Goal: Task Accomplishment & Management: Manage account settings

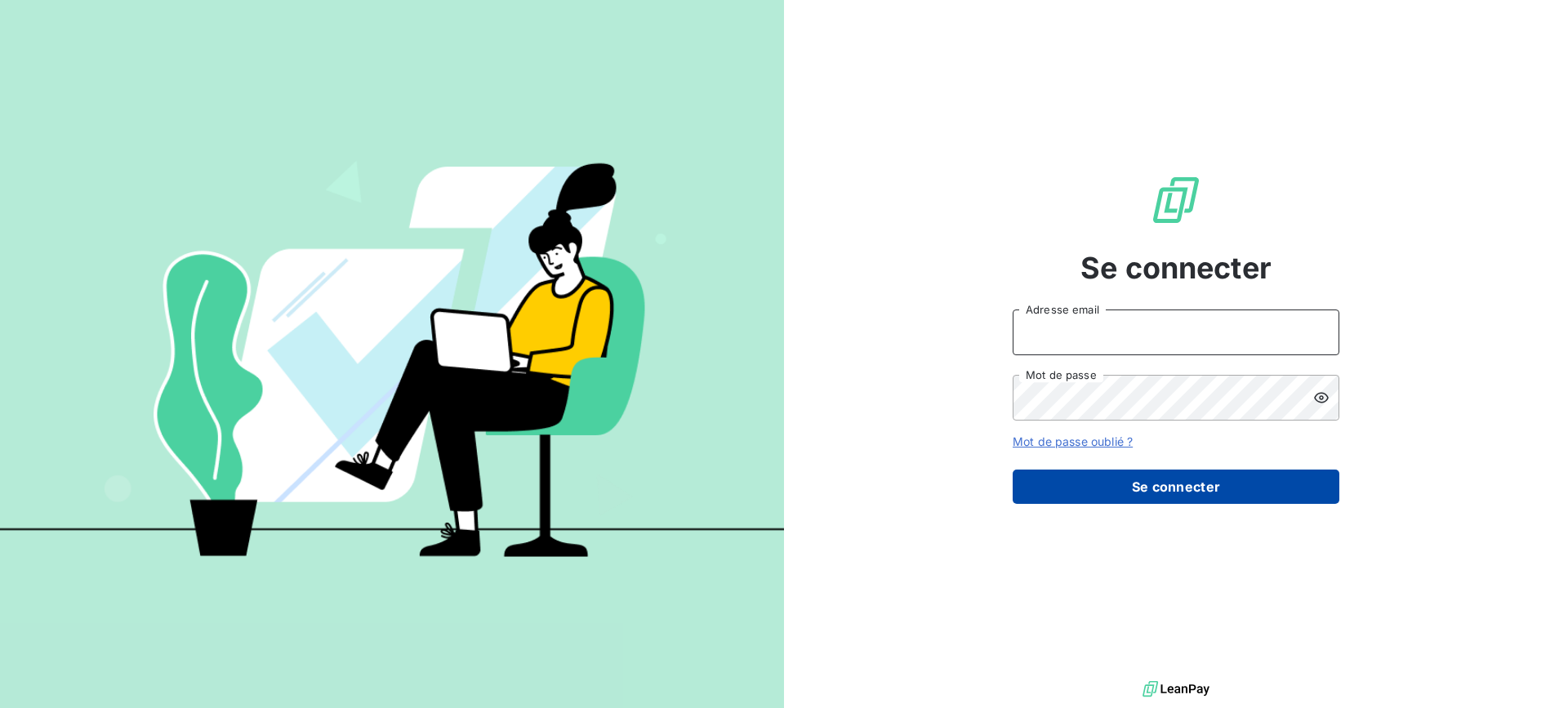
type input "[EMAIL_ADDRESS][DOMAIN_NAME]"
click at [1149, 495] on button "Se connecter" at bounding box center [1176, 487] width 327 height 35
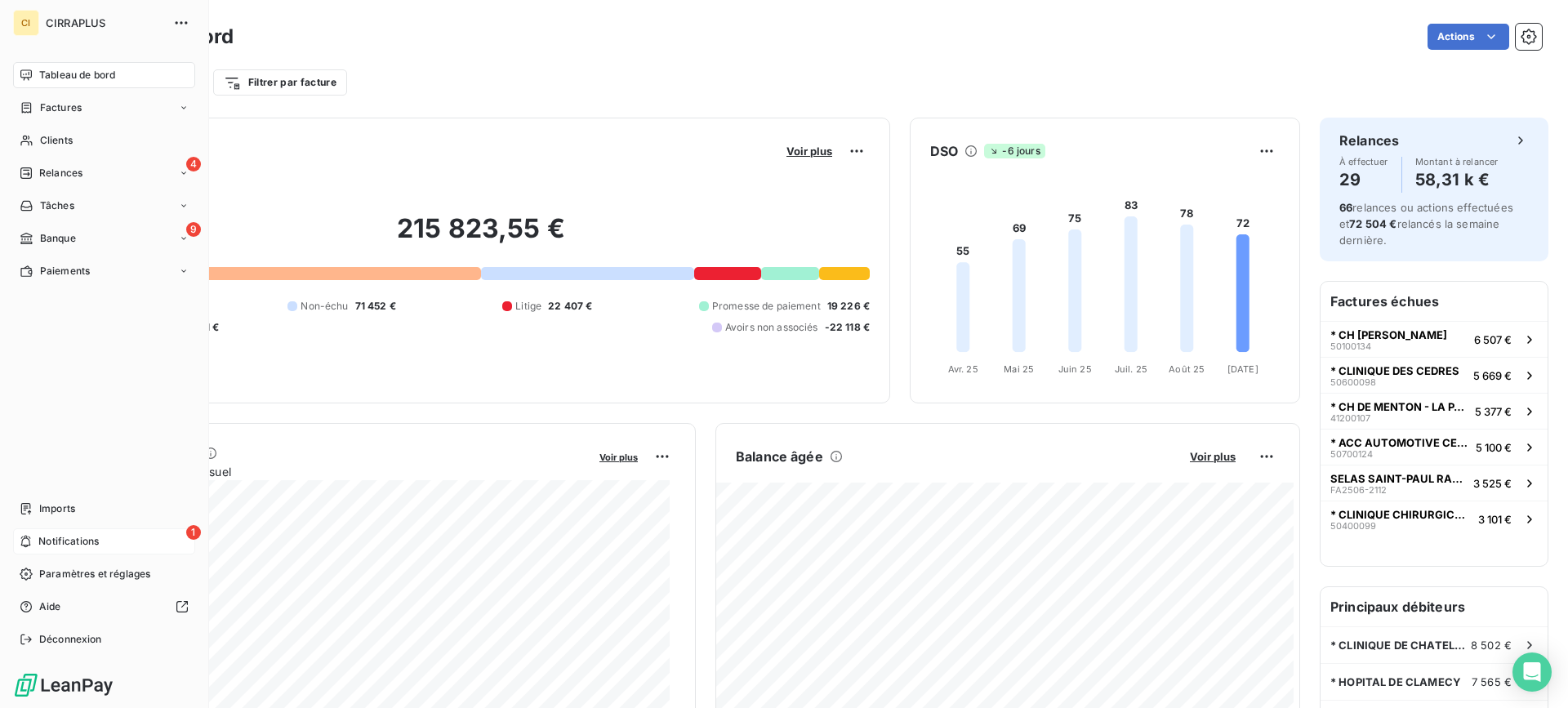
click at [67, 540] on span "Notifications" at bounding box center [68, 541] width 61 height 14
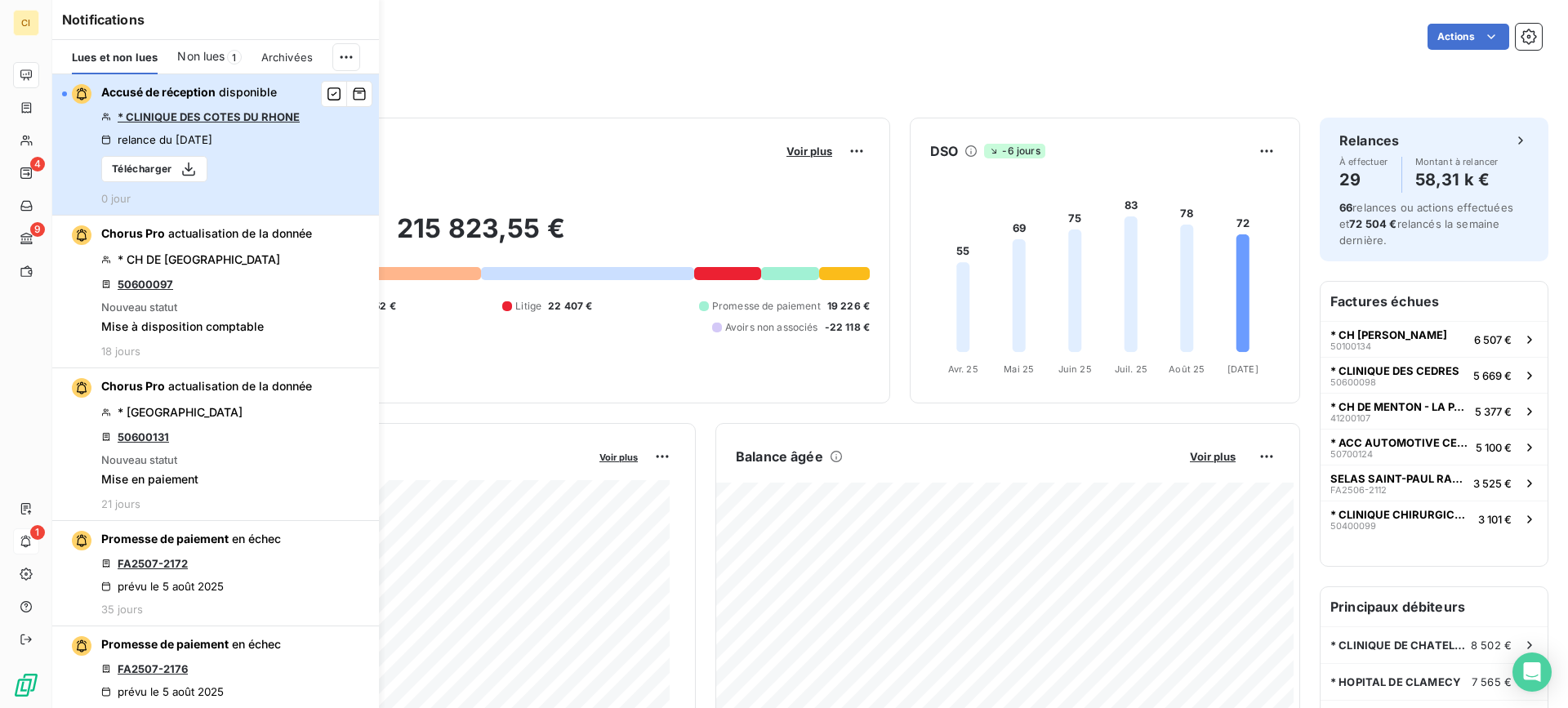
click at [273, 159] on div "Accusé de réception disponible * CLINIQUE DES COTES DU RHONE relance du 5 sept.…" at bounding box center [201, 144] width 199 height 121
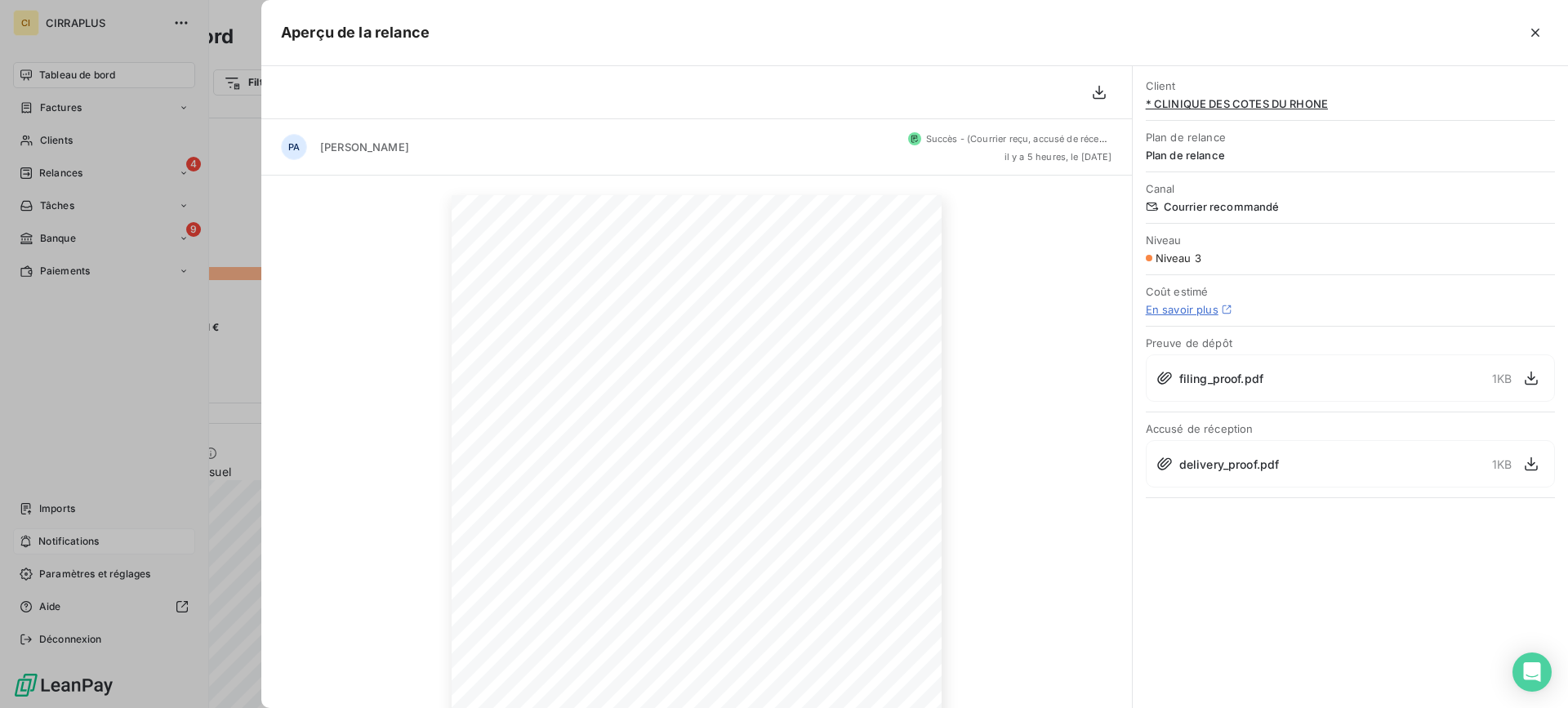
click at [1540, 33] on icon "button" at bounding box center [1535, 32] width 16 height 16
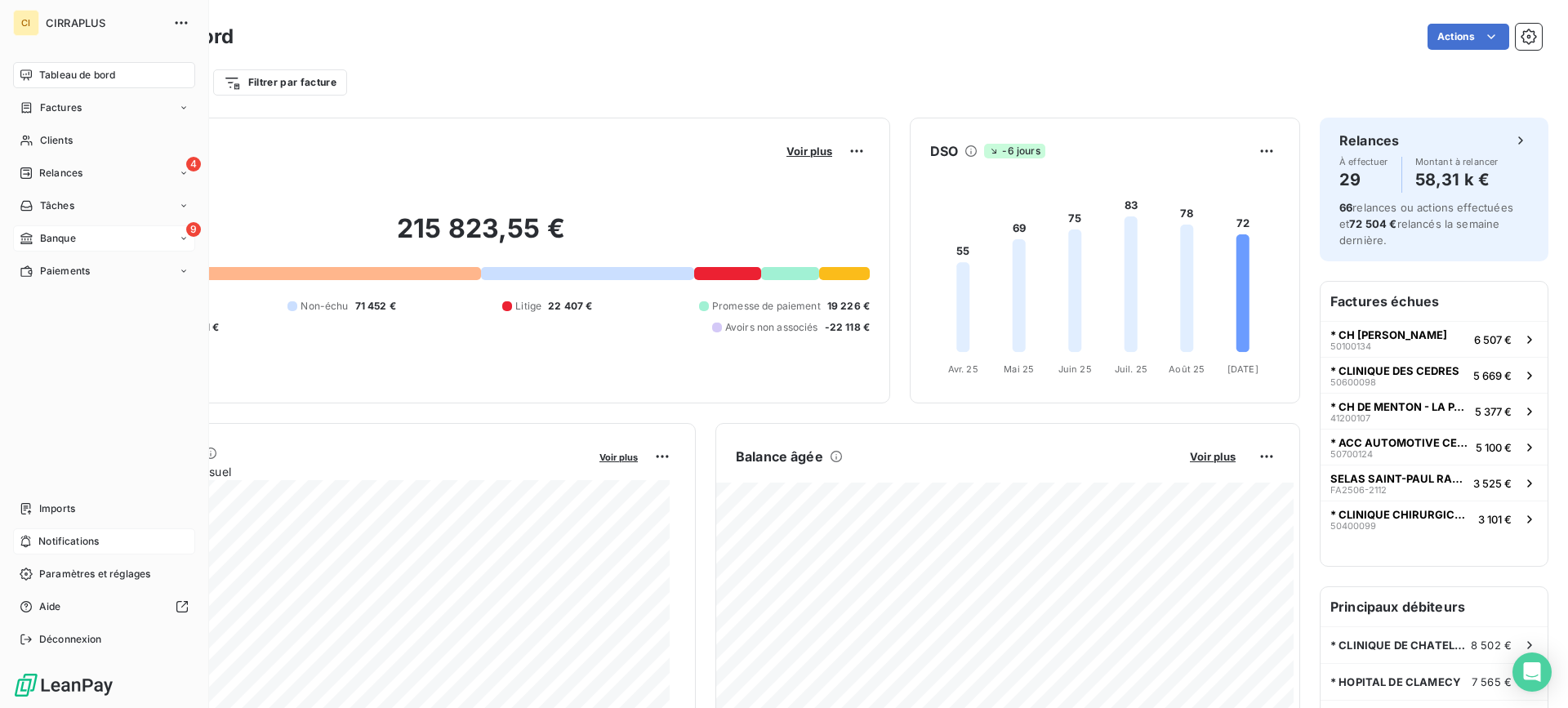
click at [50, 233] on span "Banque" at bounding box center [57, 238] width 36 height 14
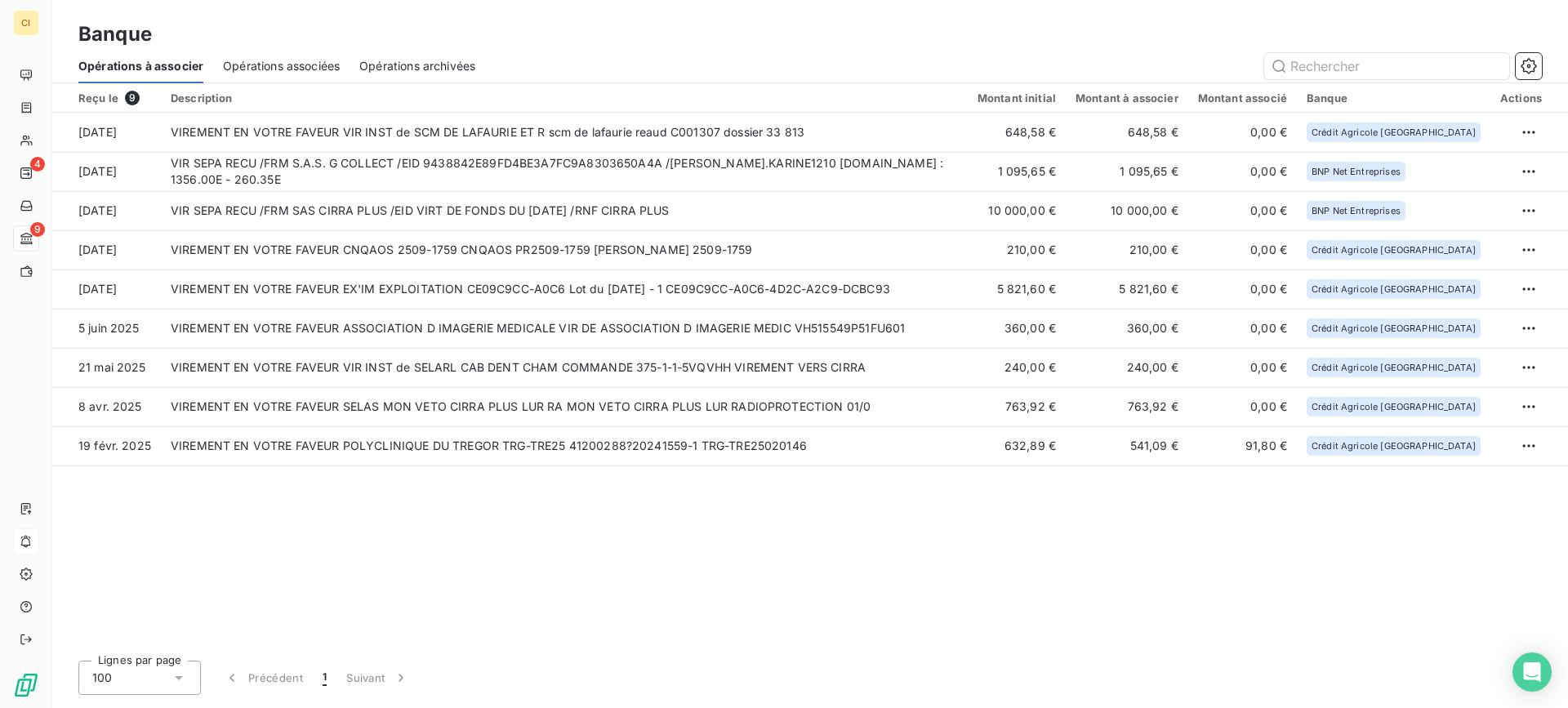
click at [504, 584] on div "Reçu le 9 Description Montant initial Montant à associer Montant associé Banque…" at bounding box center [810, 365] width 1516 height 564
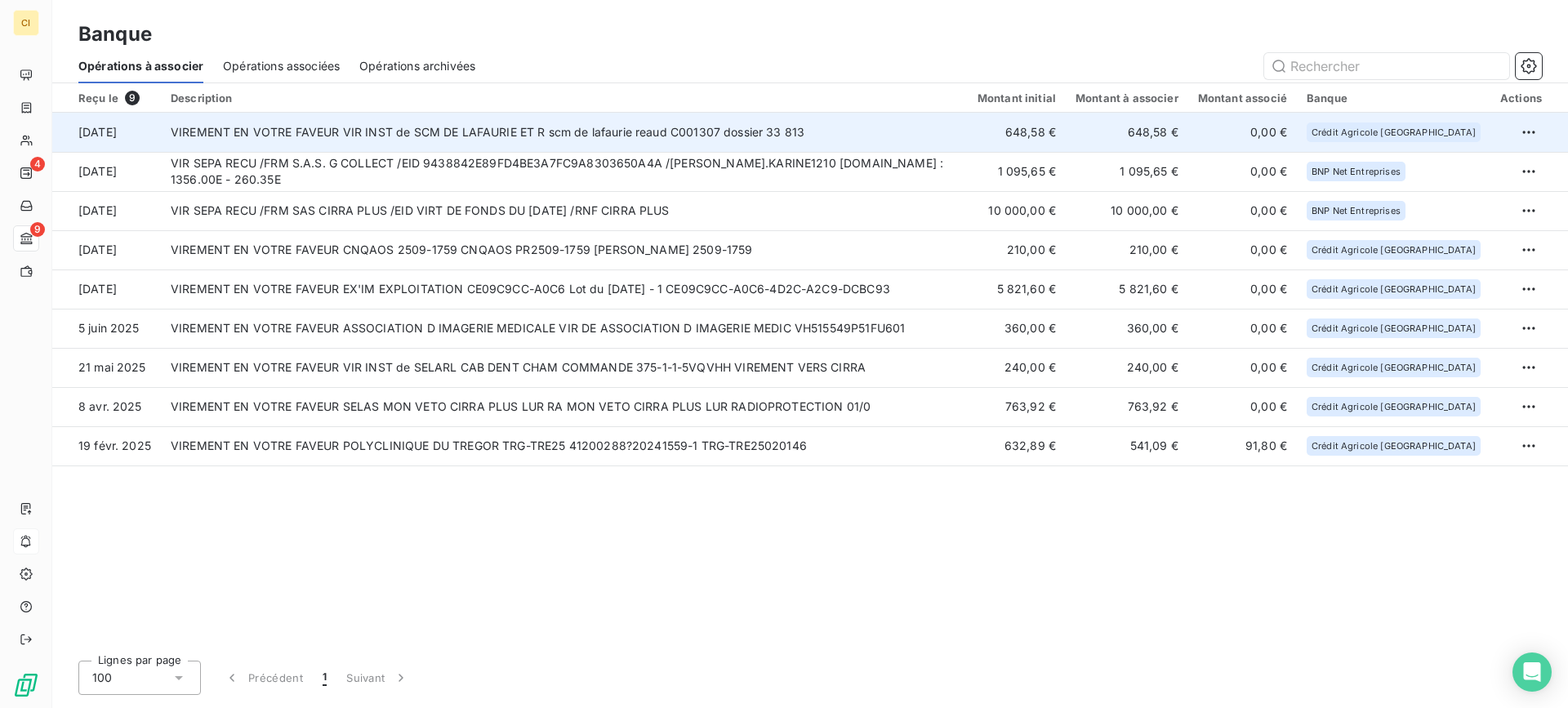
click at [594, 136] on td "VIREMENT EN VOTRE FAVEUR VIR INST de SCM DE LAFAURIE ET R scm de lafaurie reaud…" at bounding box center [564, 132] width 807 height 40
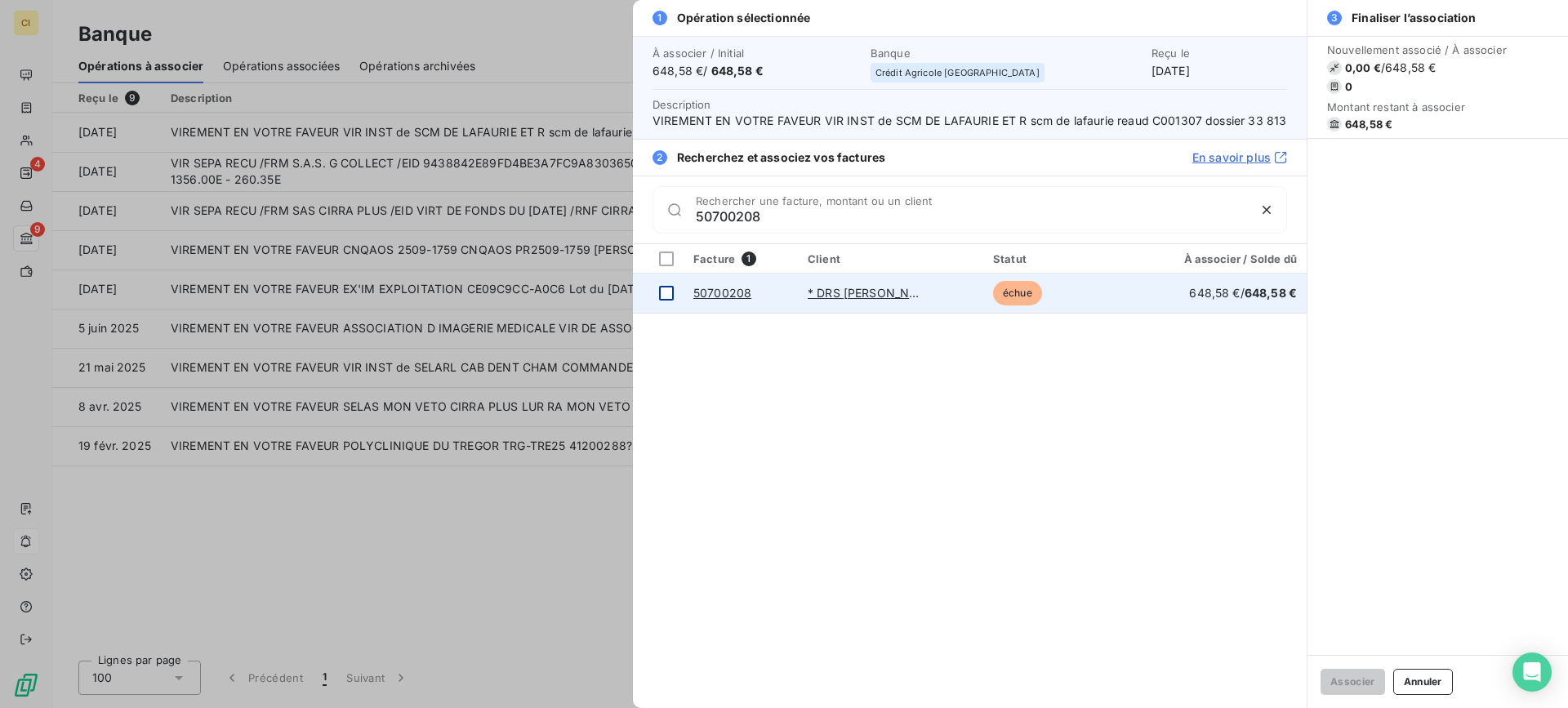
type input "50700208"
click at [663, 300] on div at bounding box center [665, 292] width 14 height 14
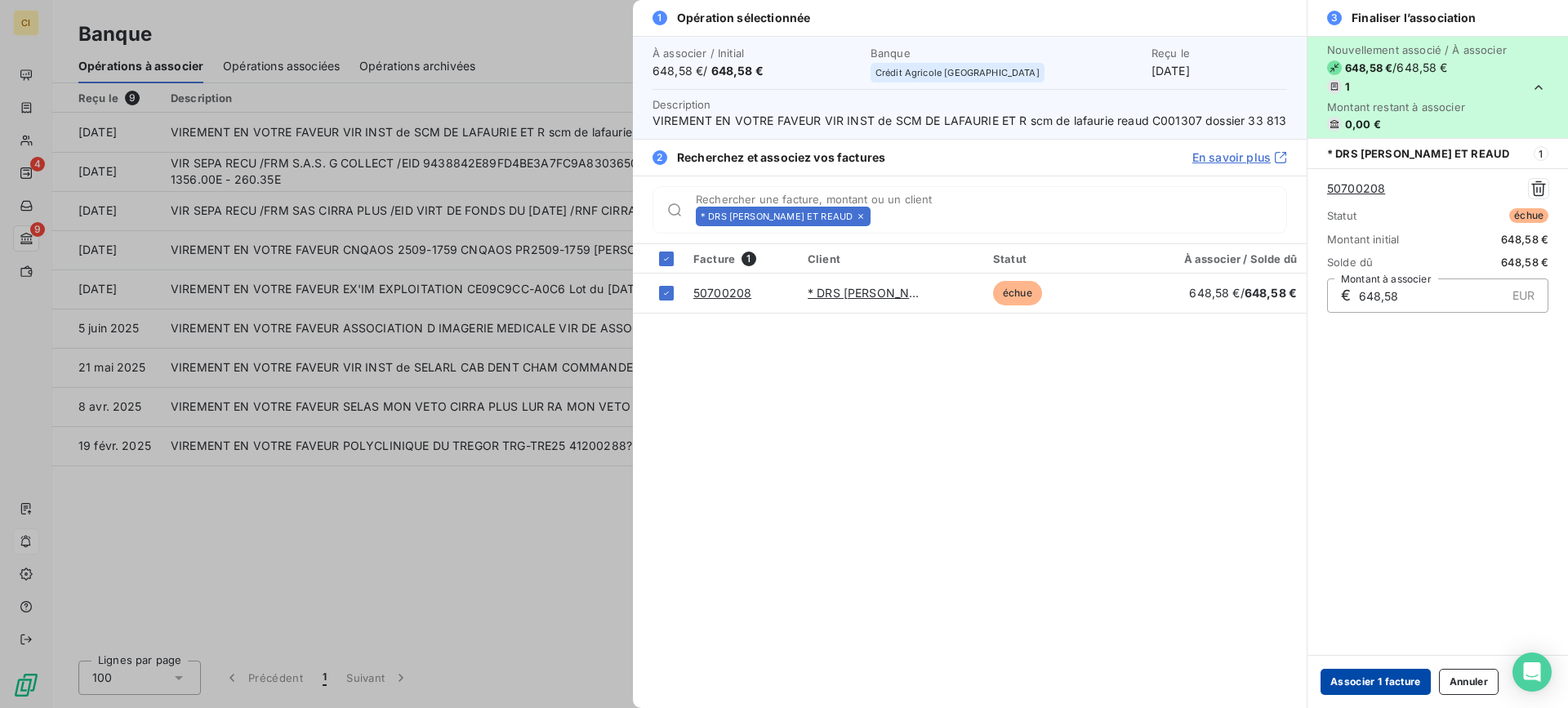
click at [1405, 678] on button "Associer 1 facture" at bounding box center [1375, 682] width 110 height 26
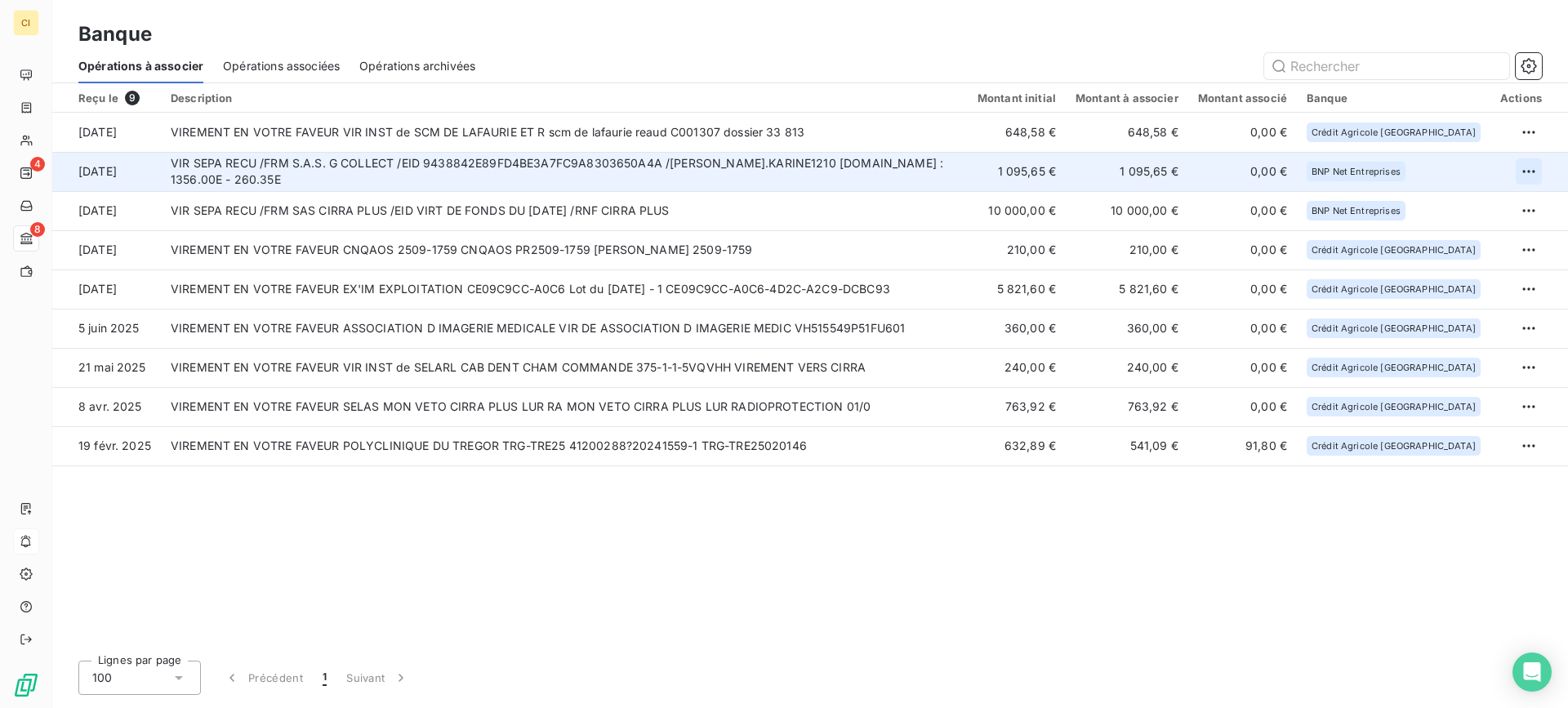
click at [1527, 173] on html "CI 4 8 Banque Opérations à associer Opérations associées Opérations archivées R…" at bounding box center [784, 354] width 1568 height 708
click at [1439, 210] on div "Archiver l’opération" at bounding box center [1472, 207] width 125 height 26
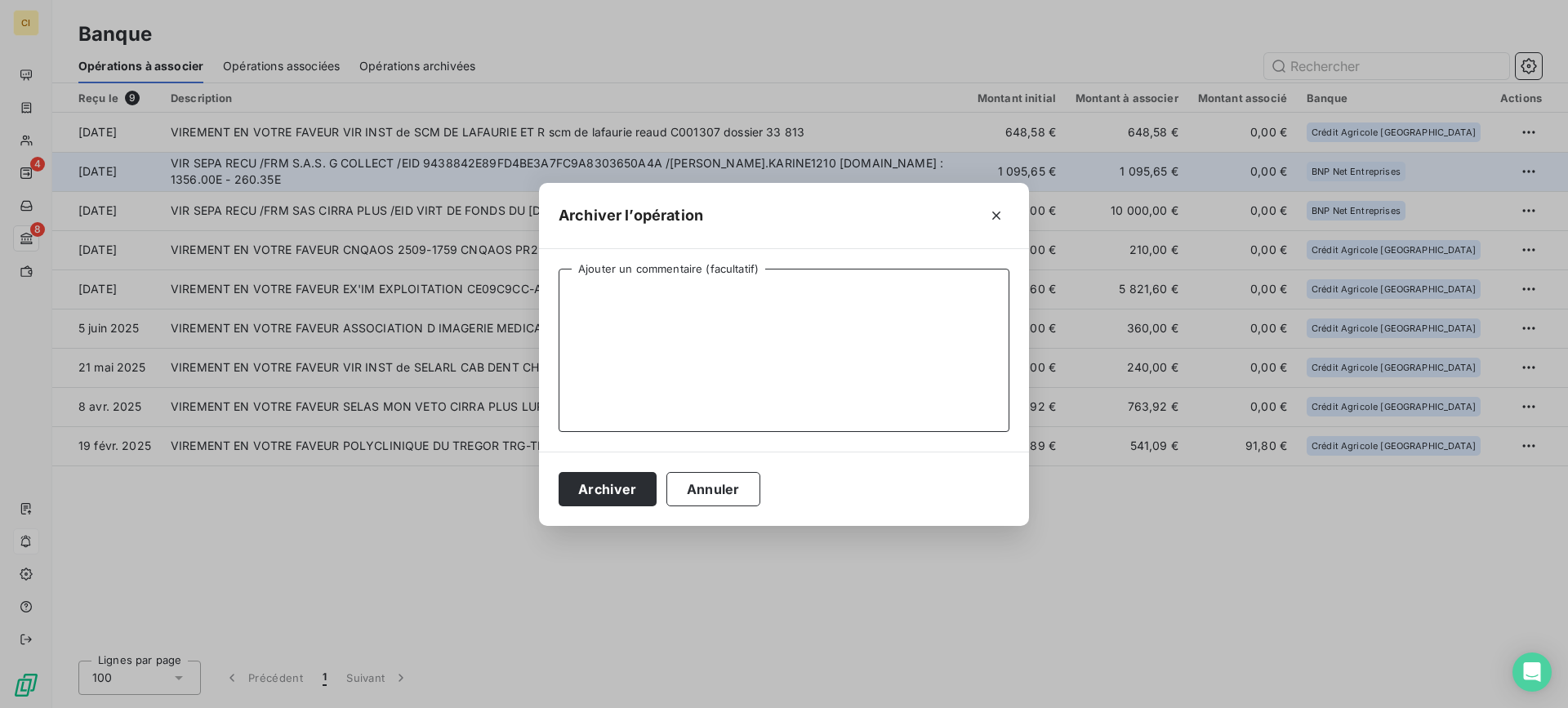
click at [600, 321] on textarea "Ajouter un commentaire (facultatif)" at bounding box center [783, 350] width 450 height 163
click at [575, 292] on textarea "C727" at bounding box center [783, 350] width 450 height 163
type textarea "CONCERNE CREANCES IMPAYEES C727"
click at [623, 490] on button "Archiver" at bounding box center [608, 489] width 98 height 35
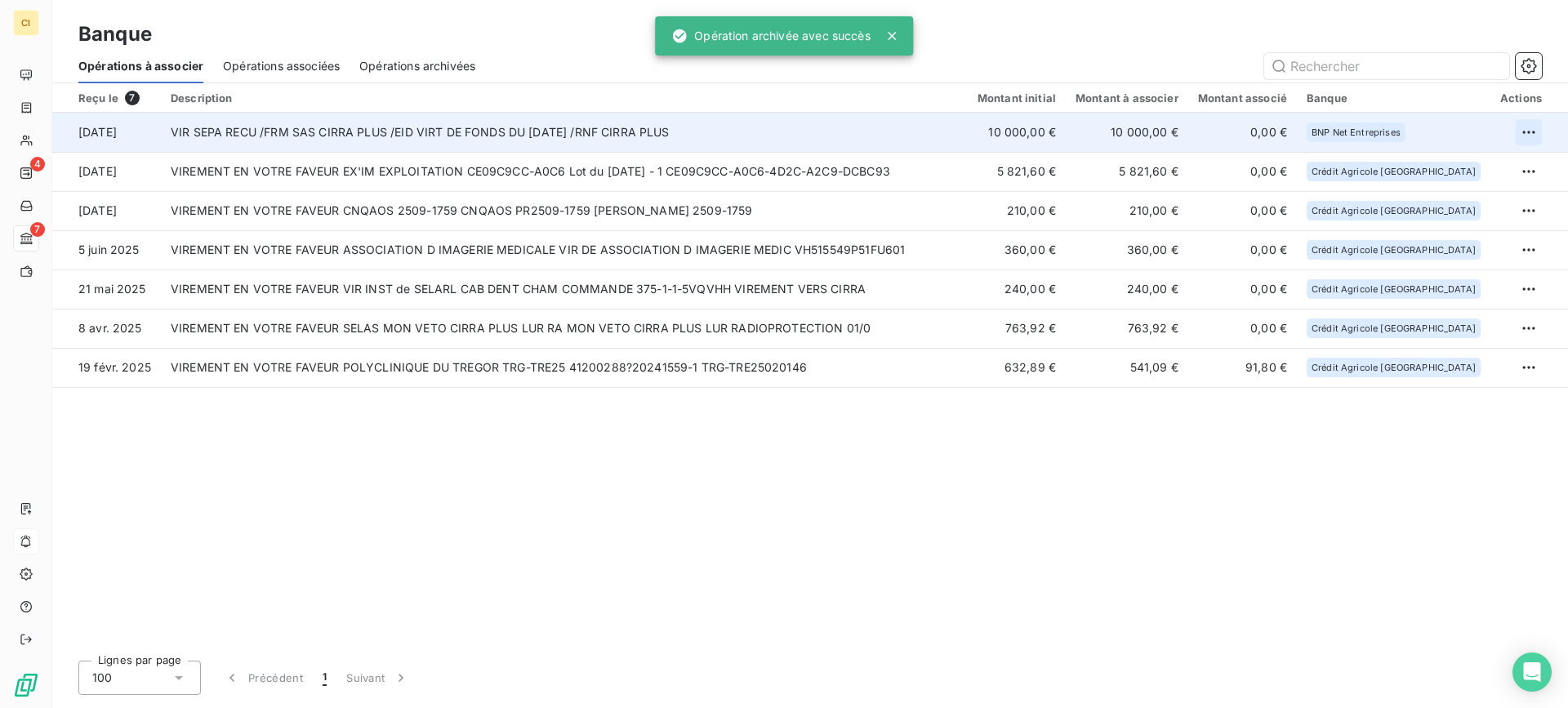
click at [1533, 127] on html "CI 4 7 Banque Opérations à associer Opérations associées Opérations archivées R…" at bounding box center [784, 354] width 1568 height 708
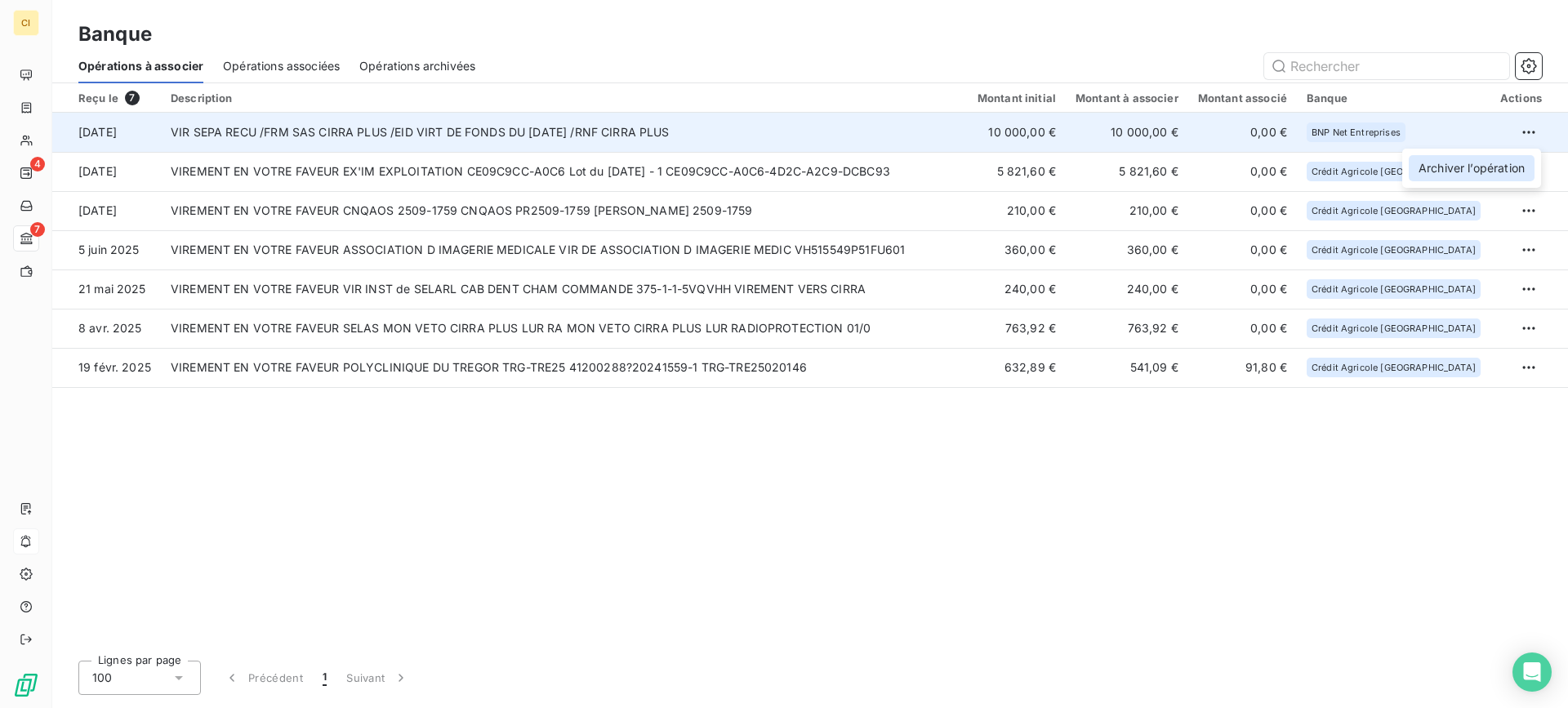
click at [1458, 178] on div "Archiver l’opération" at bounding box center [1472, 168] width 125 height 26
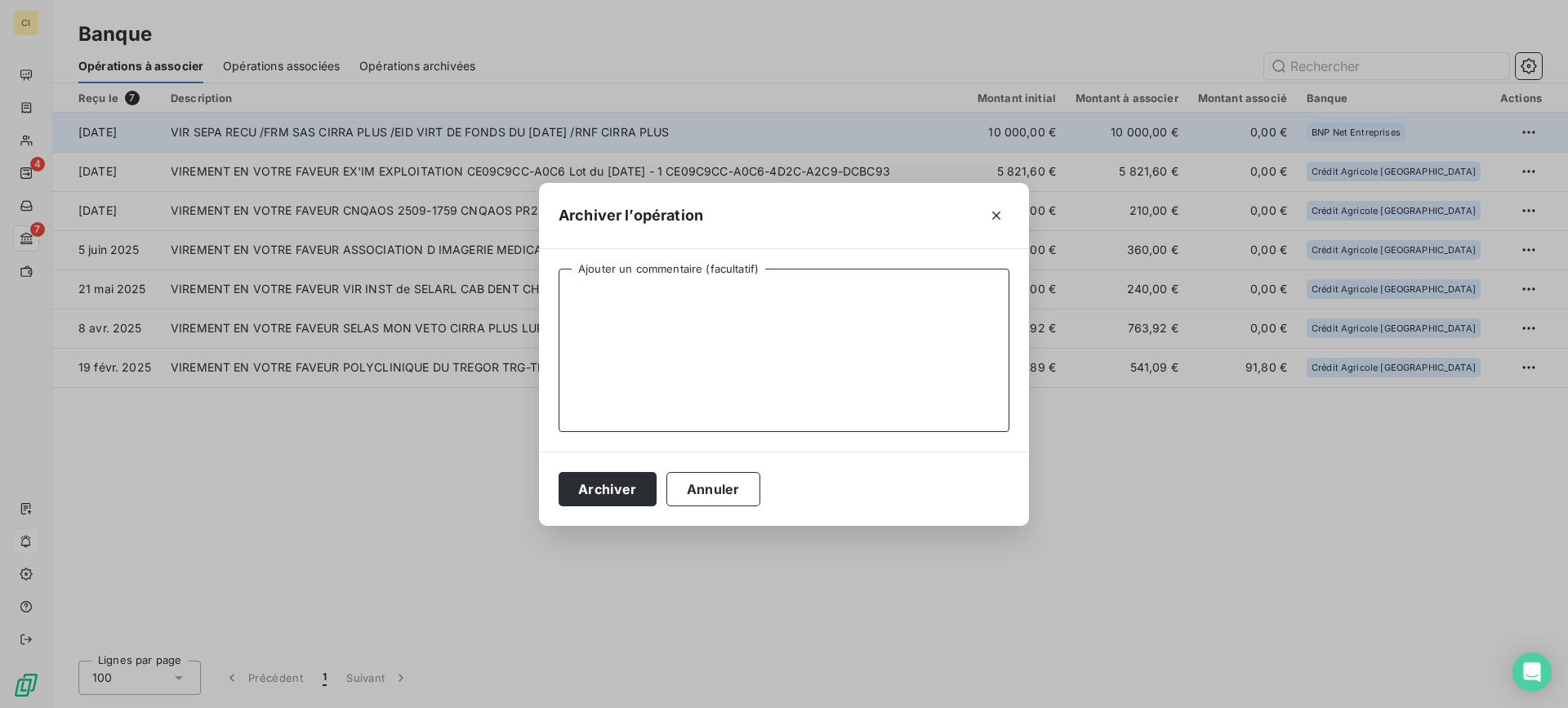
click at [672, 346] on textarea "Ajouter un commentaire (facultatif)" at bounding box center [783, 350] width 450 height 163
type textarea "VIRT DE FONDS CRCA-BNP"
click at [608, 490] on button "Archiver" at bounding box center [608, 489] width 98 height 35
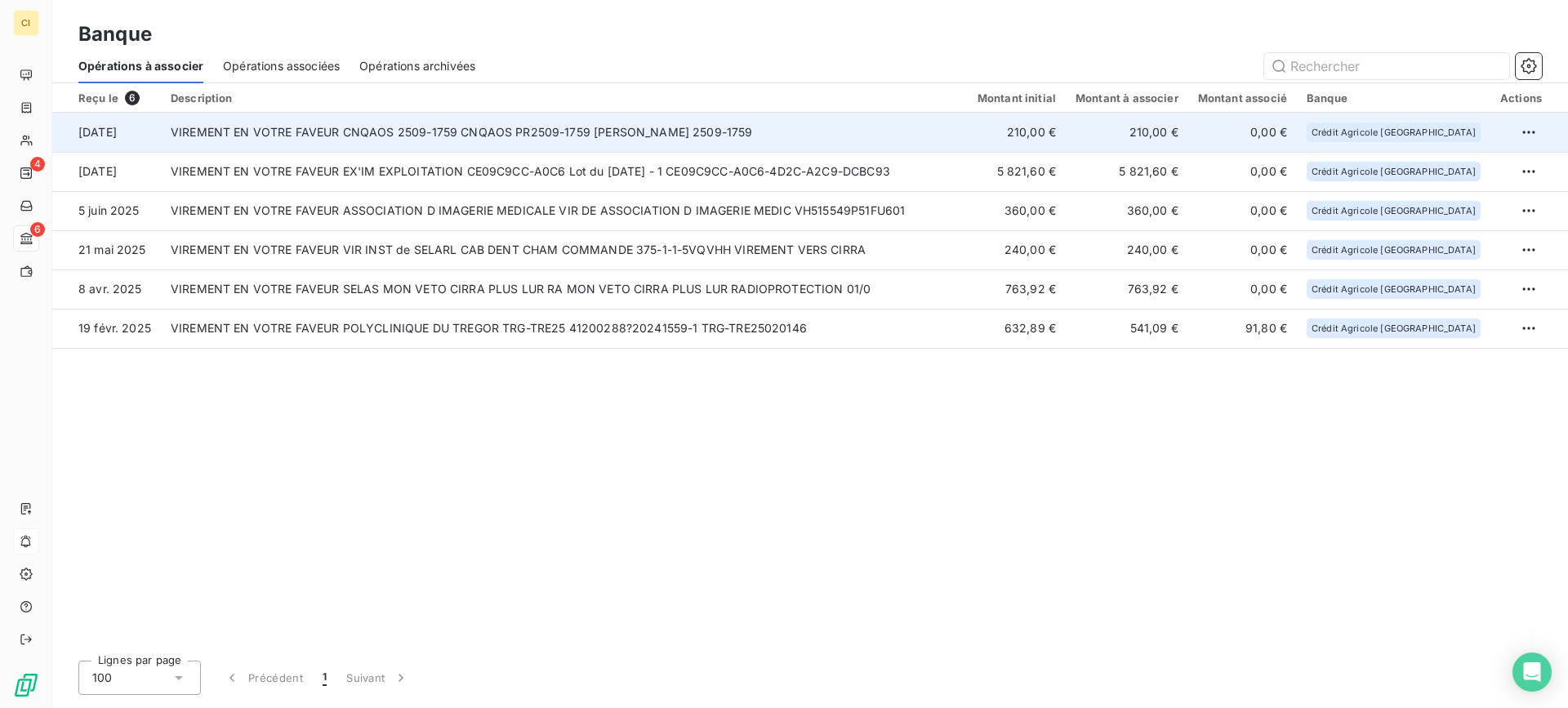
click at [782, 135] on td "VIREMENT EN VOTRE FAVEUR CNQAOS 2509-1759 CNQAOS PR2509-1759 [PERSON_NAME] 2509…" at bounding box center [564, 132] width 807 height 40
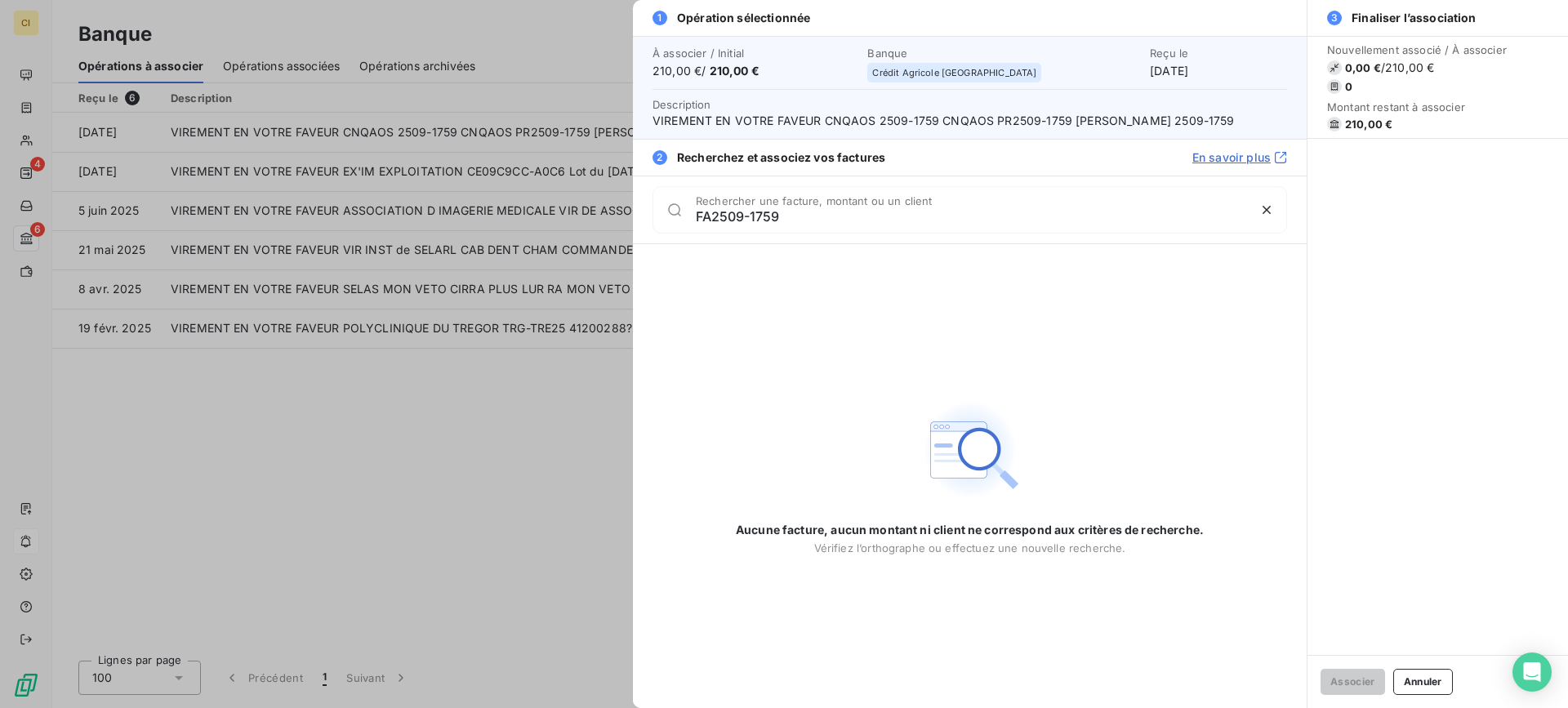
drag, startPoint x: 798, startPoint y: 209, endPoint x: 658, endPoint y: 201, distance: 140.2
click at [658, 201] on div "FA2509-1759 Rechercher une facture, montant ou un client" at bounding box center [970, 209] width 635 height 47
type input "FA2509-1759"
click at [1422, 685] on button "Annuler" at bounding box center [1423, 682] width 60 height 26
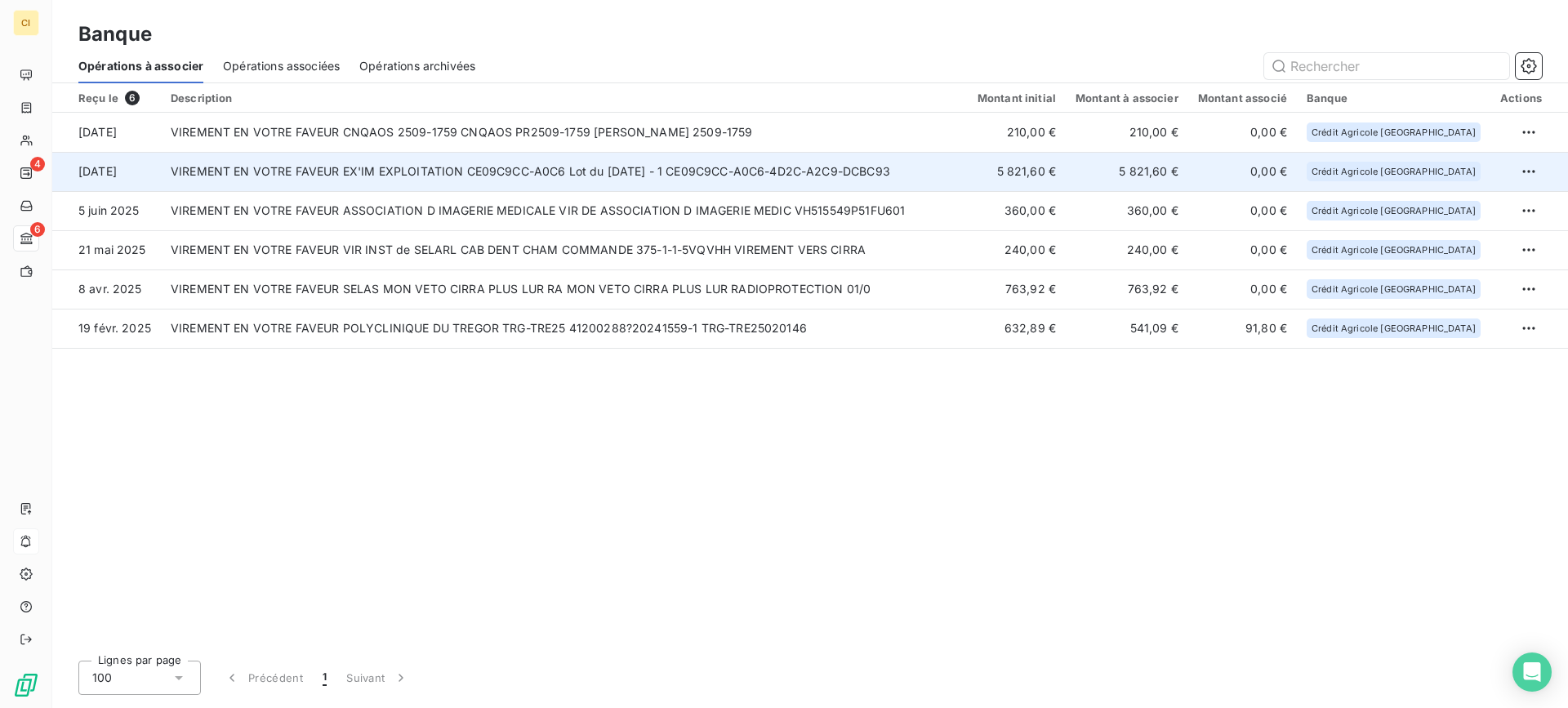
click at [619, 171] on td "VIREMENT EN VOTRE FAVEUR EX'IM EXPLOITATION CE09C9CC-A0C6 Lot du 08/09/2025 - 1…" at bounding box center [564, 172] width 807 height 40
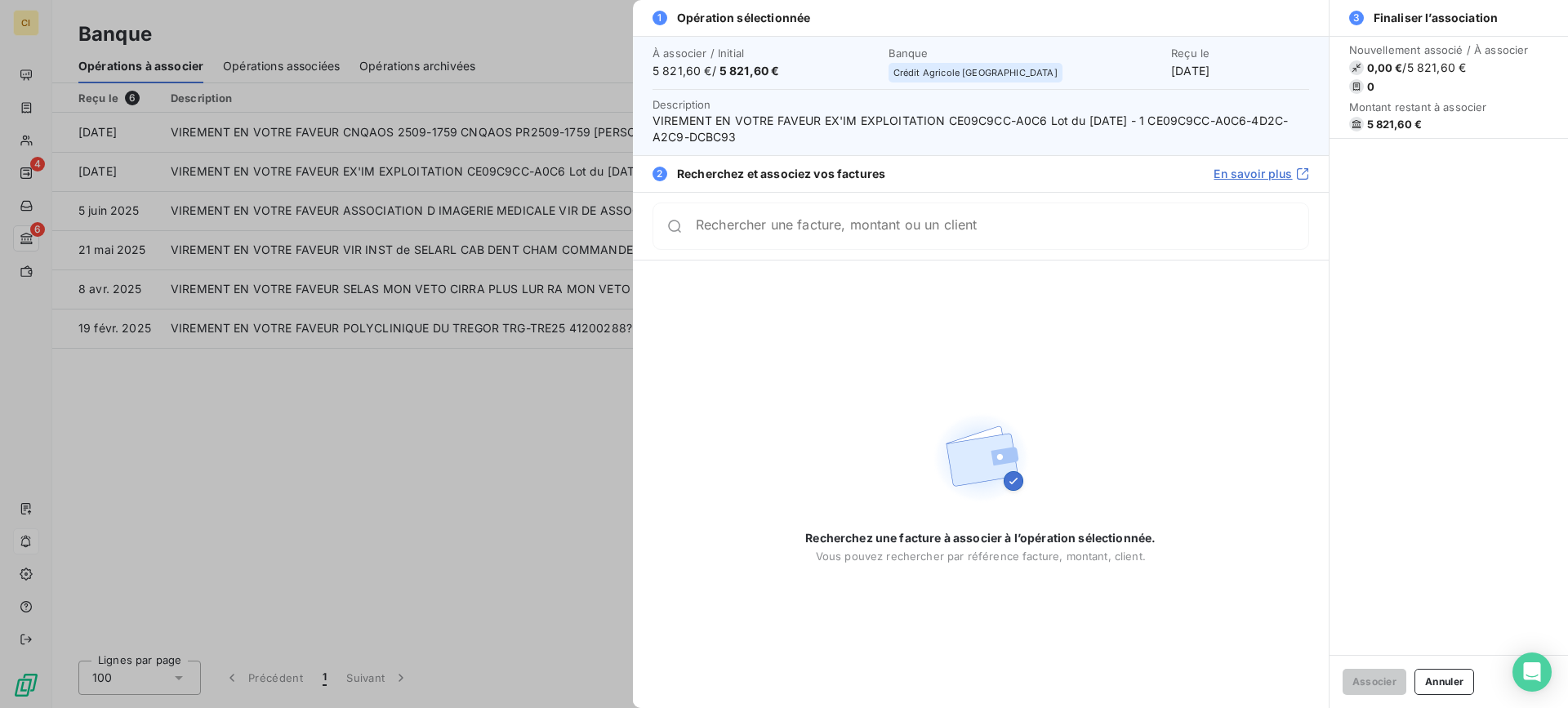
drag, startPoint x: 1457, startPoint y: 681, endPoint x: 1437, endPoint y: 680, distance: 20.0
click at [1457, 681] on button "Annuler" at bounding box center [1445, 682] width 60 height 26
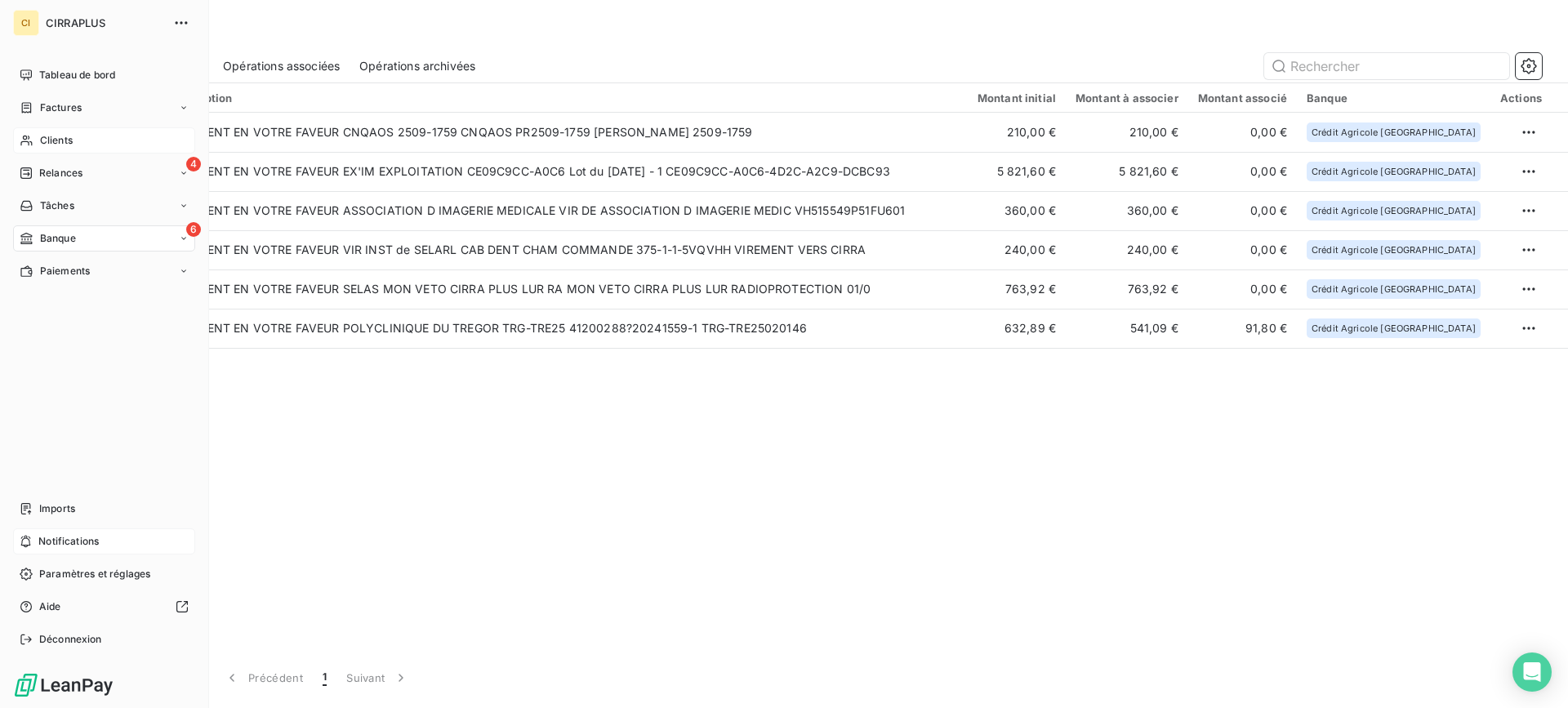
click at [56, 136] on span "Clients" at bounding box center [56, 140] width 33 height 14
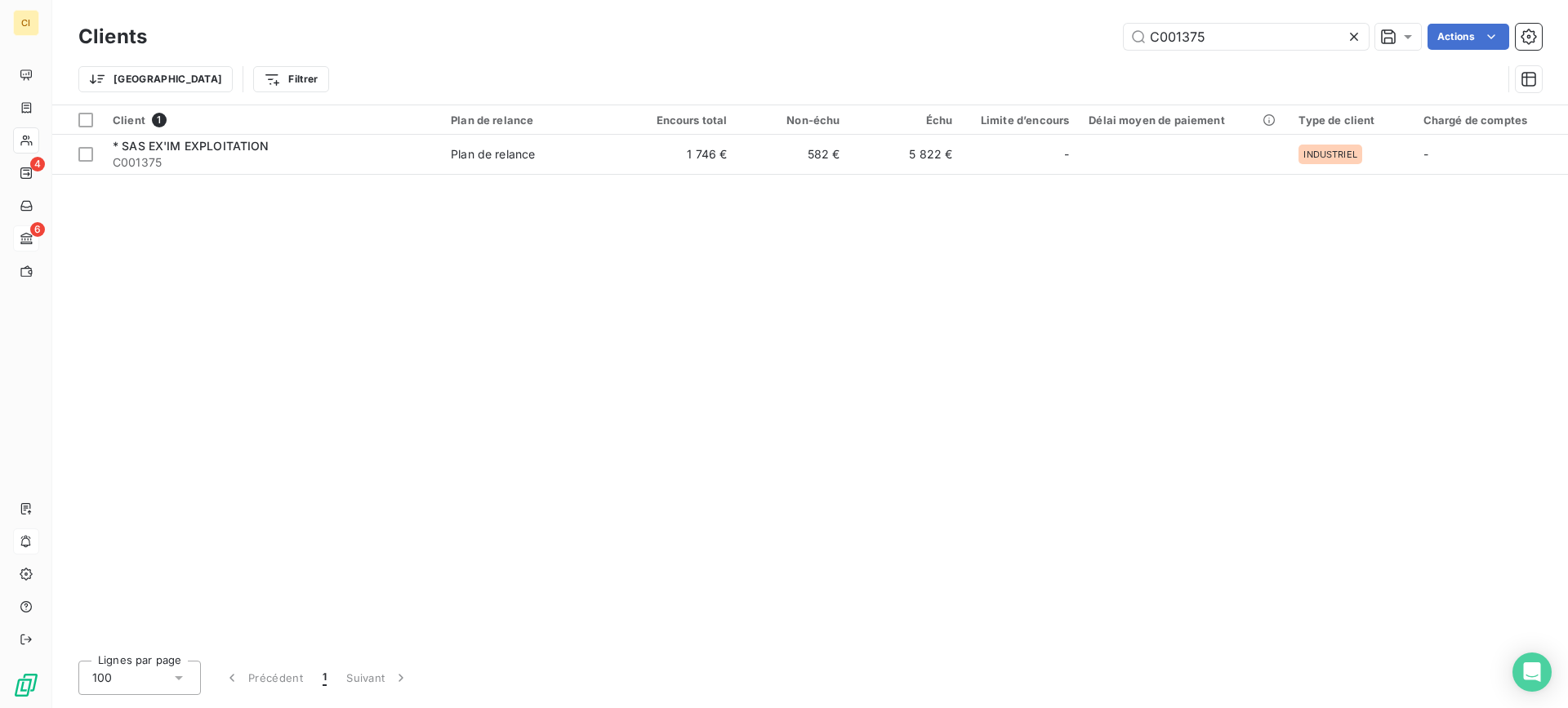
type input "C001375"
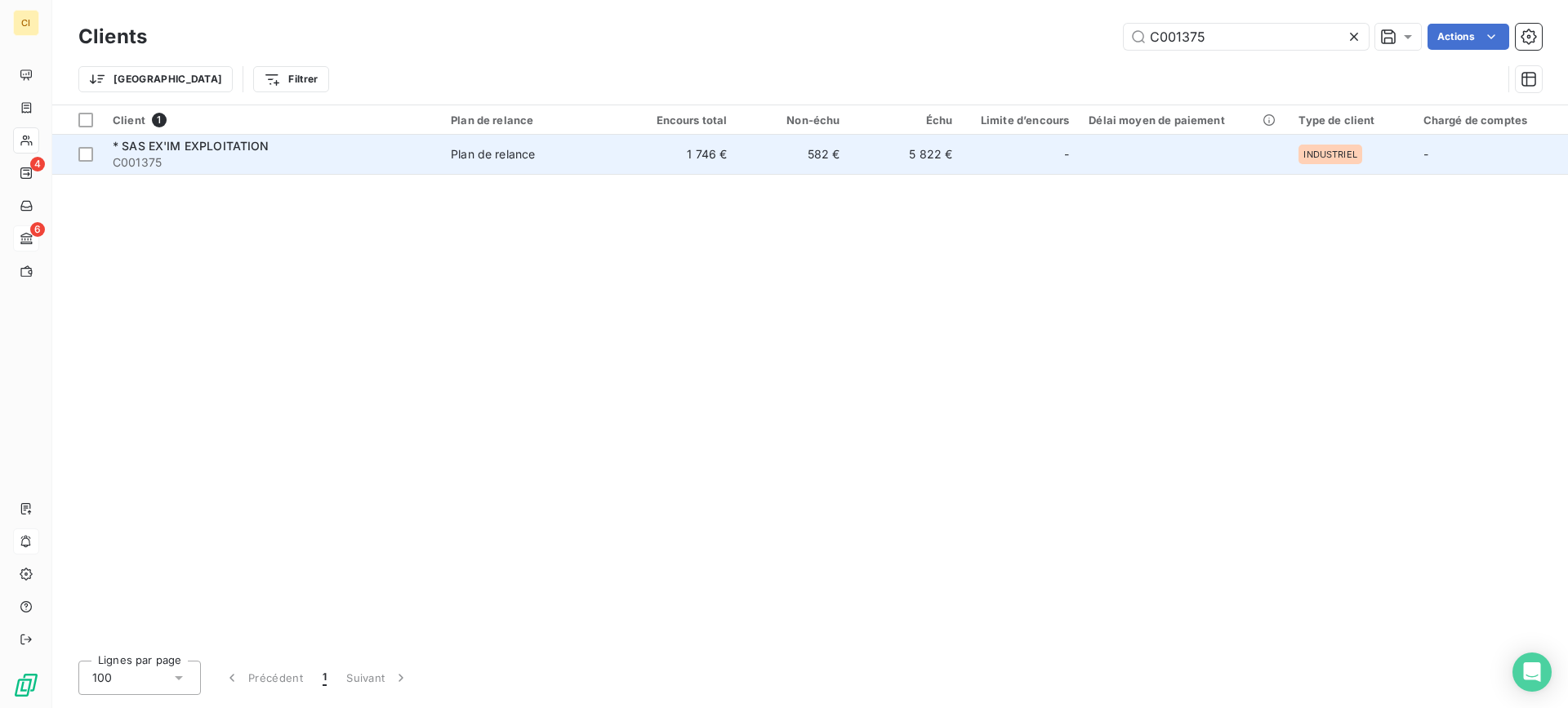
click at [225, 148] on span "* SAS EX'IM EXPLOITATION" at bounding box center [191, 146] width 157 height 14
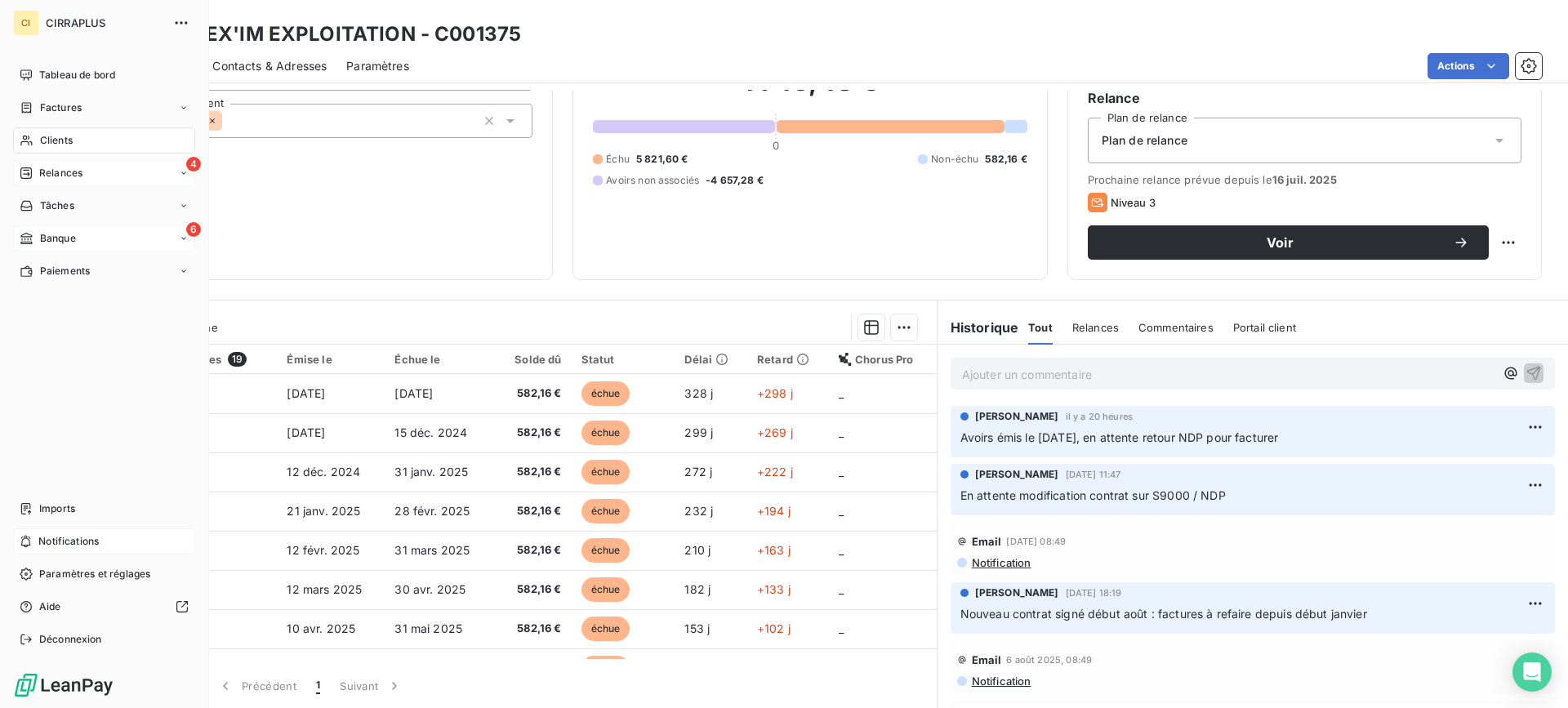
click at [62, 171] on span "Relances" at bounding box center [61, 173] width 43 height 14
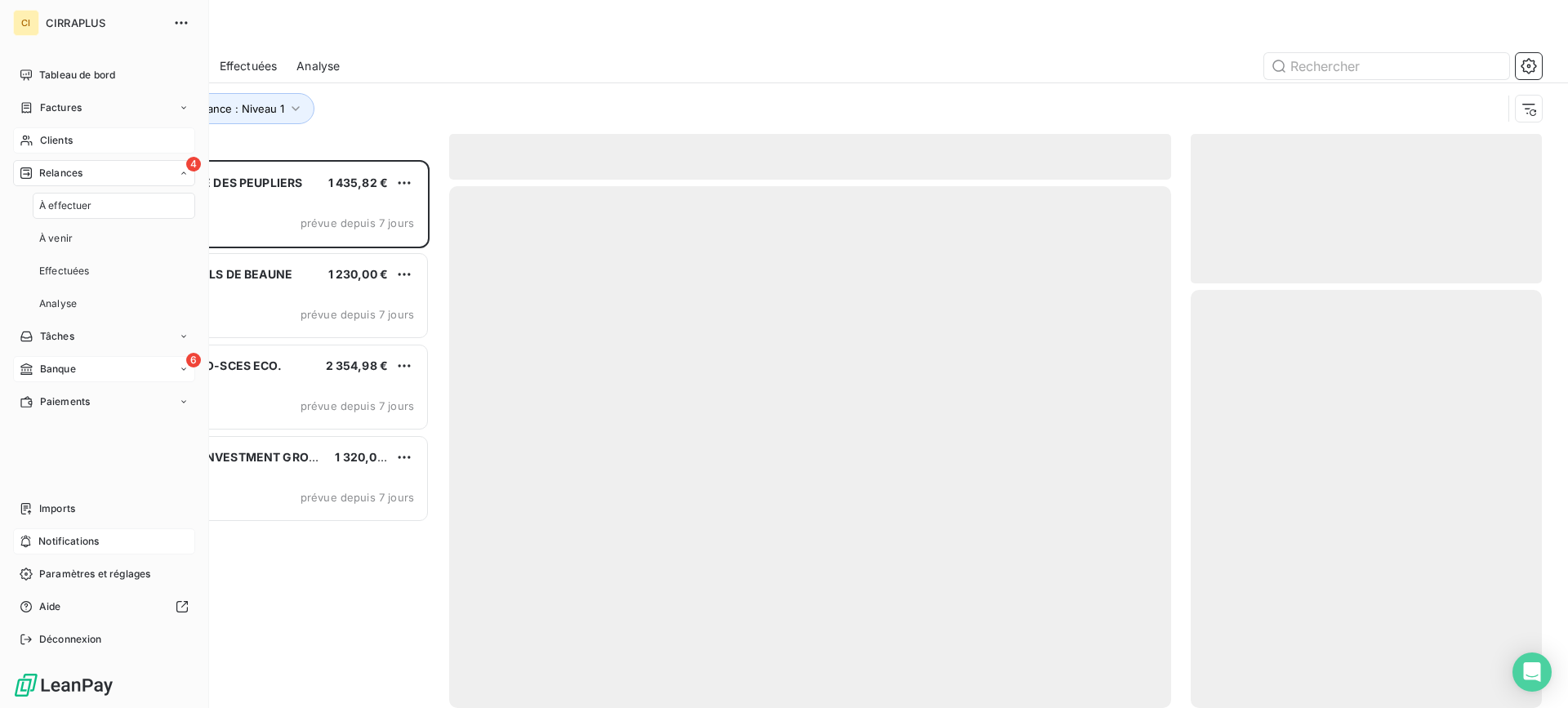
scroll to position [536, 338]
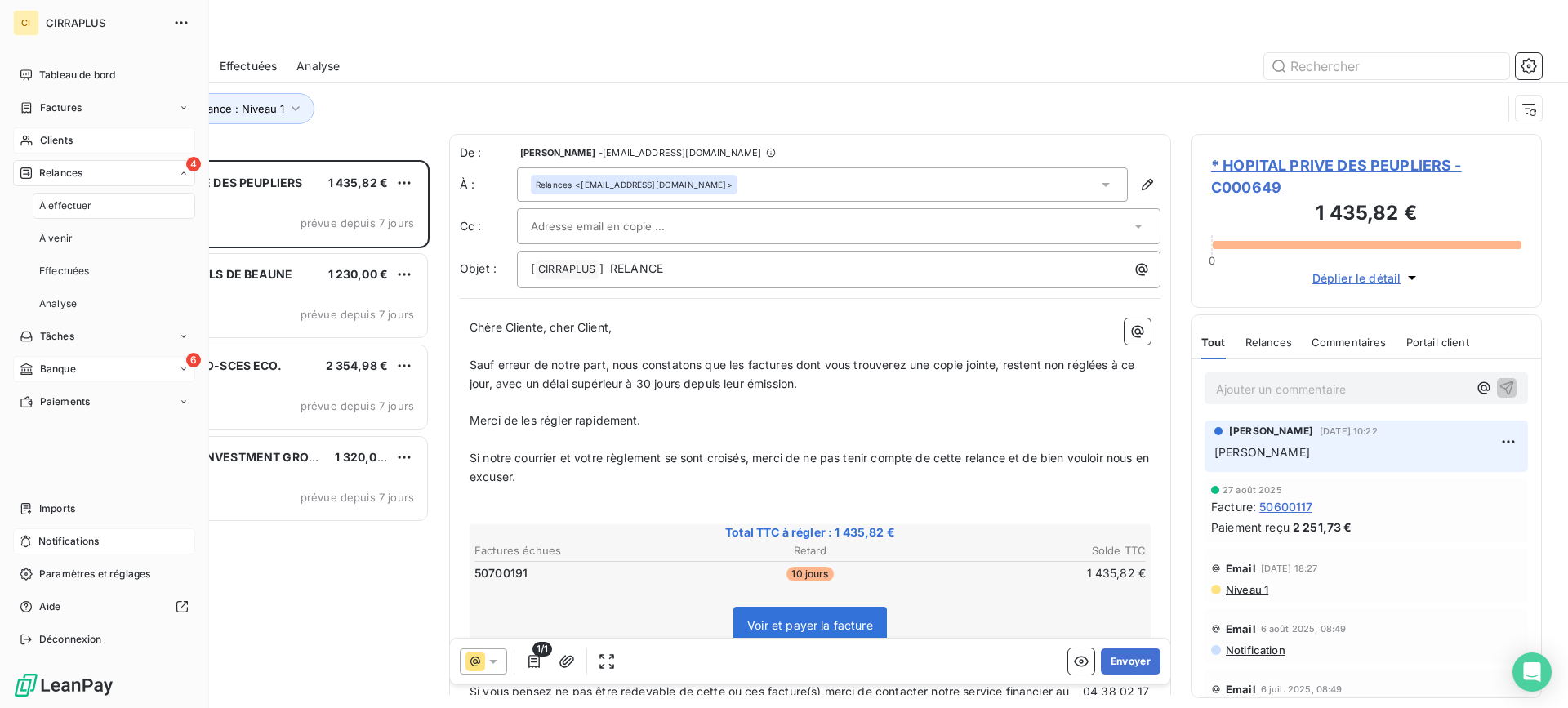
click at [59, 369] on span "Banque" at bounding box center [57, 368] width 36 height 14
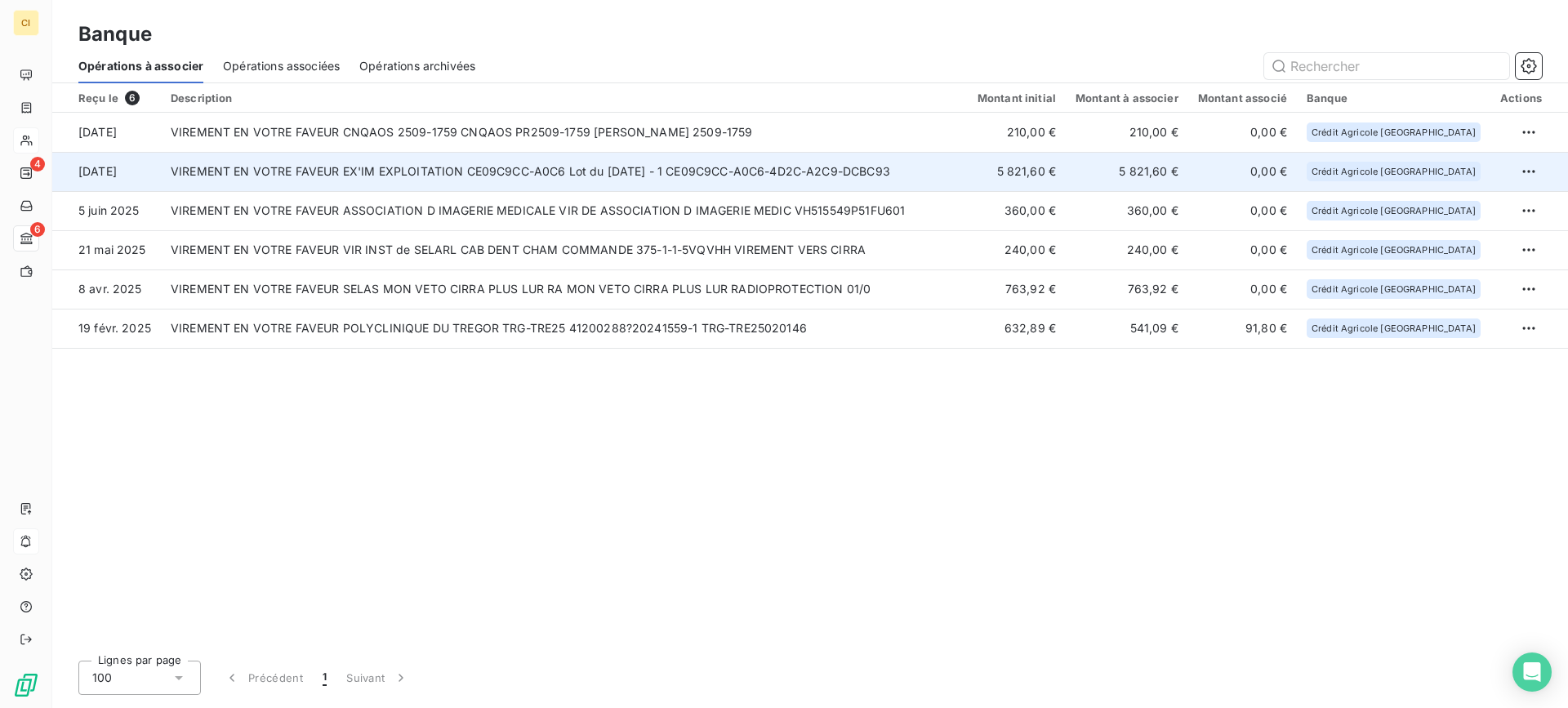
click at [586, 165] on td "VIREMENT EN VOTRE FAVEUR EX'IM EXPLOITATION CE09C9CC-A0C6 Lot du 08/09/2025 - 1…" at bounding box center [564, 172] width 807 height 40
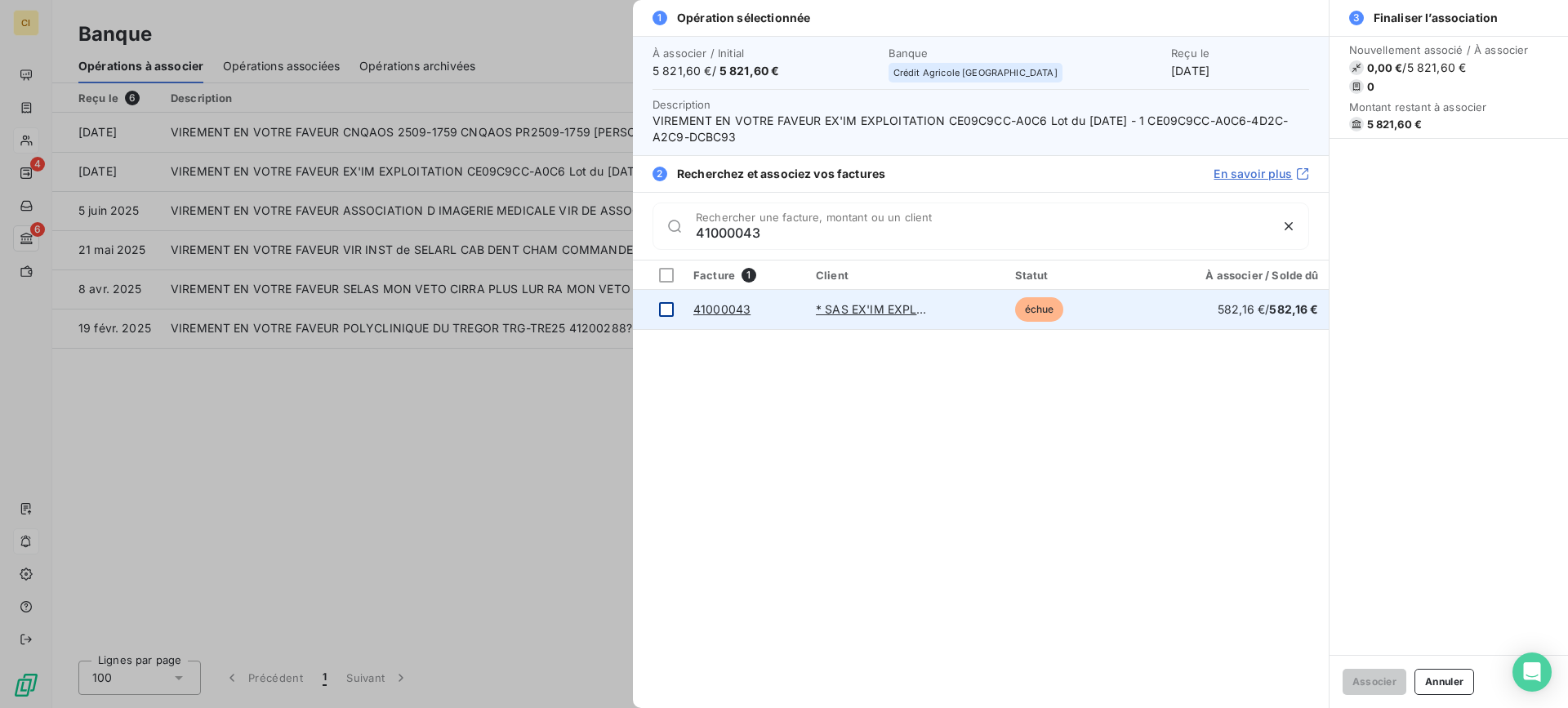
type input "41000043"
click at [674, 307] on td at bounding box center [658, 310] width 51 height 40
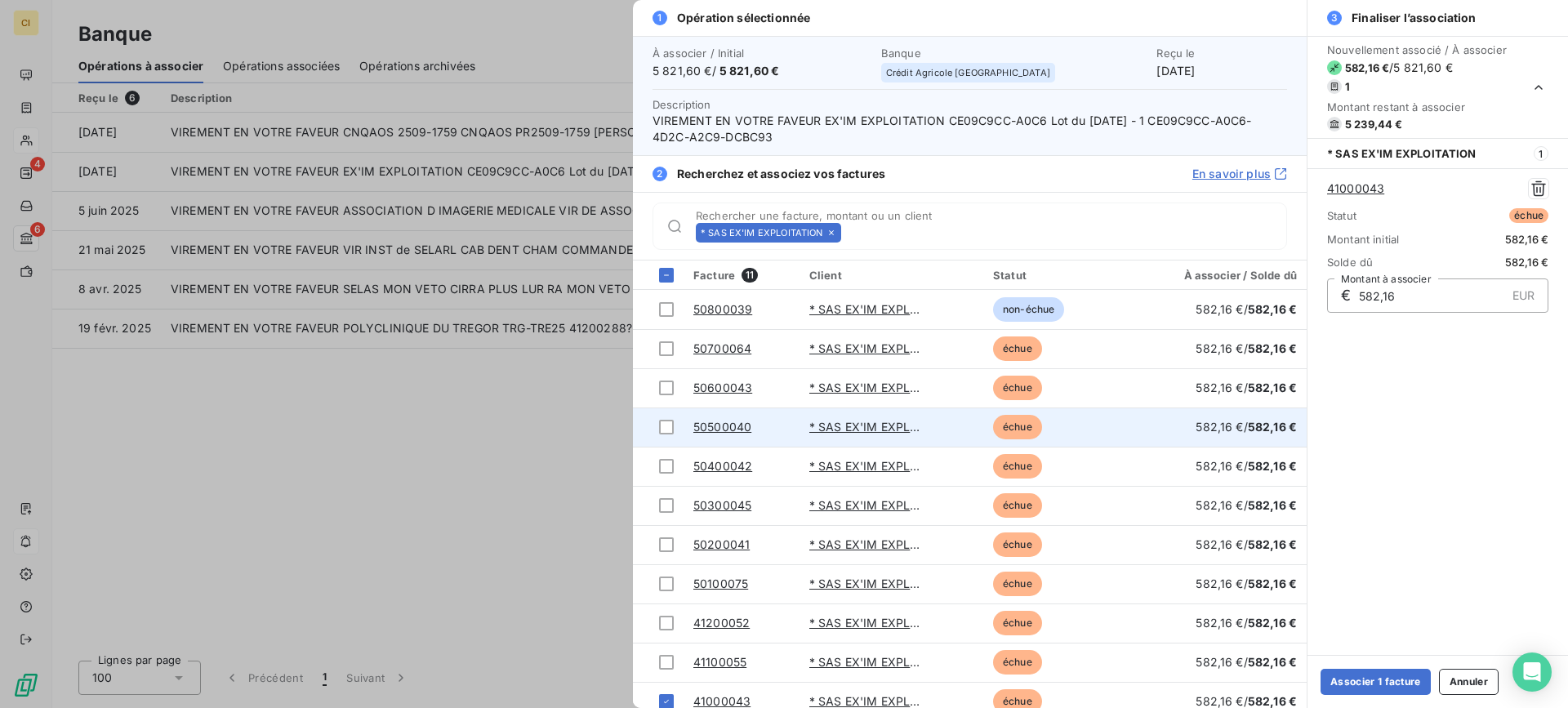
scroll to position [14, 0]
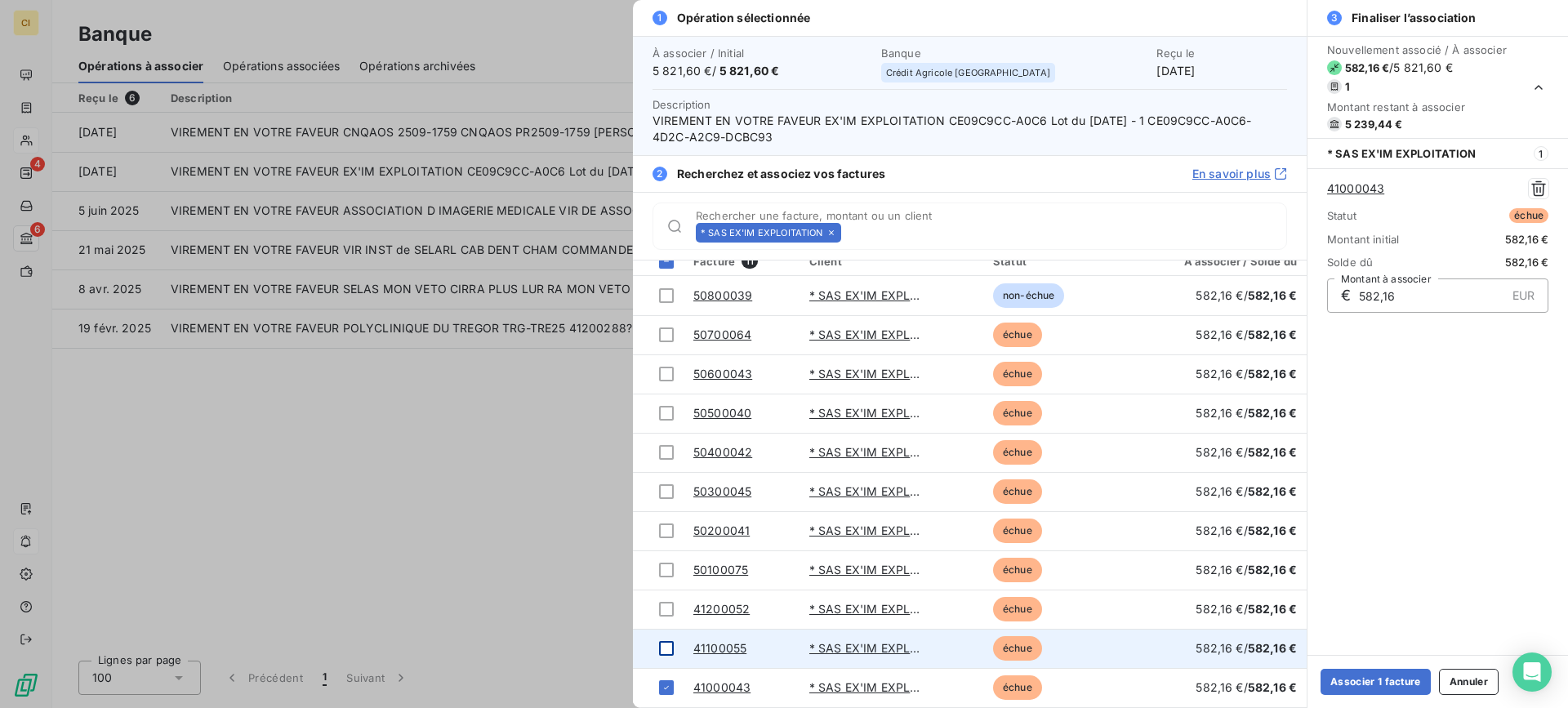
drag, startPoint x: 668, startPoint y: 650, endPoint x: 665, endPoint y: 631, distance: 19.2
click at [669, 648] on div at bounding box center [665, 648] width 14 height 14
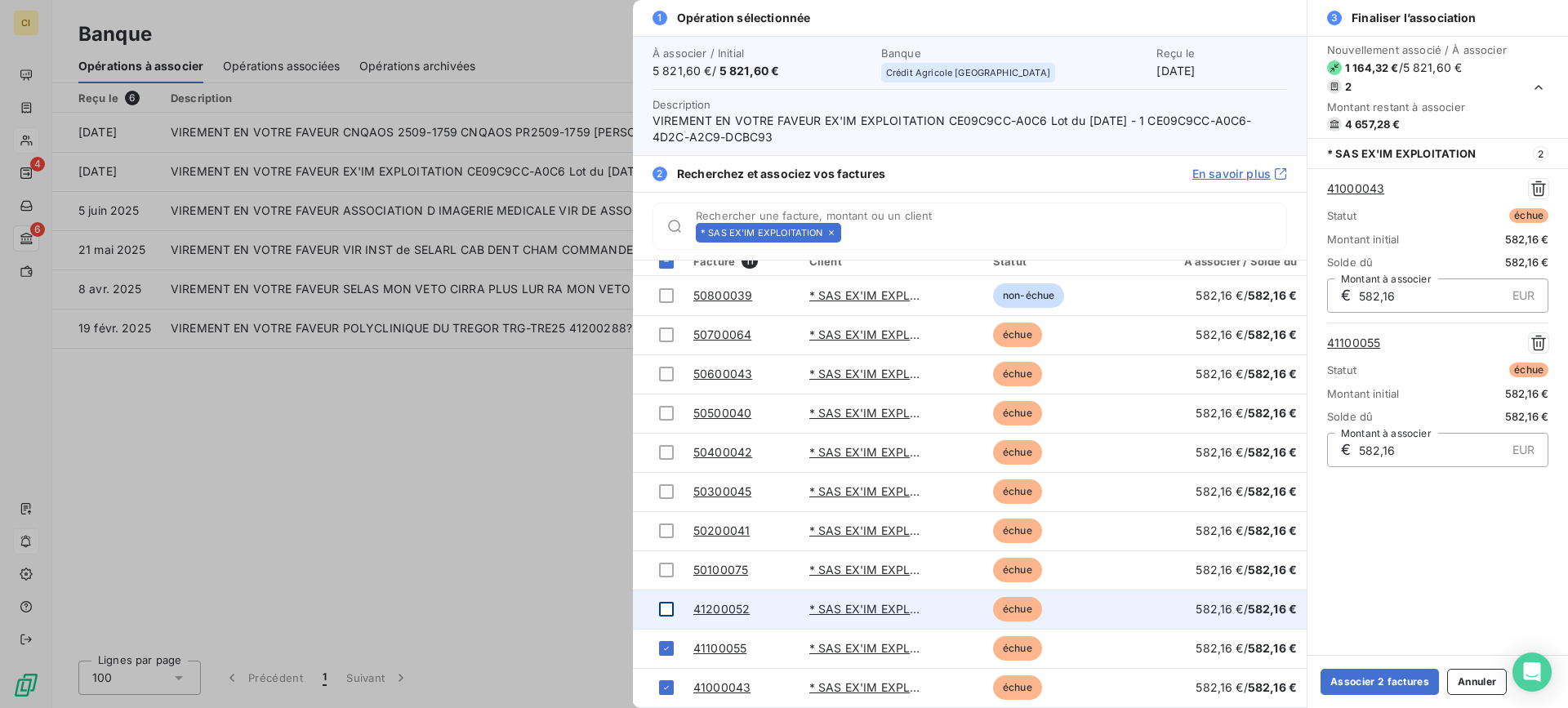
click at [664, 609] on div at bounding box center [665, 609] width 14 height 14
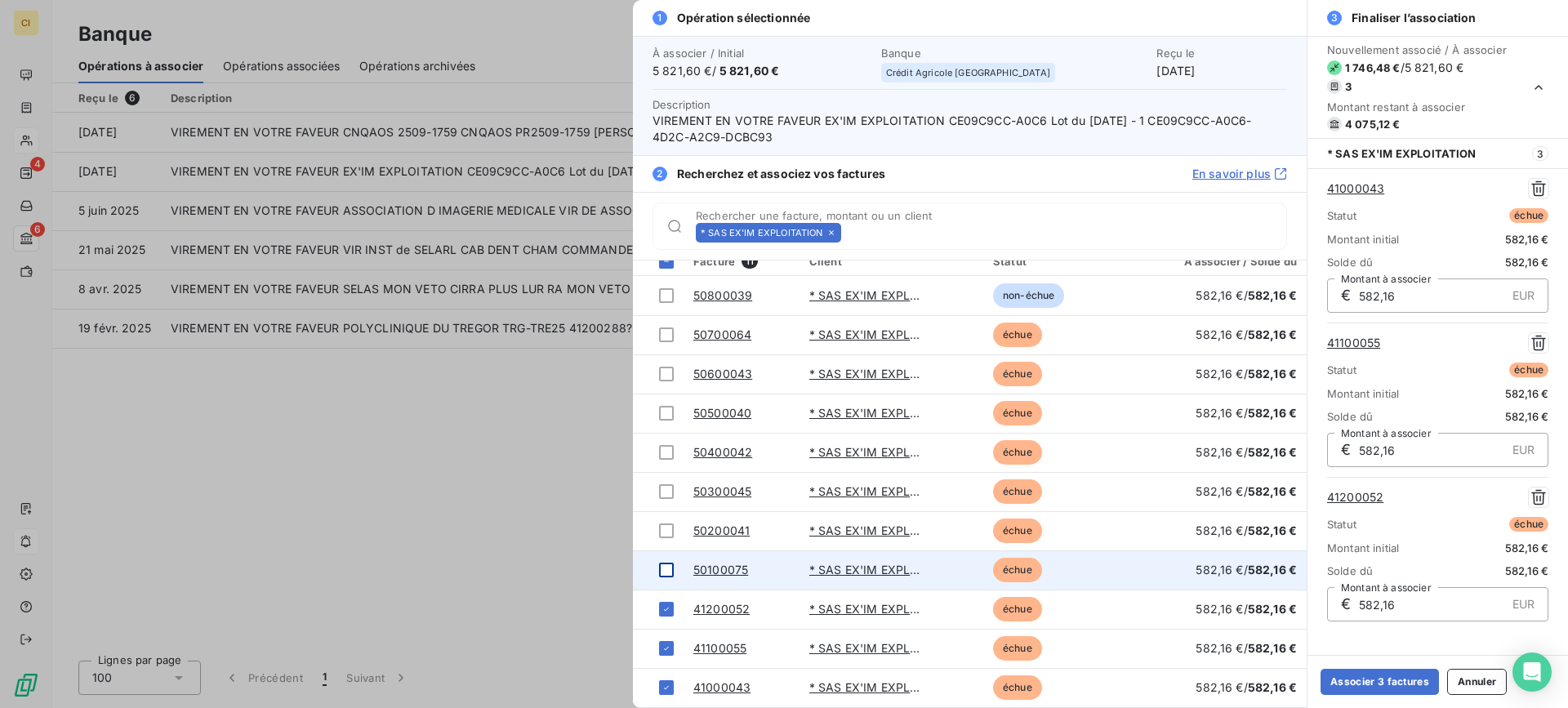
click at [668, 572] on div at bounding box center [665, 569] width 14 height 14
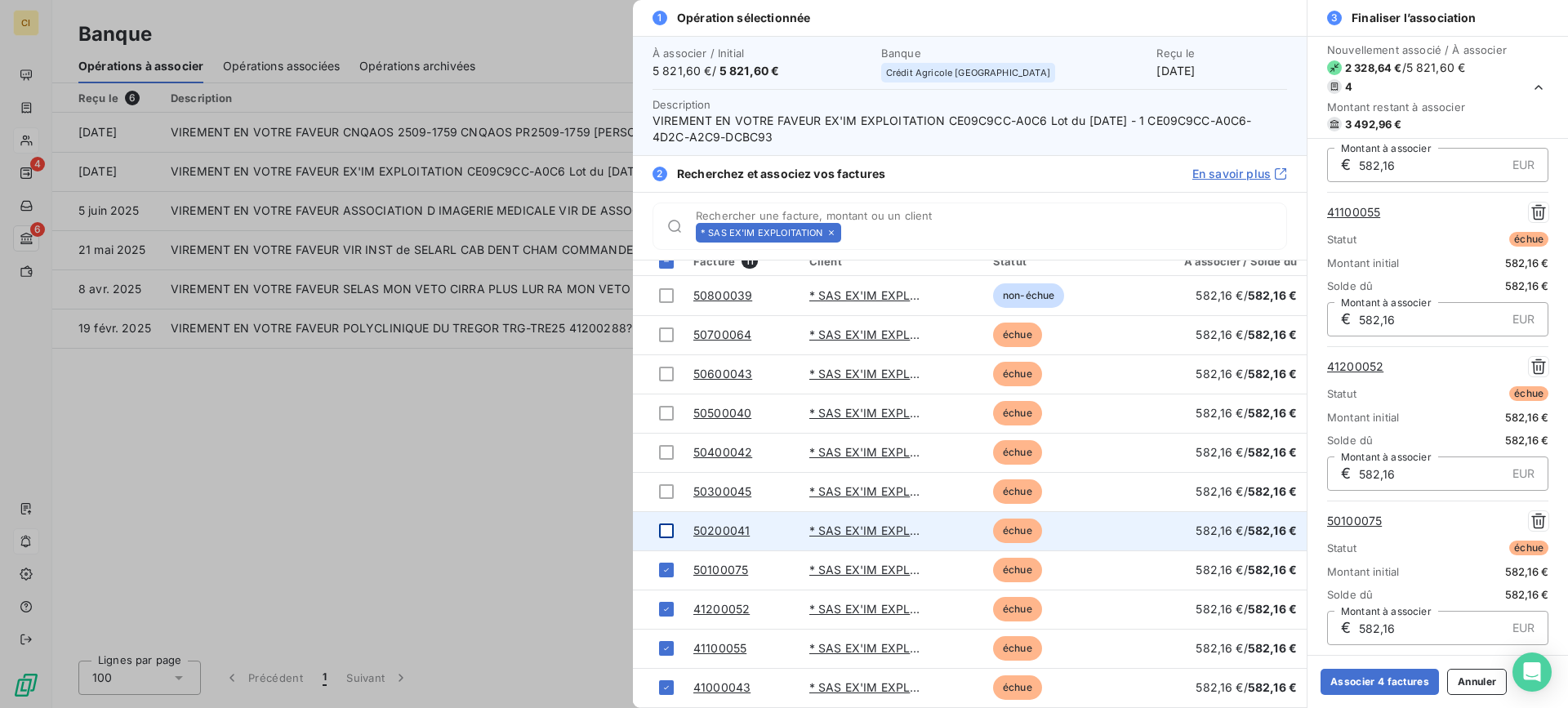
click at [663, 531] on div at bounding box center [665, 531] width 14 height 14
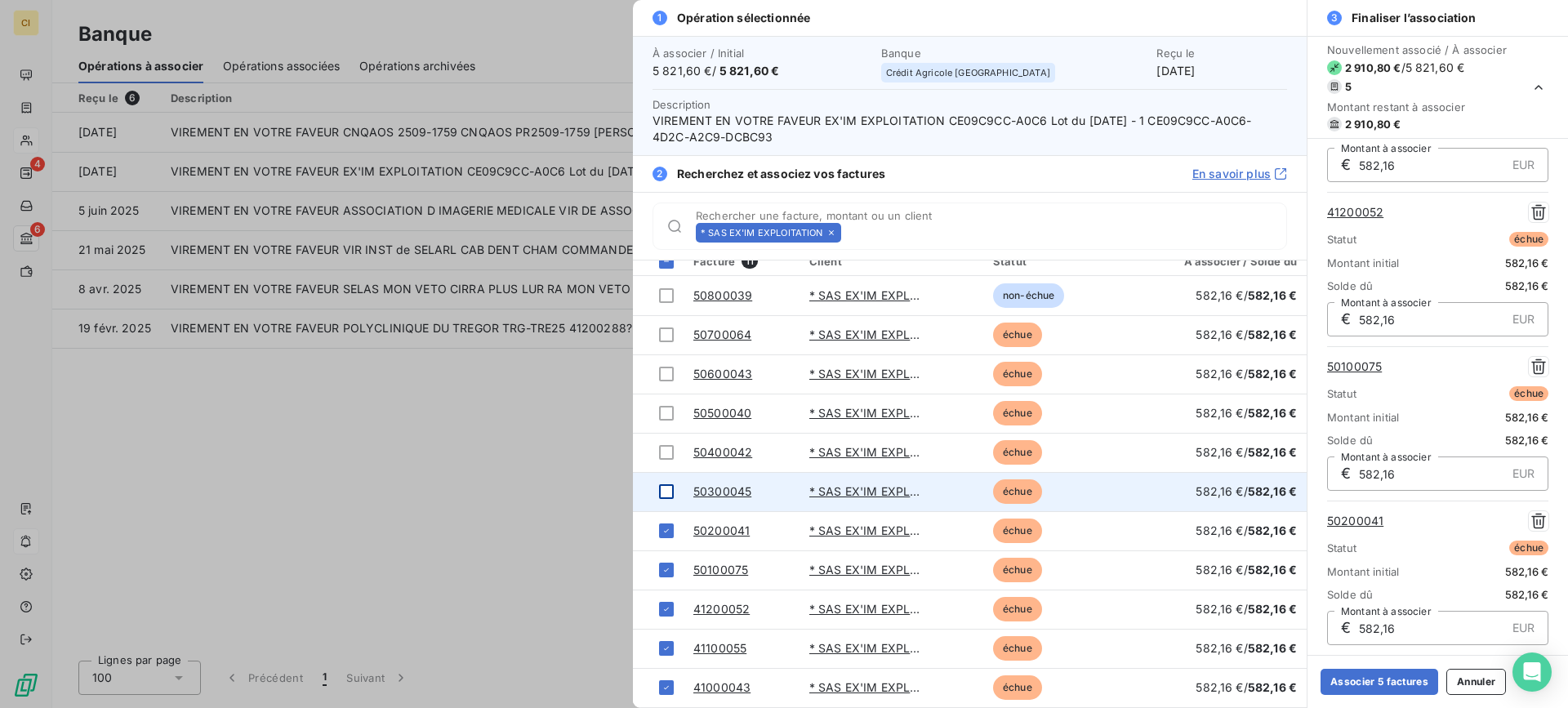
drag, startPoint x: 664, startPoint y: 495, endPoint x: 670, endPoint y: 469, distance: 26.7
click at [664, 494] on div at bounding box center [665, 491] width 14 height 14
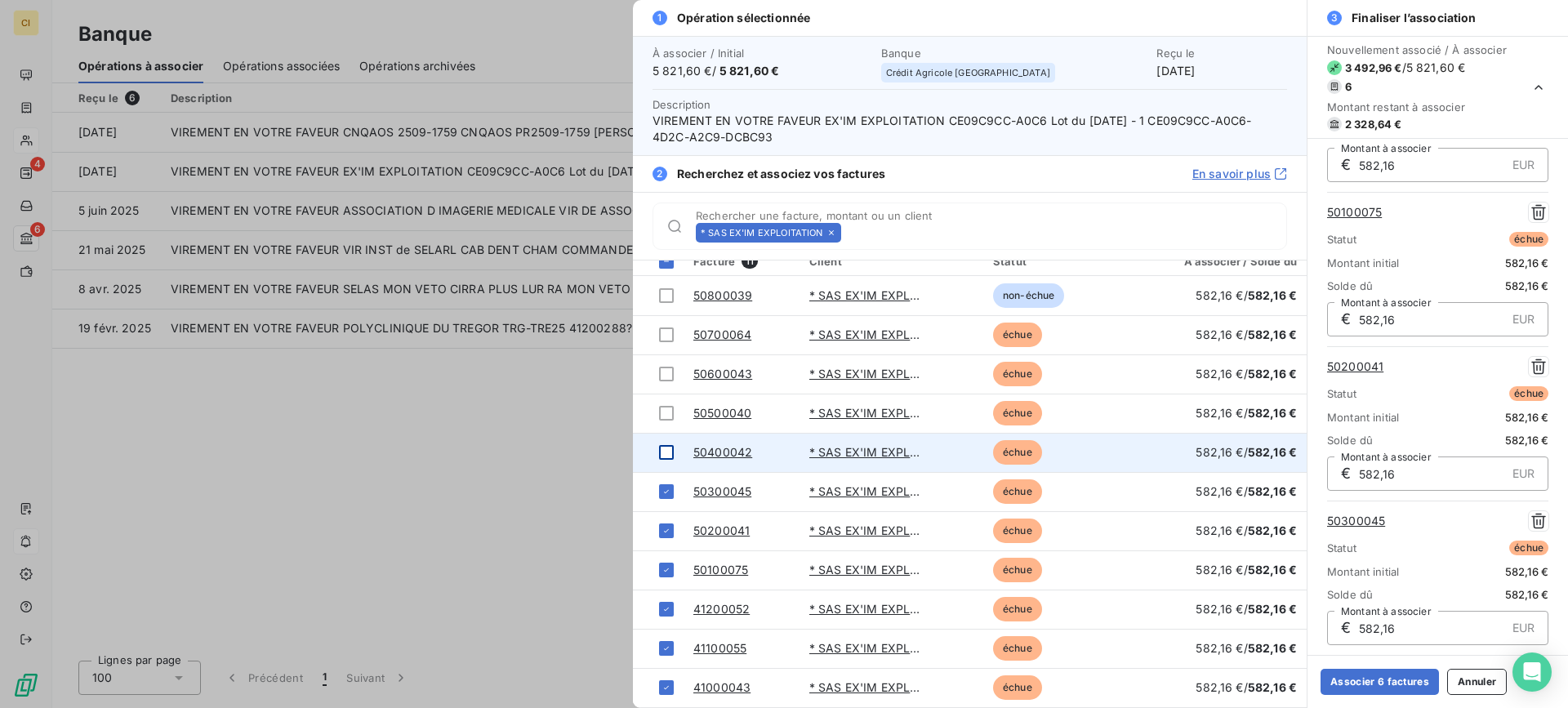
click at [670, 456] on div at bounding box center [665, 452] width 14 height 14
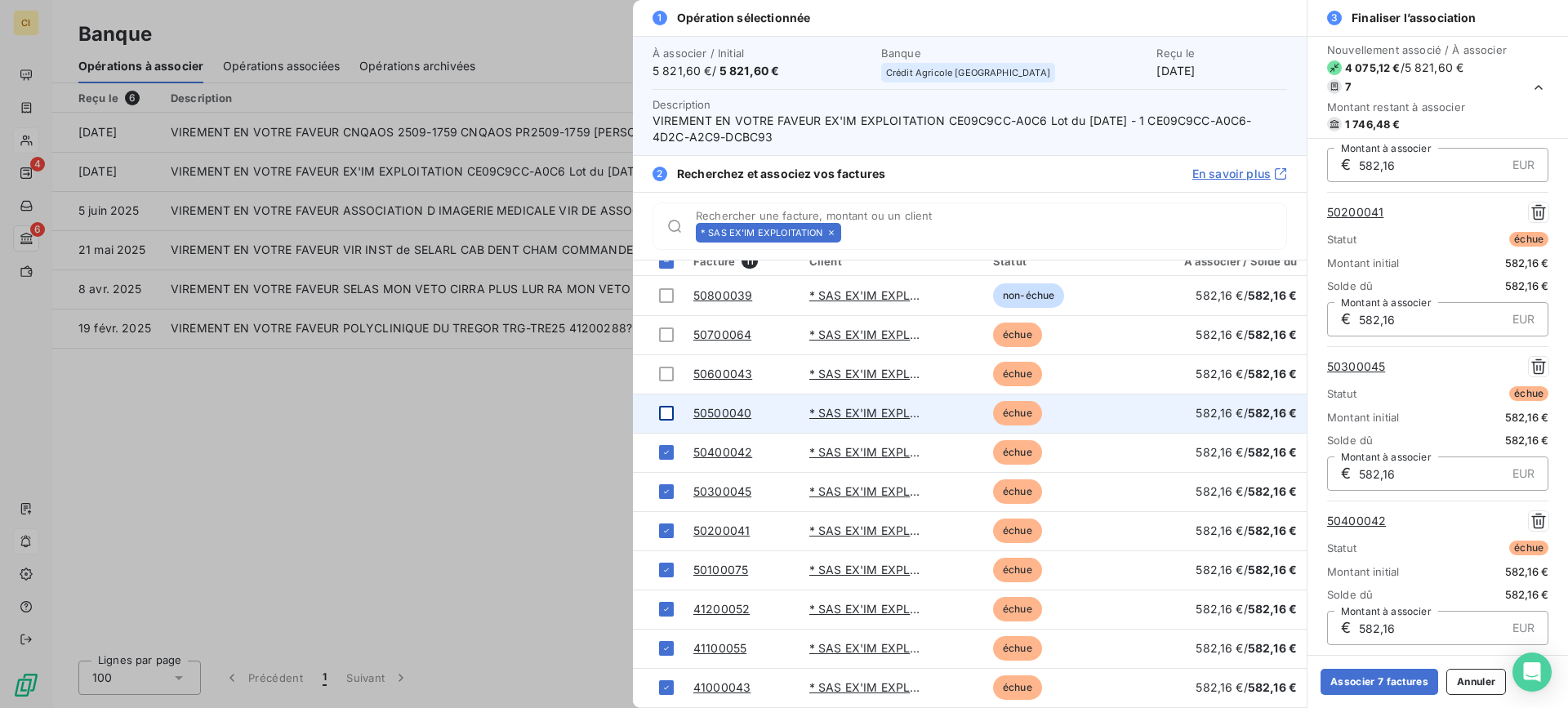
click at [662, 411] on div at bounding box center [665, 413] width 14 height 14
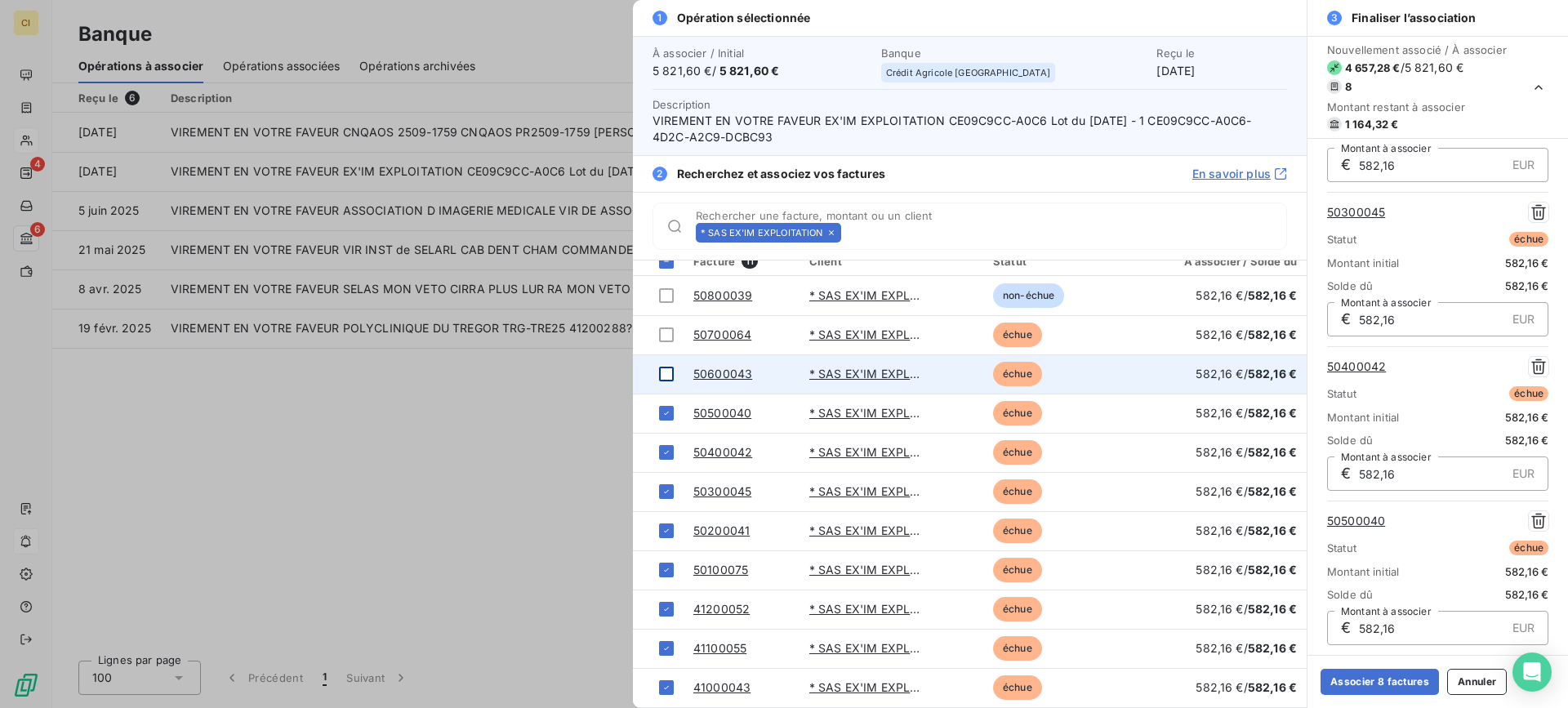
click at [664, 366] on td at bounding box center [658, 374] width 51 height 40
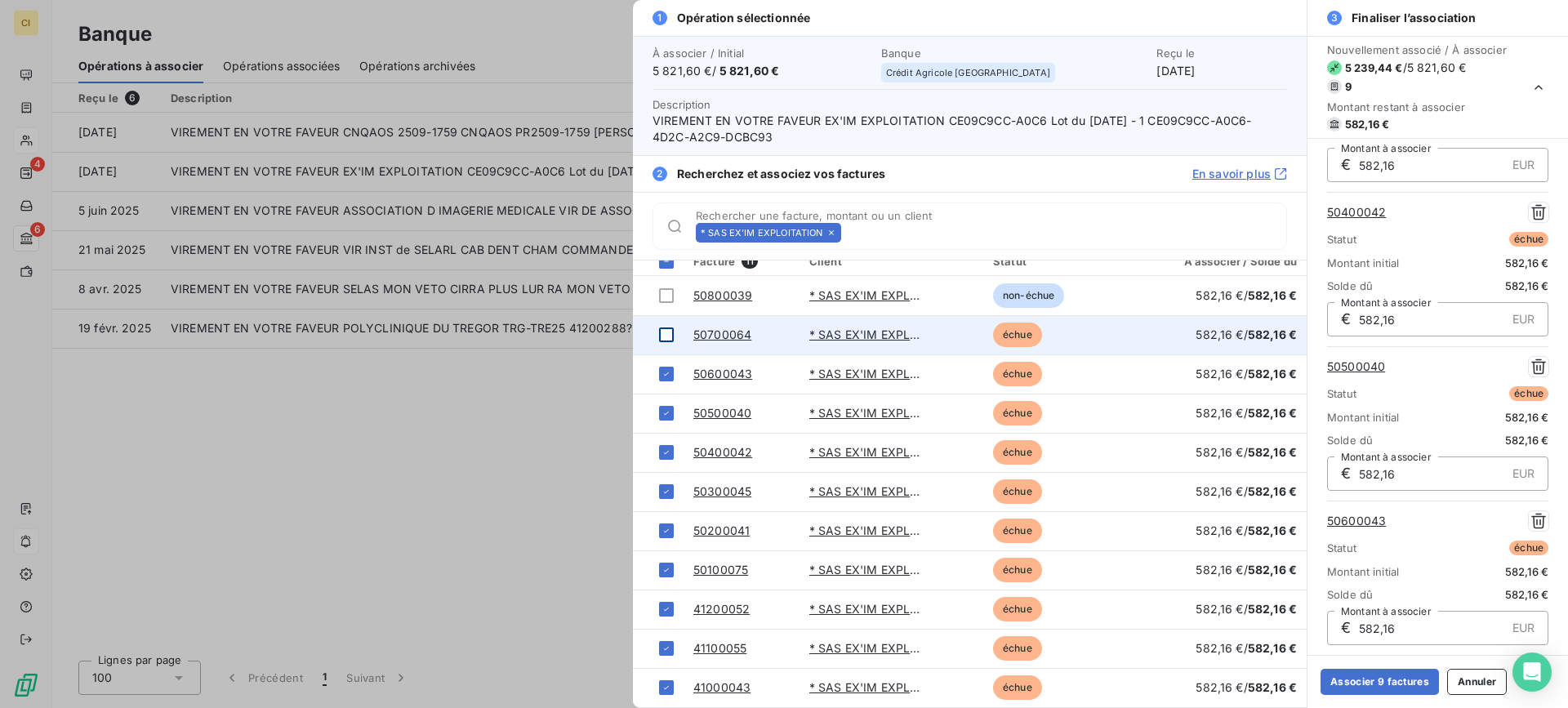
click at [669, 328] on div at bounding box center [665, 335] width 14 height 14
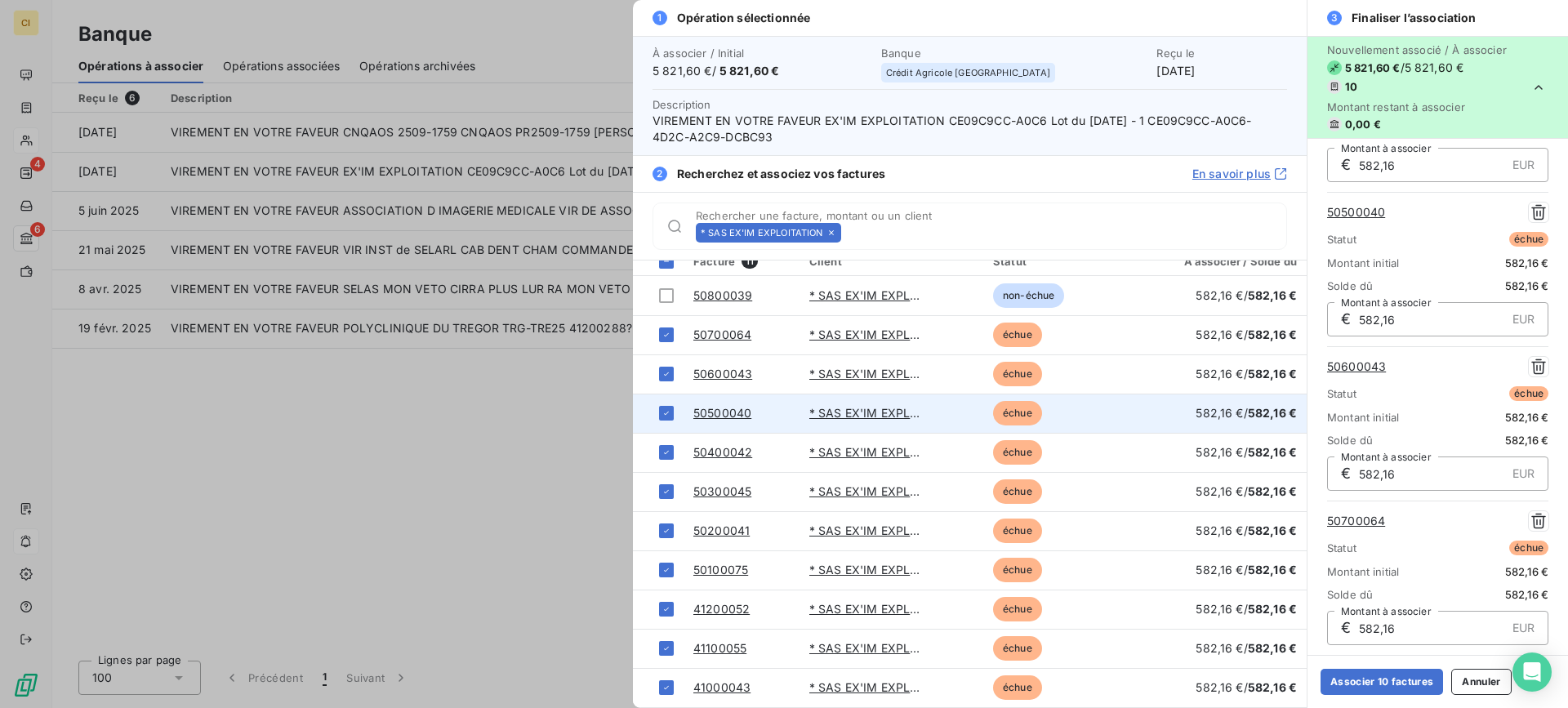
scroll to position [0, 0]
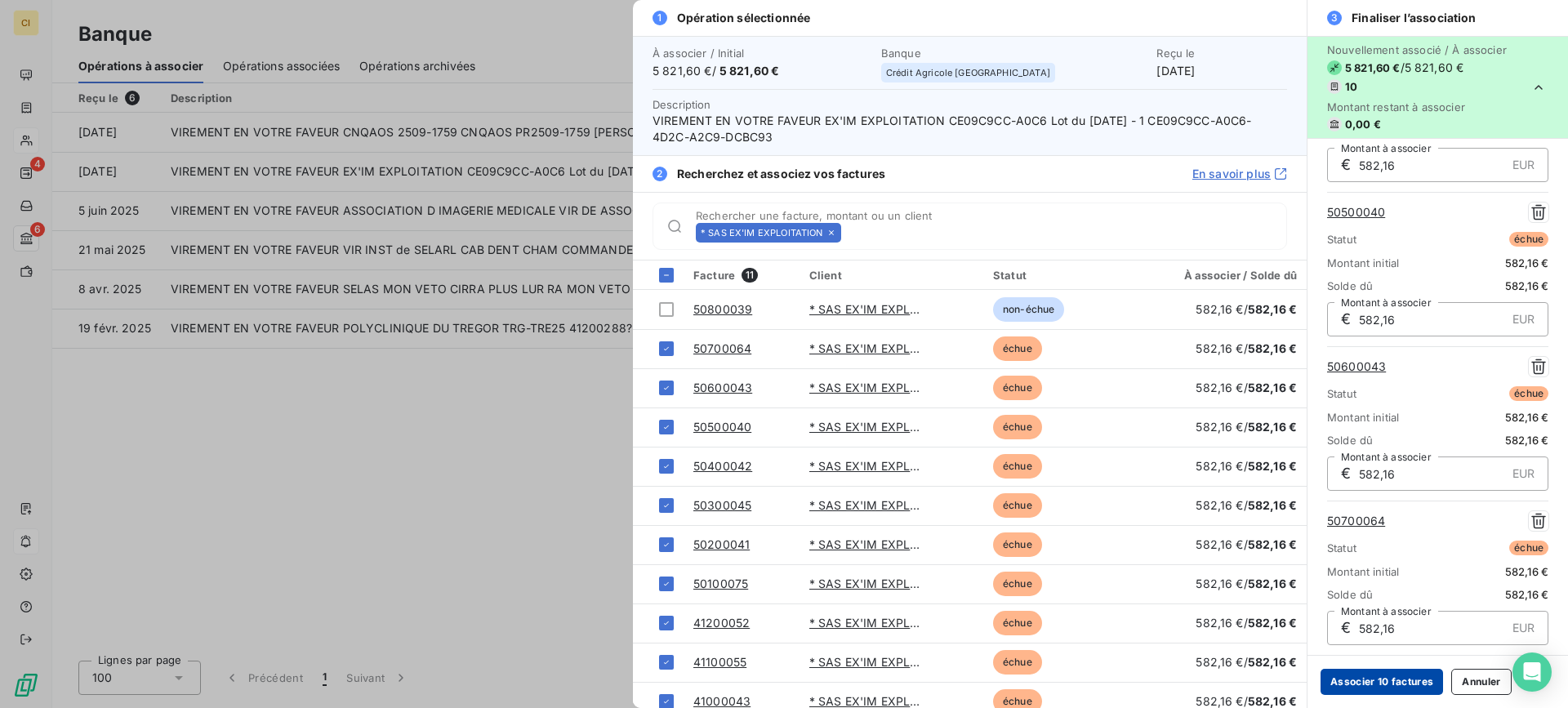
click at [1381, 682] on button "Associer 10 factures" at bounding box center [1381, 682] width 122 height 26
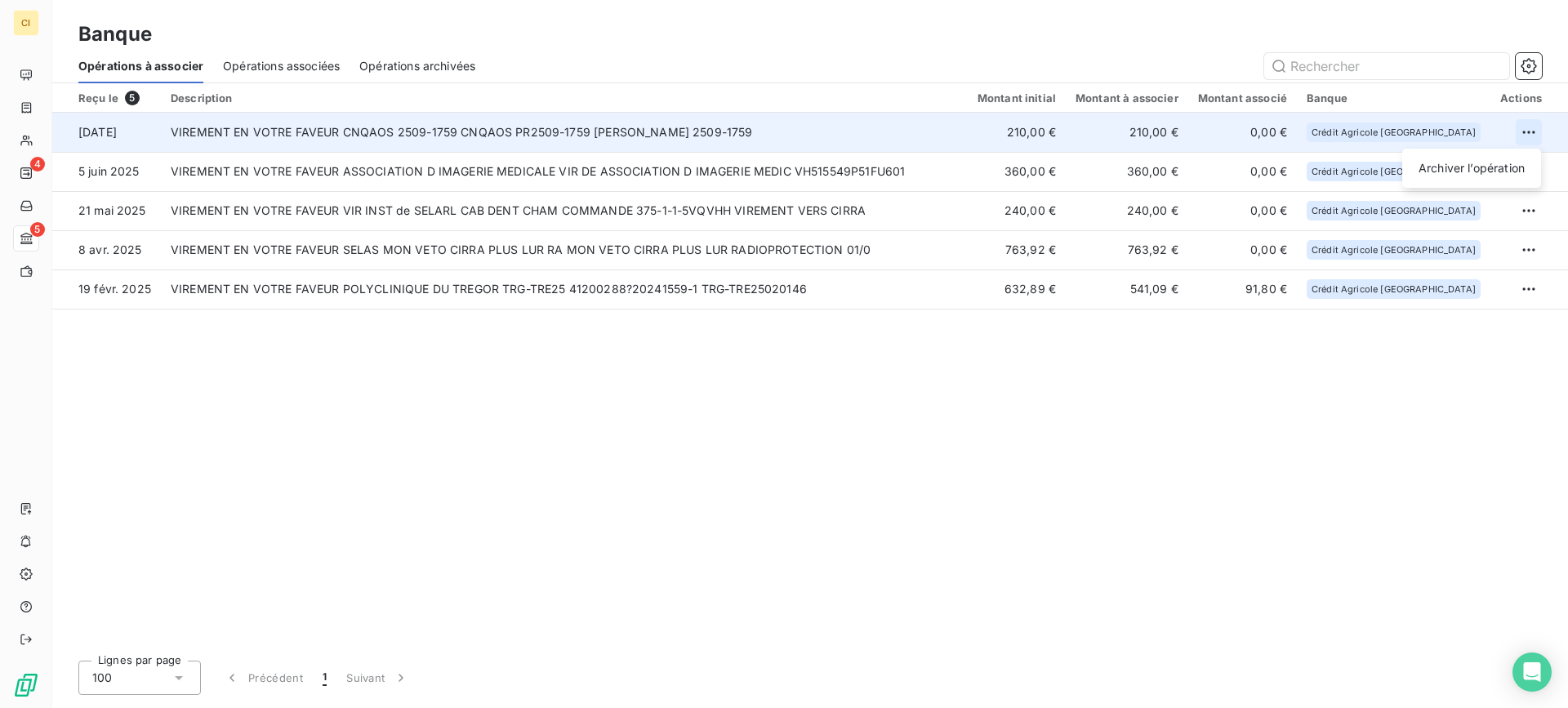
click at [1526, 127] on html "CI 4 5 Banque Opérations à associer Opérations associées Opérations archivées R…" at bounding box center [784, 354] width 1568 height 708
click at [1470, 168] on div "Archiver l’opération" at bounding box center [1472, 168] width 125 height 26
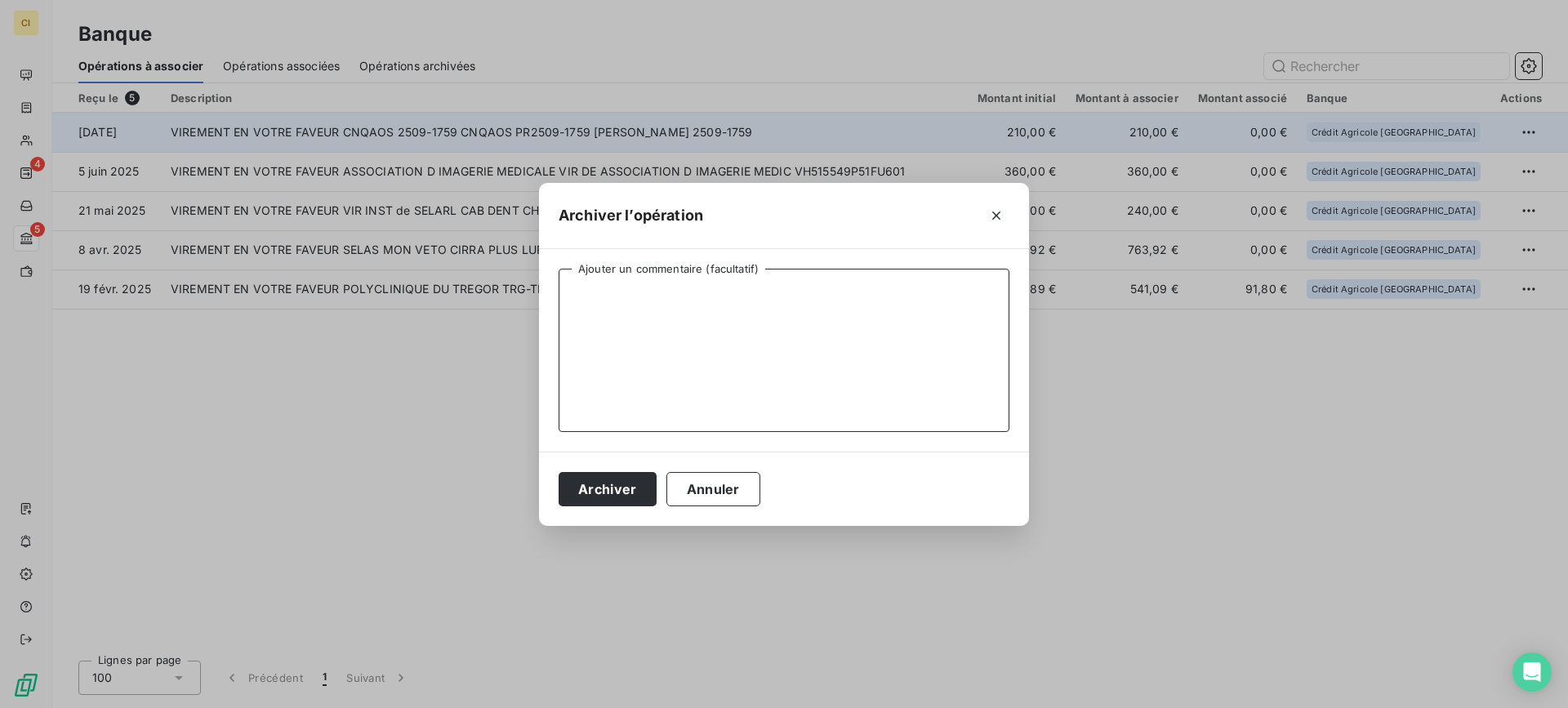
click at [625, 304] on textarea "Ajouter un commentaire (facultatif)" at bounding box center [783, 350] width 450 height 163
type textarea "FORMATION"
click at [627, 481] on button "Archiver" at bounding box center [608, 489] width 98 height 35
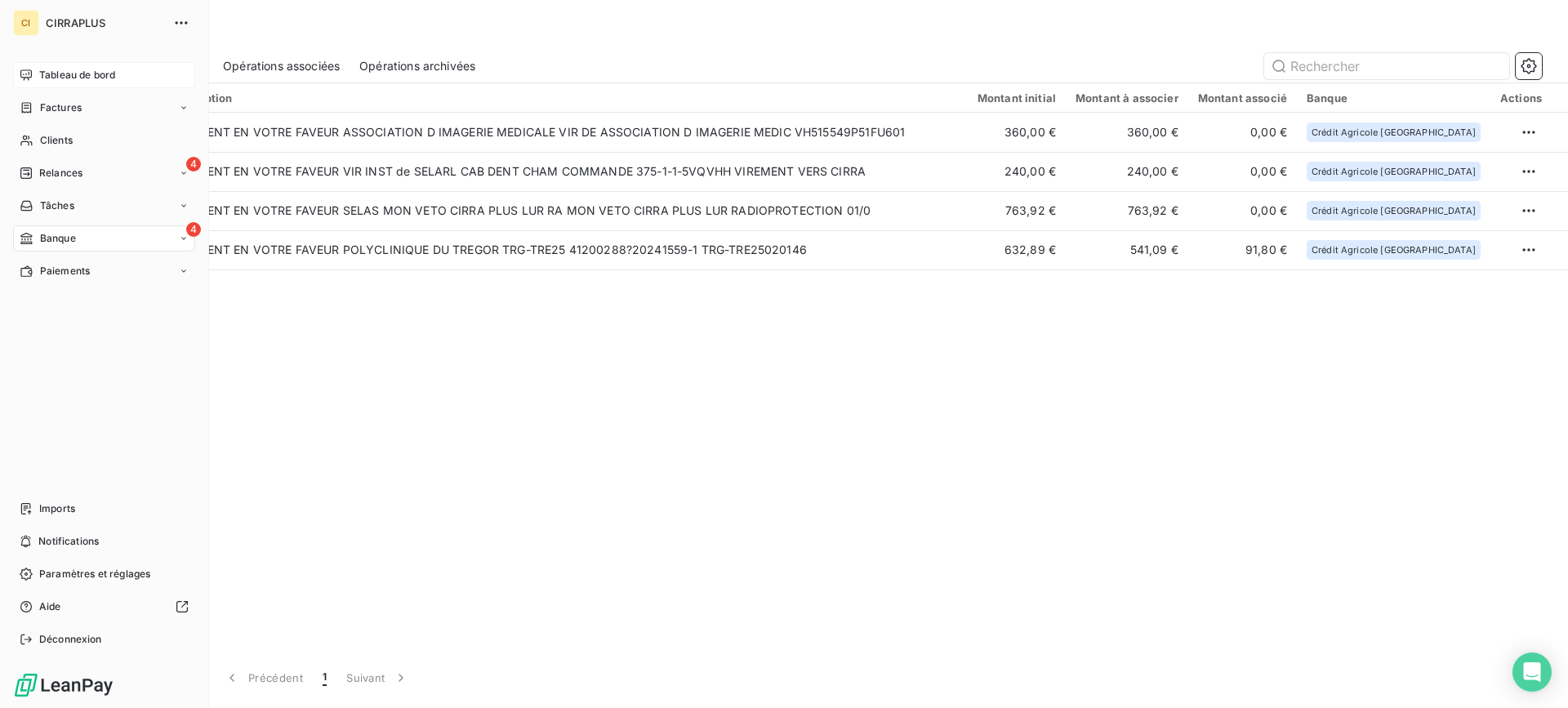
click at [81, 75] on span "Tableau de bord" at bounding box center [77, 74] width 76 height 14
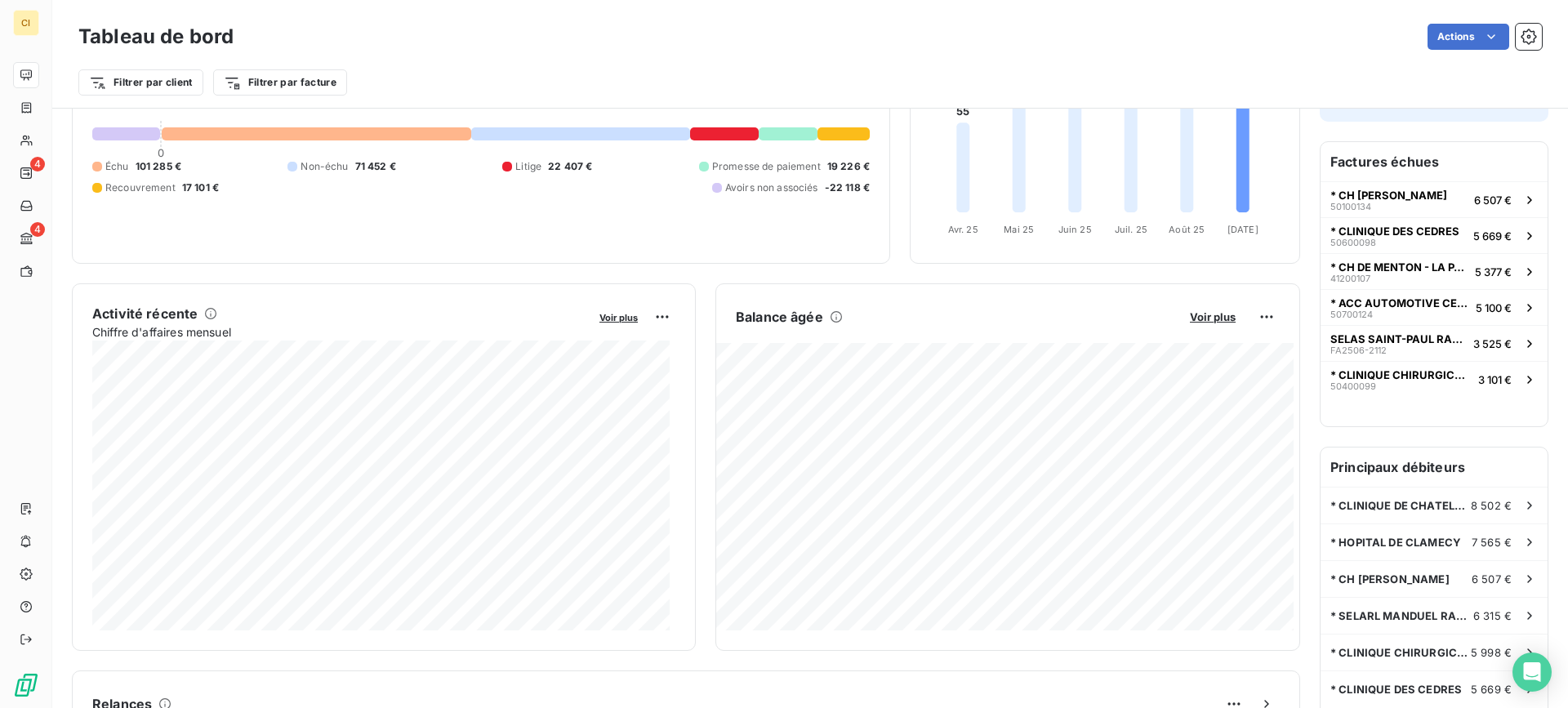
scroll to position [164, 0]
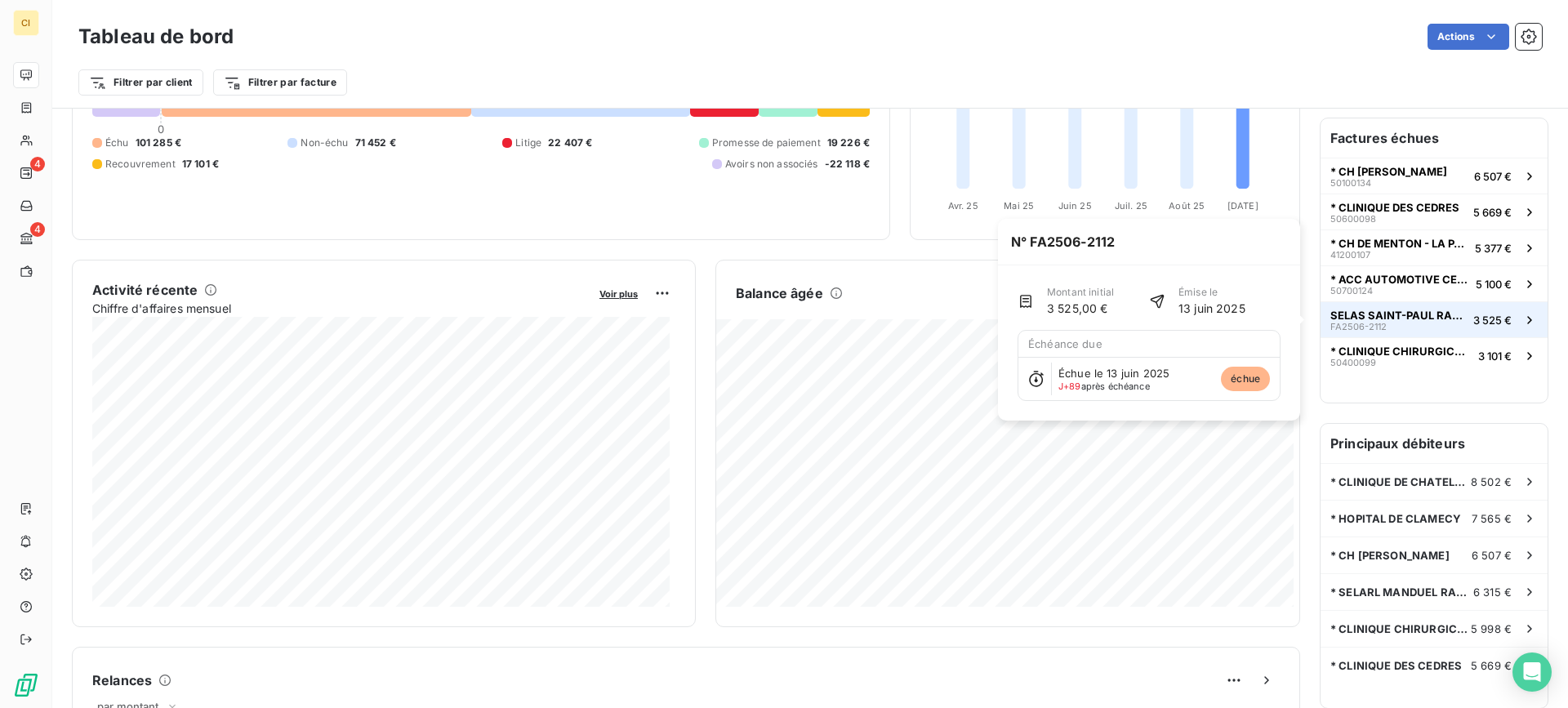
click at [1398, 317] on span "SELAS SAINT-PAUL RADIOLOGIE" at bounding box center [1397, 315] width 136 height 14
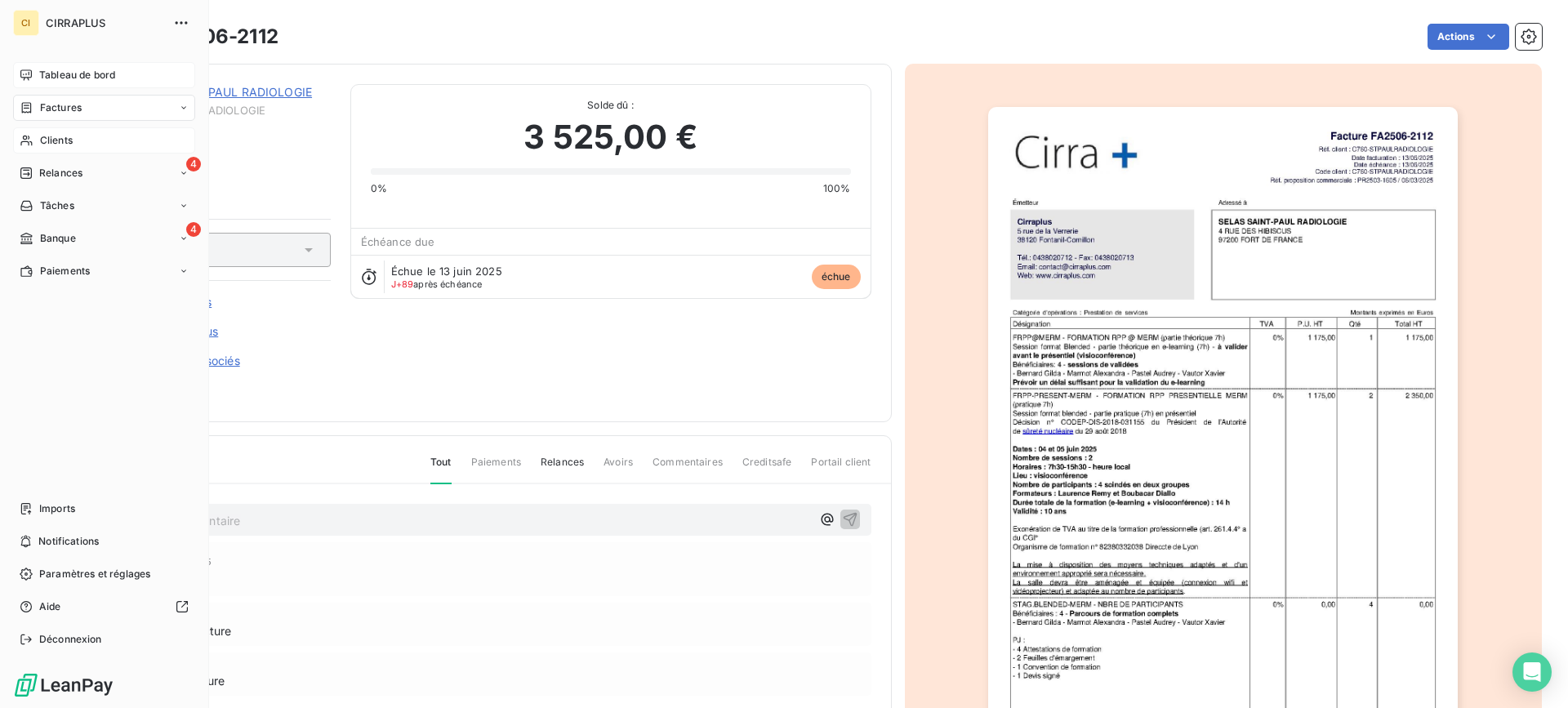
click at [43, 136] on span "Clients" at bounding box center [56, 140] width 33 height 14
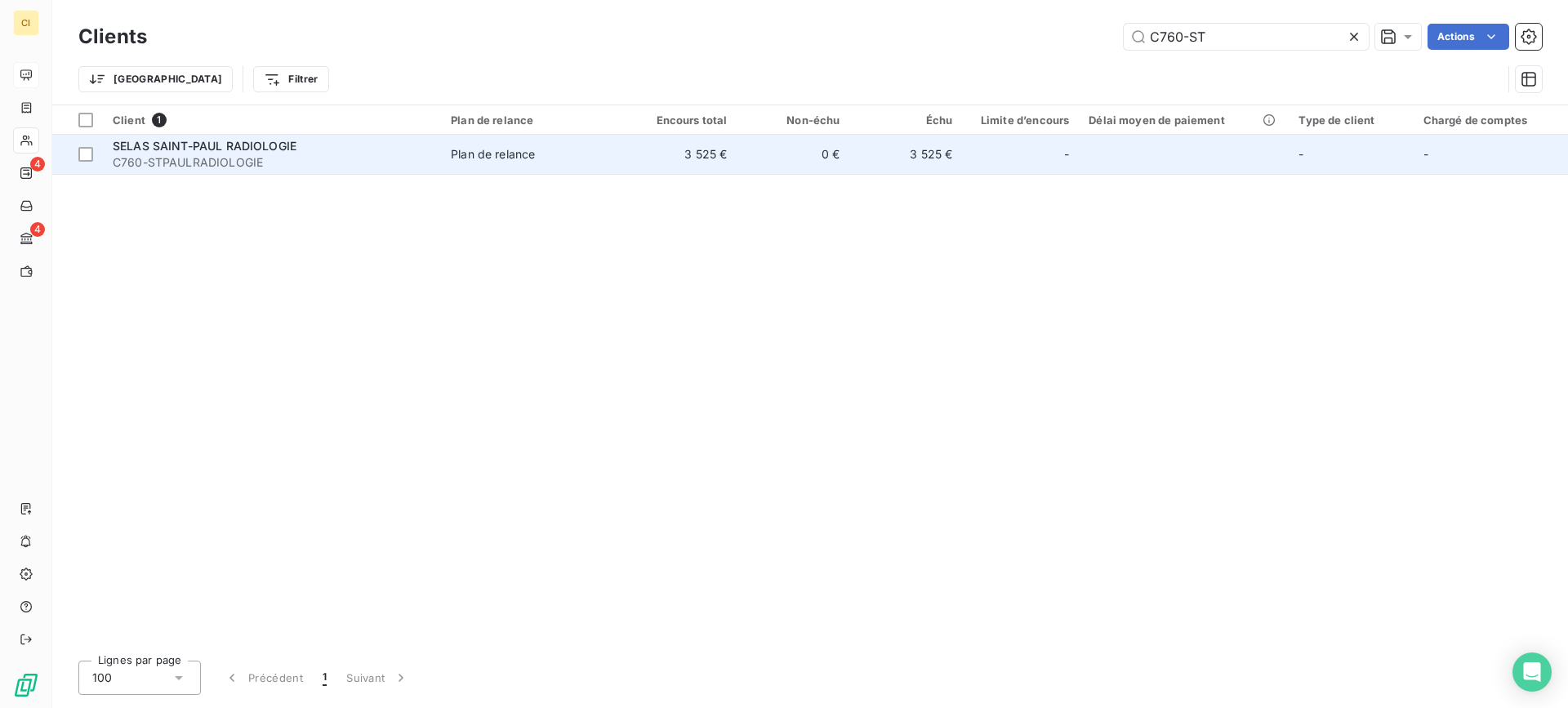
type input "C760-ST"
click at [222, 150] on span "SELAS SAINT-PAUL RADIOLOGIE" at bounding box center [204, 146] width 184 height 14
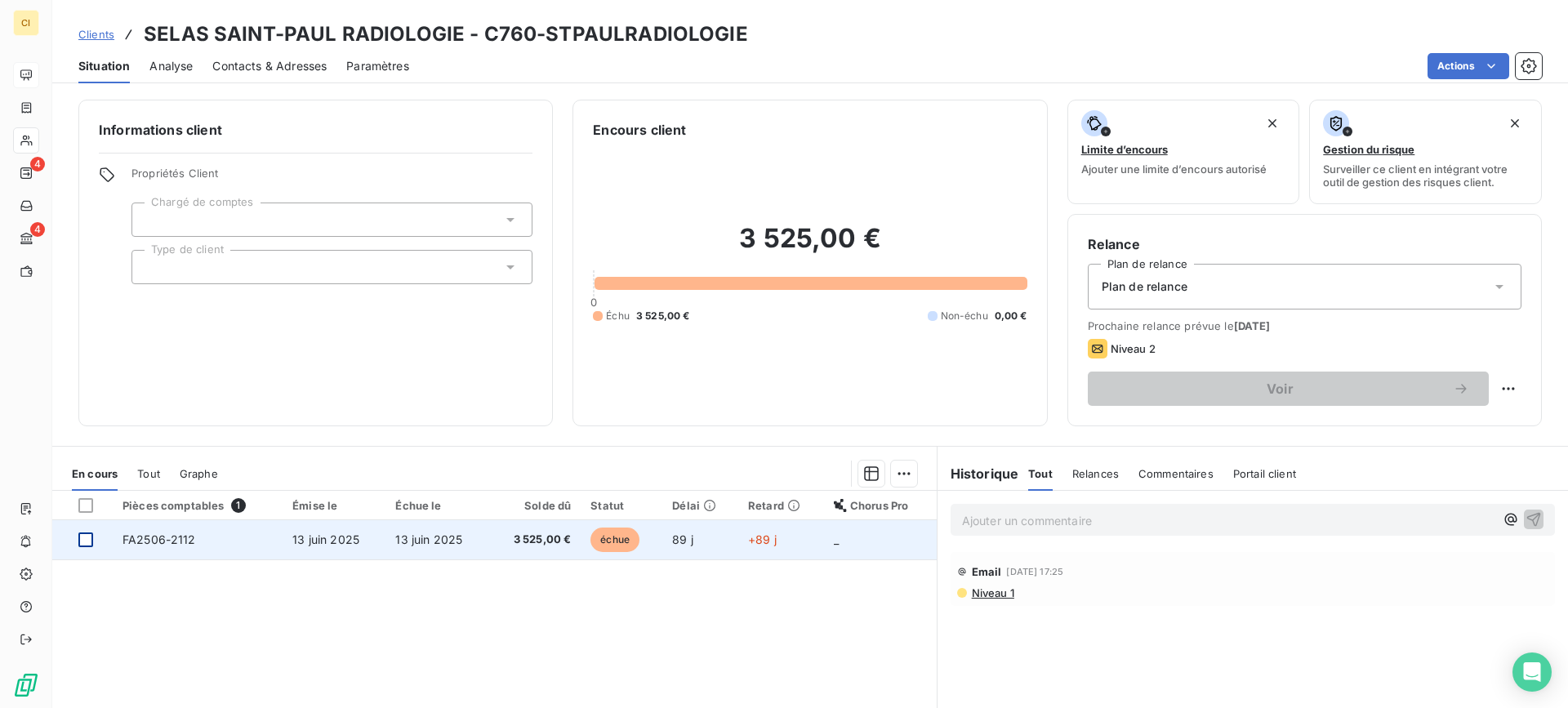
click at [83, 533] on div at bounding box center [85, 539] width 14 height 14
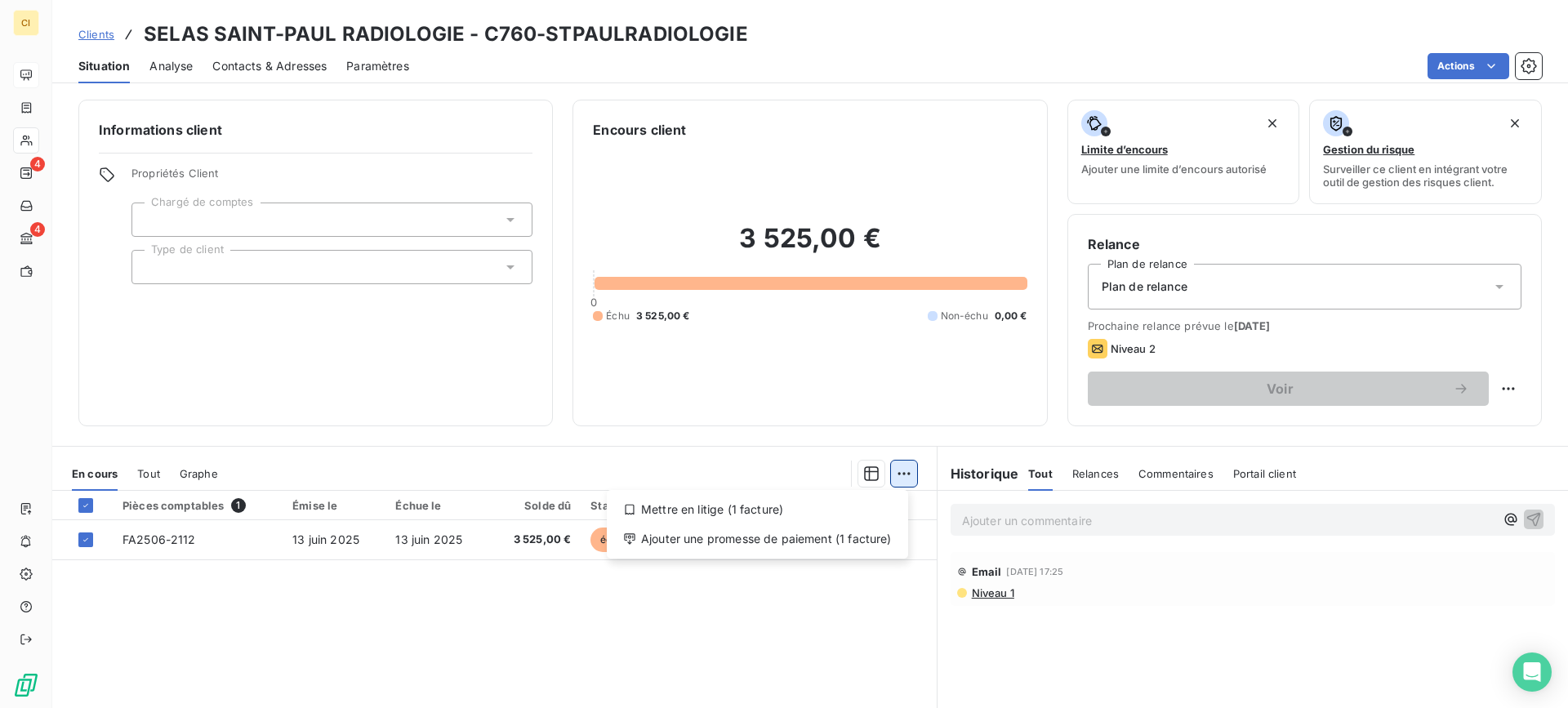
click at [892, 474] on html "CI 4 4 Clients SELAS SAINT-PAUL RADIOLOGIE - C760-STPAULRADIOLOGIE Situation An…" at bounding box center [784, 354] width 1568 height 708
click at [729, 538] on div "Ajouter une promesse de paiement (1 facture)" at bounding box center [757, 538] width 288 height 26
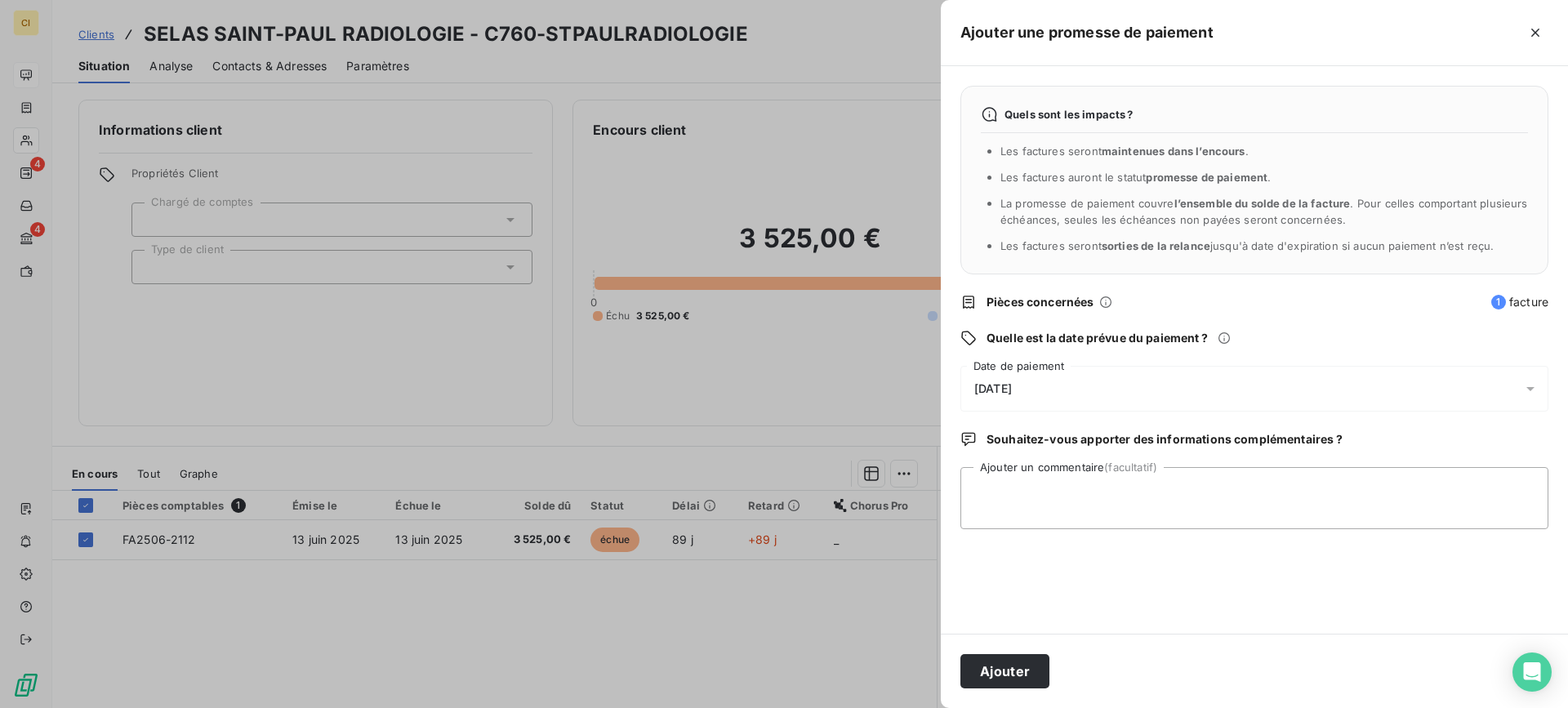
click at [1530, 387] on icon at bounding box center [1529, 389] width 16 height 16
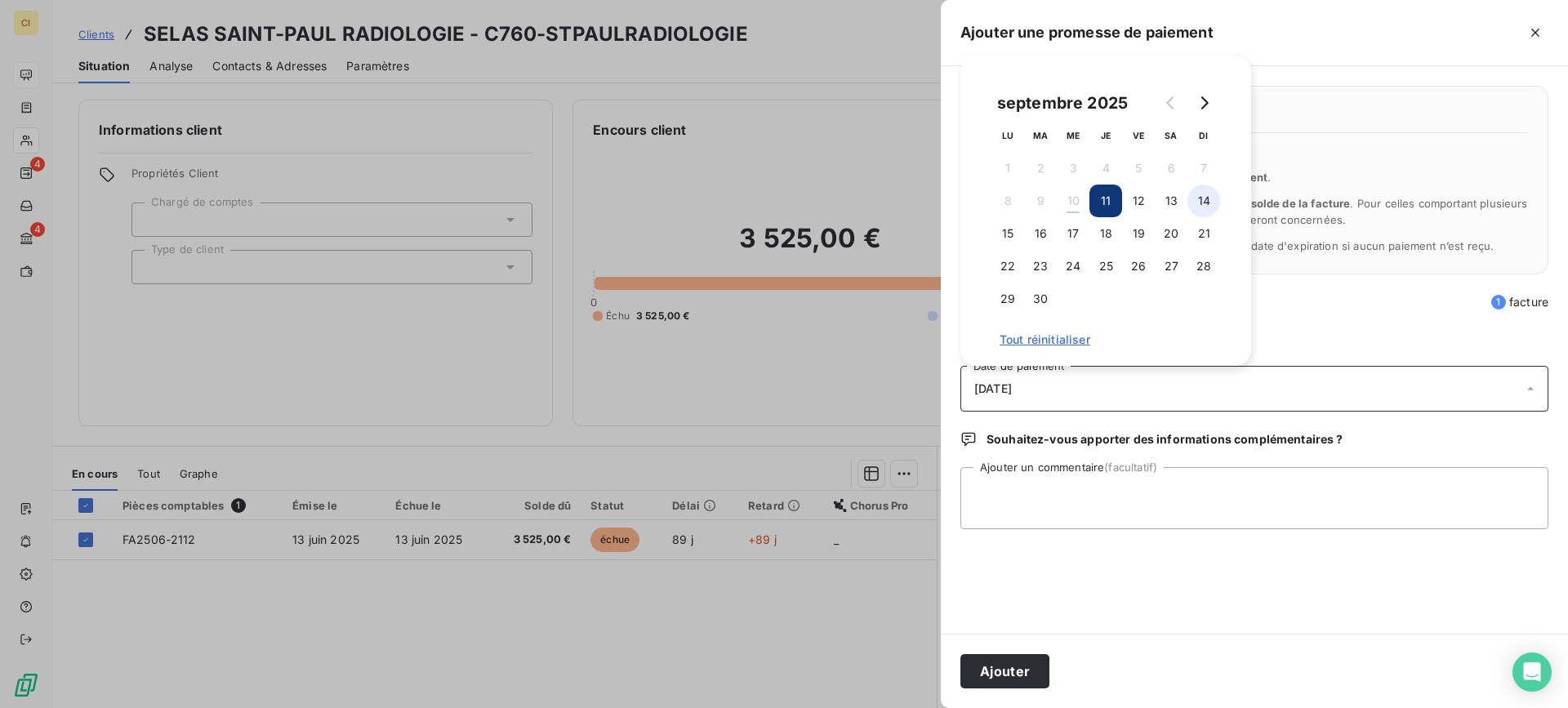
click at [1203, 201] on button "14" at bounding box center [1203, 201] width 33 height 33
click at [996, 486] on textarea "Ajouter un commentaire (facultatif)" at bounding box center [1255, 498] width 588 height 62
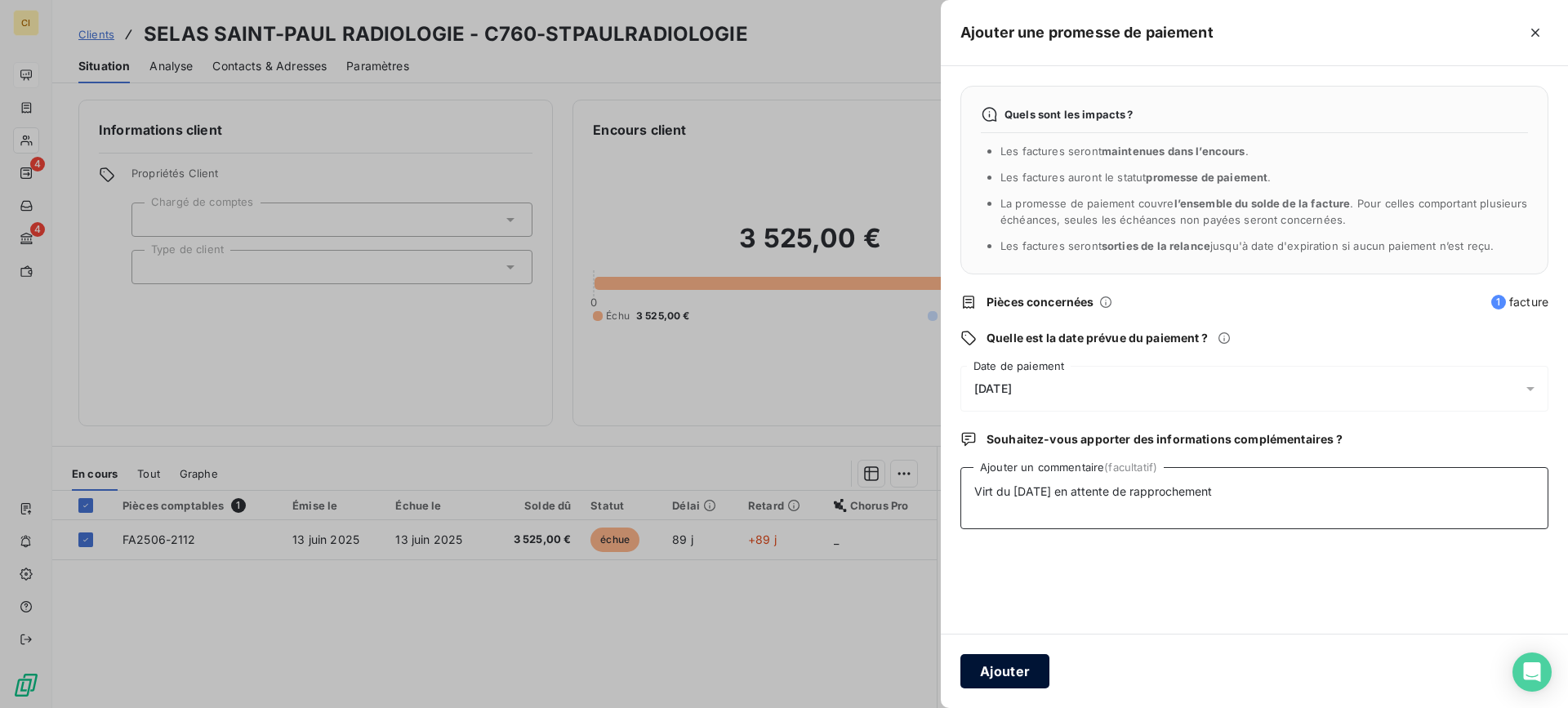
type textarea "Virt du [DATE] en attente de rapprochement"
click at [1000, 680] on button "Ajouter" at bounding box center [1005, 671] width 89 height 35
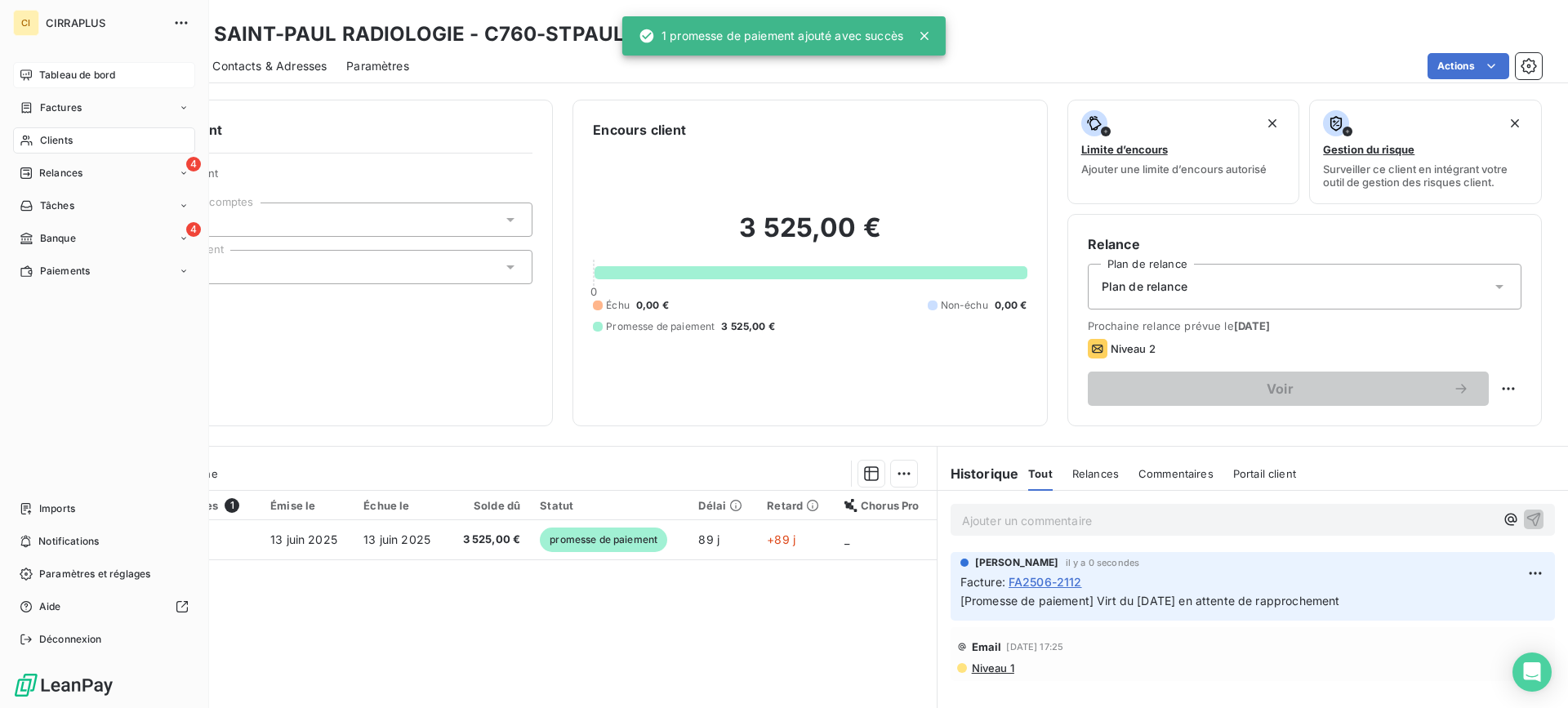
click at [67, 73] on span "Tableau de bord" at bounding box center [77, 74] width 76 height 14
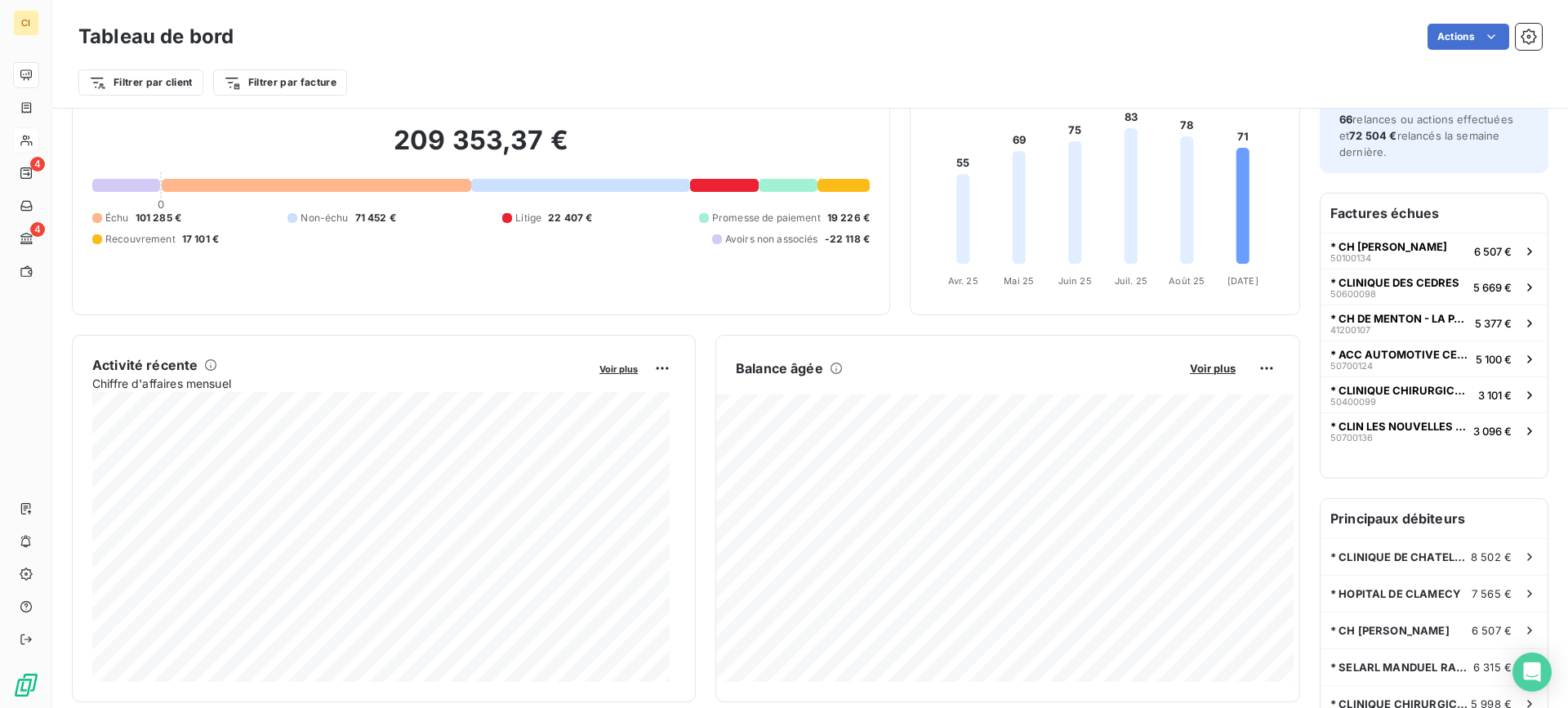
scroll to position [83, 0]
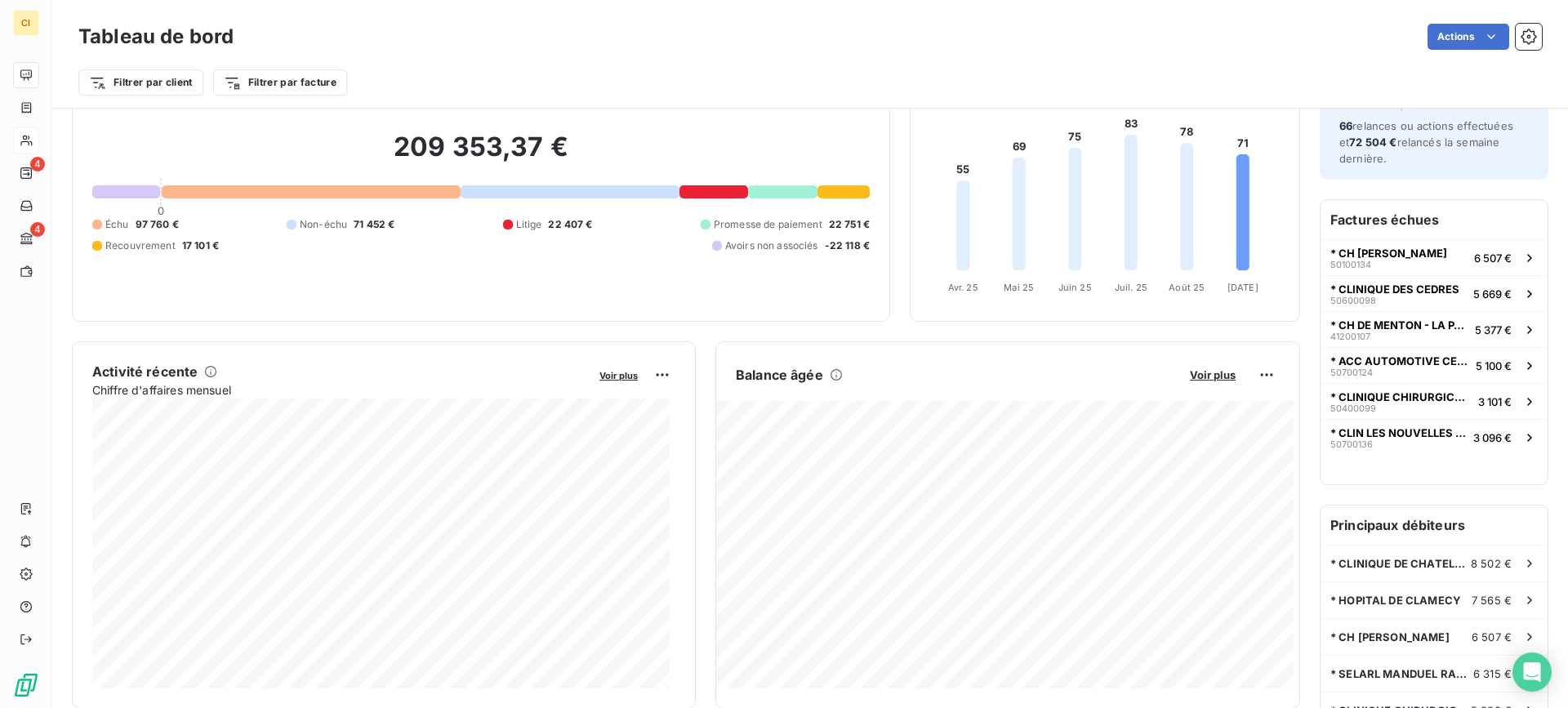
click at [641, 81] on div "Filtrer par client Filtrer par facture" at bounding box center [809, 82] width 1463 height 31
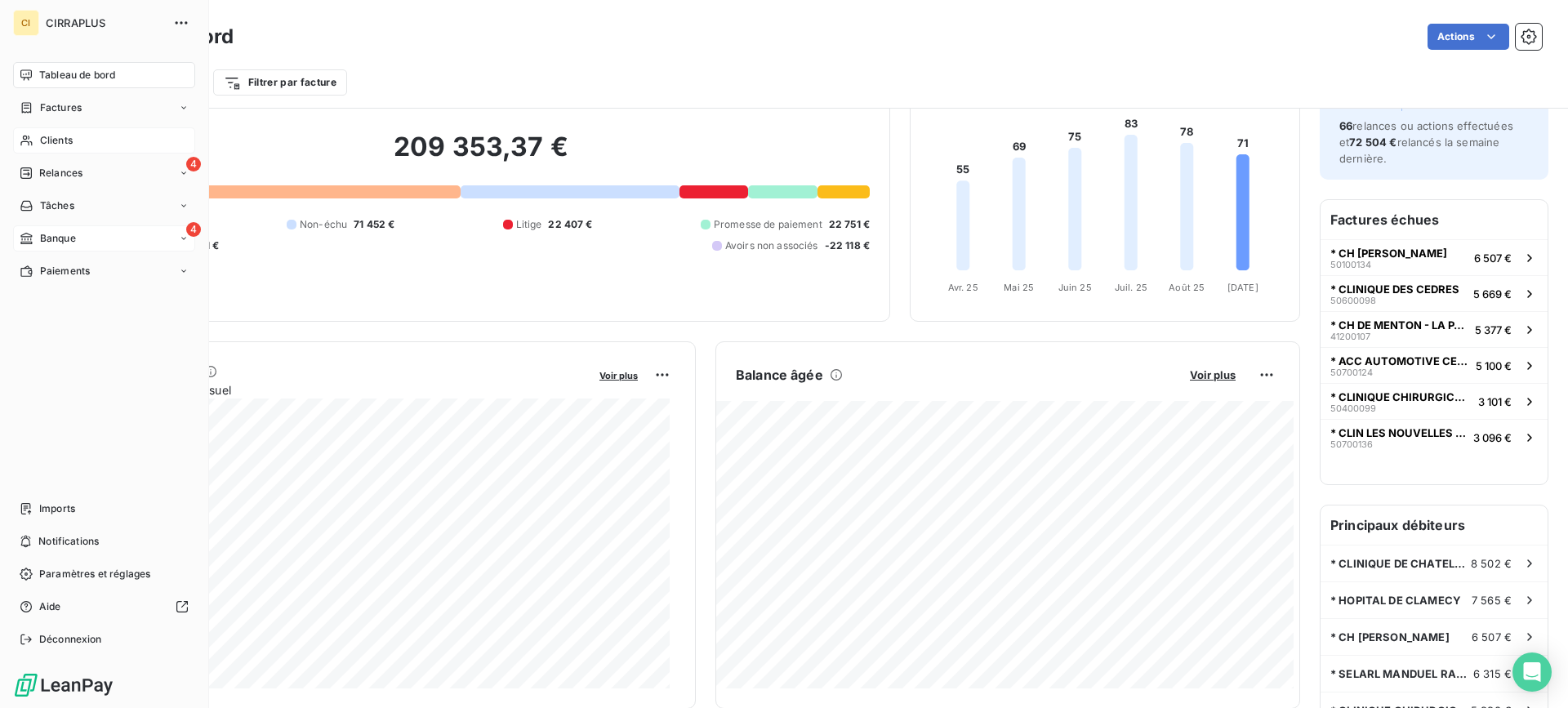
click at [48, 233] on span "Banque" at bounding box center [57, 238] width 36 height 14
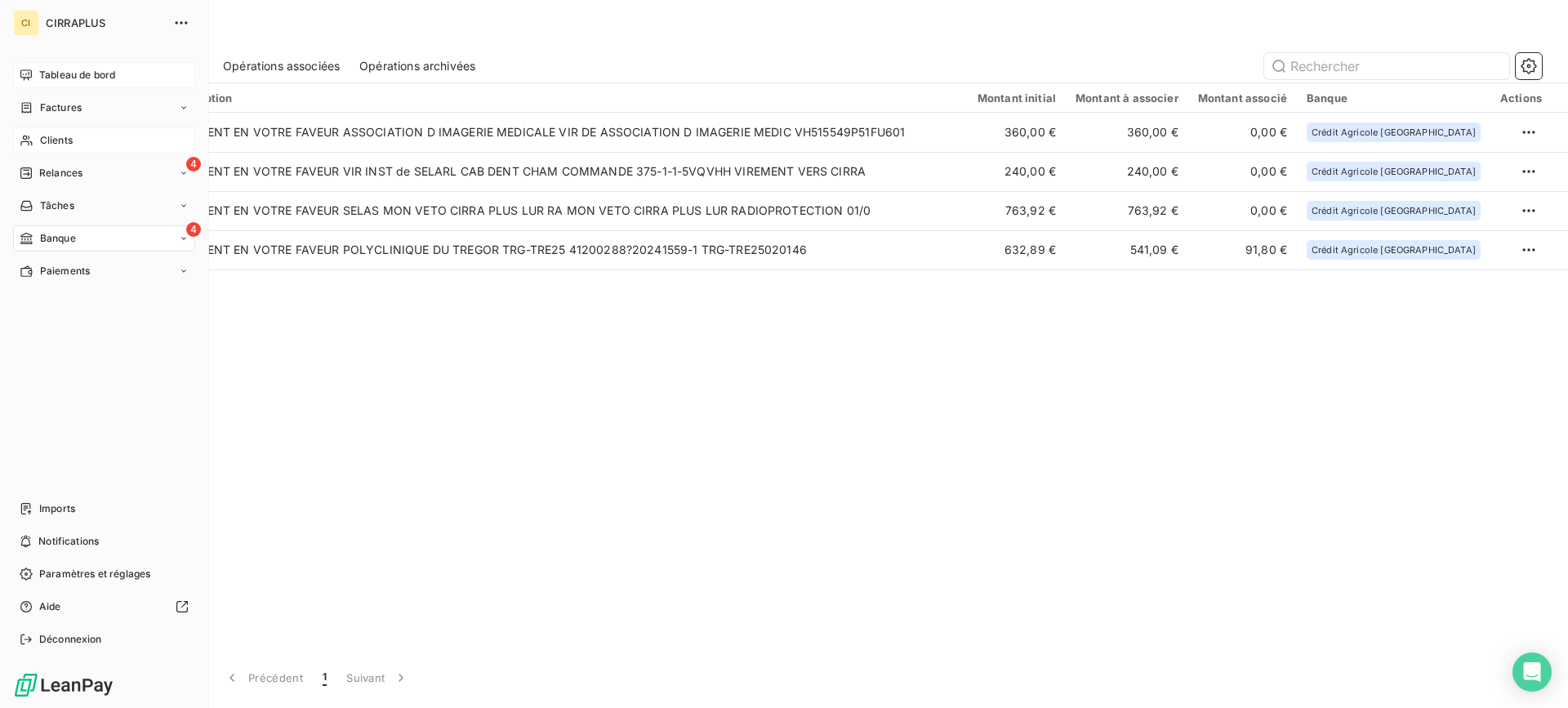
click at [59, 74] on span "Tableau de bord" at bounding box center [77, 74] width 76 height 14
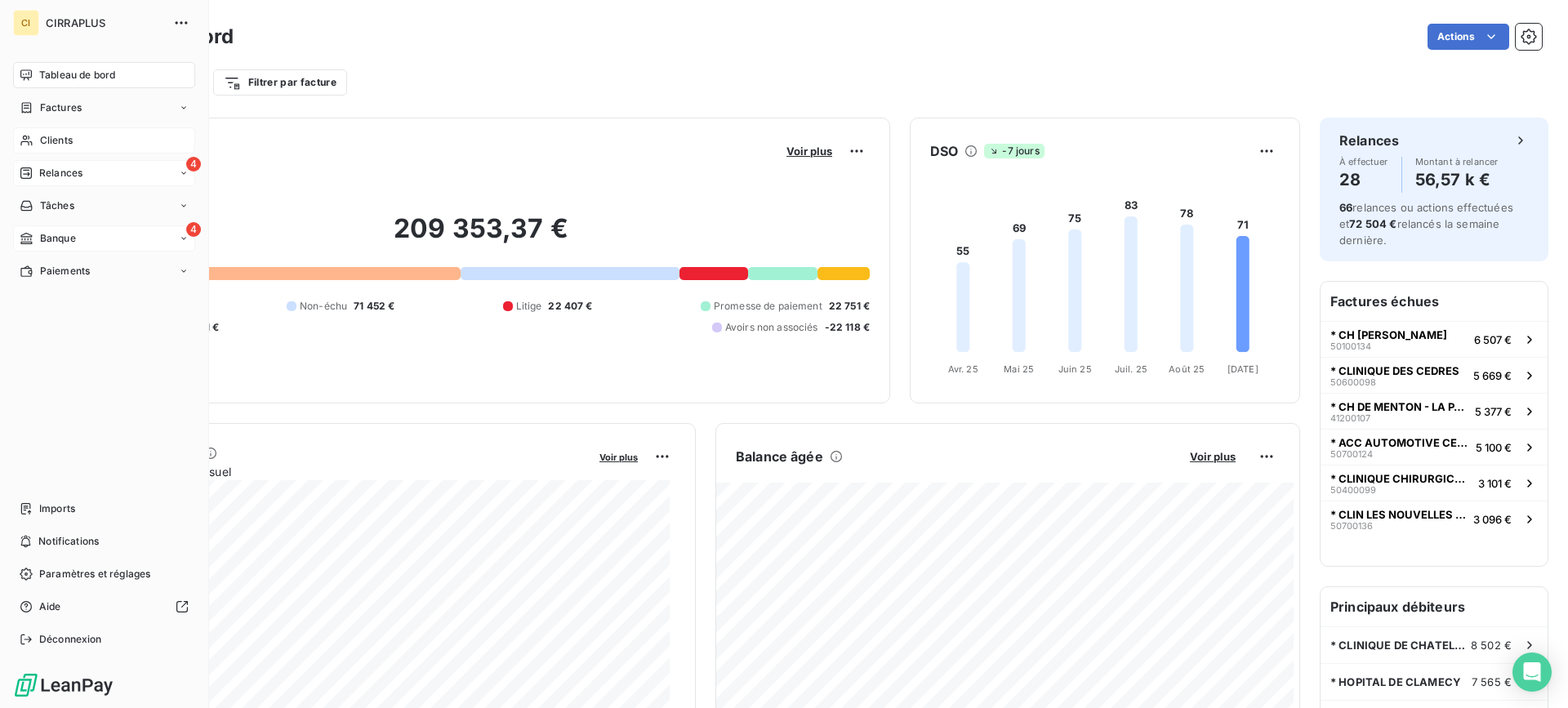
click at [59, 176] on span "Relances" at bounding box center [61, 173] width 43 height 14
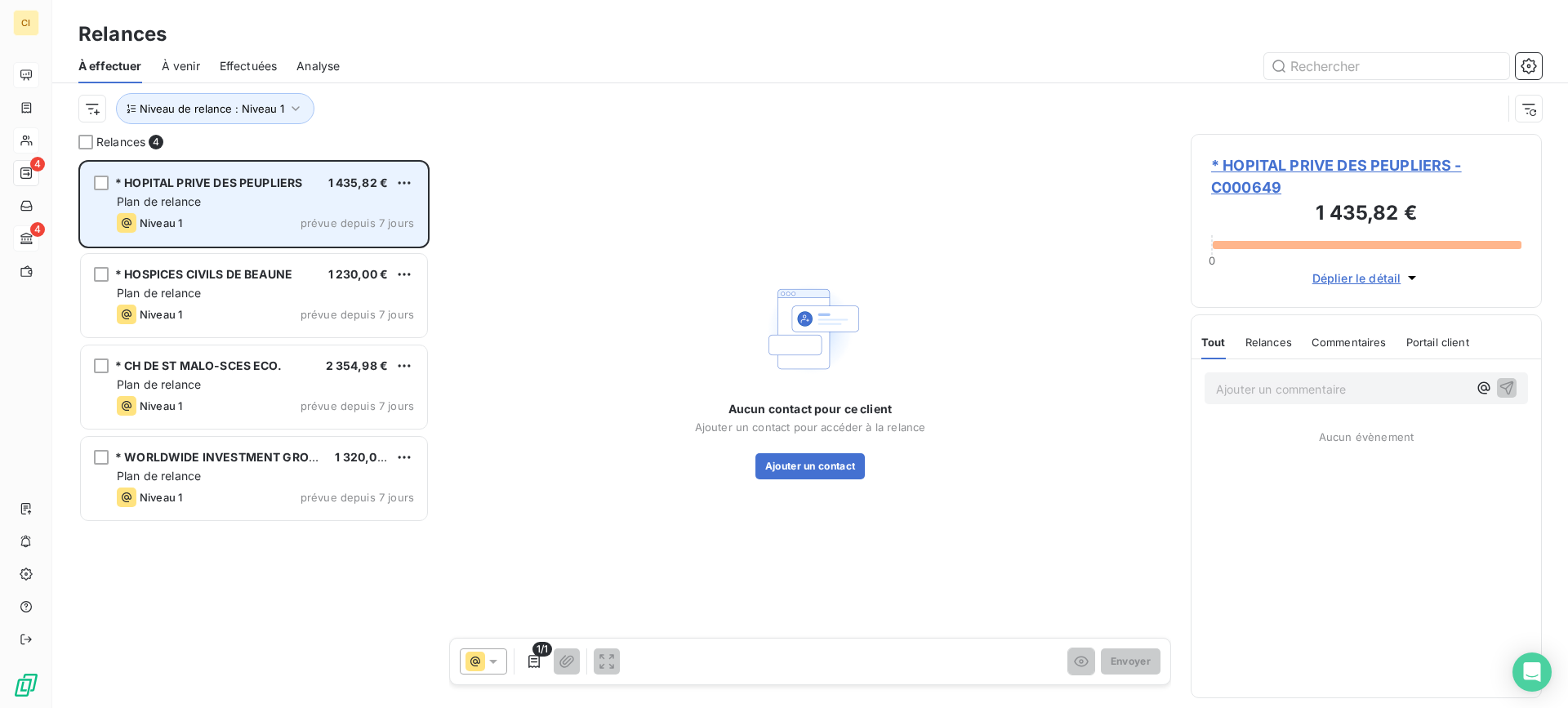
scroll to position [536, 338]
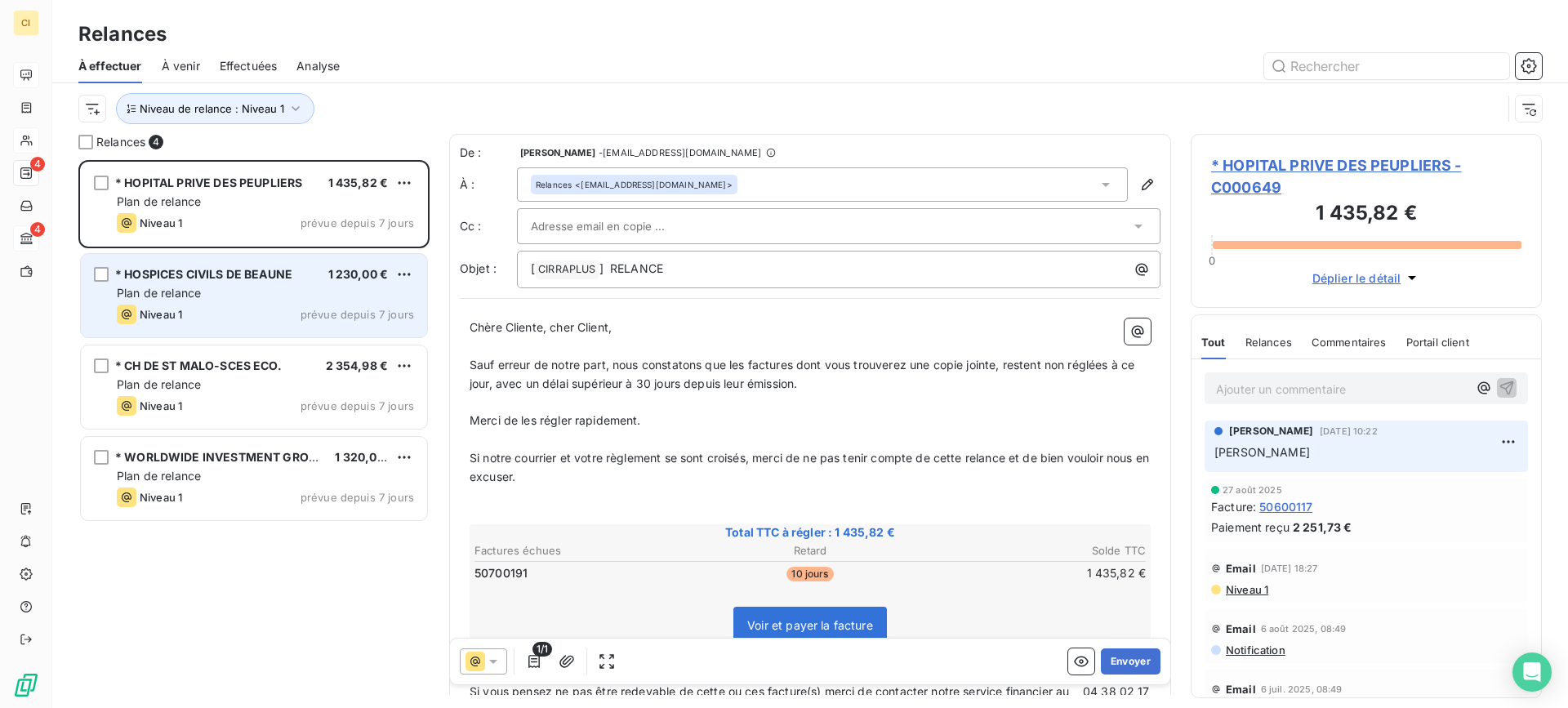
click at [189, 291] on span "Plan de relance" at bounding box center [158, 292] width 84 height 14
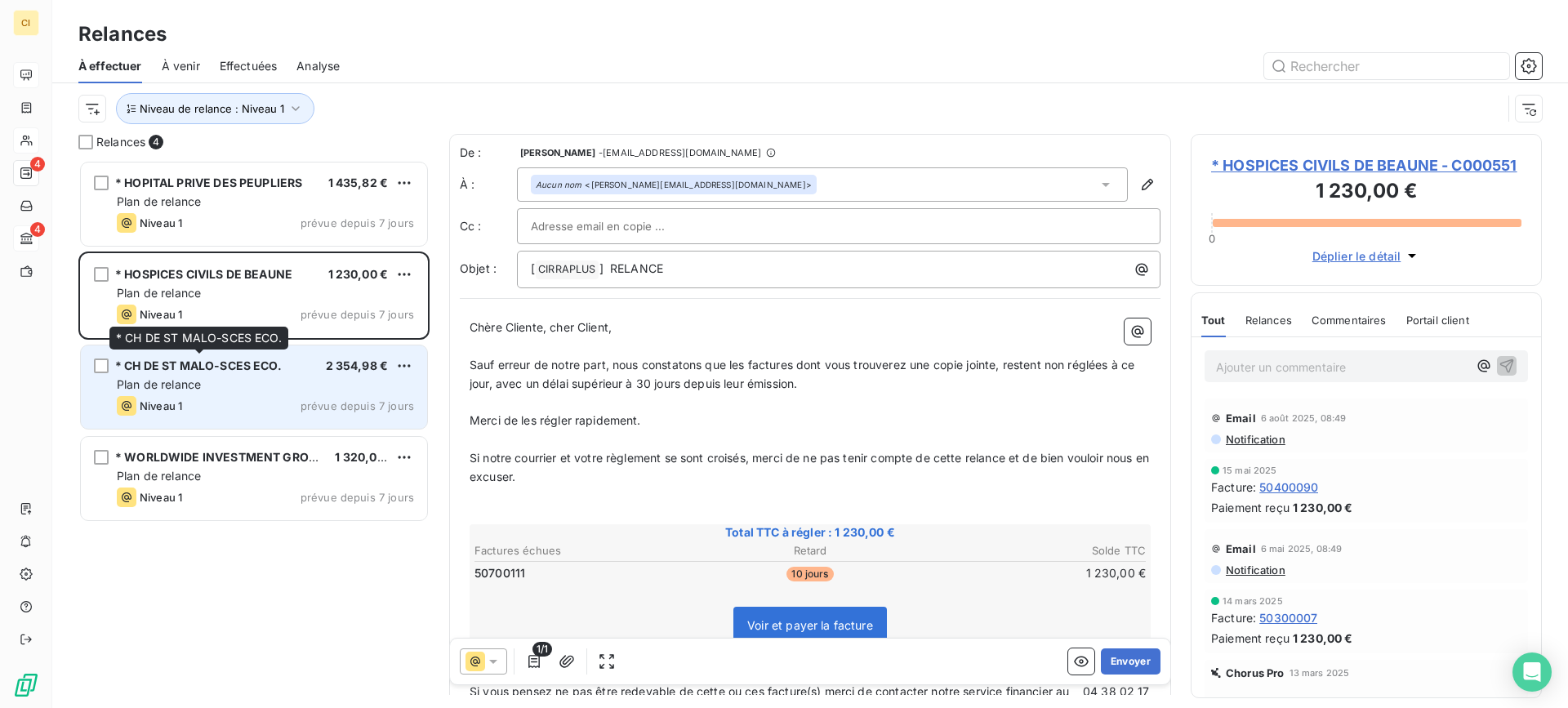
click at [192, 364] on span "* CH DE ST MALO-SCES ECO." at bounding box center [198, 366] width 167 height 14
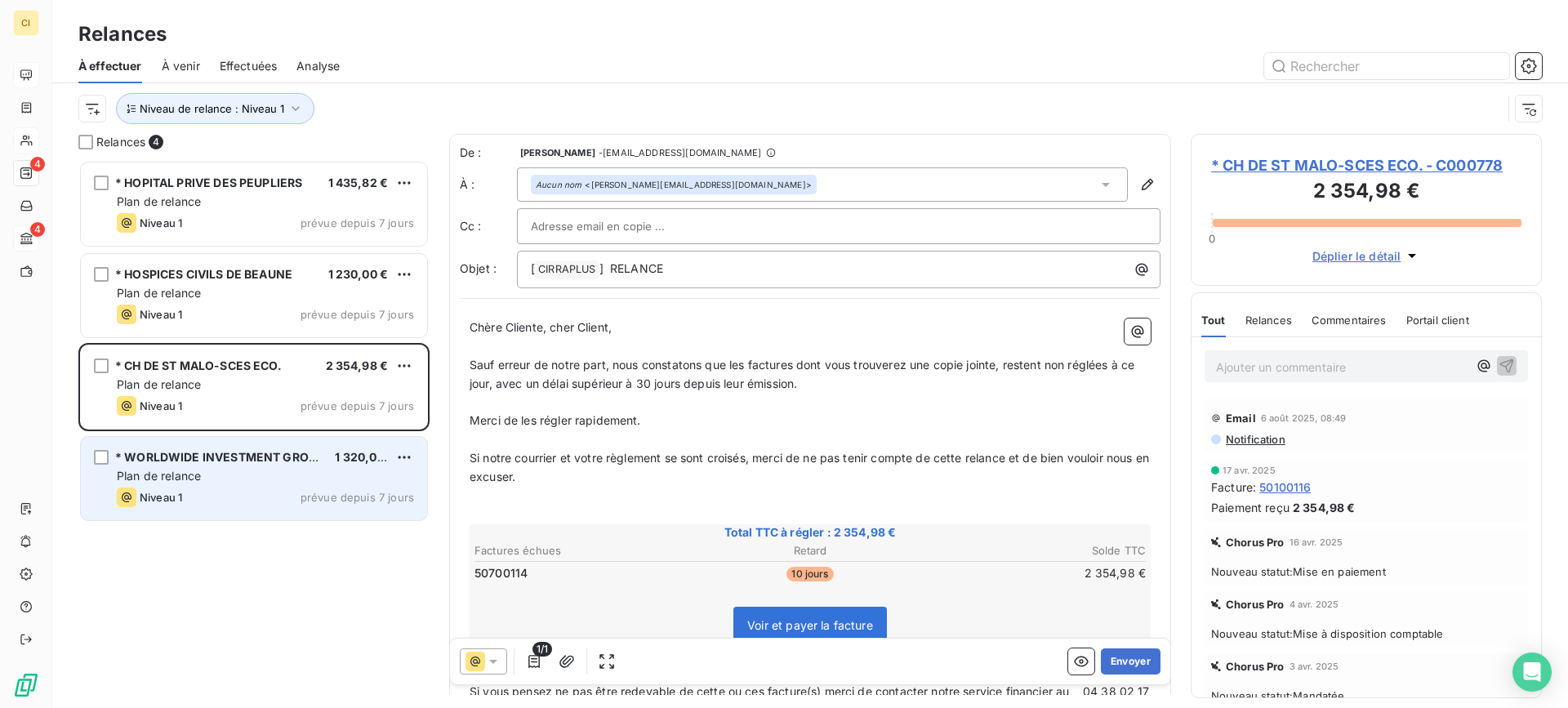
click at [202, 463] on span "* WORLDWIDE INVESTMENT GROUPE AG" at bounding box center [232, 457] width 236 height 14
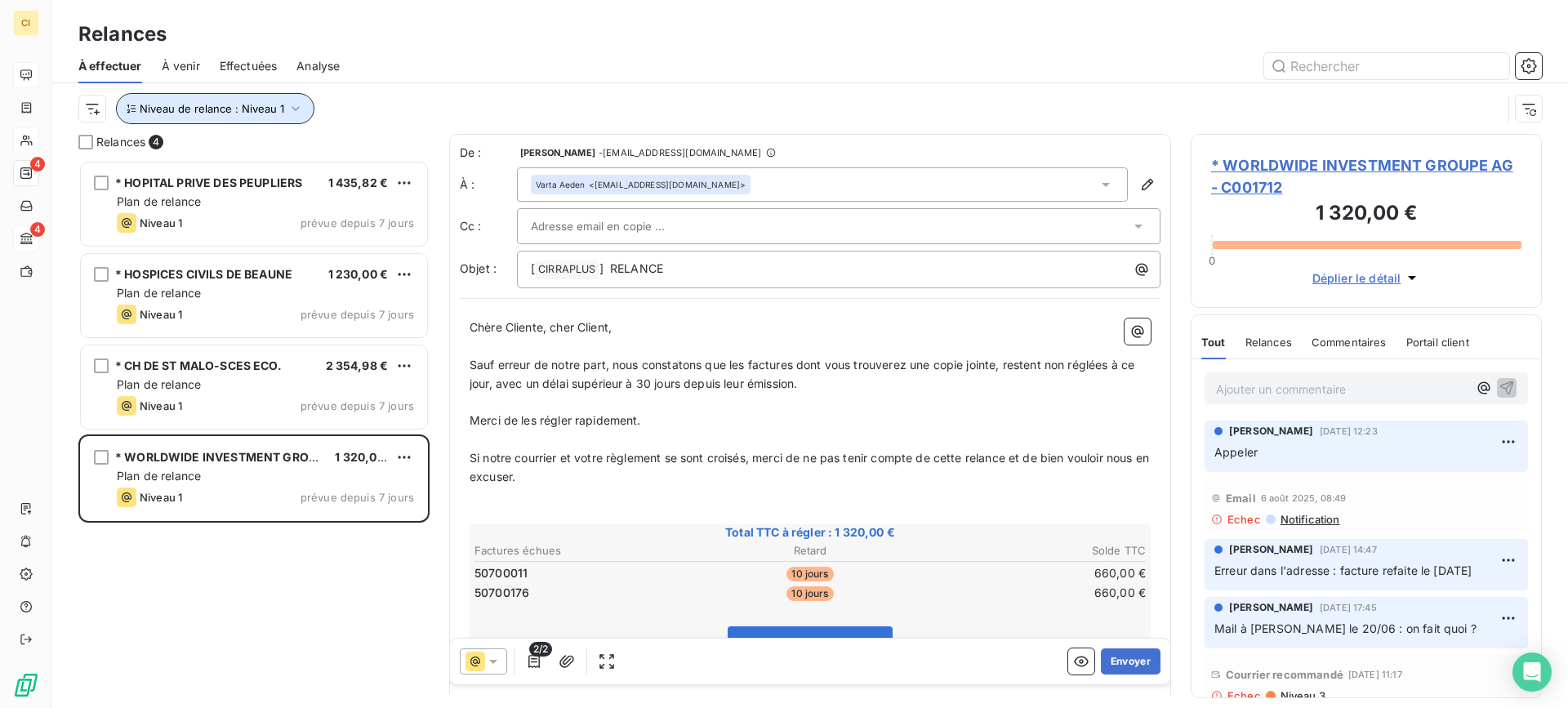
click at [296, 108] on icon "button" at bounding box center [295, 108] width 16 height 16
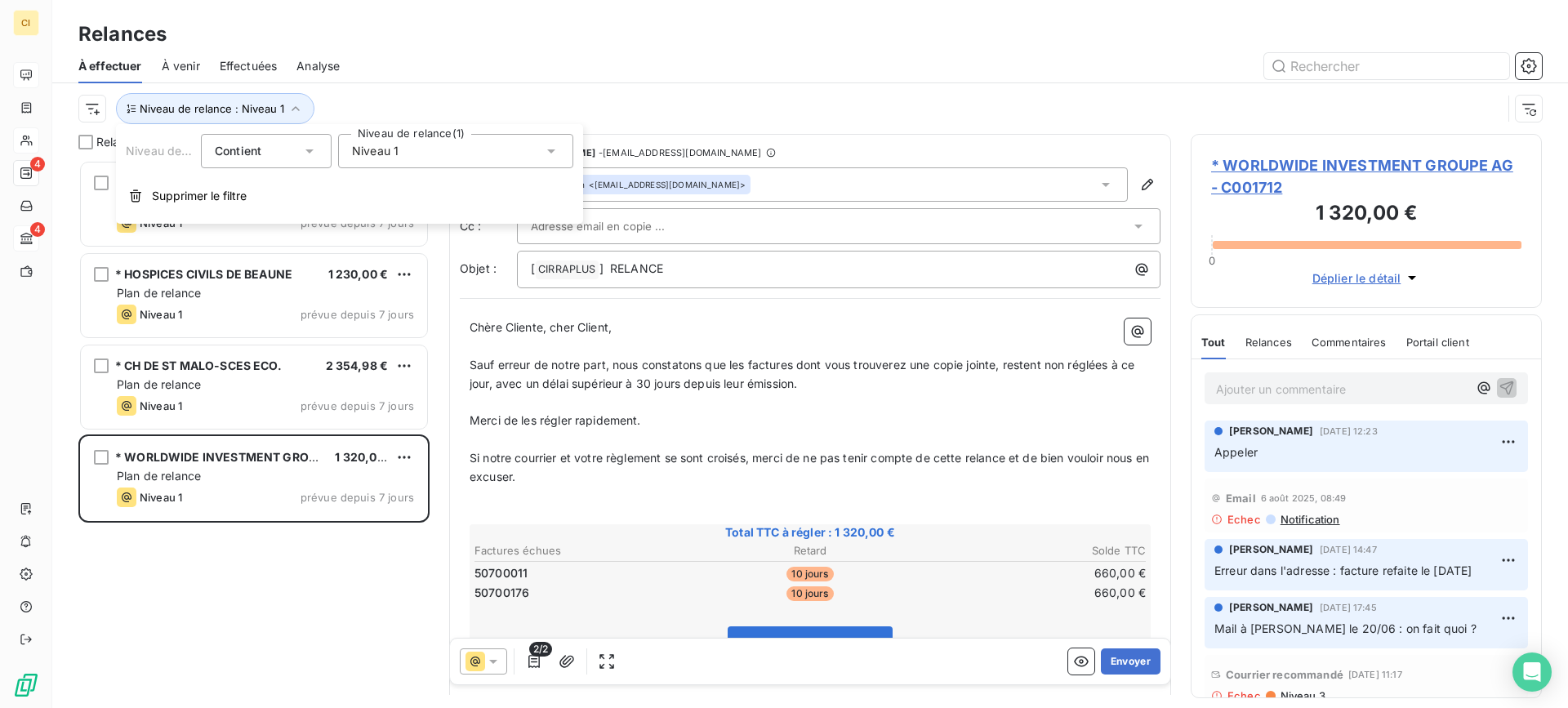
click at [551, 149] on icon at bounding box center [551, 150] width 16 height 16
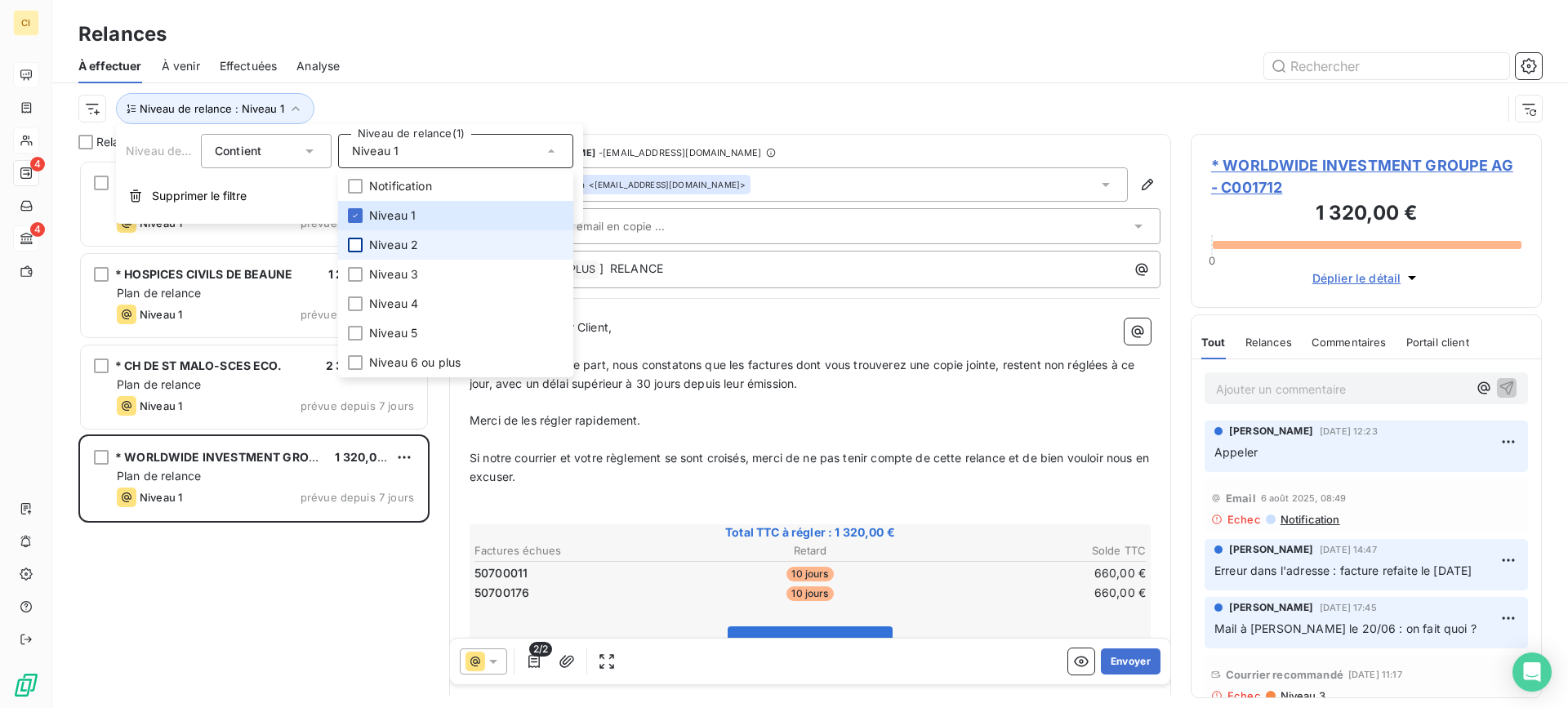
drag, startPoint x: 355, startPoint y: 242, endPoint x: 356, endPoint y: 217, distance: 25.0
click at [355, 241] on div at bounding box center [355, 244] width 14 height 14
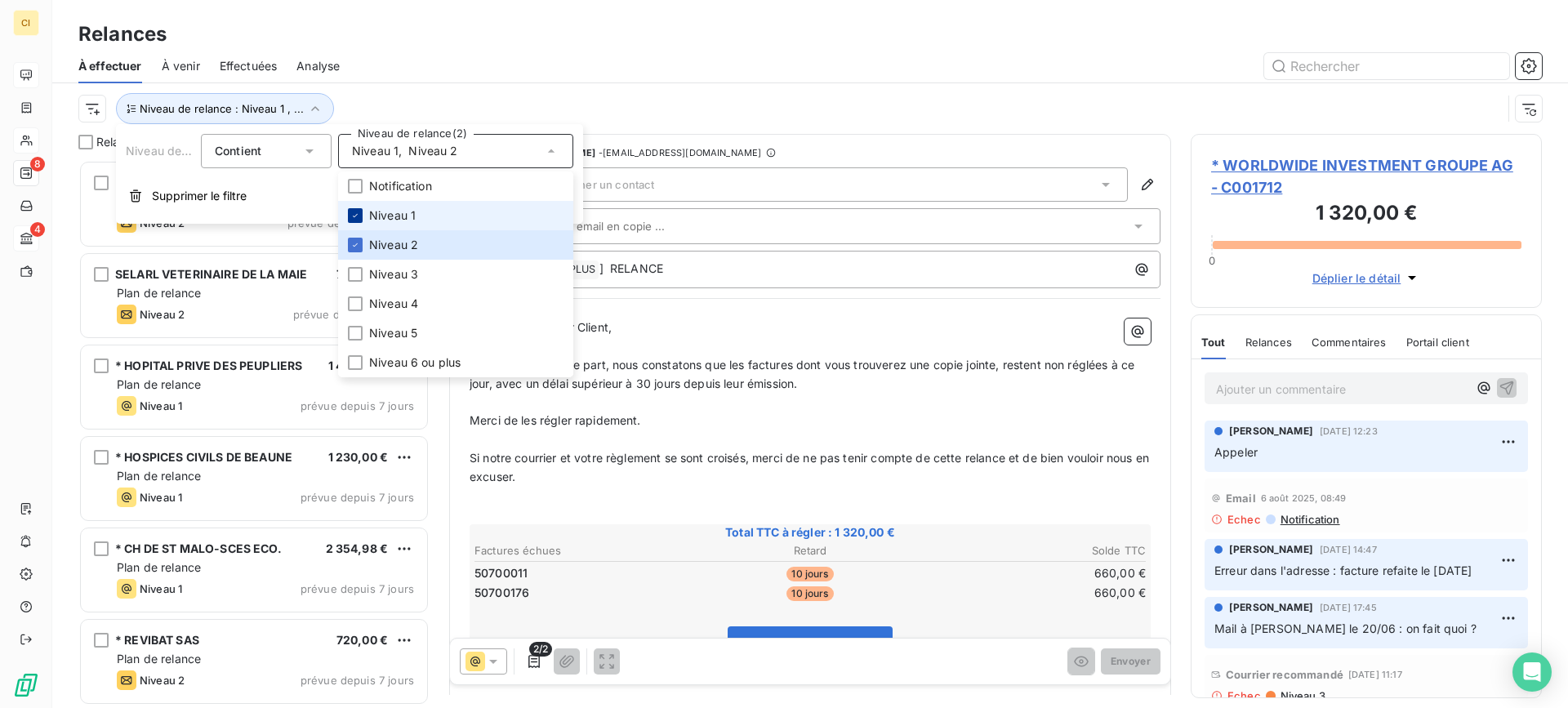
scroll to position [536, 338]
click at [357, 211] on icon at bounding box center [355, 215] width 10 height 10
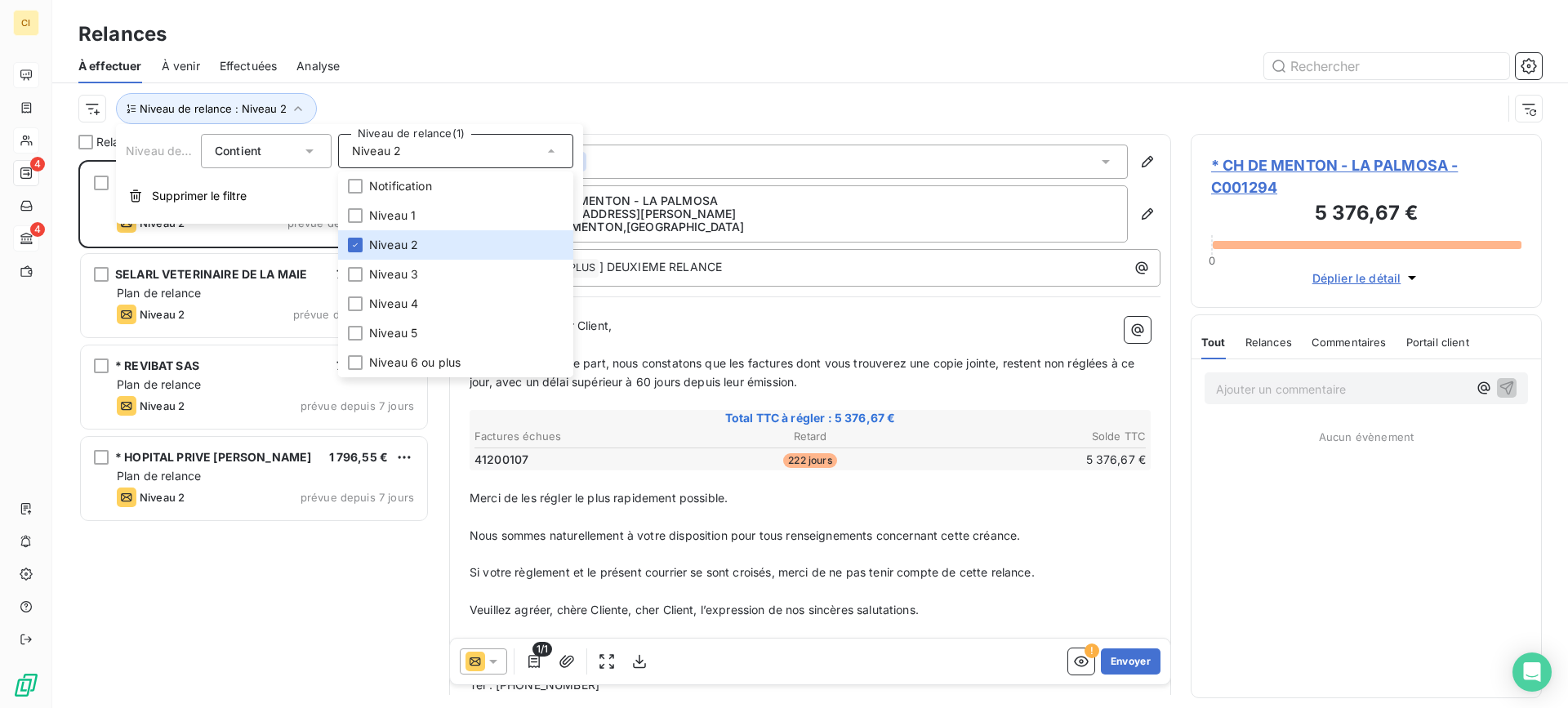
scroll to position [536, 338]
click at [427, 5] on div "Relances À effectuer À venir Effectuées Analyse Niveau de relance : Niveau 2" at bounding box center [810, 67] width 1516 height 134
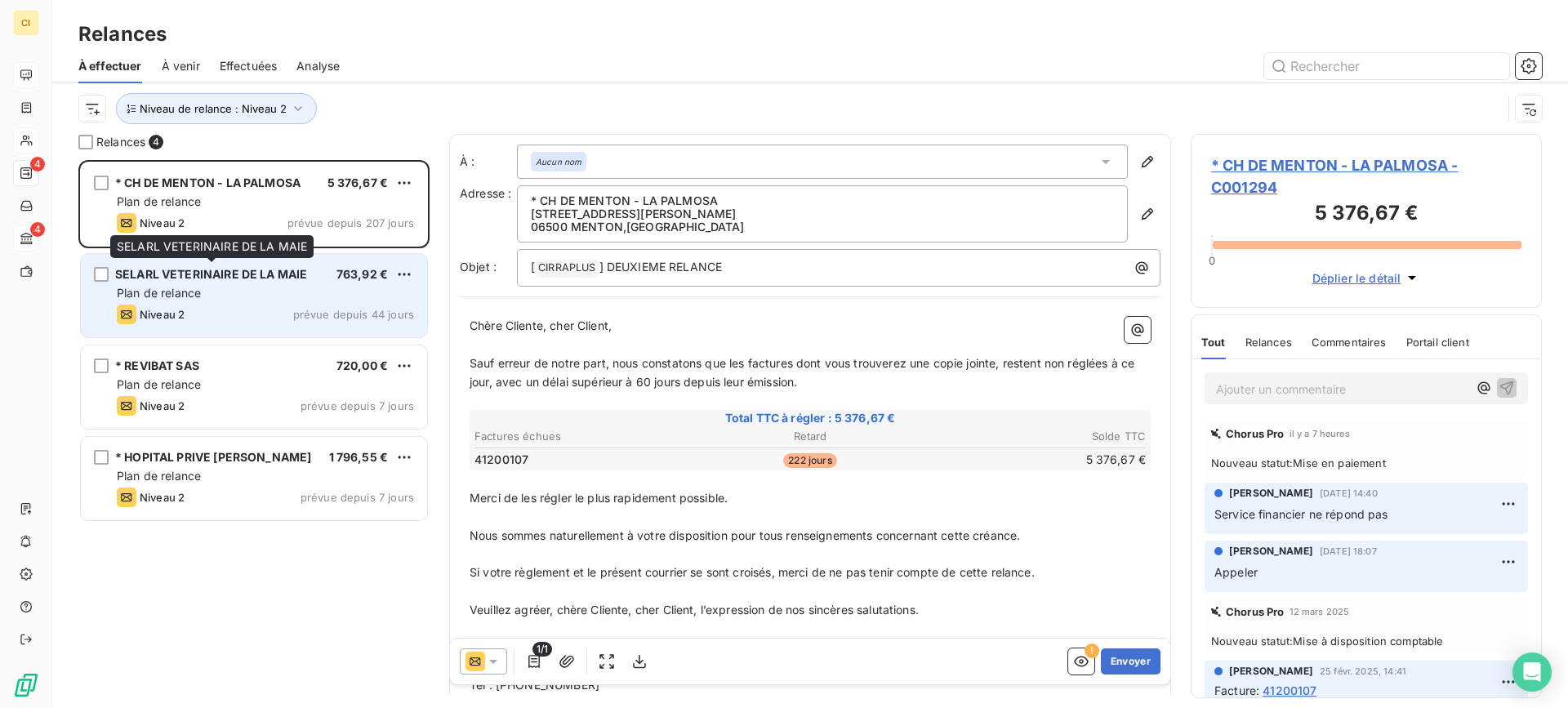
click at [211, 281] on div "SELARL VETERINAIRE DE LA MAIE" at bounding box center [210, 274] width 192 height 16
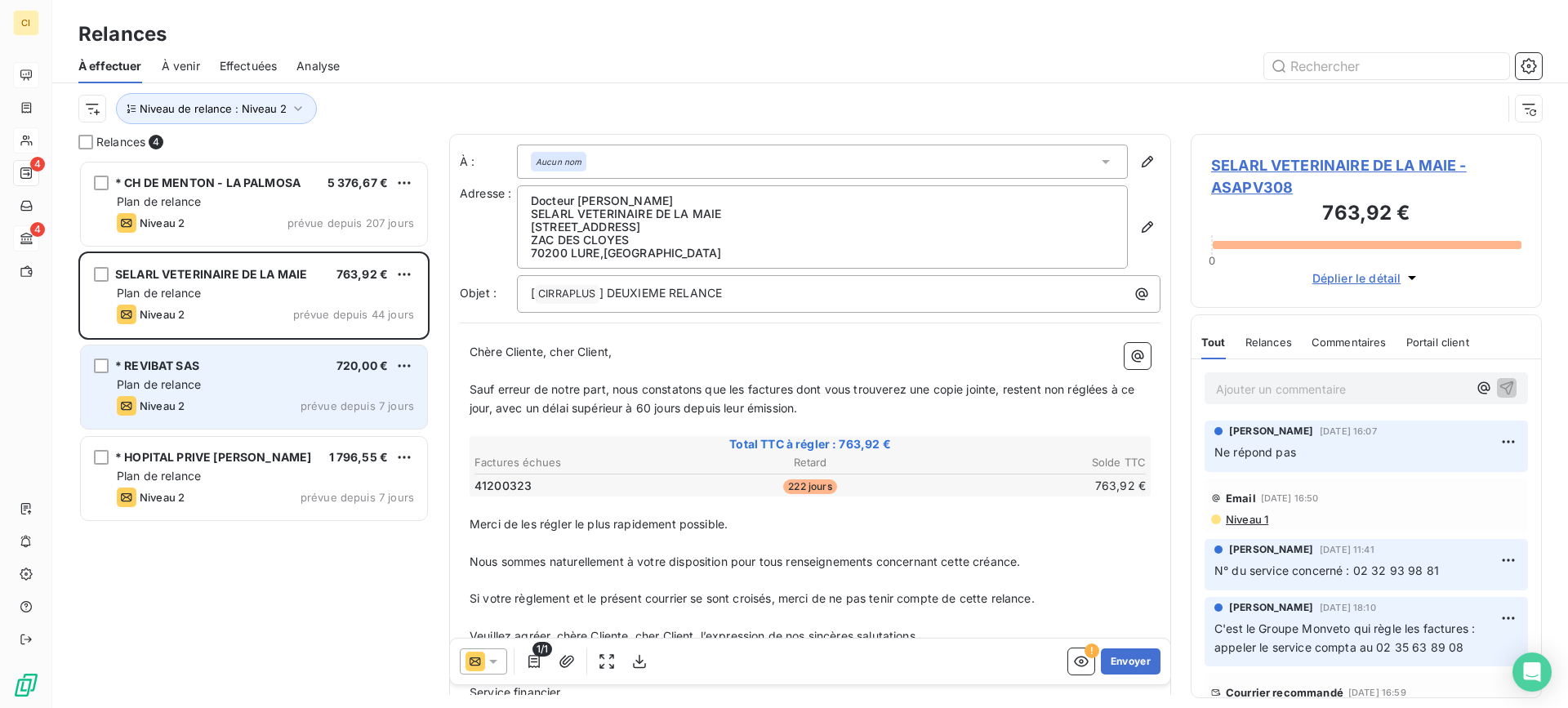
click at [192, 375] on div "* REVIBAT SAS 720,00 € Plan de relance Niveau 2 prévue depuis 7 jours" at bounding box center [254, 387] width 346 height 83
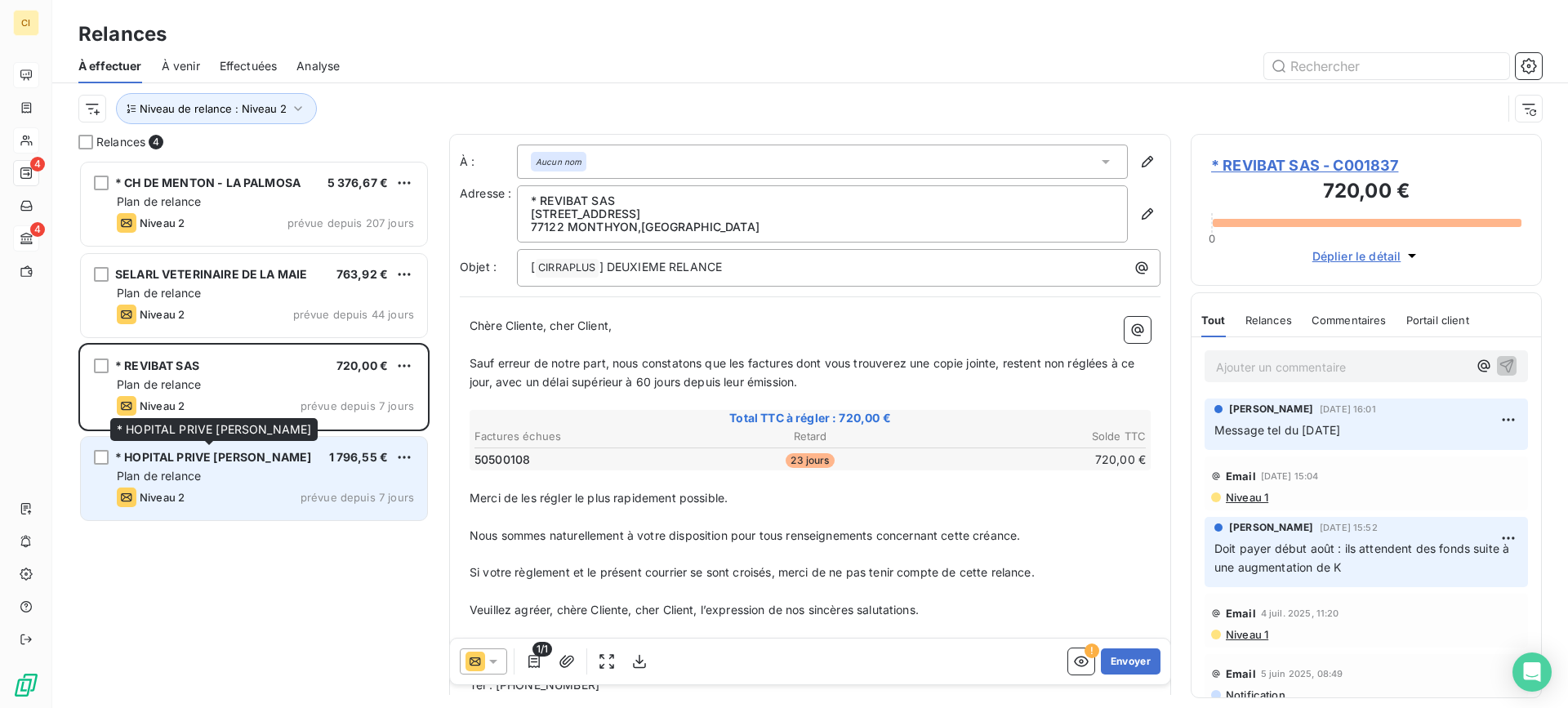
click at [183, 459] on span "* HOPITAL PRIVE [PERSON_NAME]" at bounding box center [212, 457] width 196 height 14
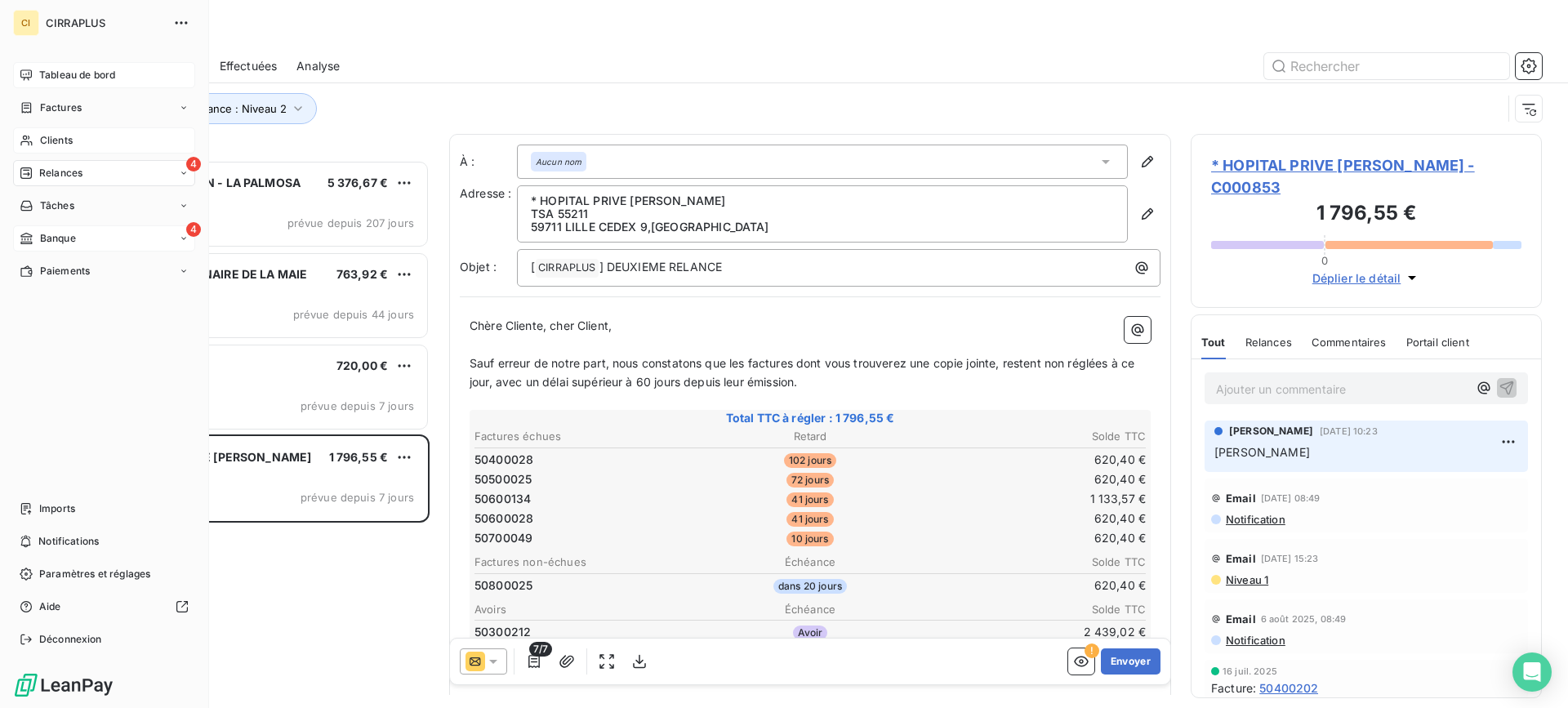
click at [61, 233] on span "Banque" at bounding box center [57, 238] width 36 height 14
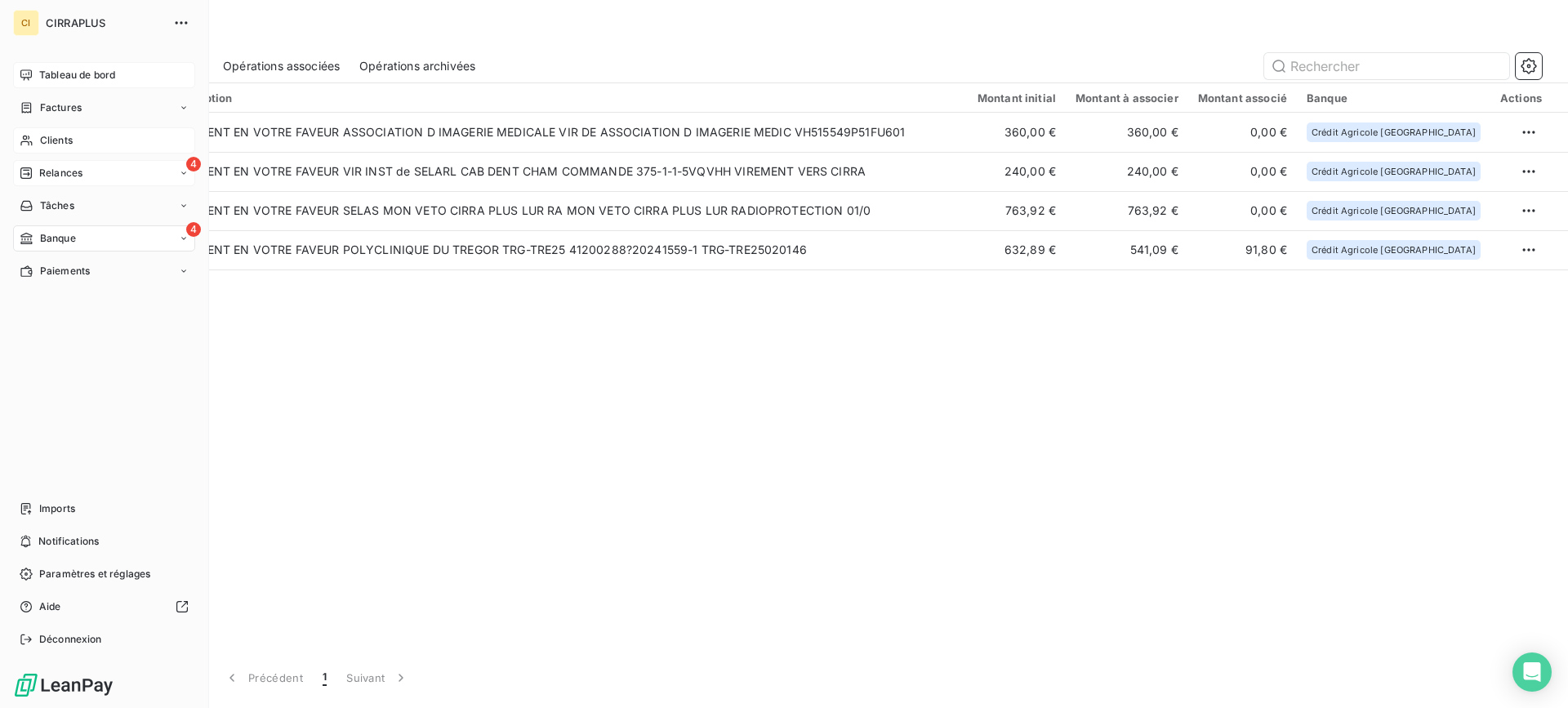
click at [50, 164] on div "4 Relances" at bounding box center [104, 173] width 182 height 26
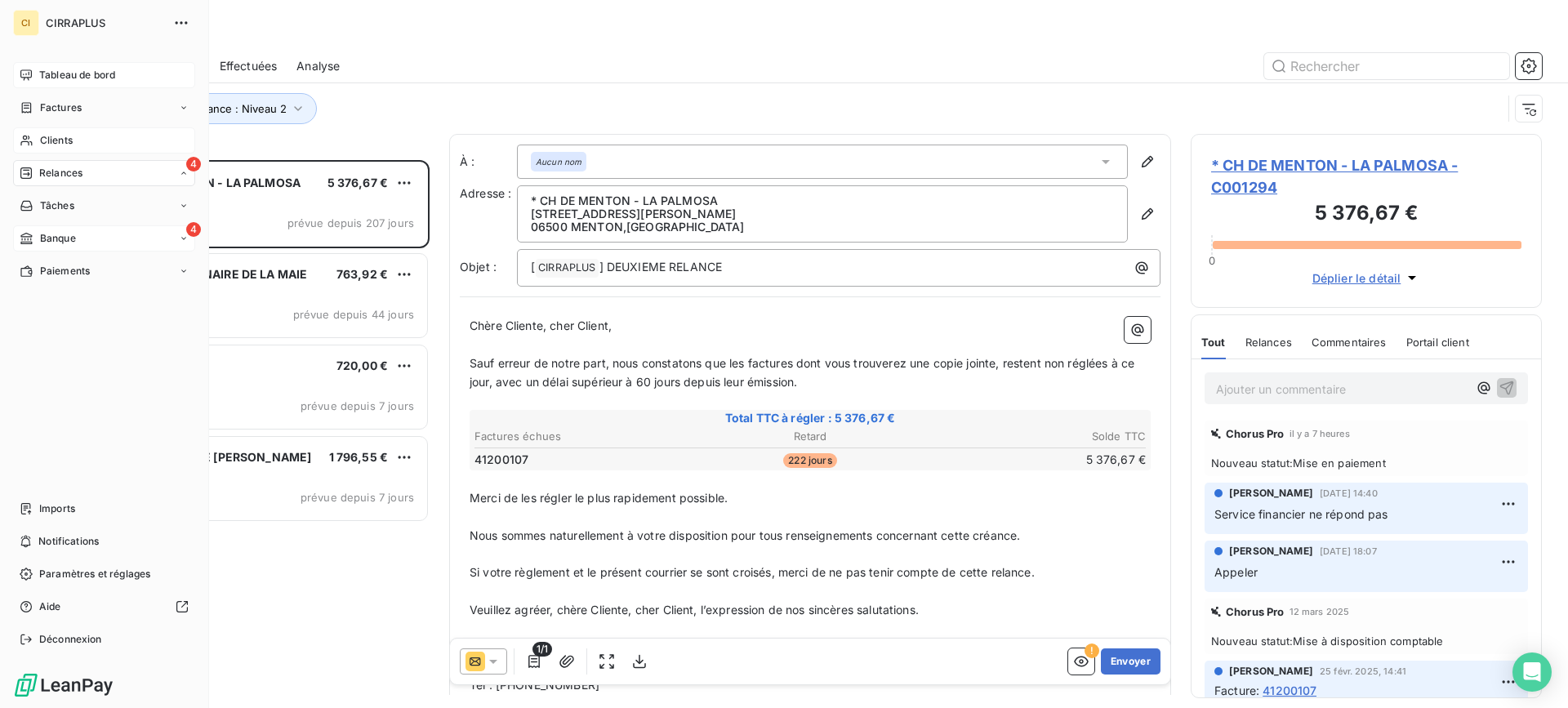
scroll to position [536, 338]
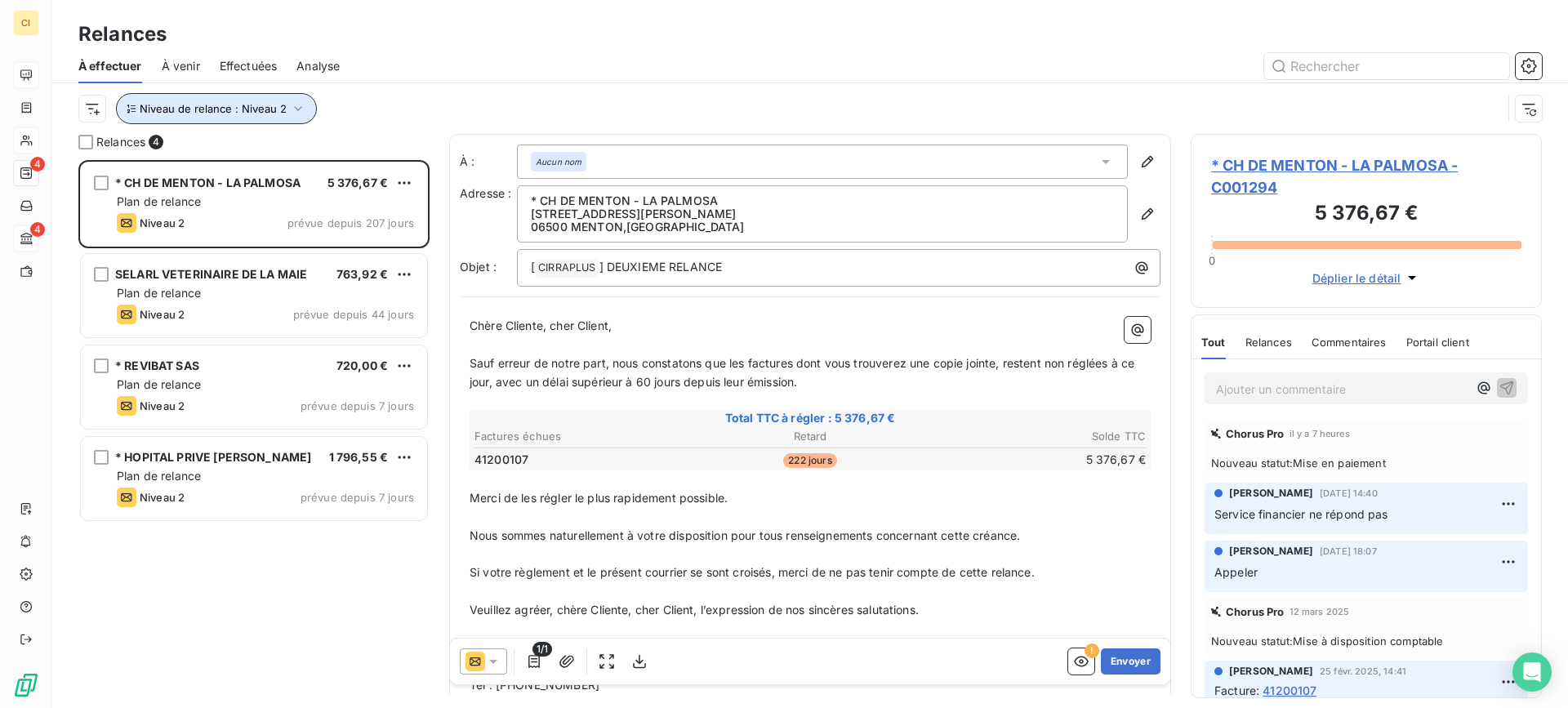
click at [300, 111] on icon "button" at bounding box center [298, 108] width 16 height 16
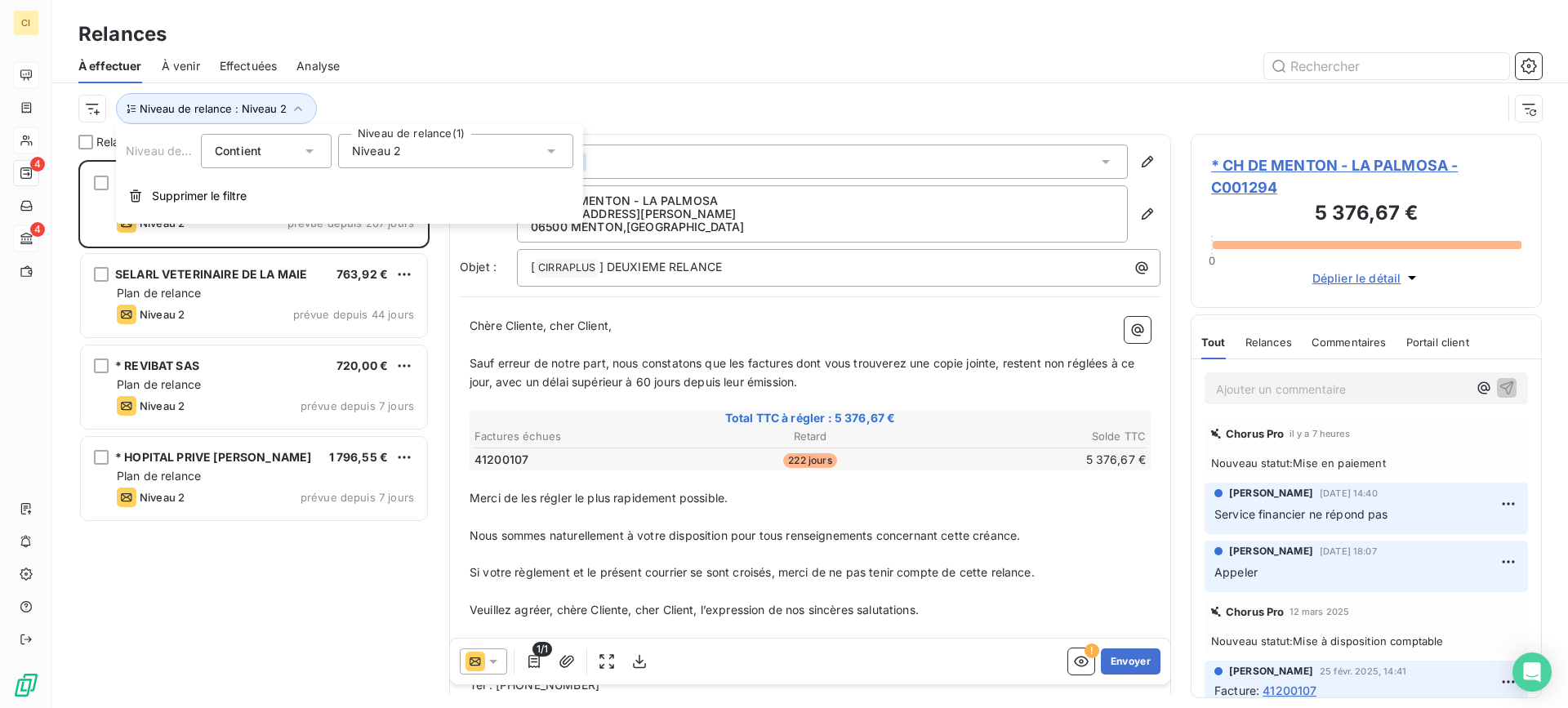
click at [552, 151] on icon at bounding box center [551, 151] width 8 height 4
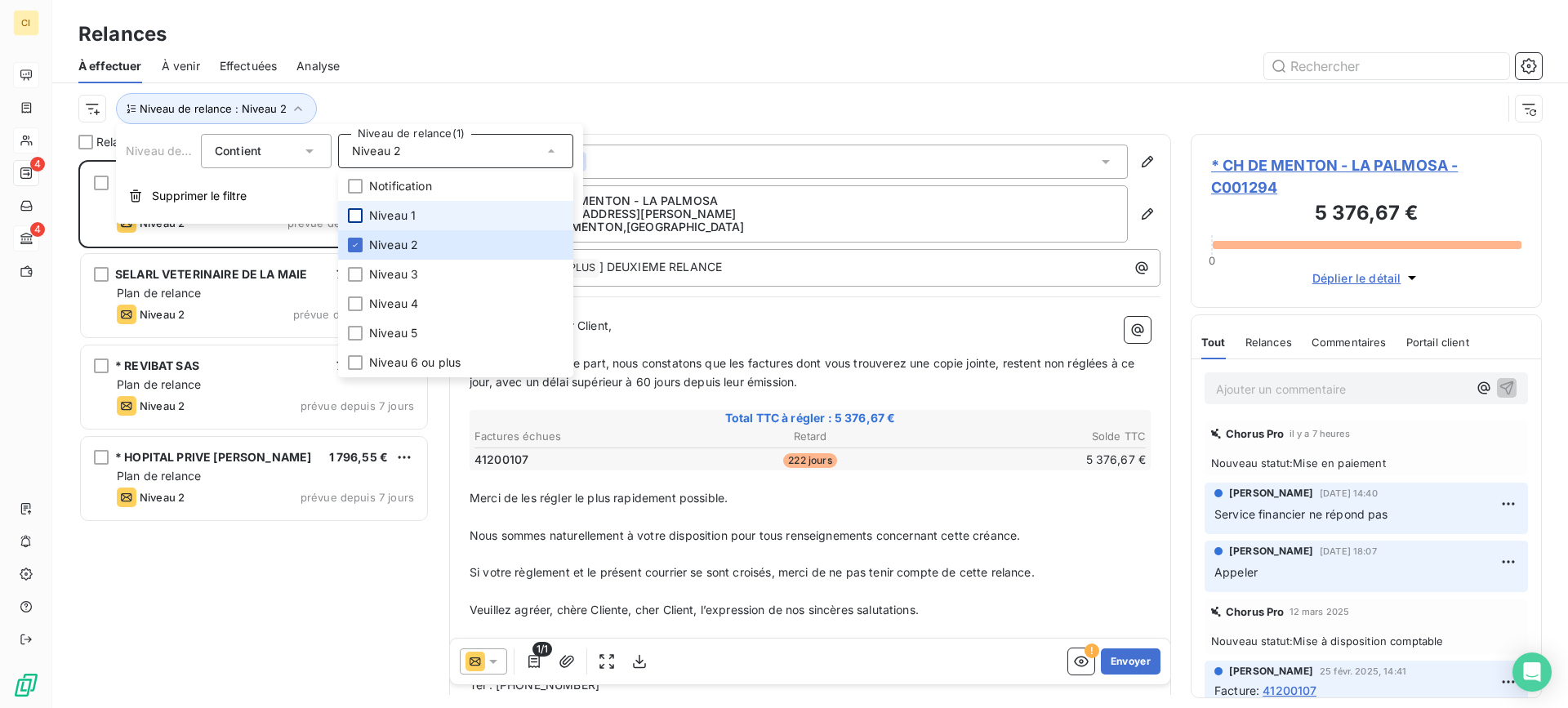
click at [360, 214] on div at bounding box center [355, 215] width 14 height 14
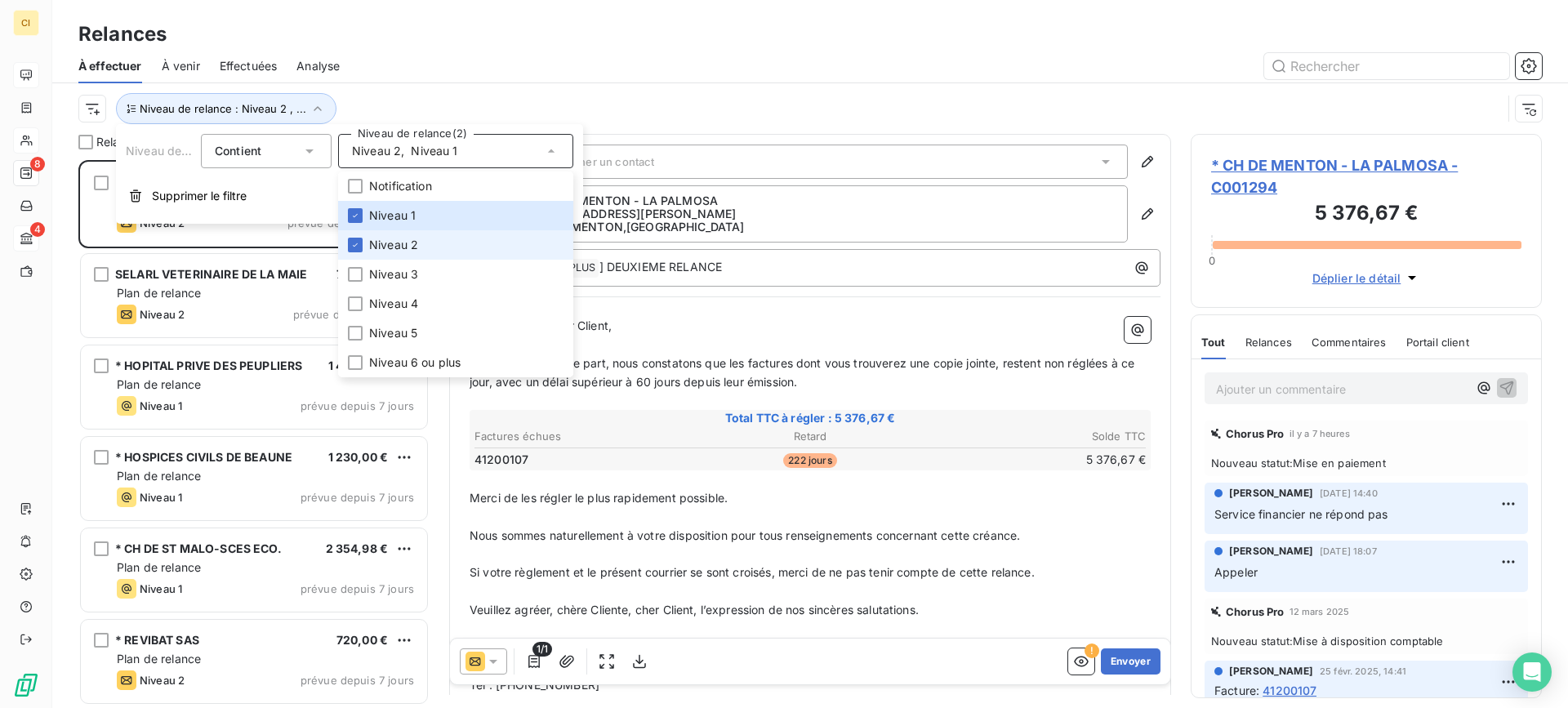
click at [353, 239] on div at bounding box center [355, 244] width 14 height 14
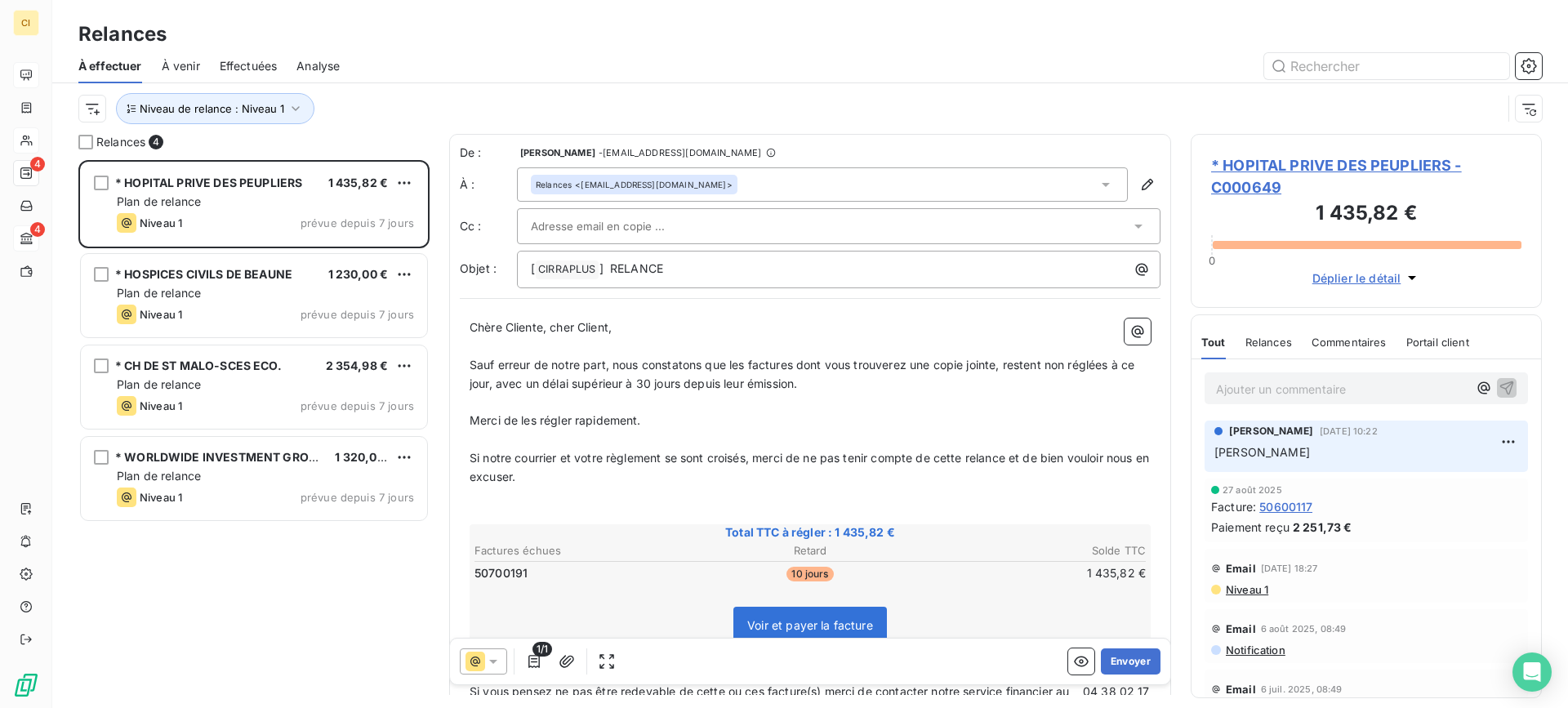
click at [526, 34] on div "Relances" at bounding box center [810, 34] width 1516 height 29
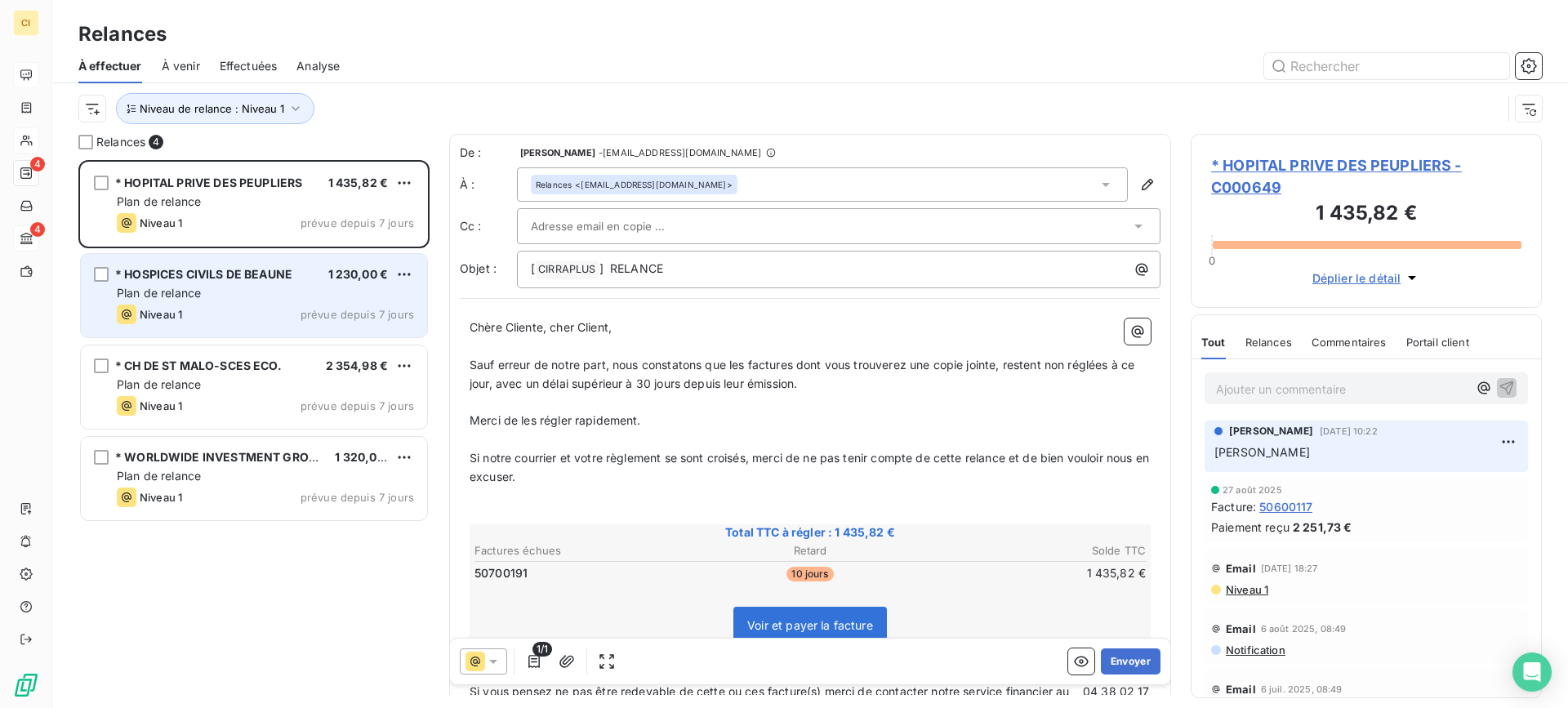
click at [241, 286] on div "Plan de relance" at bounding box center [265, 293] width 297 height 16
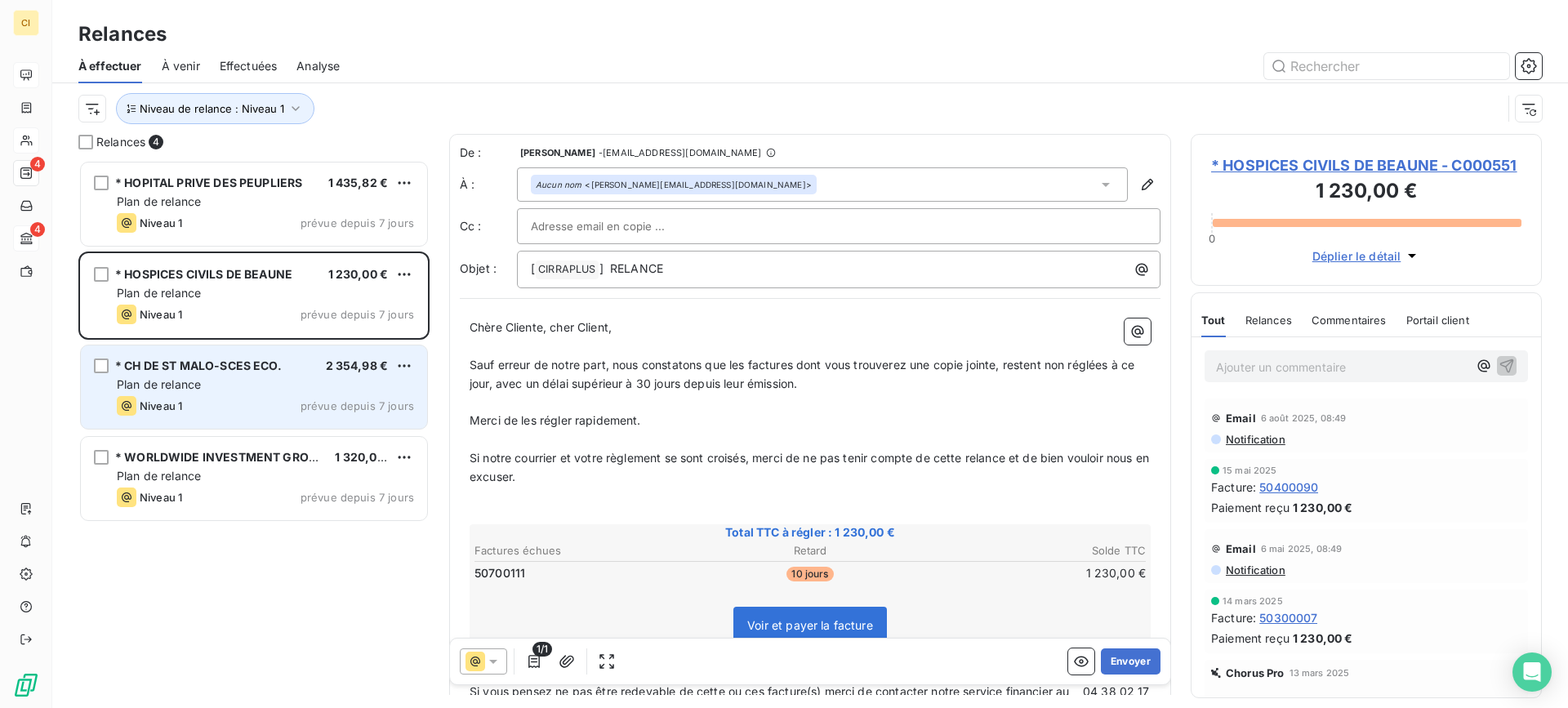
click at [227, 370] on span "* CH DE ST MALO-SCES ECO." at bounding box center [198, 366] width 167 height 14
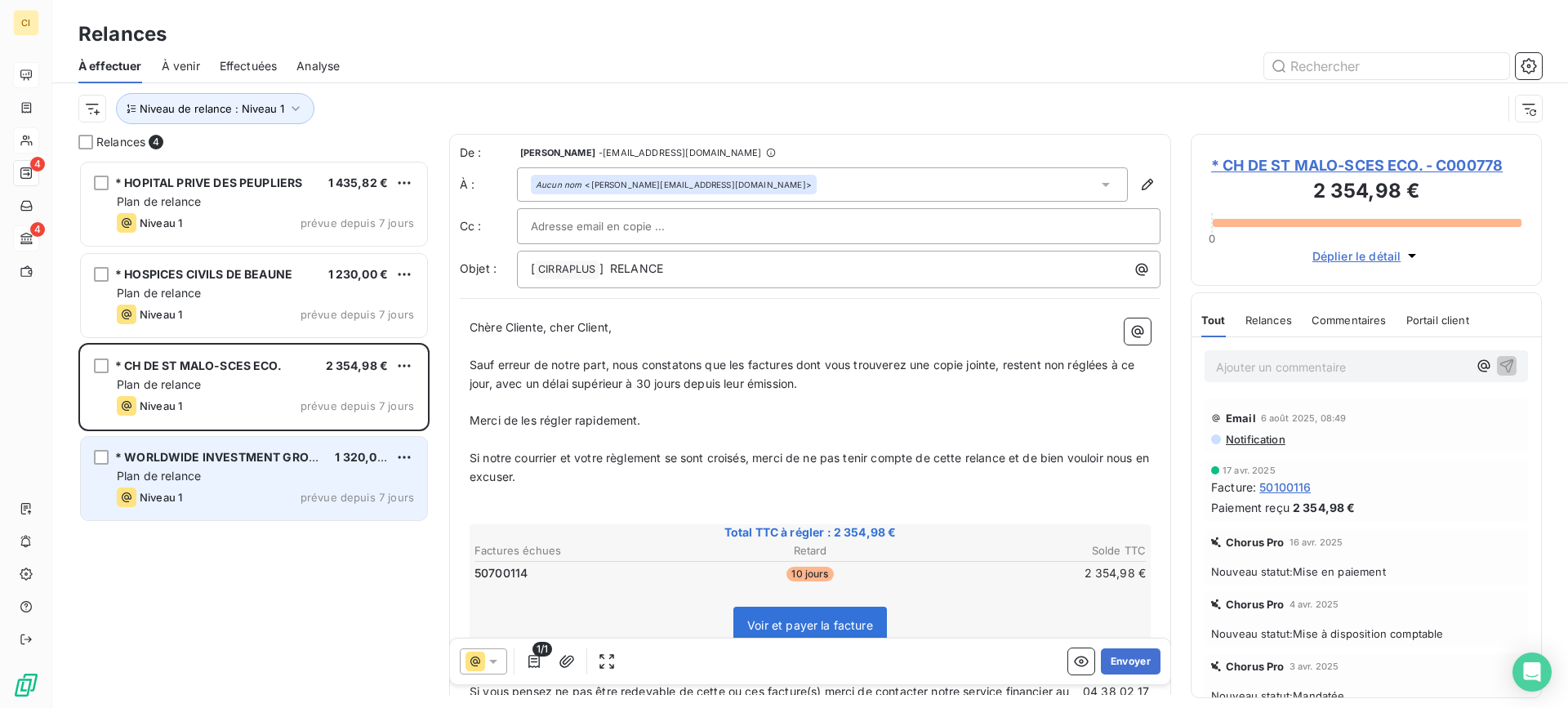
click at [205, 462] on span "* WORLDWIDE INVESTMENT GROUPE AG" at bounding box center [232, 457] width 236 height 14
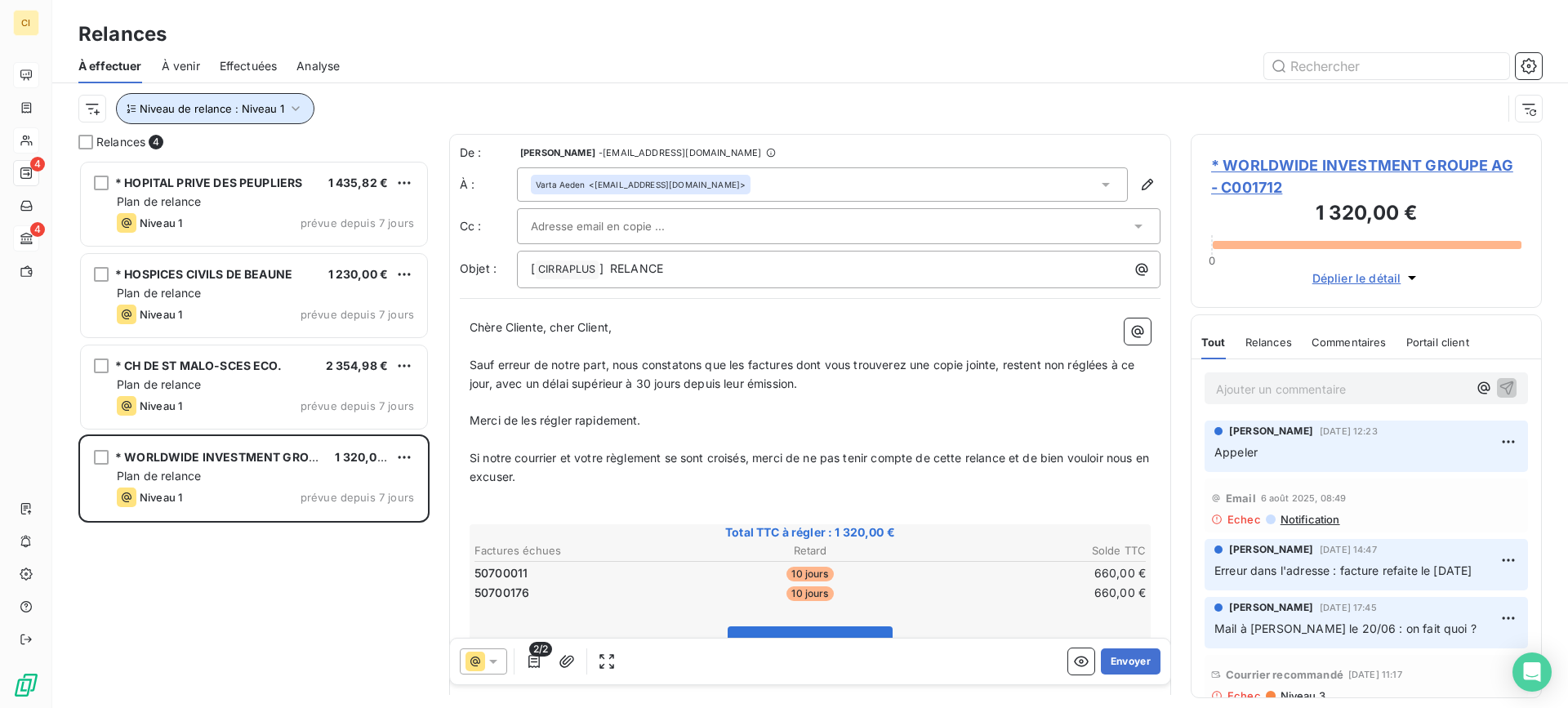
click at [296, 104] on icon "button" at bounding box center [295, 108] width 16 height 16
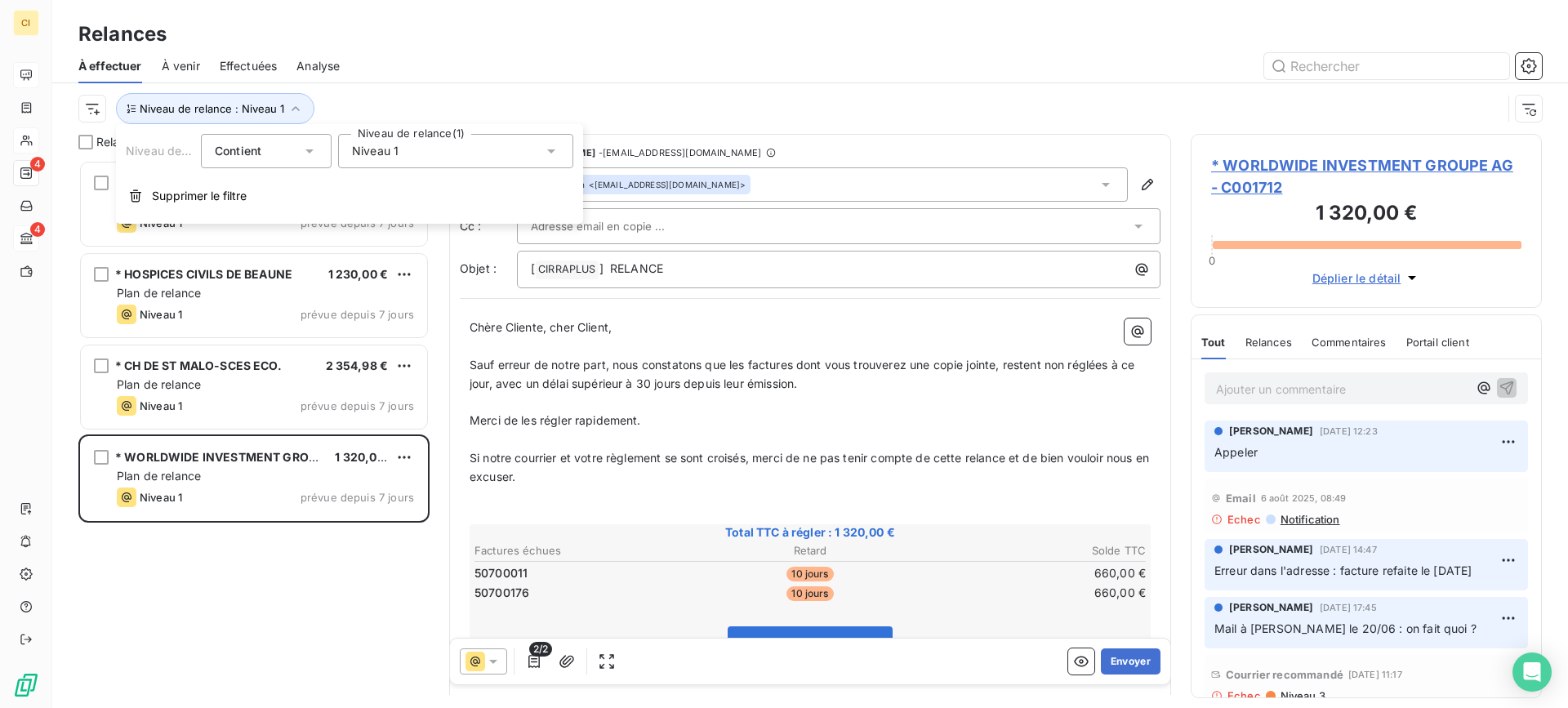
click at [548, 154] on icon at bounding box center [551, 150] width 16 height 16
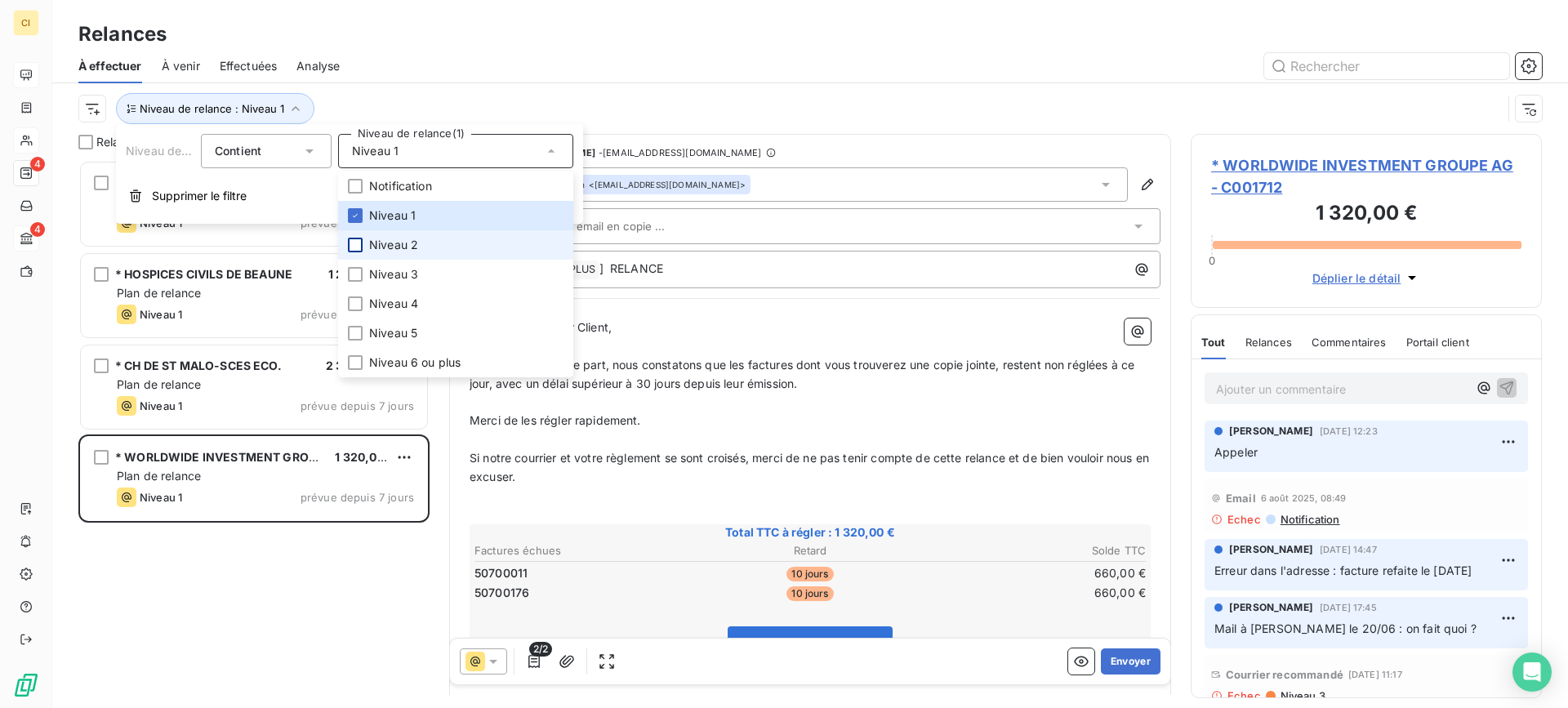
click at [350, 246] on div at bounding box center [355, 244] width 14 height 14
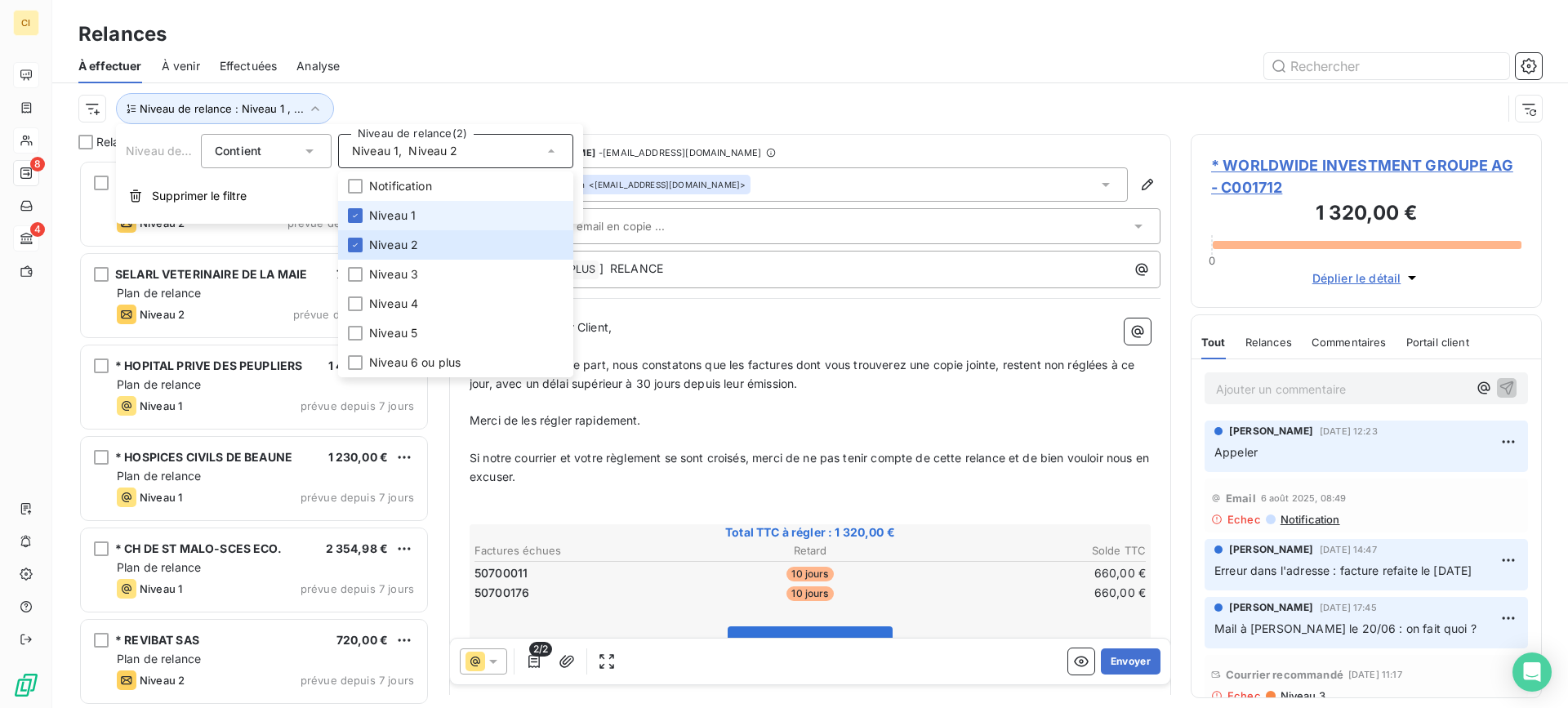
drag, startPoint x: 357, startPoint y: 219, endPoint x: 398, endPoint y: 124, distance: 103.5
click at [360, 214] on icon at bounding box center [355, 215] width 10 height 10
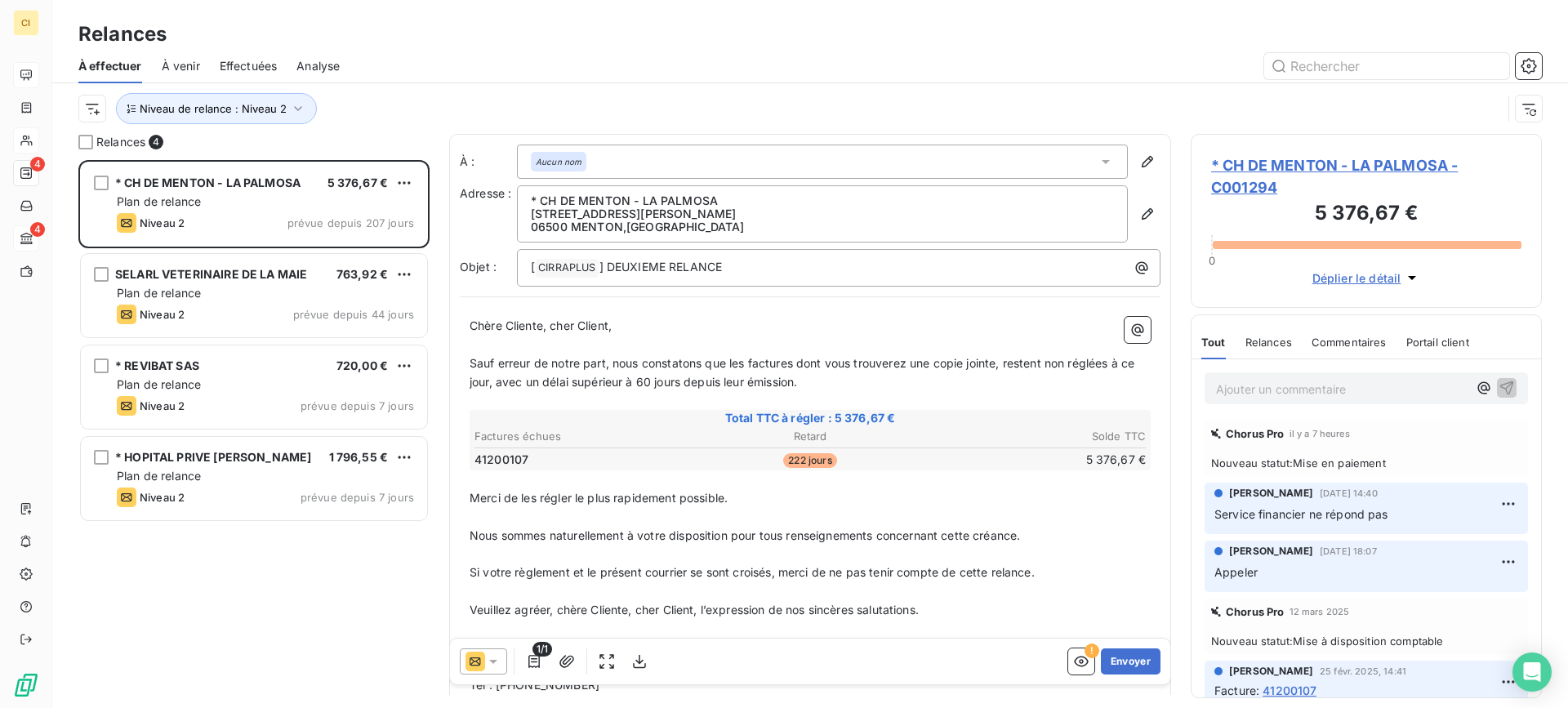
click at [446, 53] on div at bounding box center [951, 66] width 1182 height 26
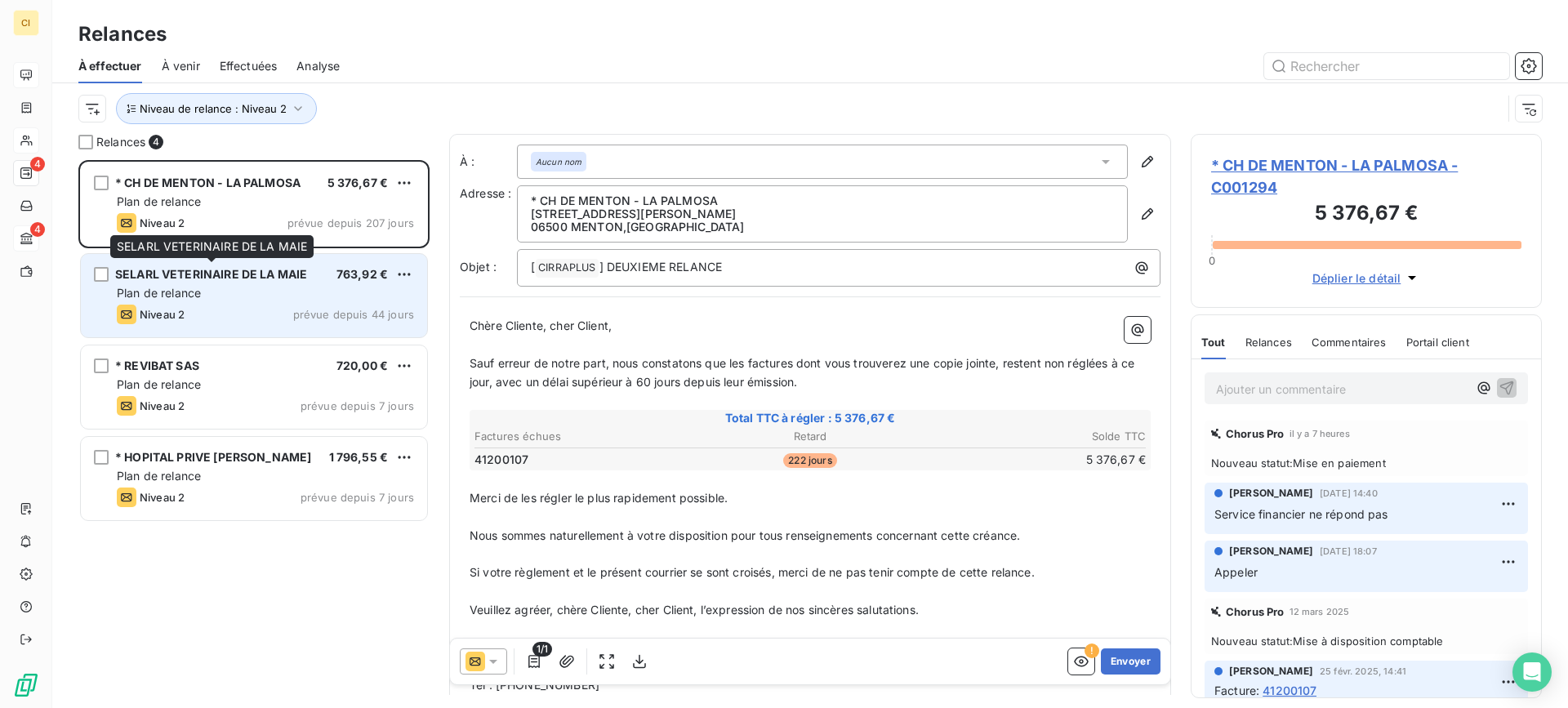
click at [252, 281] on div "SELARL VETERINAIRE DE LA MAIE" at bounding box center [210, 274] width 192 height 16
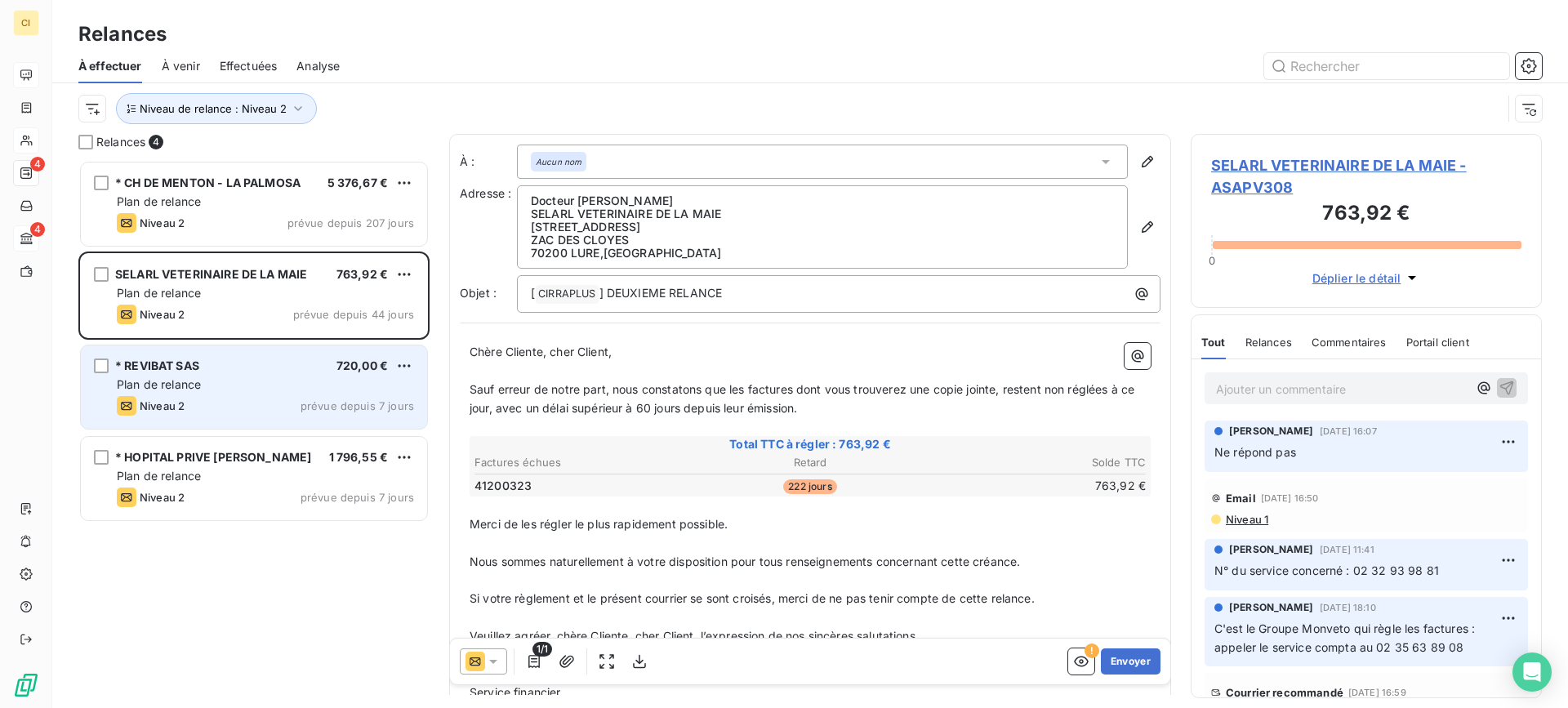
click at [211, 382] on div "Plan de relance" at bounding box center [265, 384] width 297 height 16
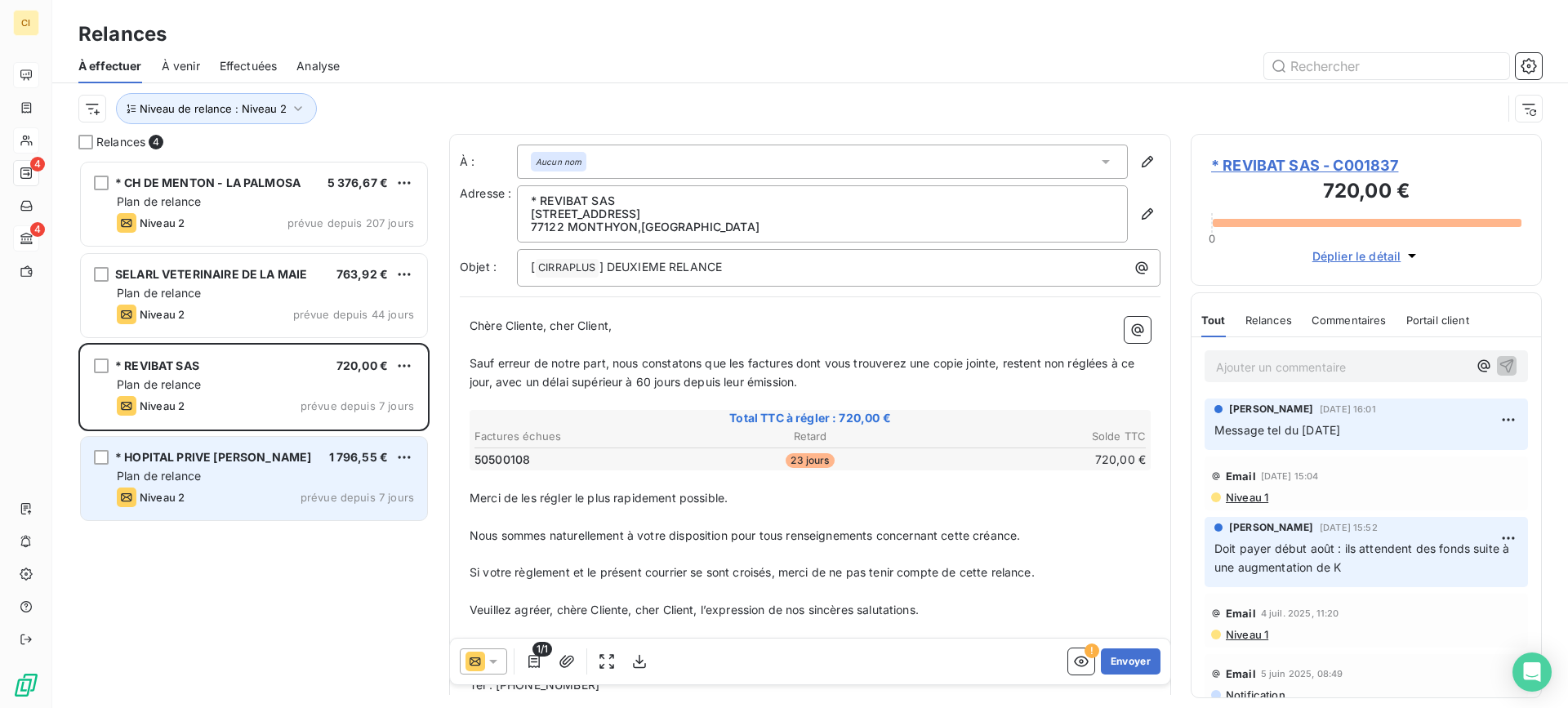
click at [205, 493] on div "Niveau 2 prévue depuis 7 jours" at bounding box center [265, 498] width 297 height 19
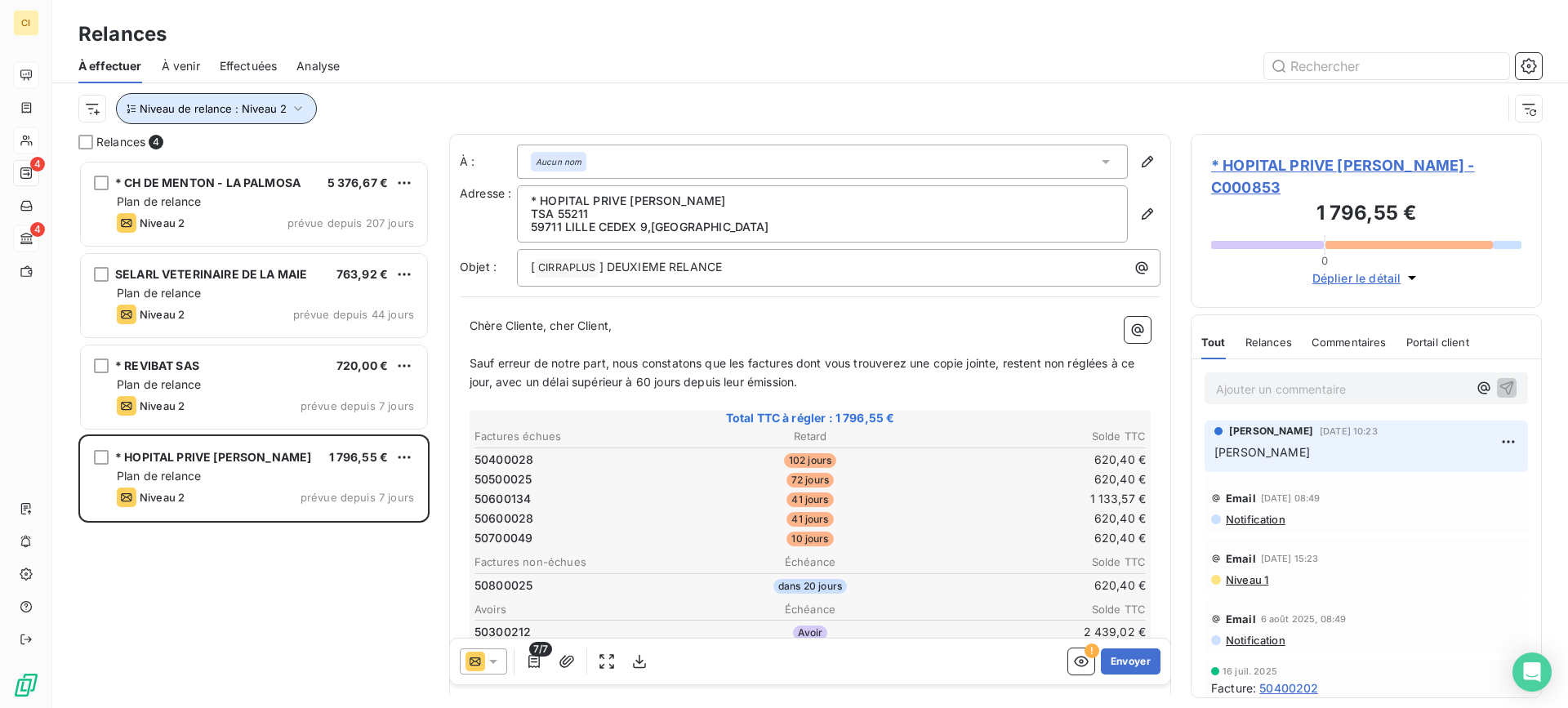
click at [293, 106] on icon "button" at bounding box center [298, 108] width 16 height 16
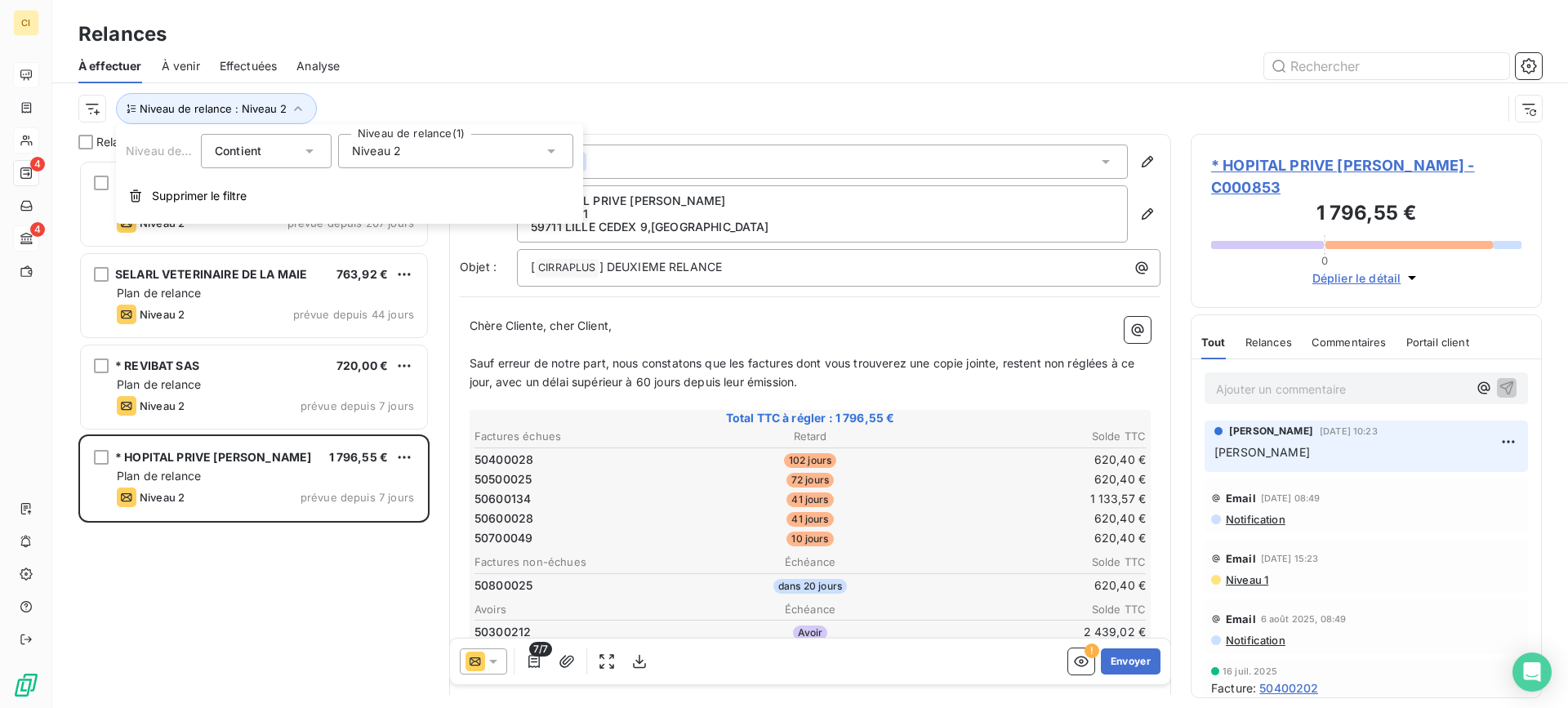
click at [553, 151] on icon at bounding box center [551, 151] width 8 height 4
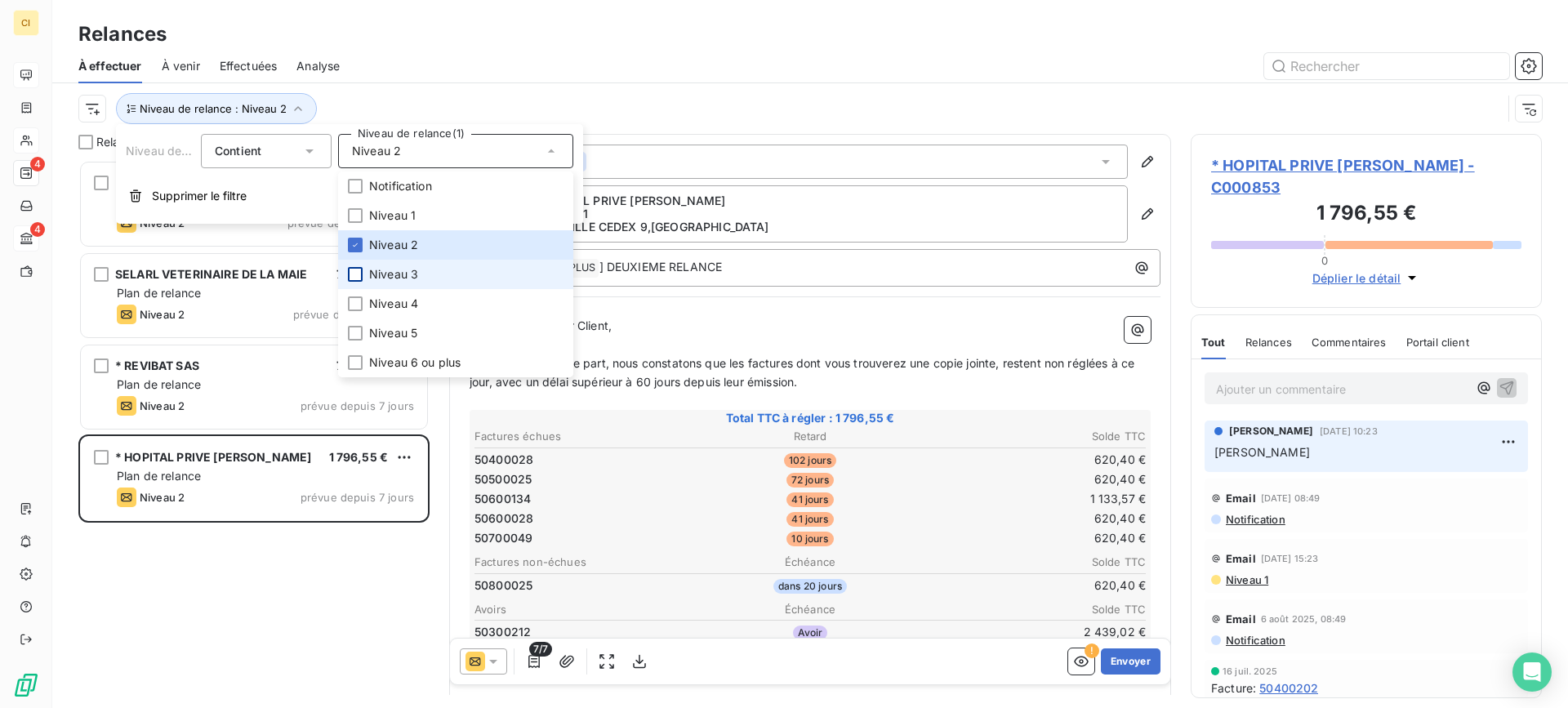
click at [354, 272] on div at bounding box center [355, 274] width 14 height 14
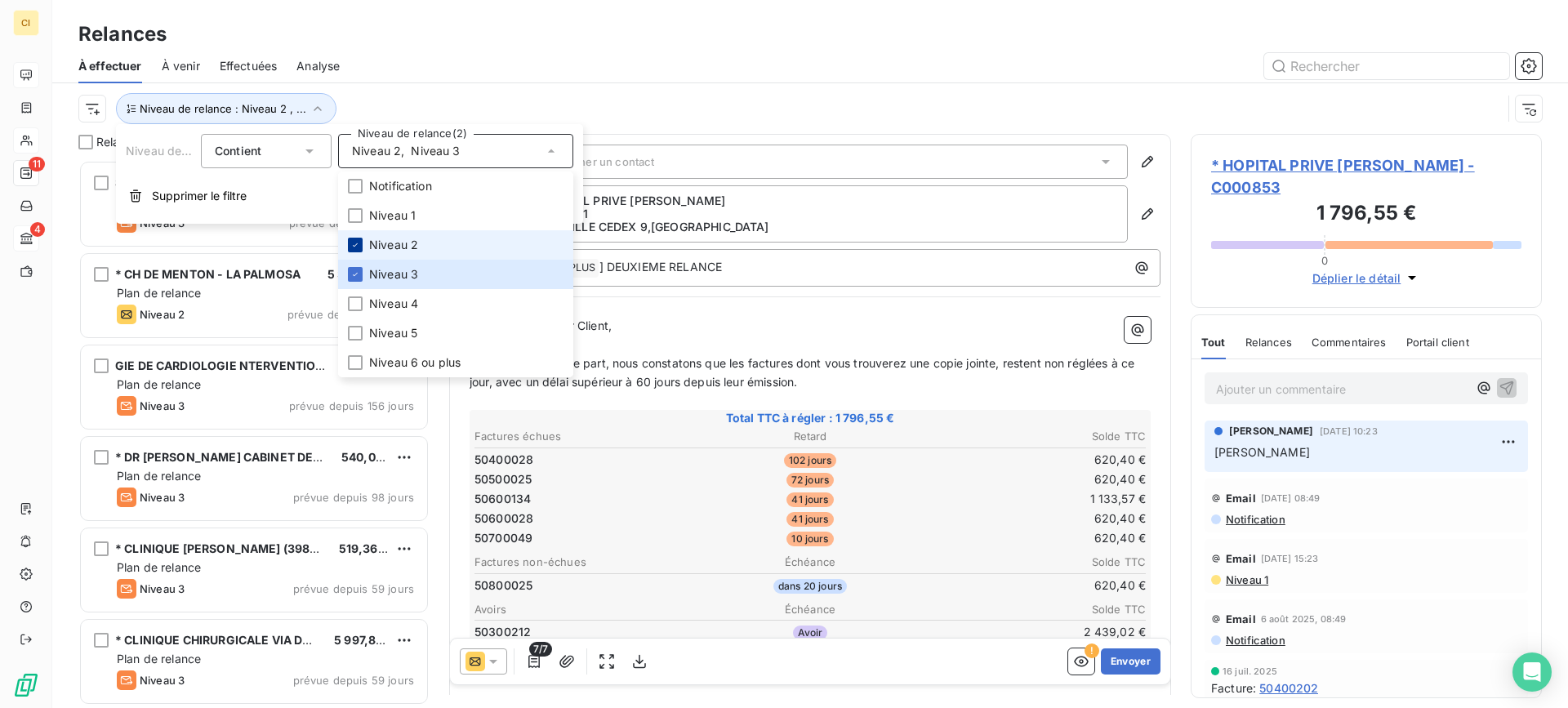
scroll to position [536, 338]
click at [356, 243] on icon at bounding box center [355, 245] width 10 height 10
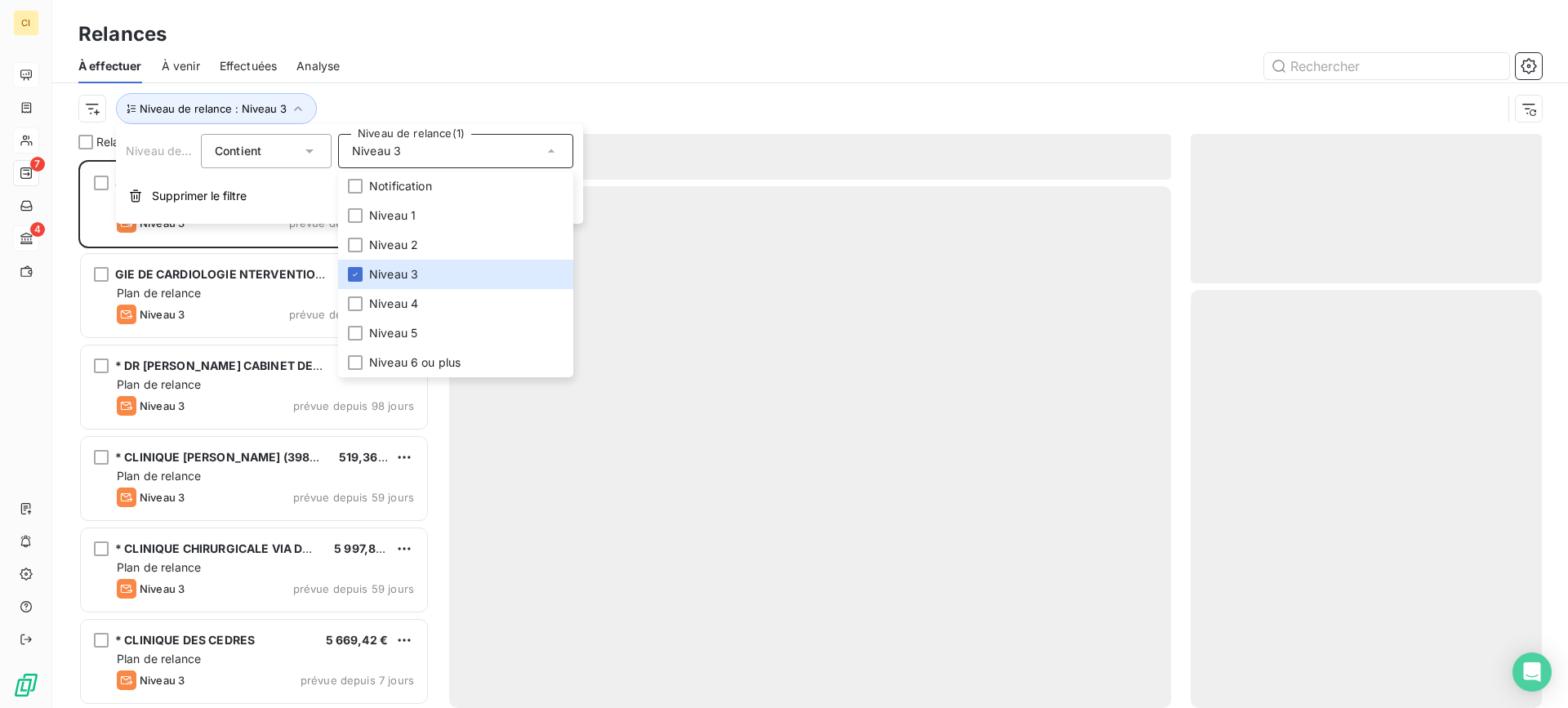
scroll to position [536, 338]
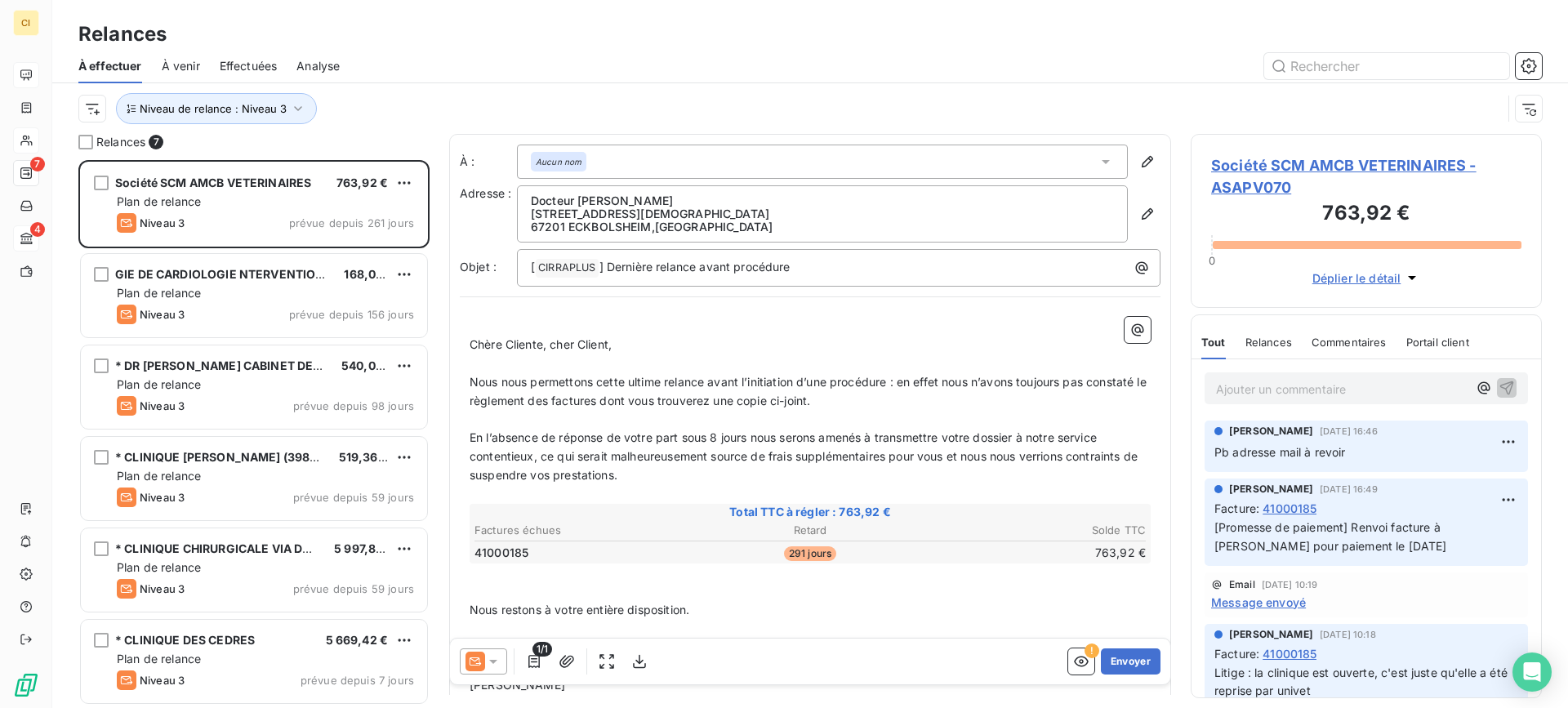
click at [470, 36] on div "Relances" at bounding box center [810, 34] width 1516 height 29
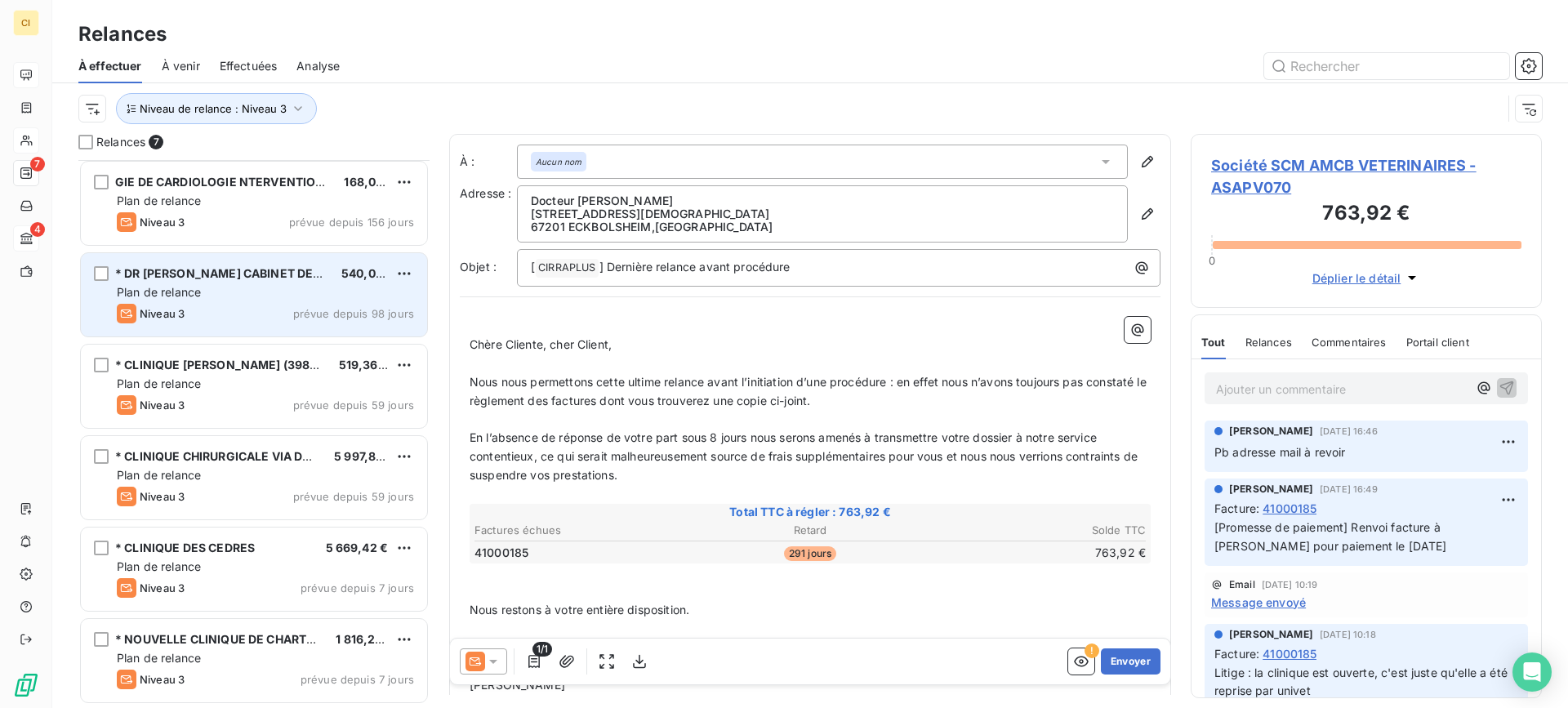
scroll to position [0, 0]
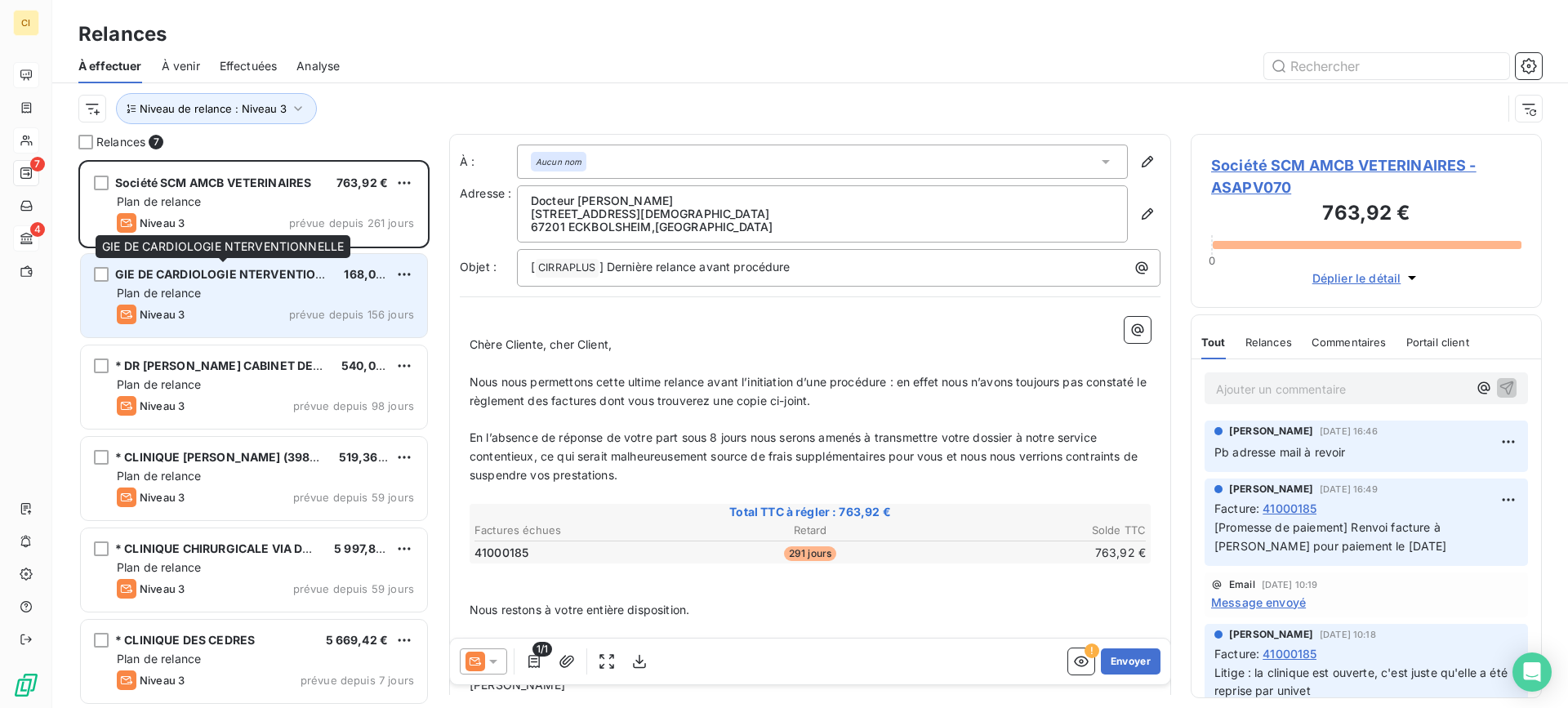
click at [218, 274] on span "GIE DE CARDIOLOGIE NTERVENTIONNELLE" at bounding box center [238, 274] width 247 height 14
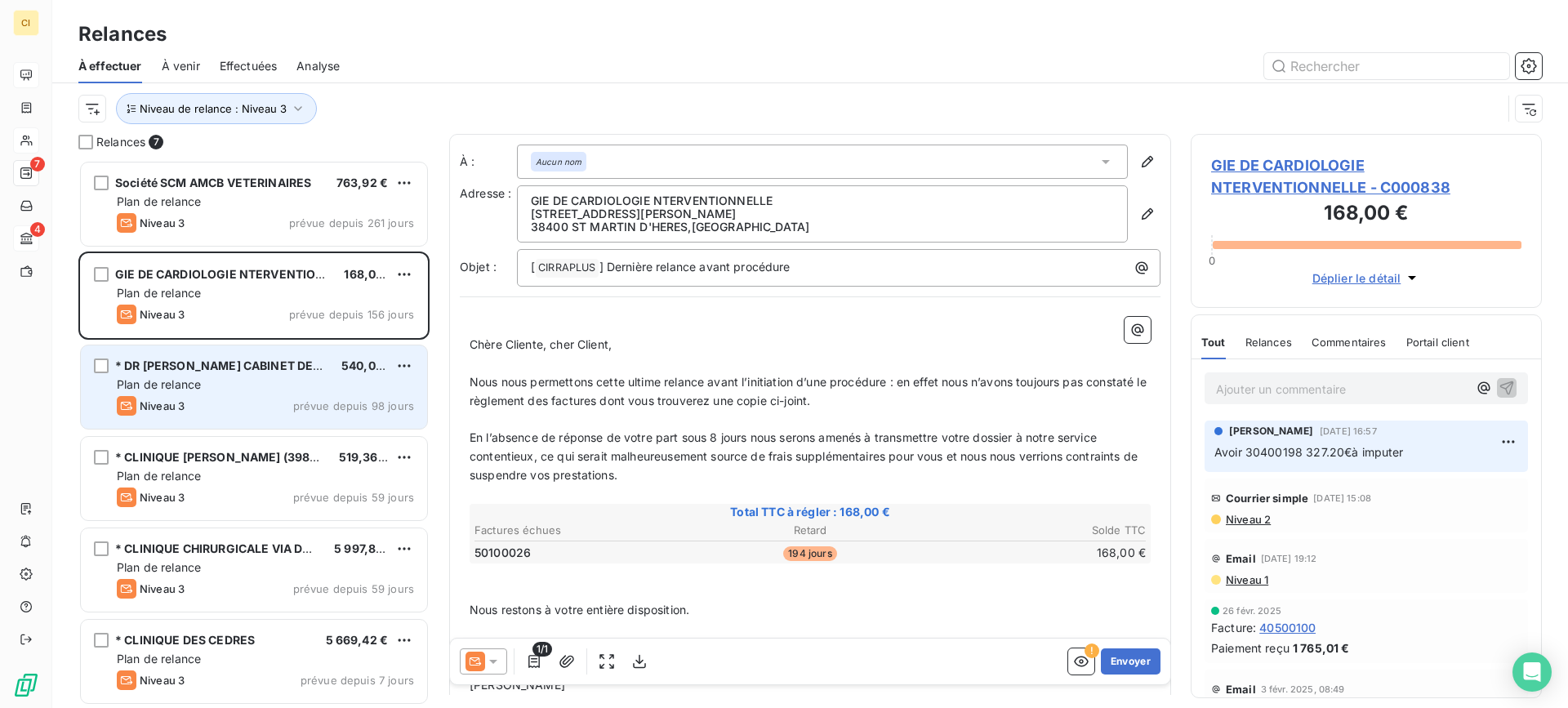
click at [200, 379] on span "Plan de relance" at bounding box center [158, 384] width 84 height 14
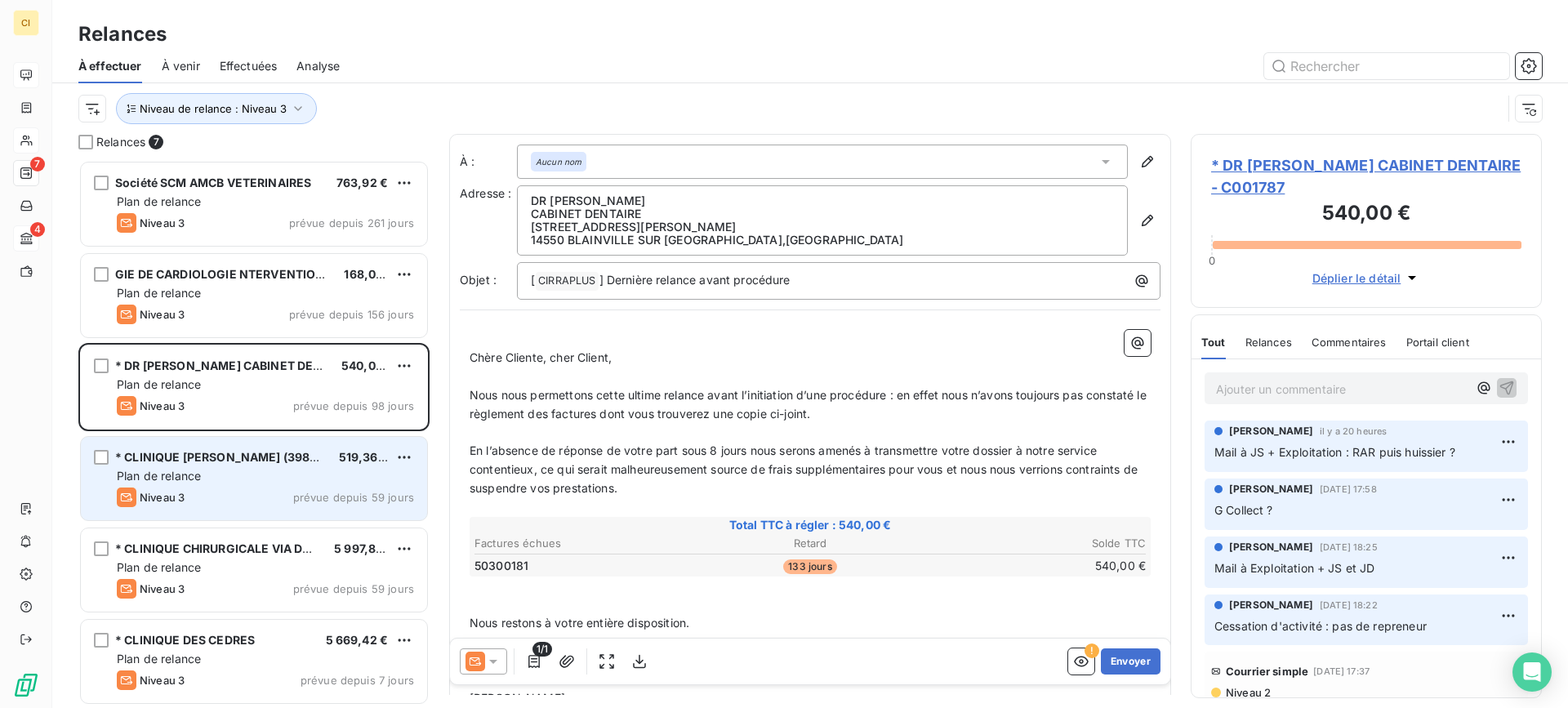
click at [176, 475] on span "Plan de relance" at bounding box center [158, 476] width 84 height 14
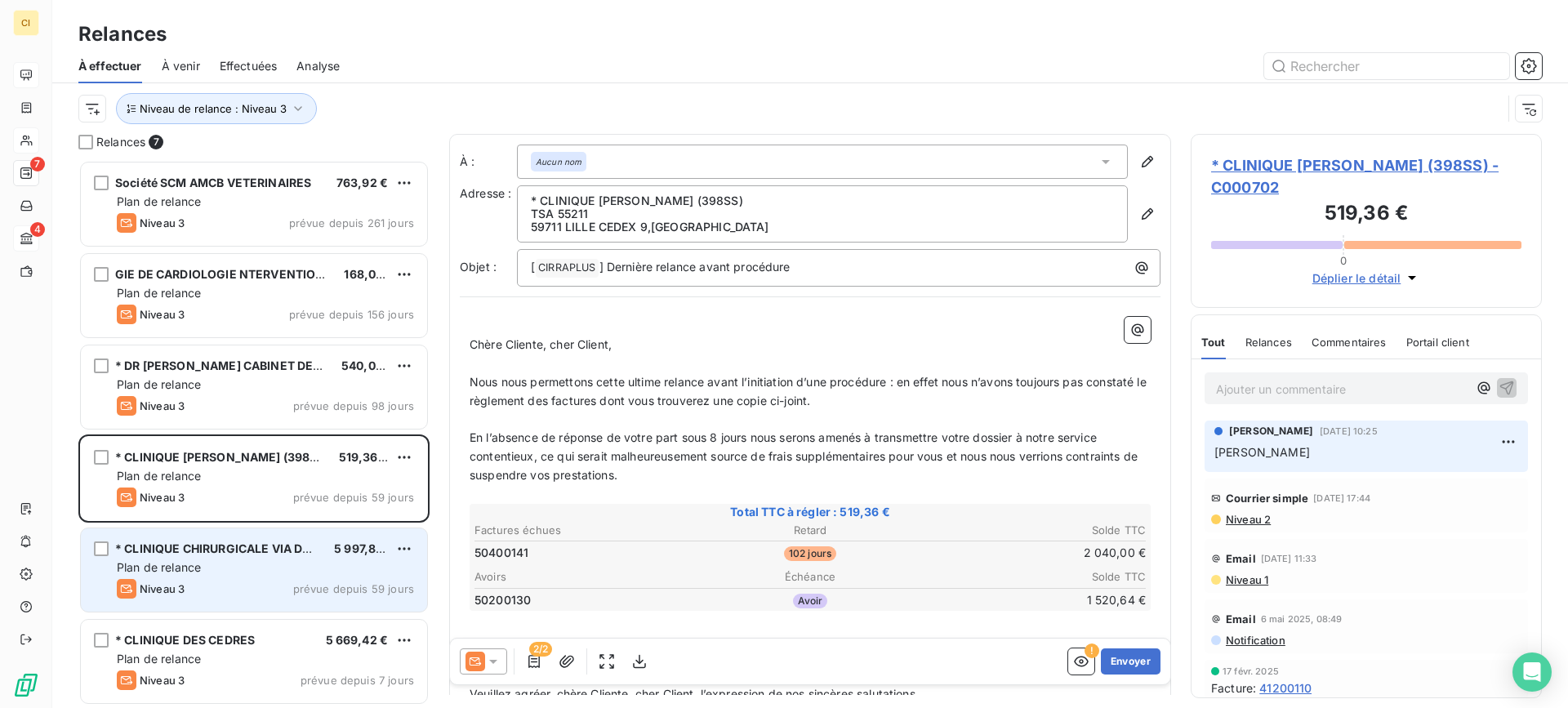
click at [173, 556] on div "* CLINIQUE CHIRURGICALE VIA DOMITIA" at bounding box center [217, 549] width 205 height 16
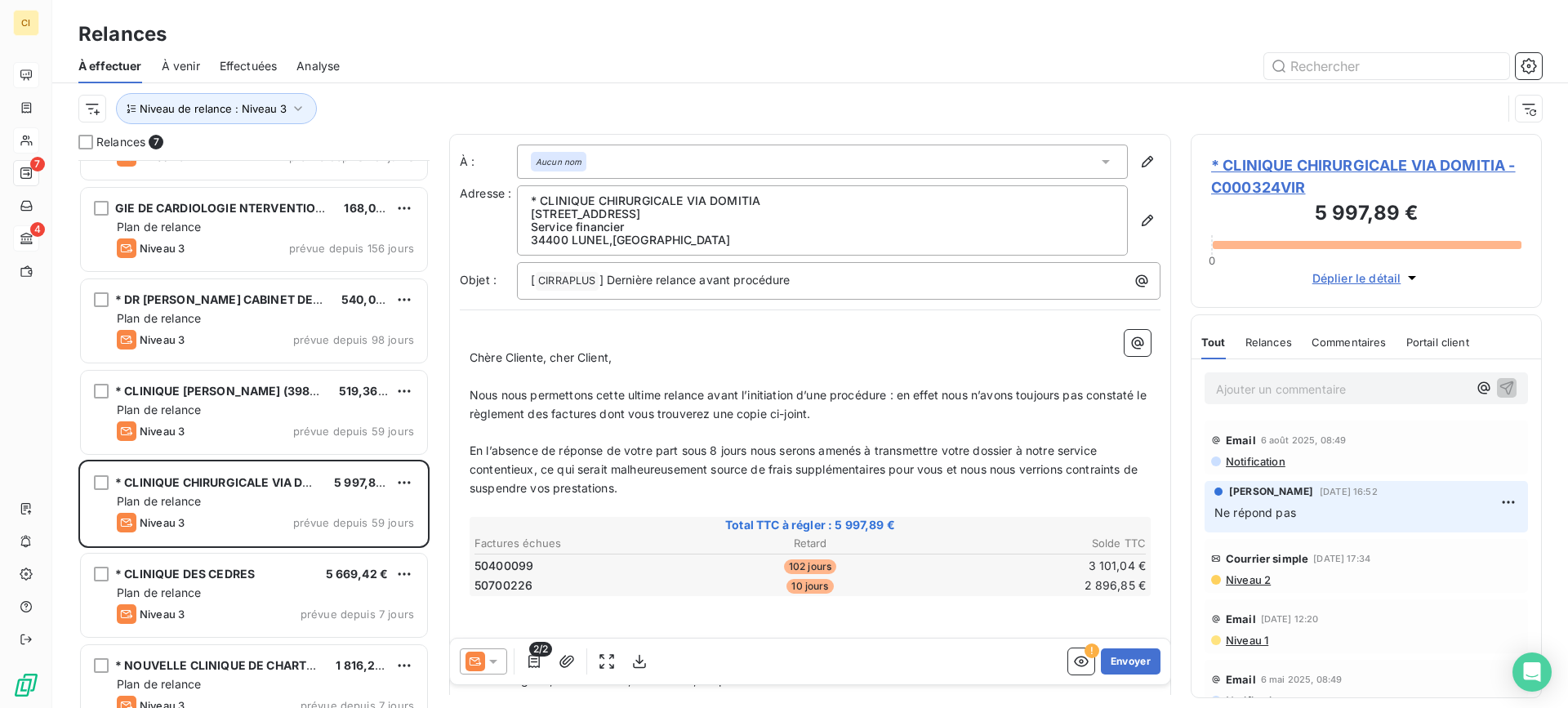
scroll to position [94, 0]
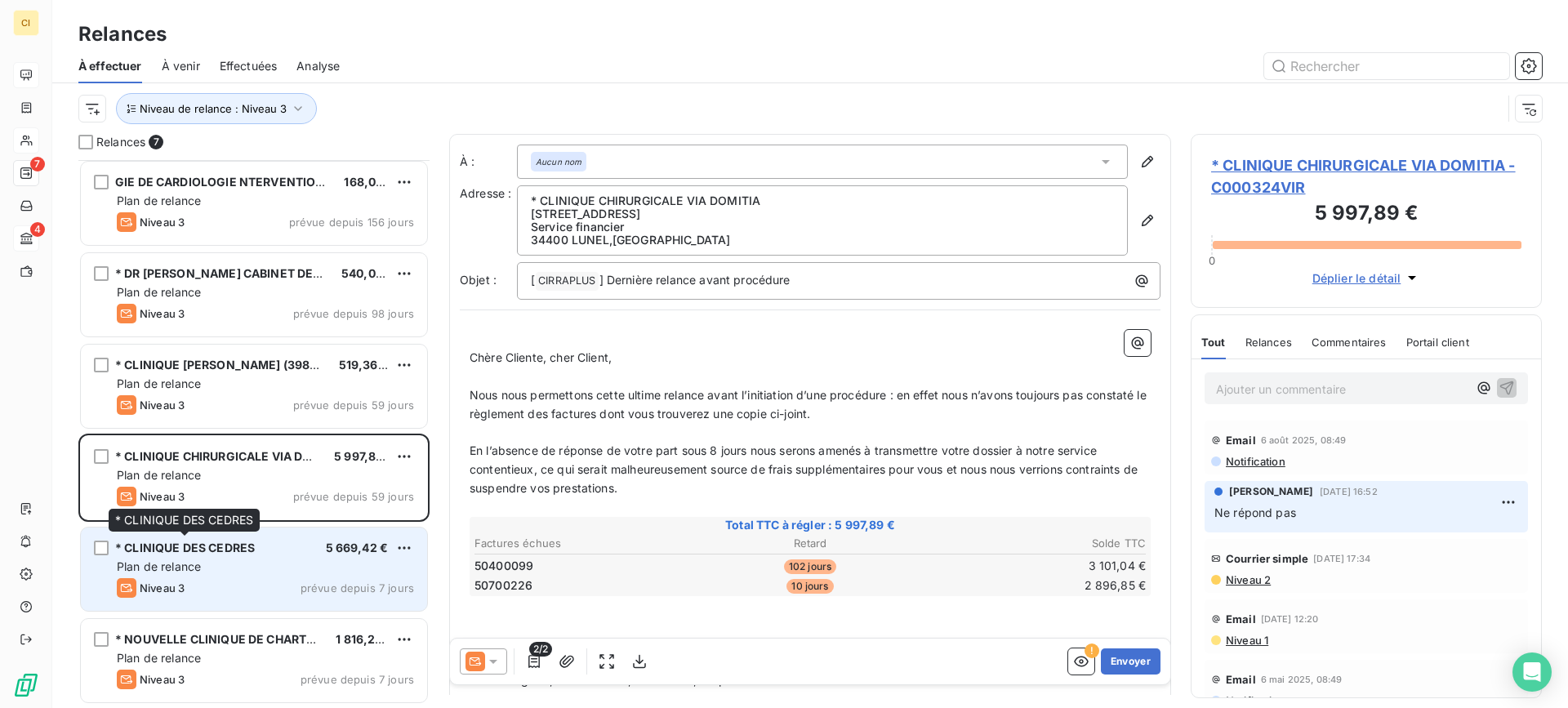
click at [211, 552] on span "* CLINIQUE DES CEDRES" at bounding box center [184, 548] width 140 height 14
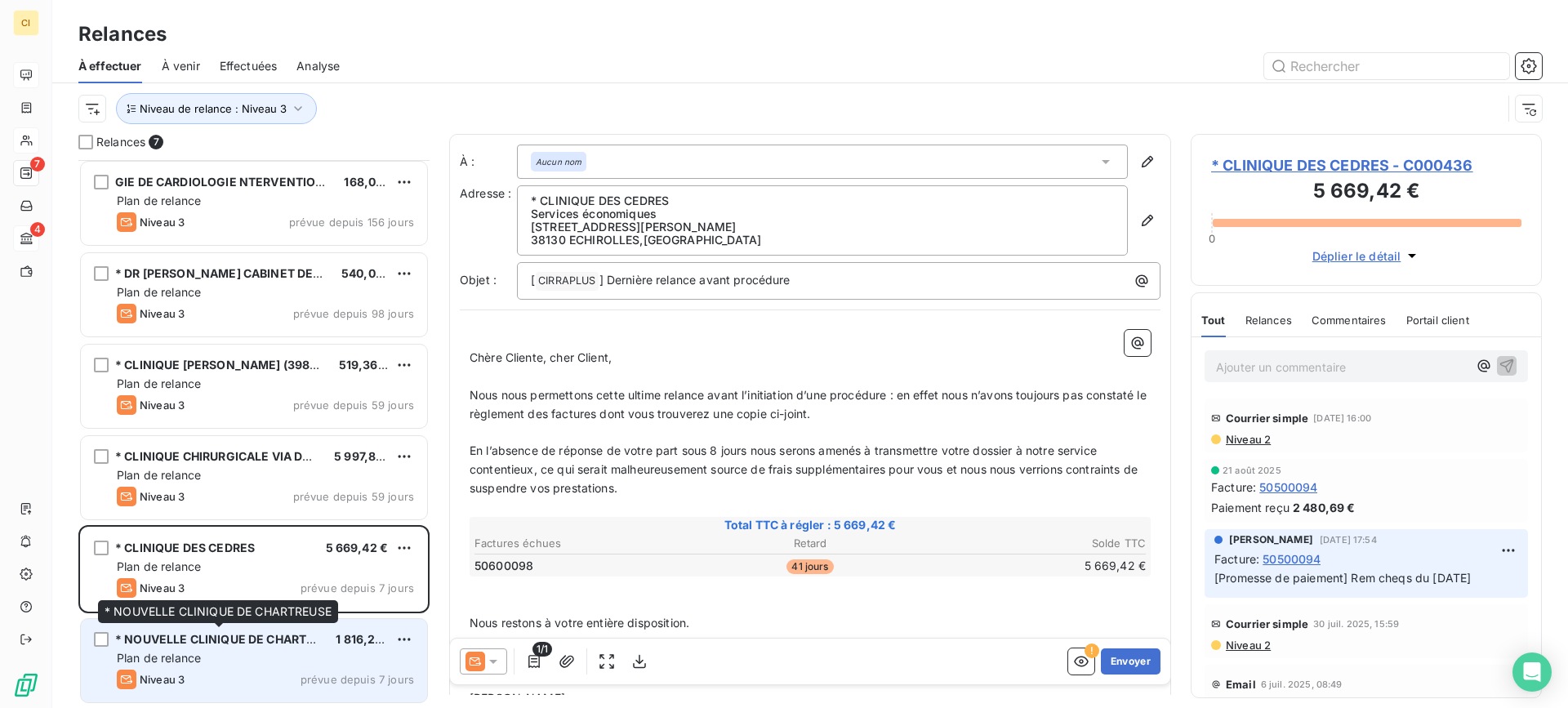
click at [230, 643] on span "* NOUVELLE CLINIQUE DE CHARTREUSE" at bounding box center [230, 639] width 230 height 14
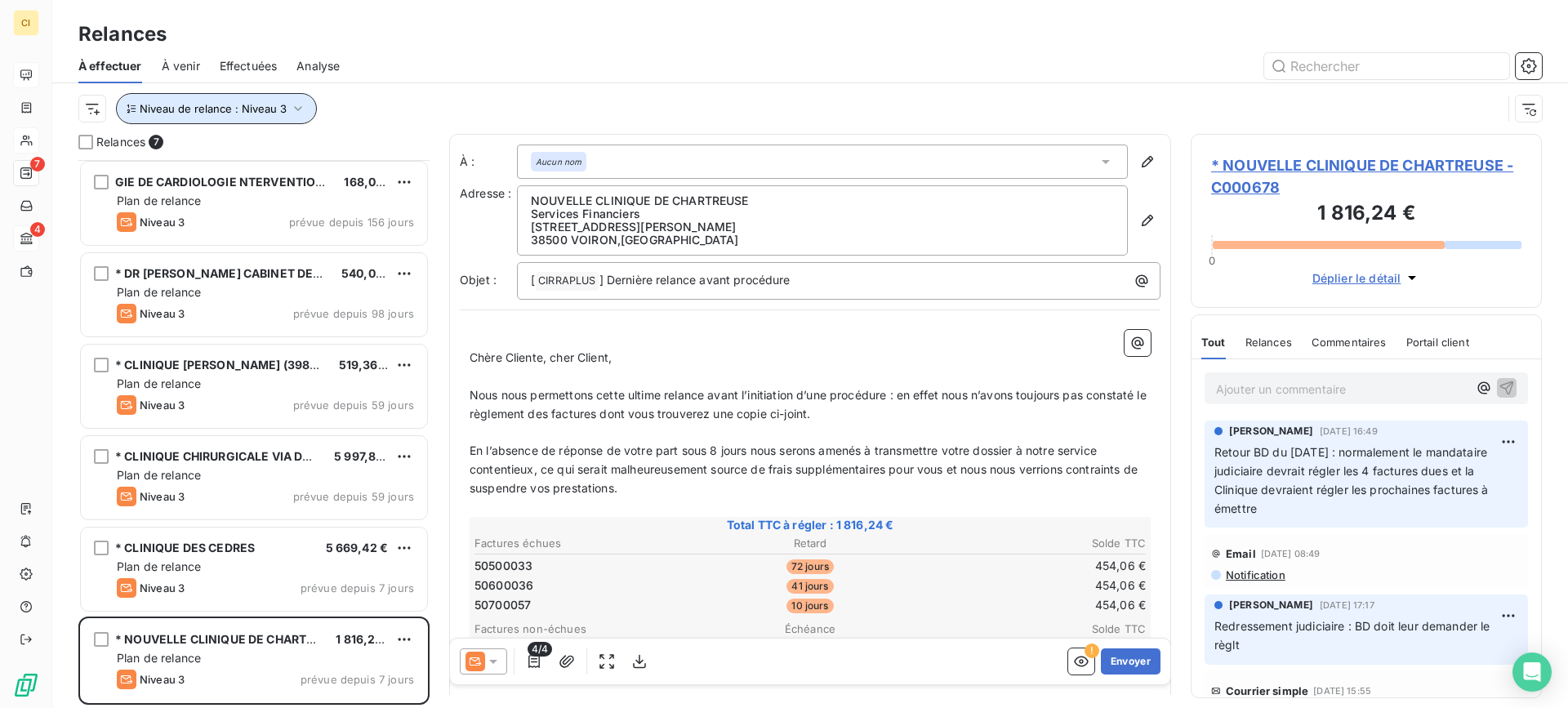
click at [298, 103] on icon "button" at bounding box center [298, 108] width 16 height 16
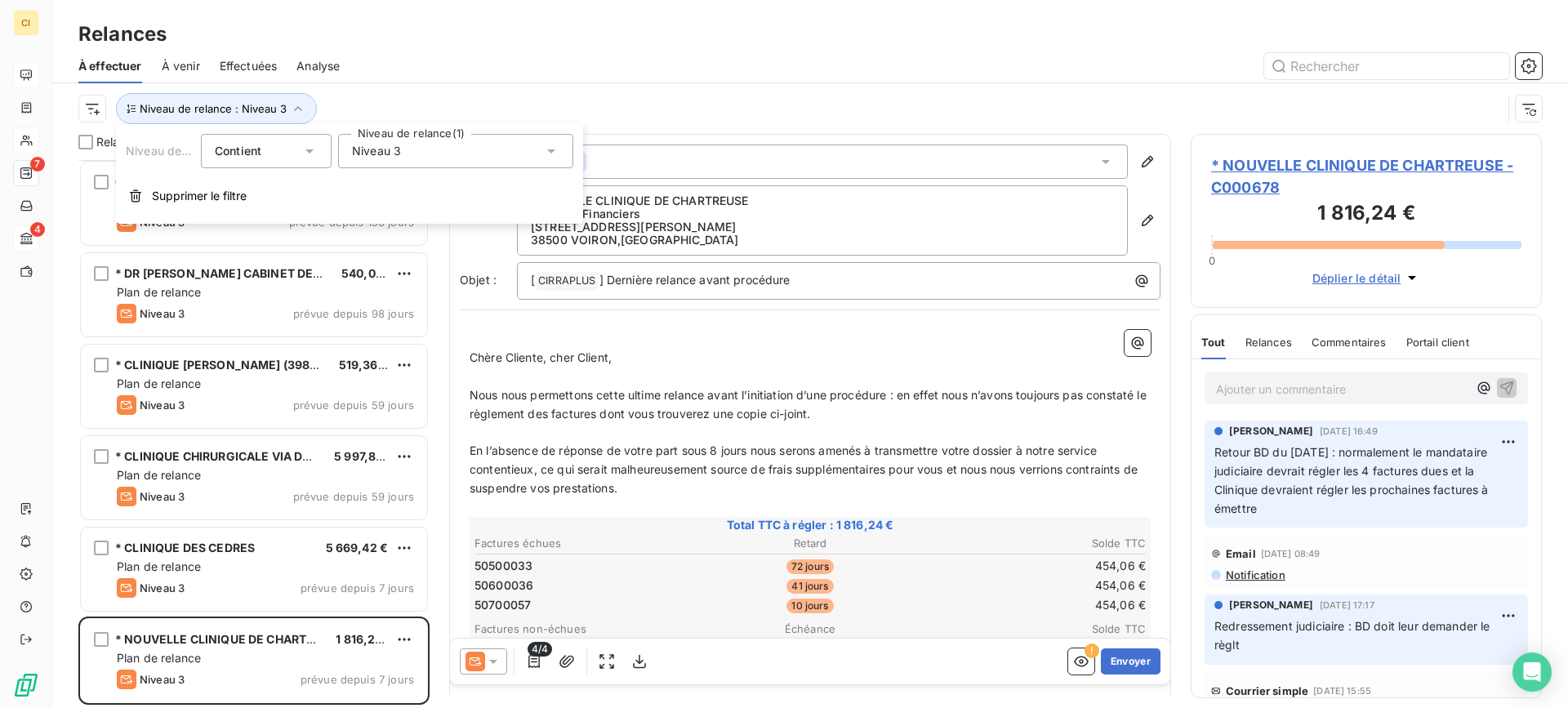
click at [554, 150] on icon at bounding box center [551, 151] width 8 height 4
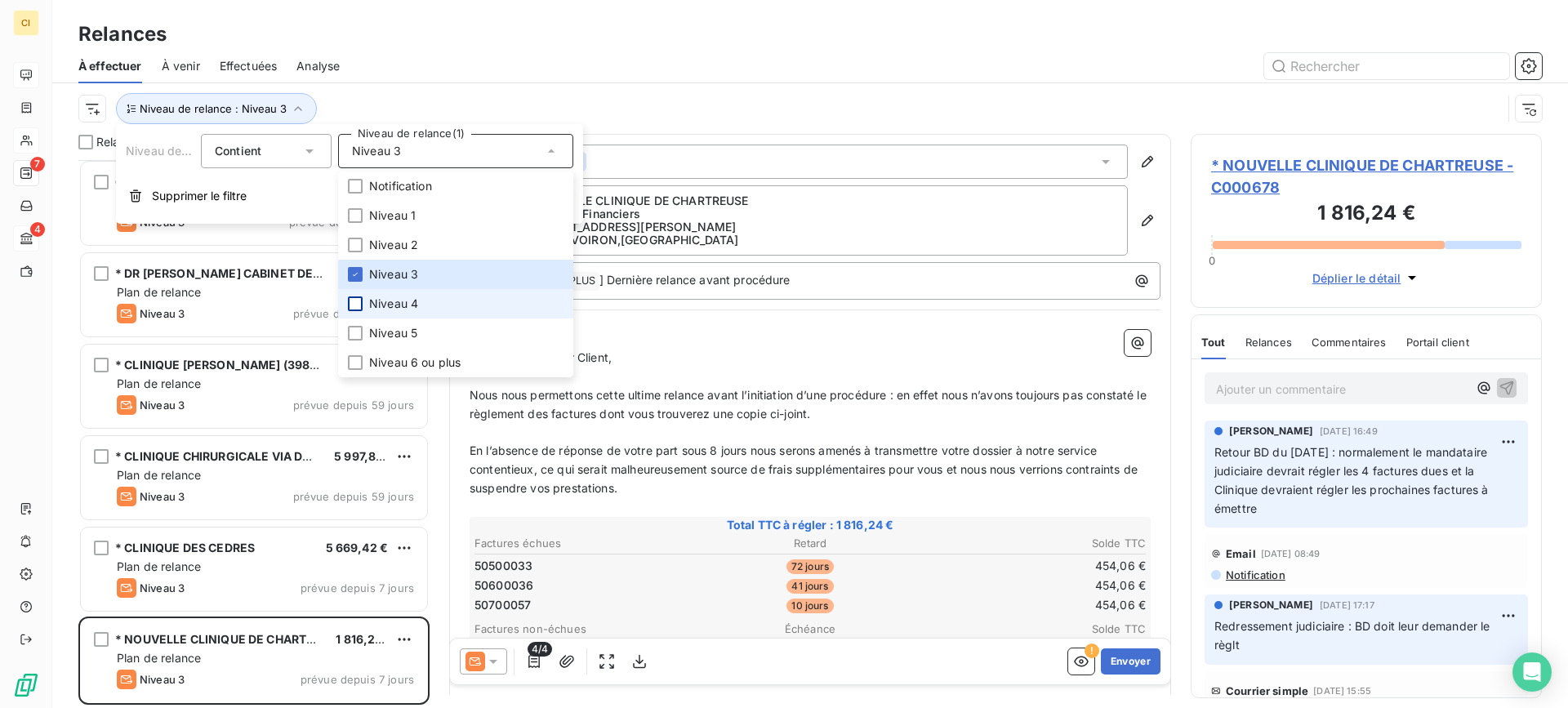
click at [355, 305] on div at bounding box center [355, 303] width 14 height 14
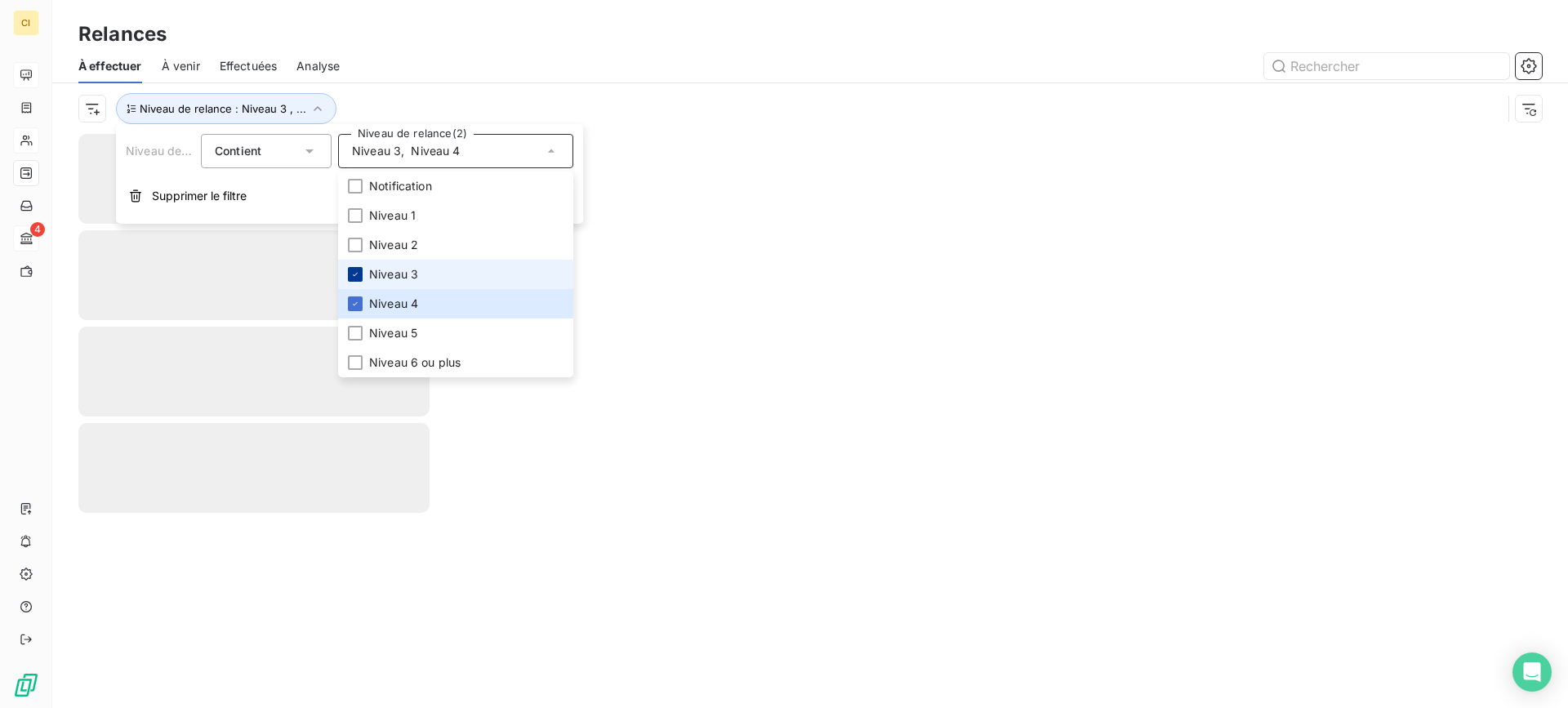
click at [352, 269] on icon at bounding box center [355, 274] width 10 height 10
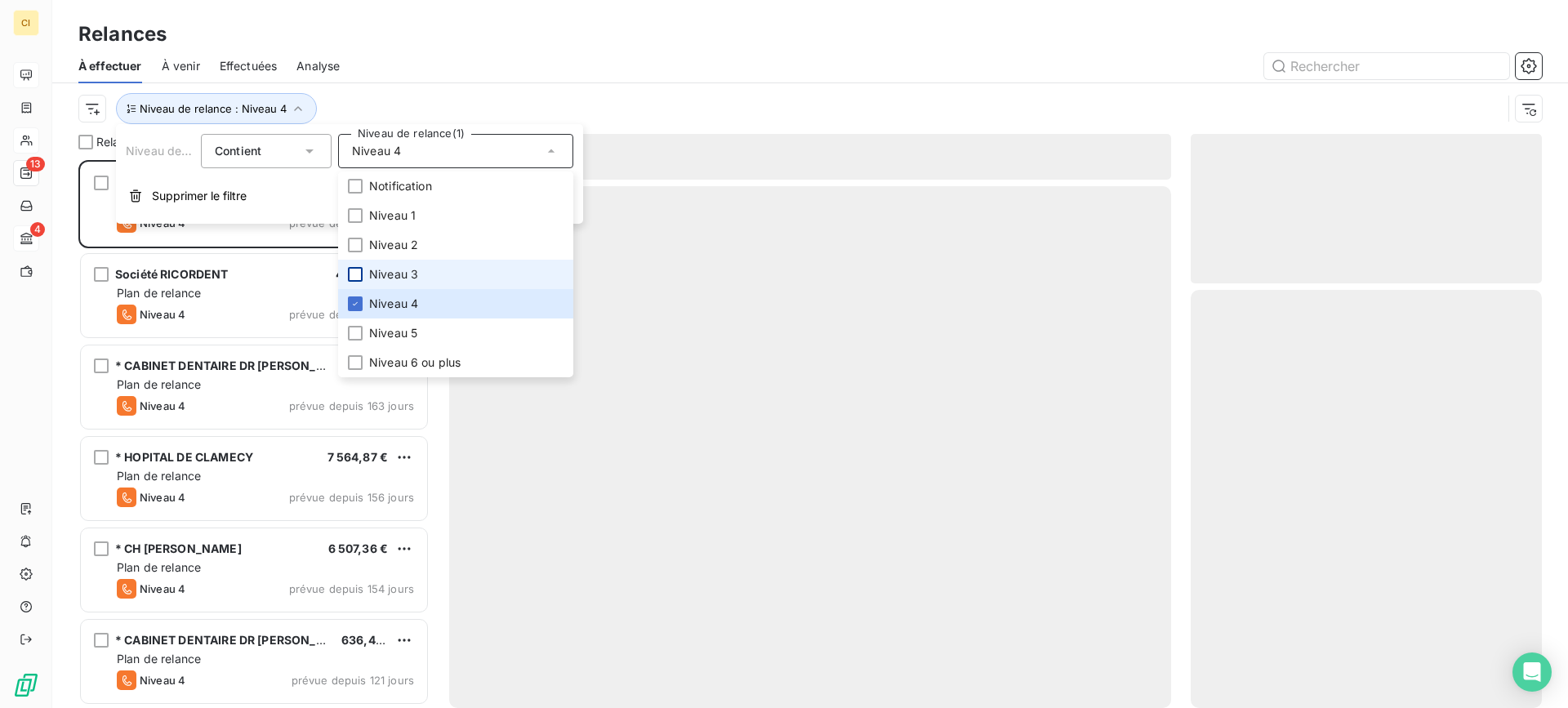
scroll to position [536, 338]
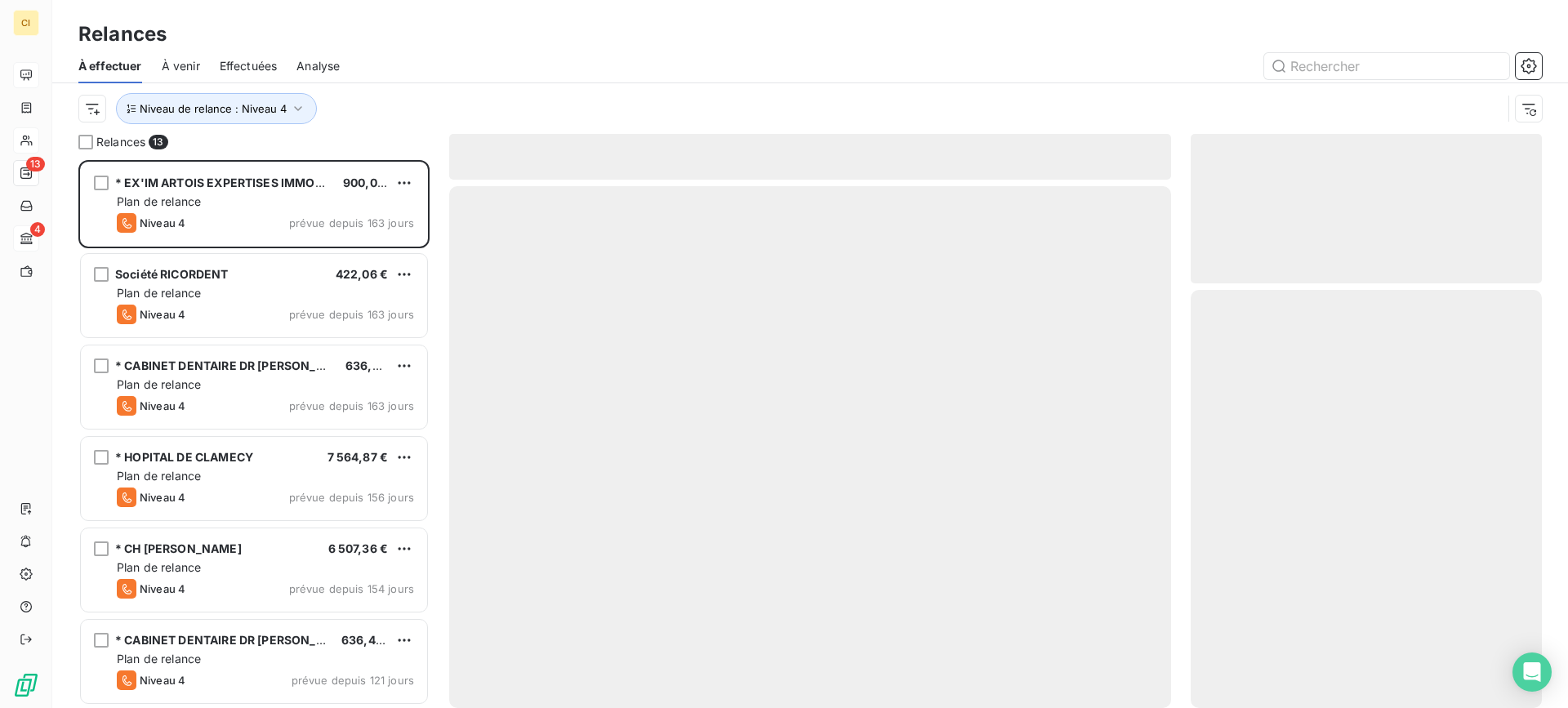
click at [481, 31] on div "Relances" at bounding box center [810, 34] width 1516 height 29
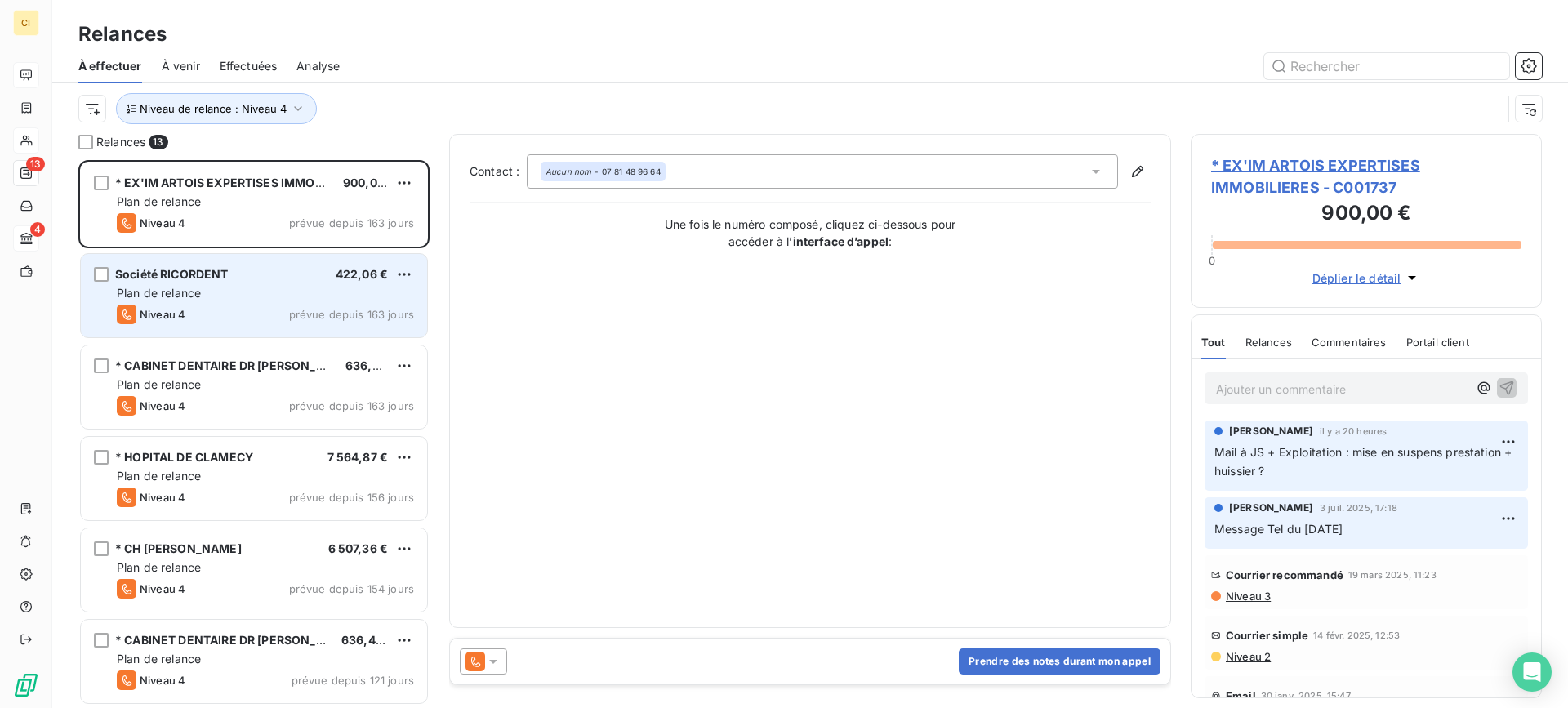
click at [219, 296] on div "Plan de relance" at bounding box center [265, 293] width 297 height 16
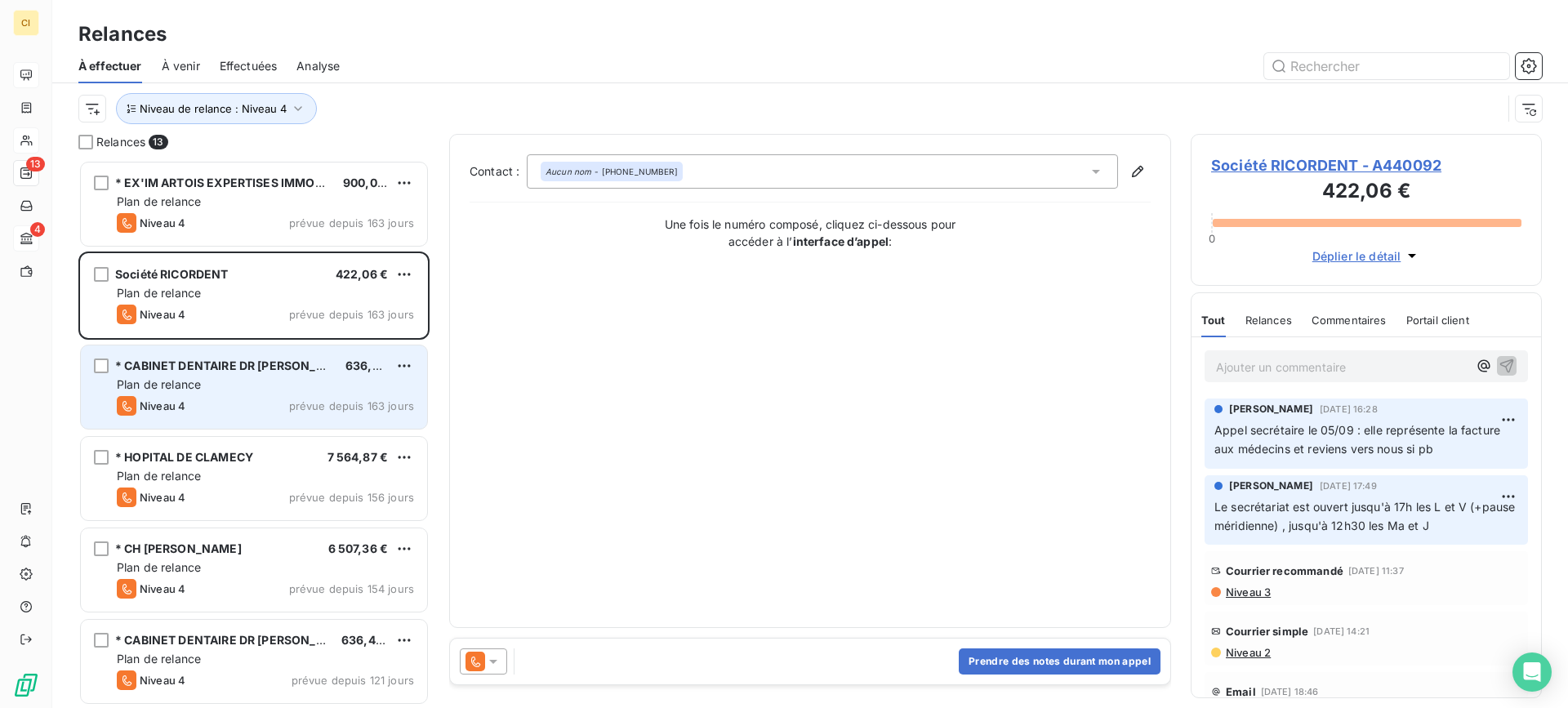
click at [205, 377] on div "Plan de relance" at bounding box center [265, 384] width 297 height 16
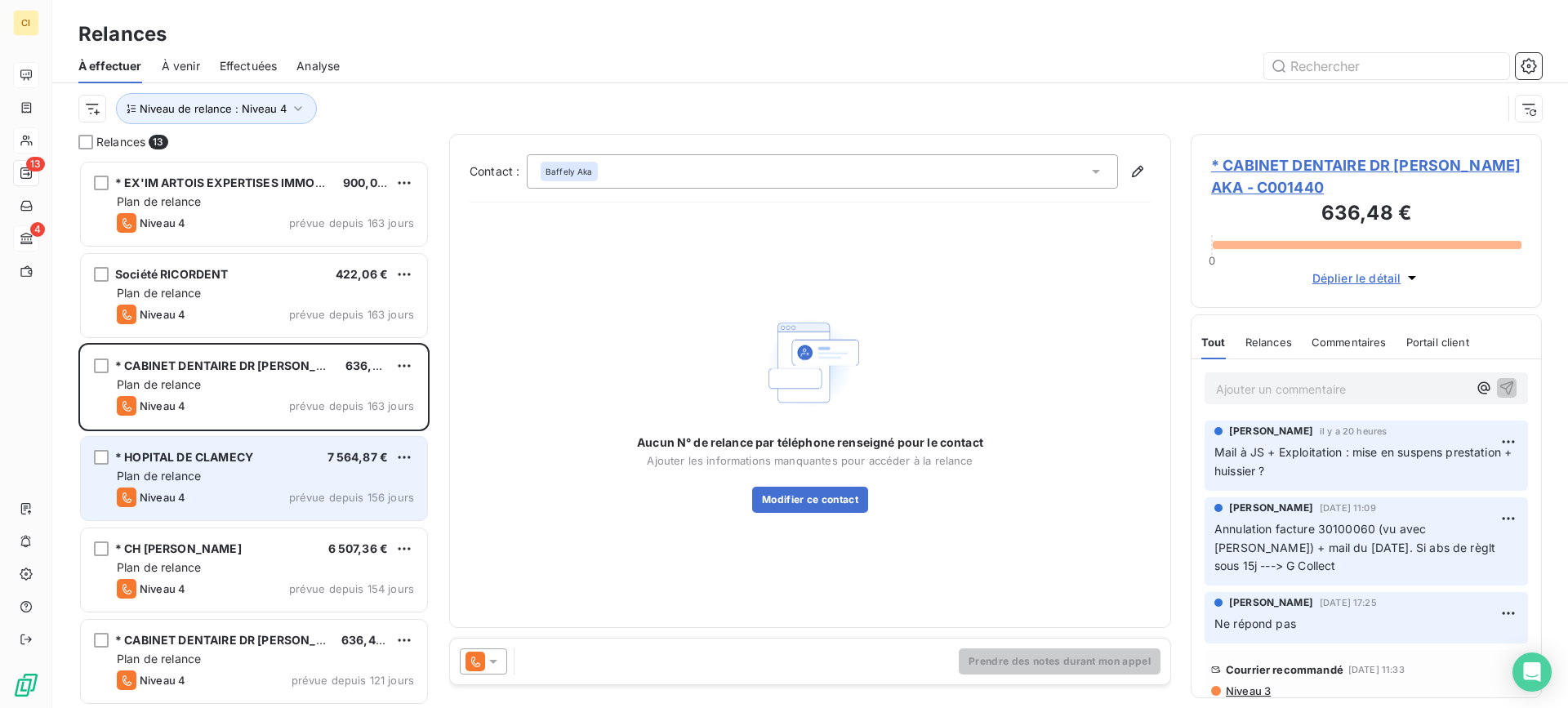
click at [174, 468] on div "Plan de relance" at bounding box center [265, 476] width 297 height 16
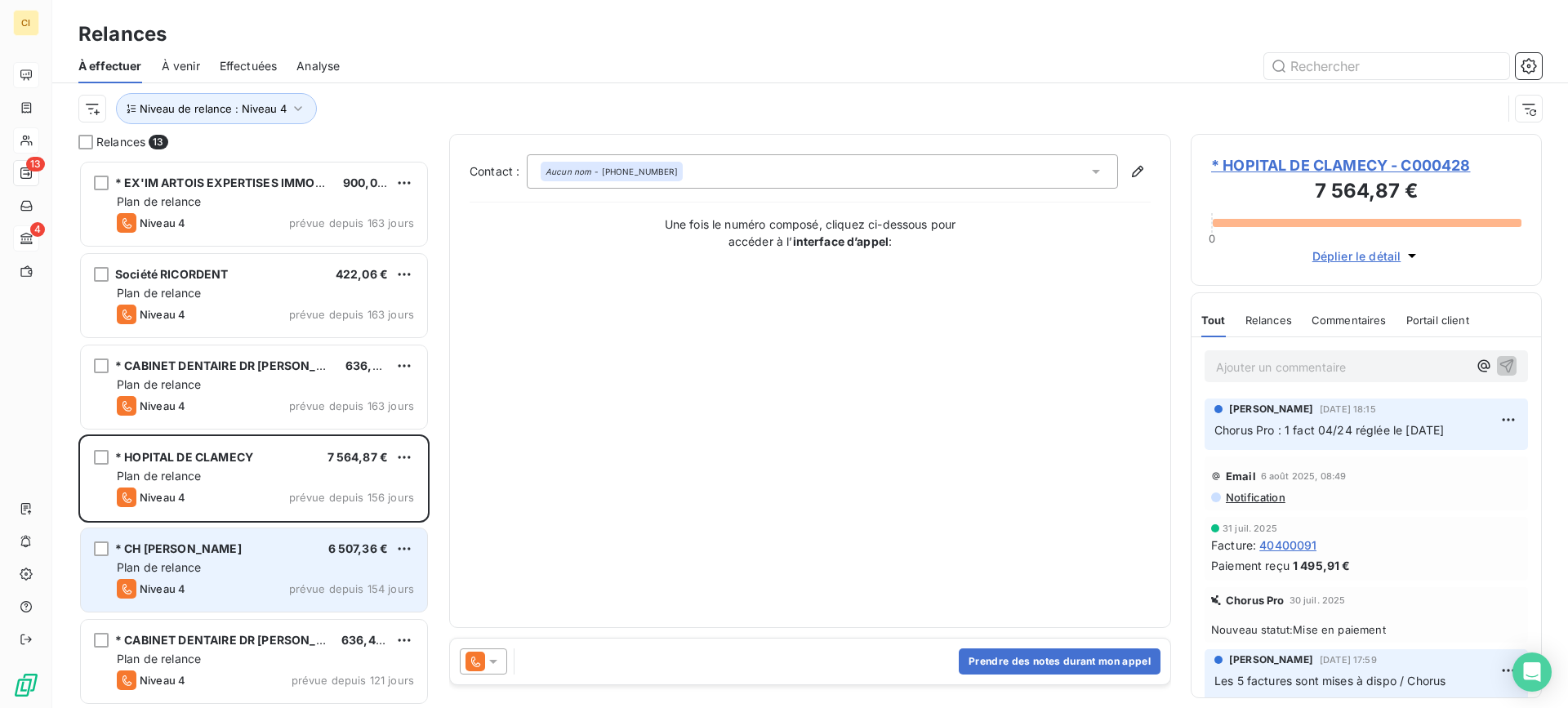
click at [173, 579] on div "* CH [PERSON_NAME] 6 507,36 € Plan de relance Niveau 4 prévue depuis 154 jours" at bounding box center [254, 570] width 346 height 83
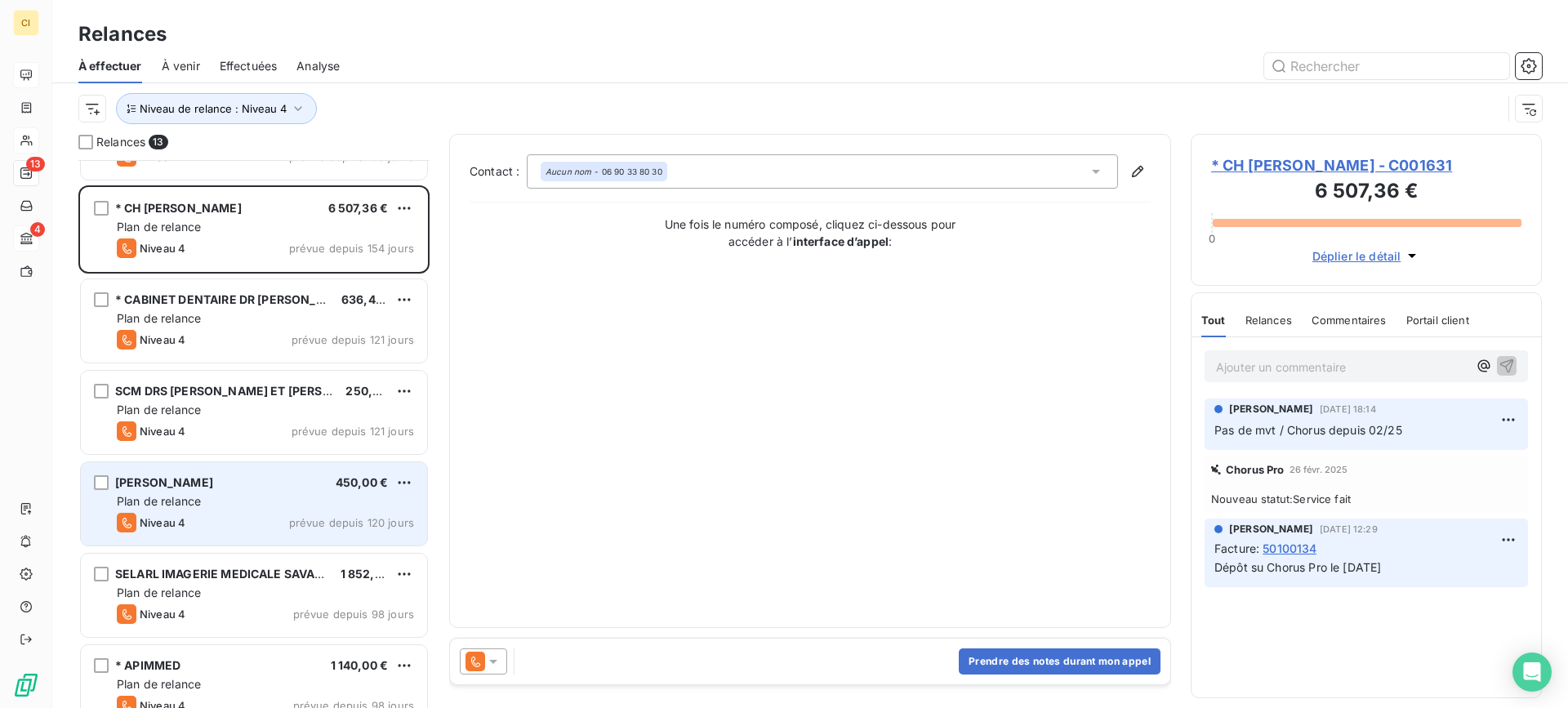
scroll to position [246, 0]
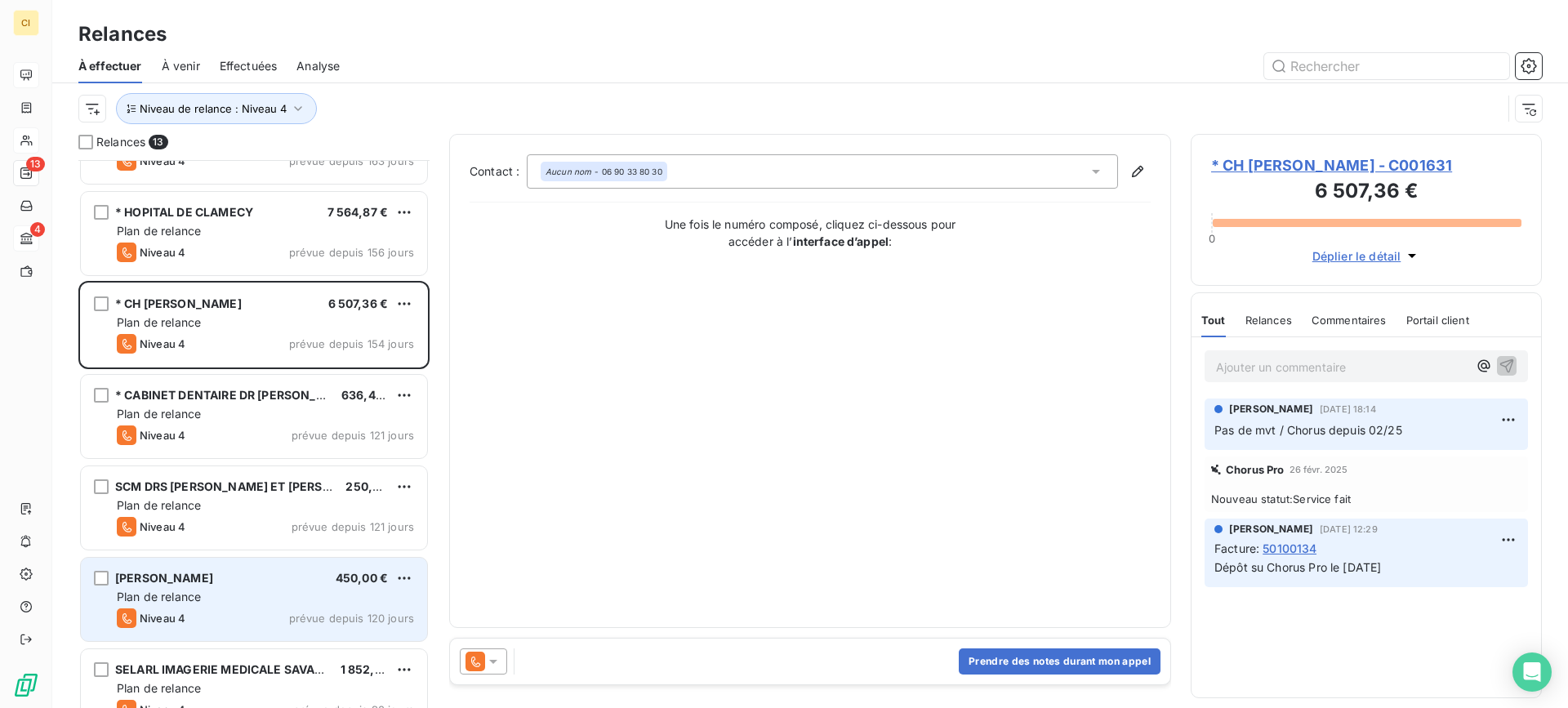
click at [251, 401] on span "* CABINET DENTAIRE DR [PERSON_NAME]" at bounding box center [234, 395] width 240 height 14
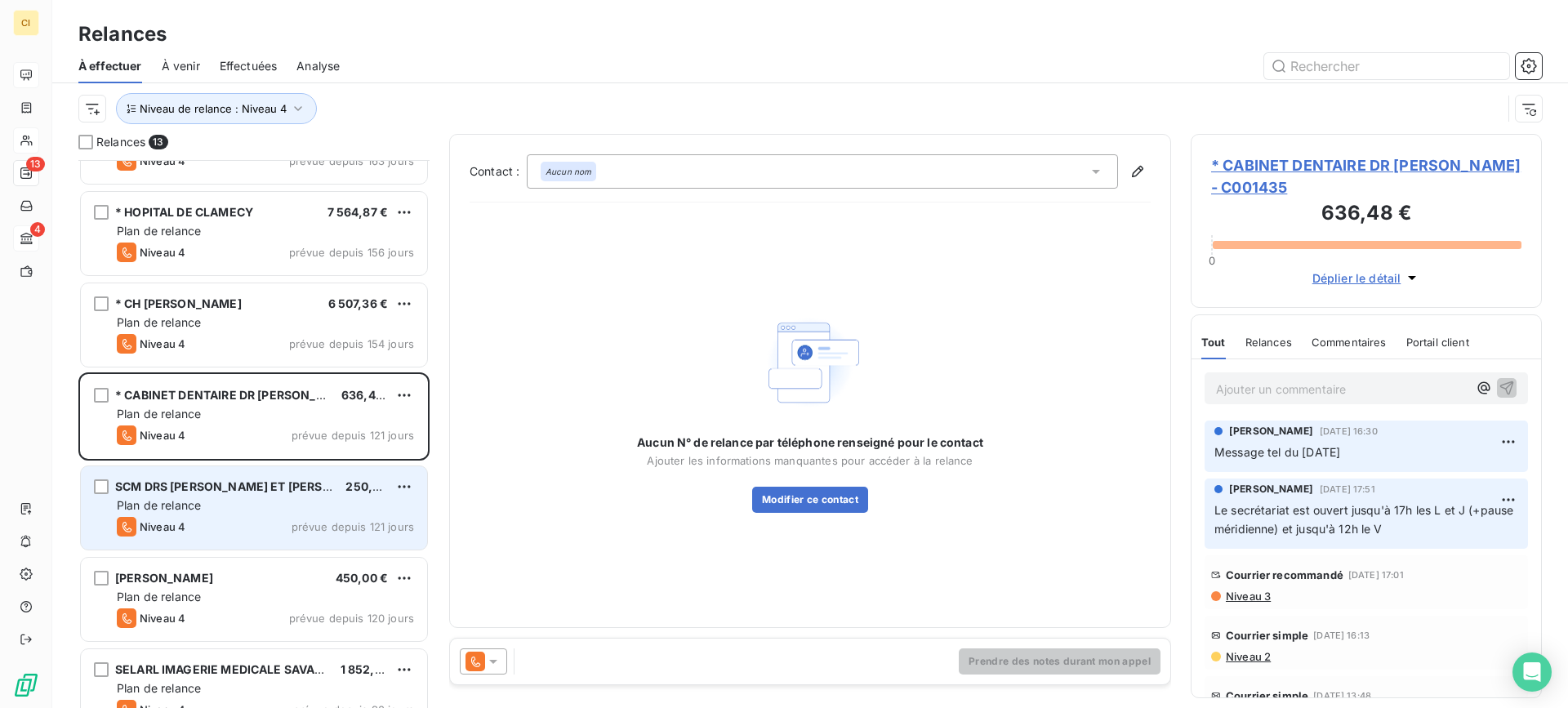
click at [193, 516] on div "SCM DRS [PERSON_NAME] ET [PERSON_NAME] 250,00 € Plan de relance Niveau 4 prévue…" at bounding box center [254, 508] width 346 height 83
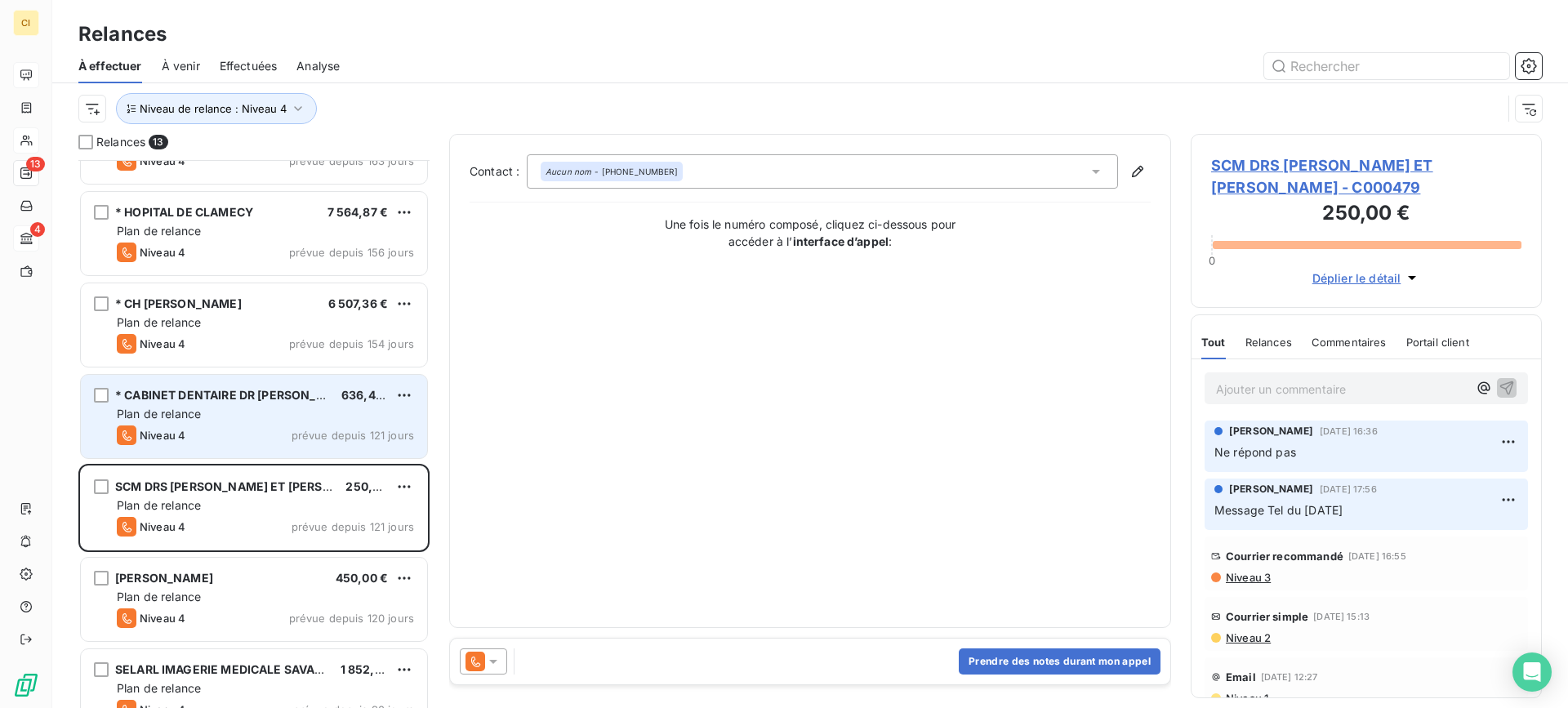
click at [248, 419] on div "Plan de relance" at bounding box center [265, 414] width 297 height 16
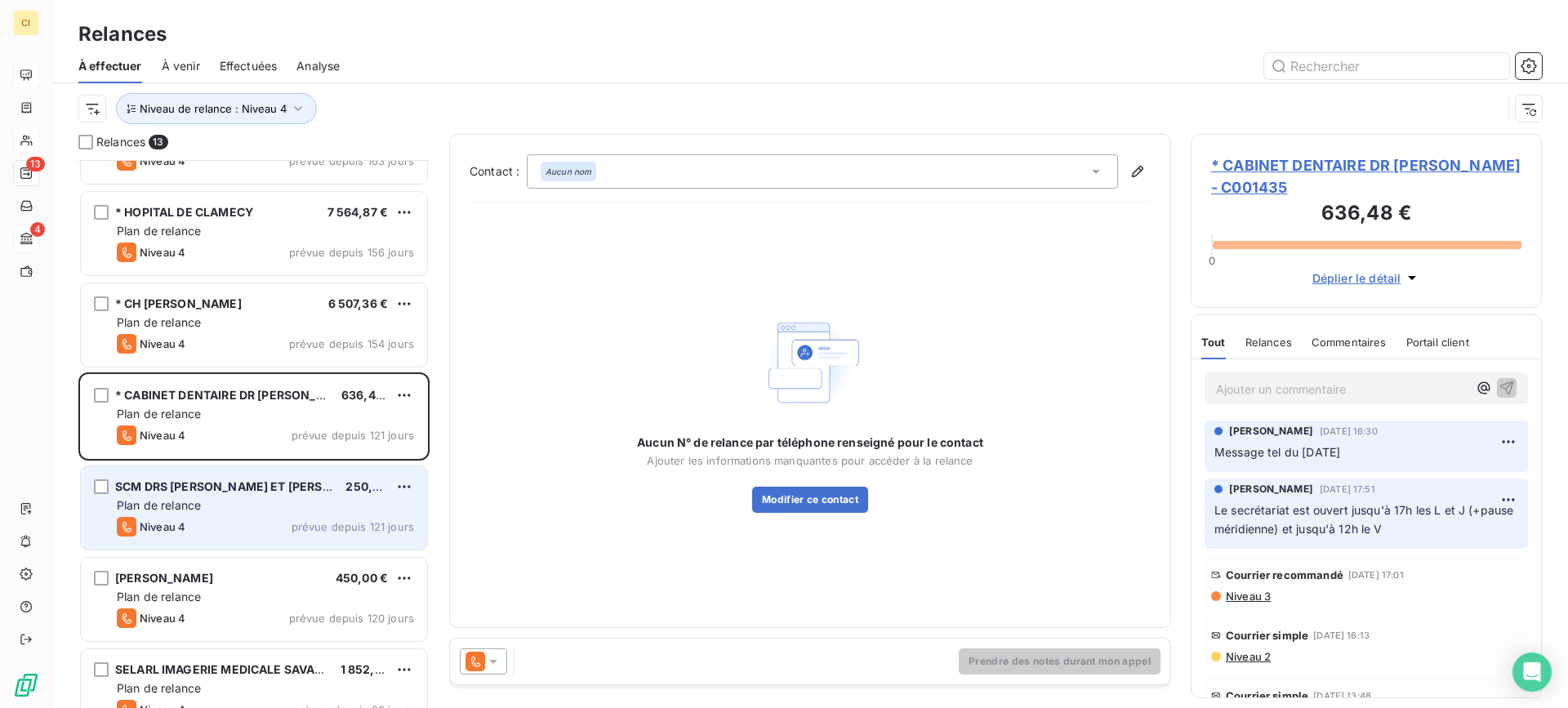
click at [227, 508] on div "Plan de relance" at bounding box center [265, 505] width 297 height 16
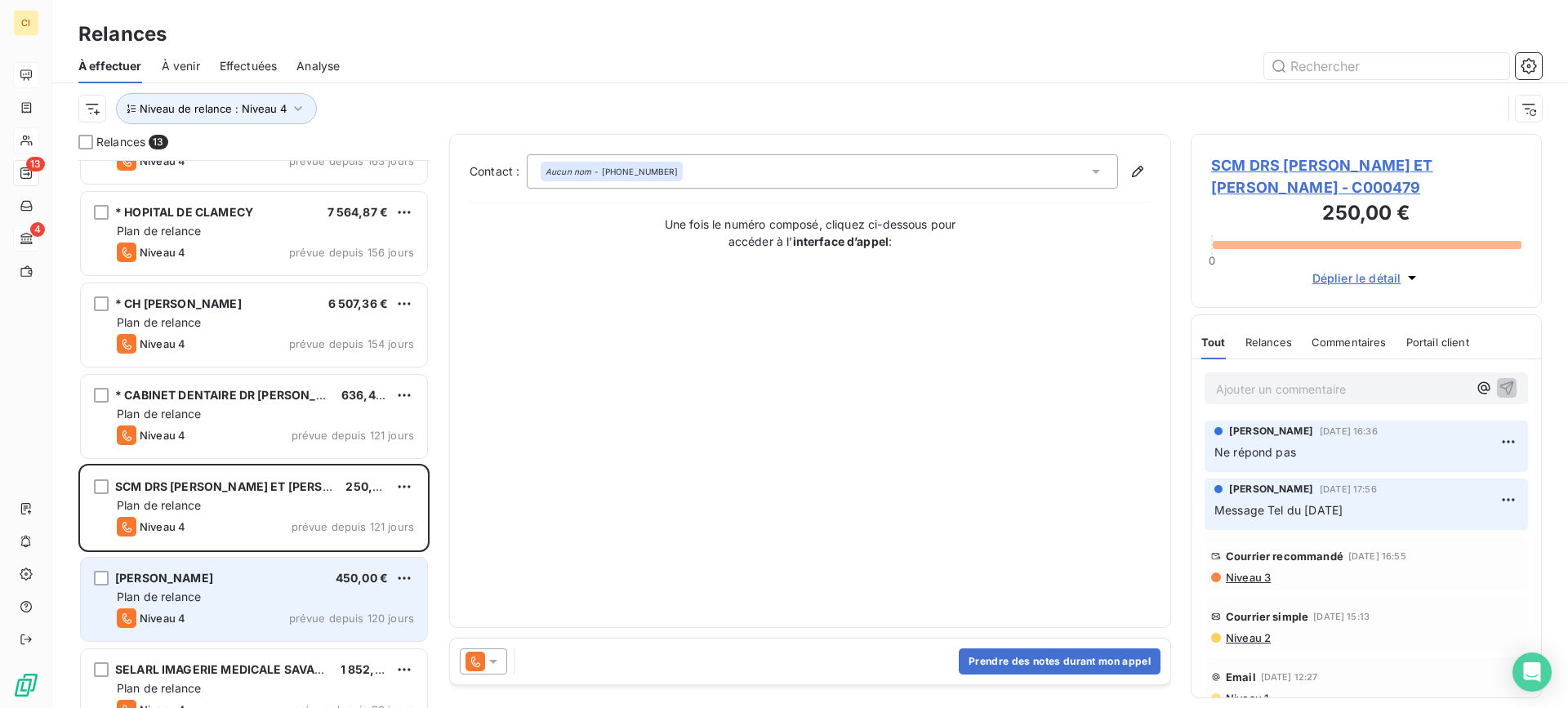
click at [221, 603] on div "Plan de relance" at bounding box center [265, 597] width 297 height 16
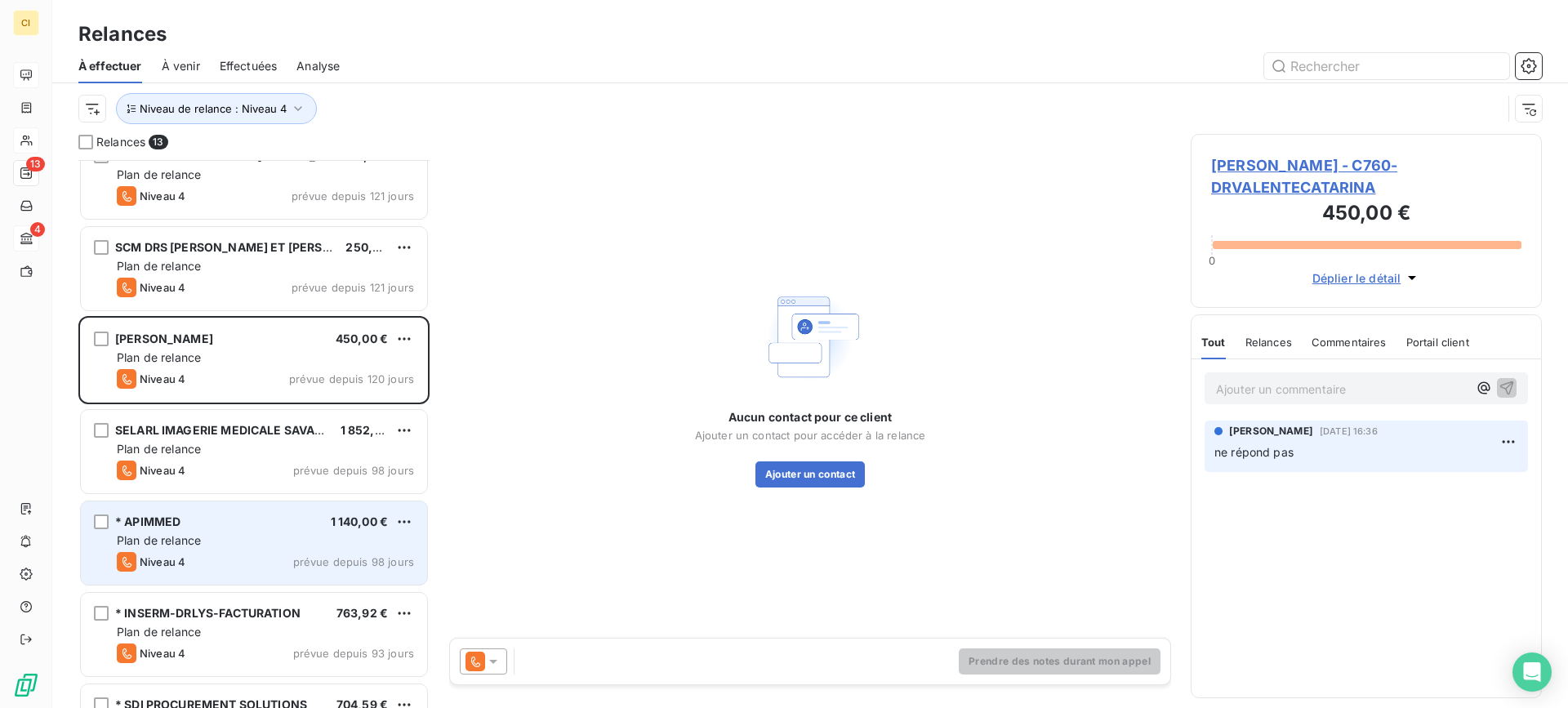
scroll to position [491, 0]
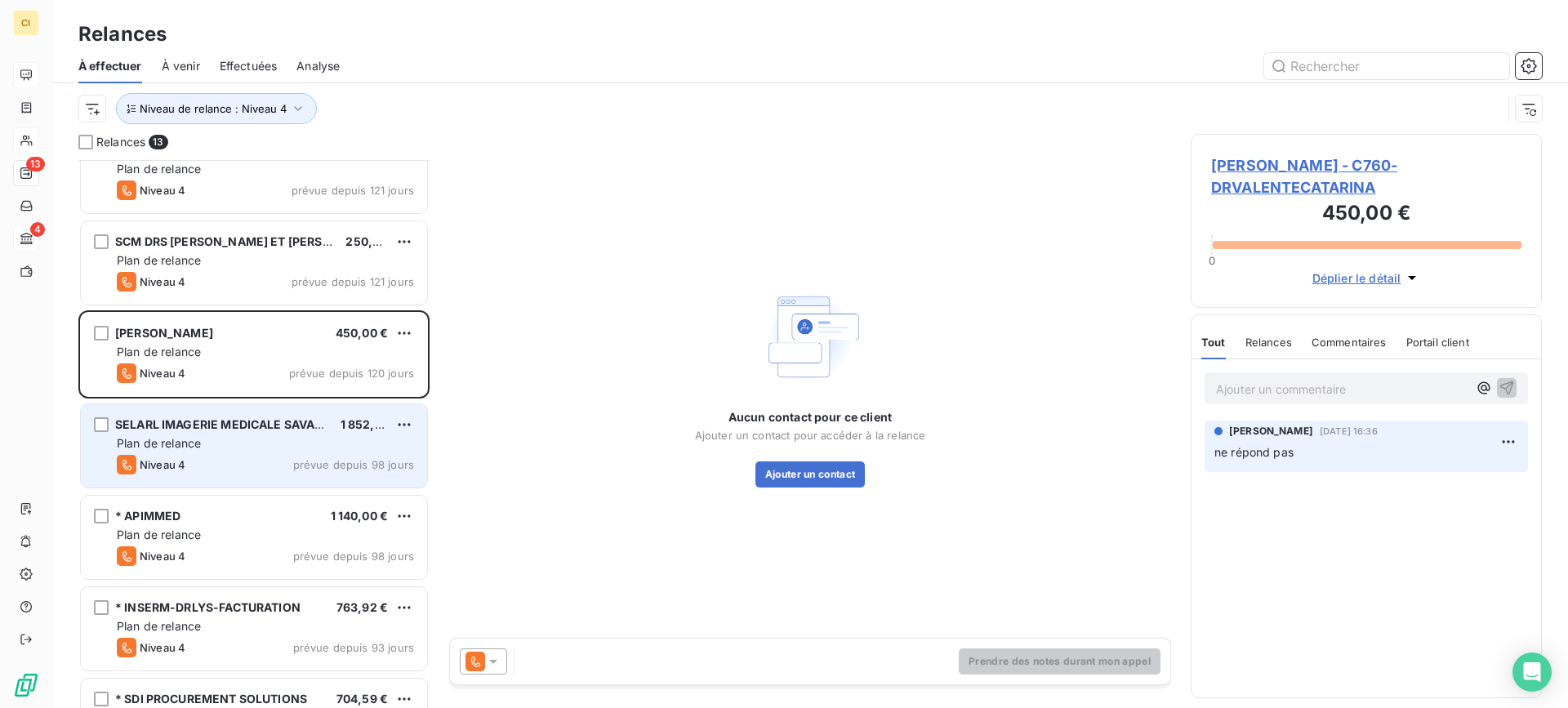
click at [243, 463] on div "Niveau 4 prévue depuis 98 jours" at bounding box center [265, 465] width 297 height 19
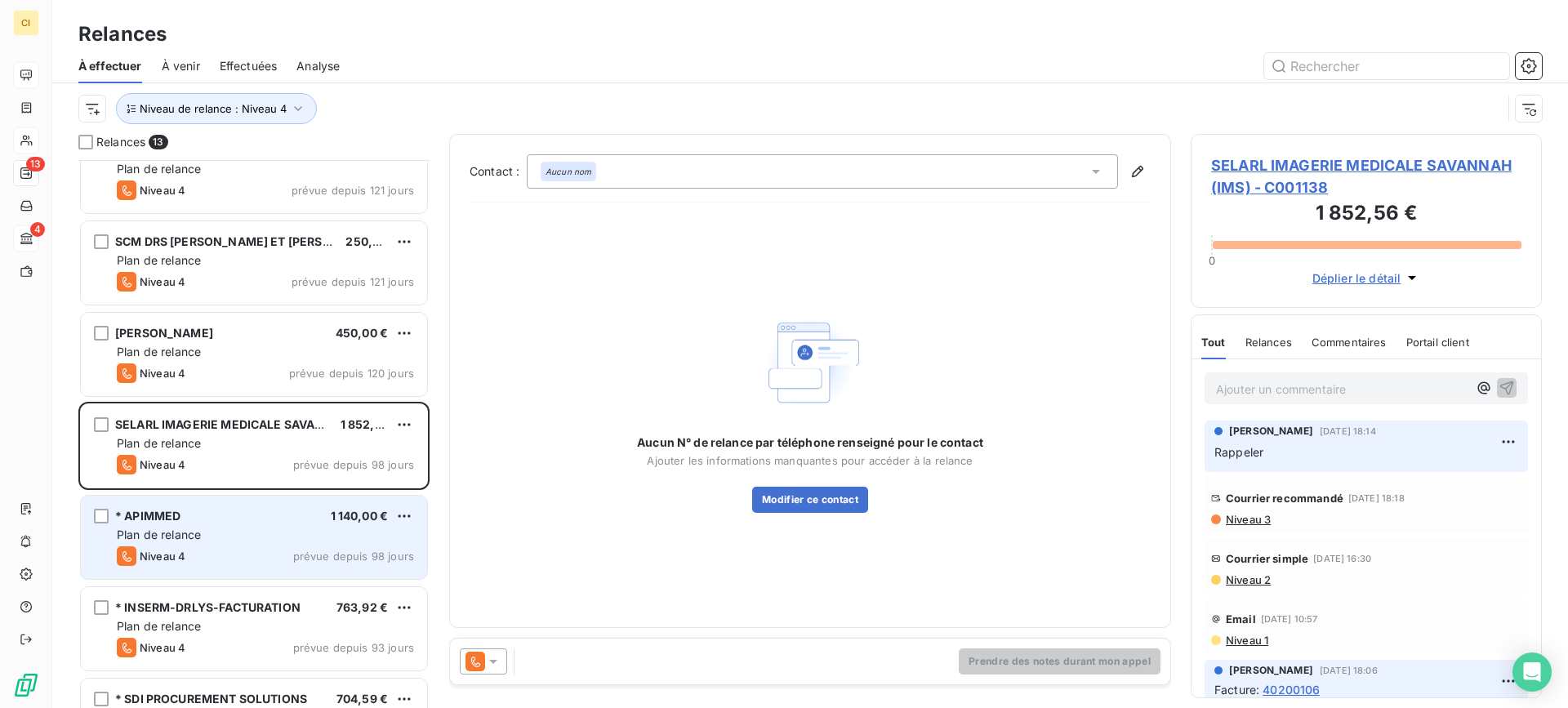
click at [221, 541] on div "Plan de relance" at bounding box center [265, 534] width 297 height 16
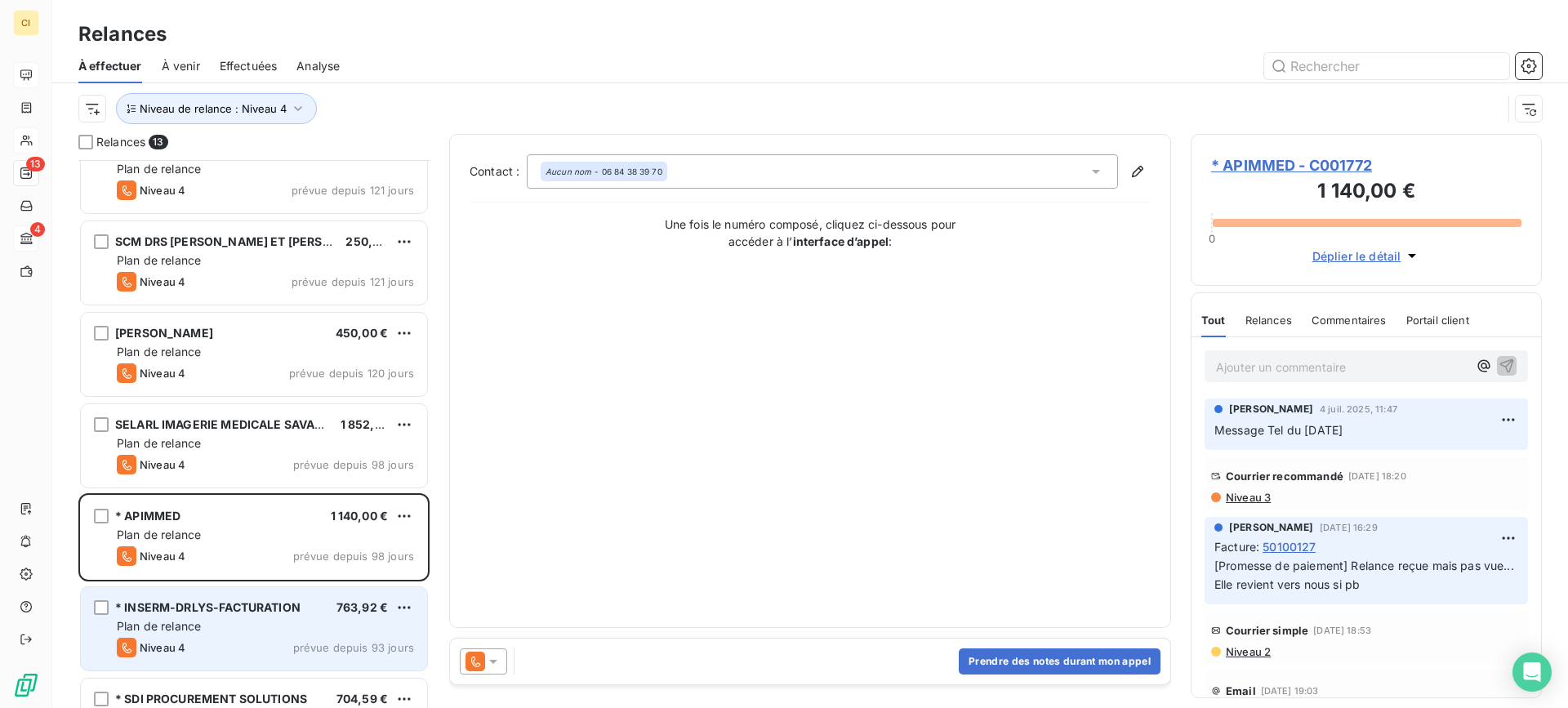
click at [166, 642] on span "Niveau 4" at bounding box center [162, 648] width 45 height 14
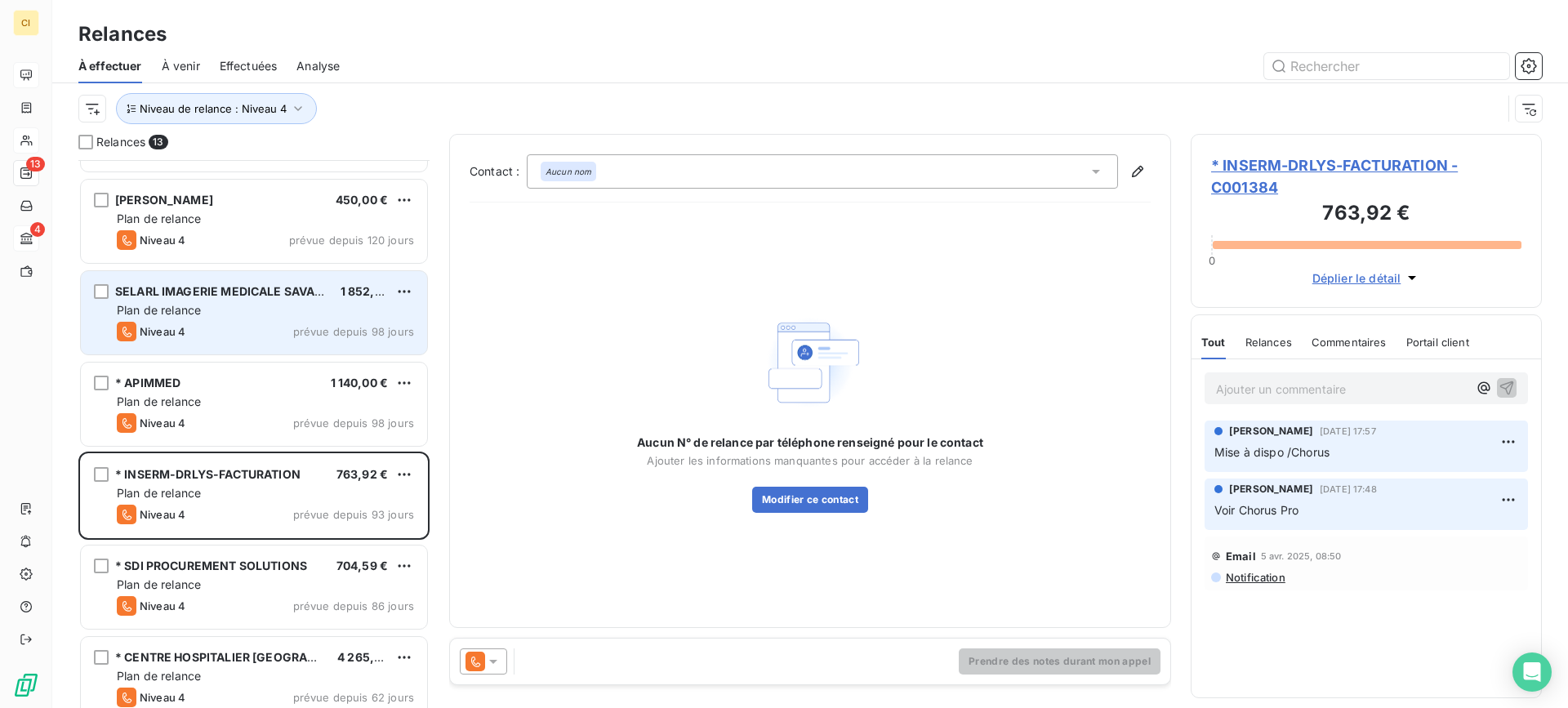
scroll to position [642, 0]
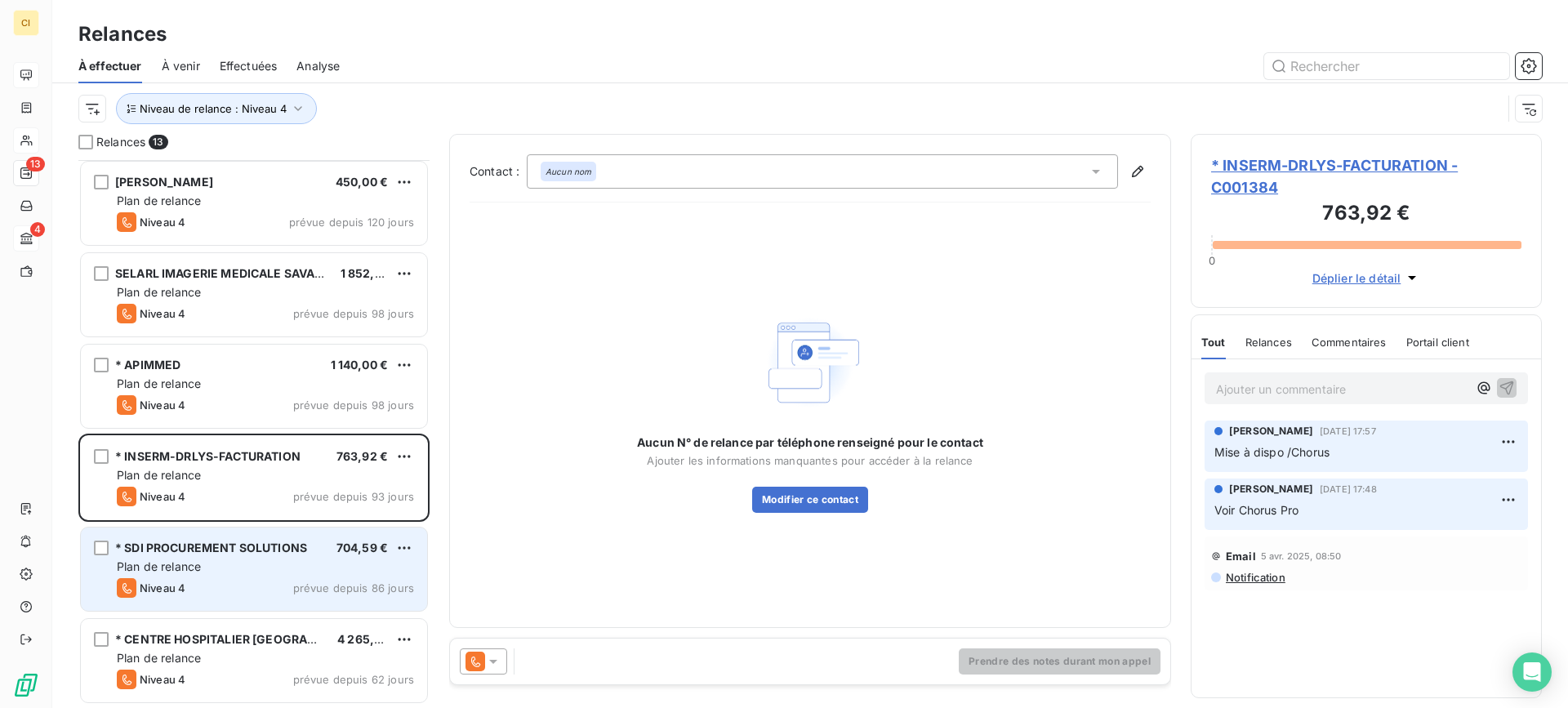
click at [208, 568] on div "Plan de relance" at bounding box center [265, 566] width 297 height 16
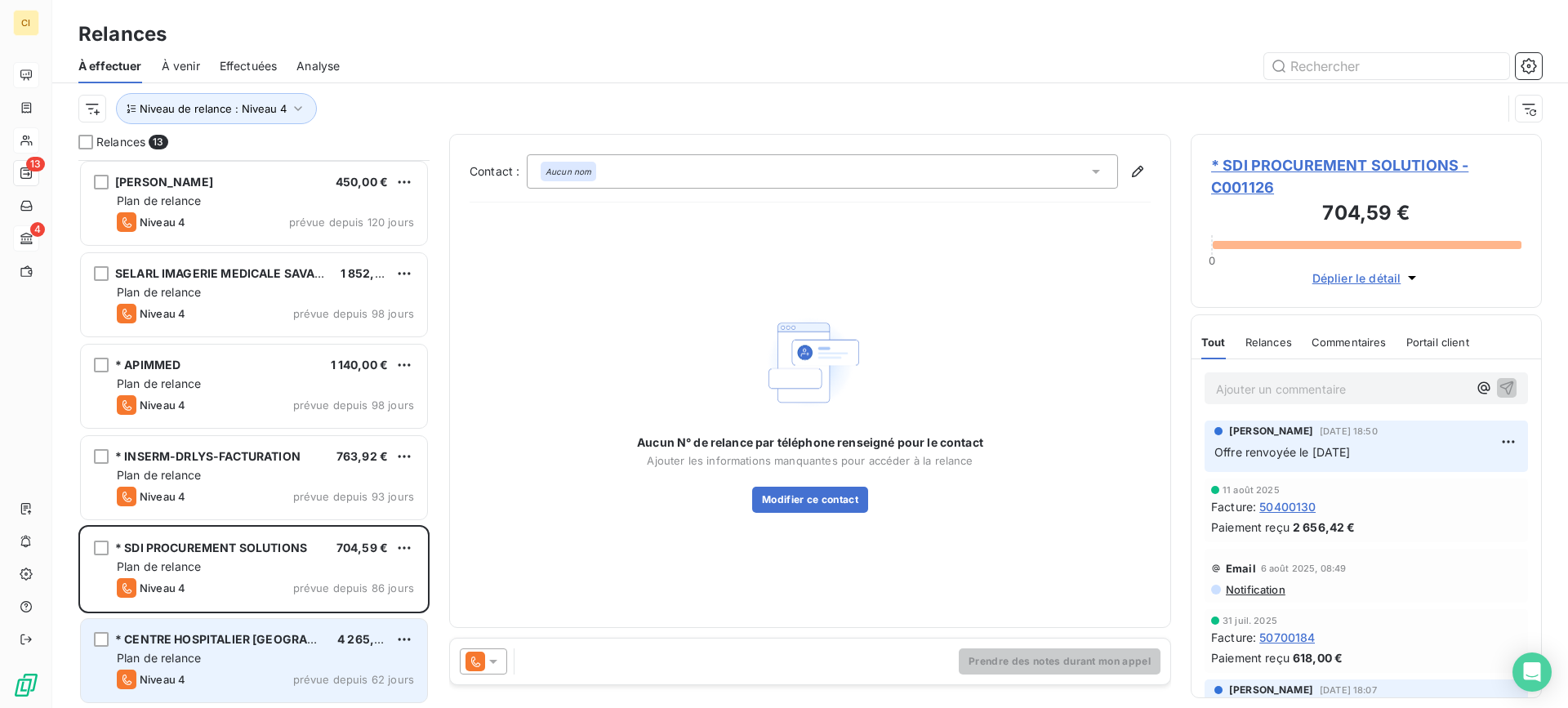
click at [201, 651] on span "Plan de relance" at bounding box center [158, 658] width 84 height 14
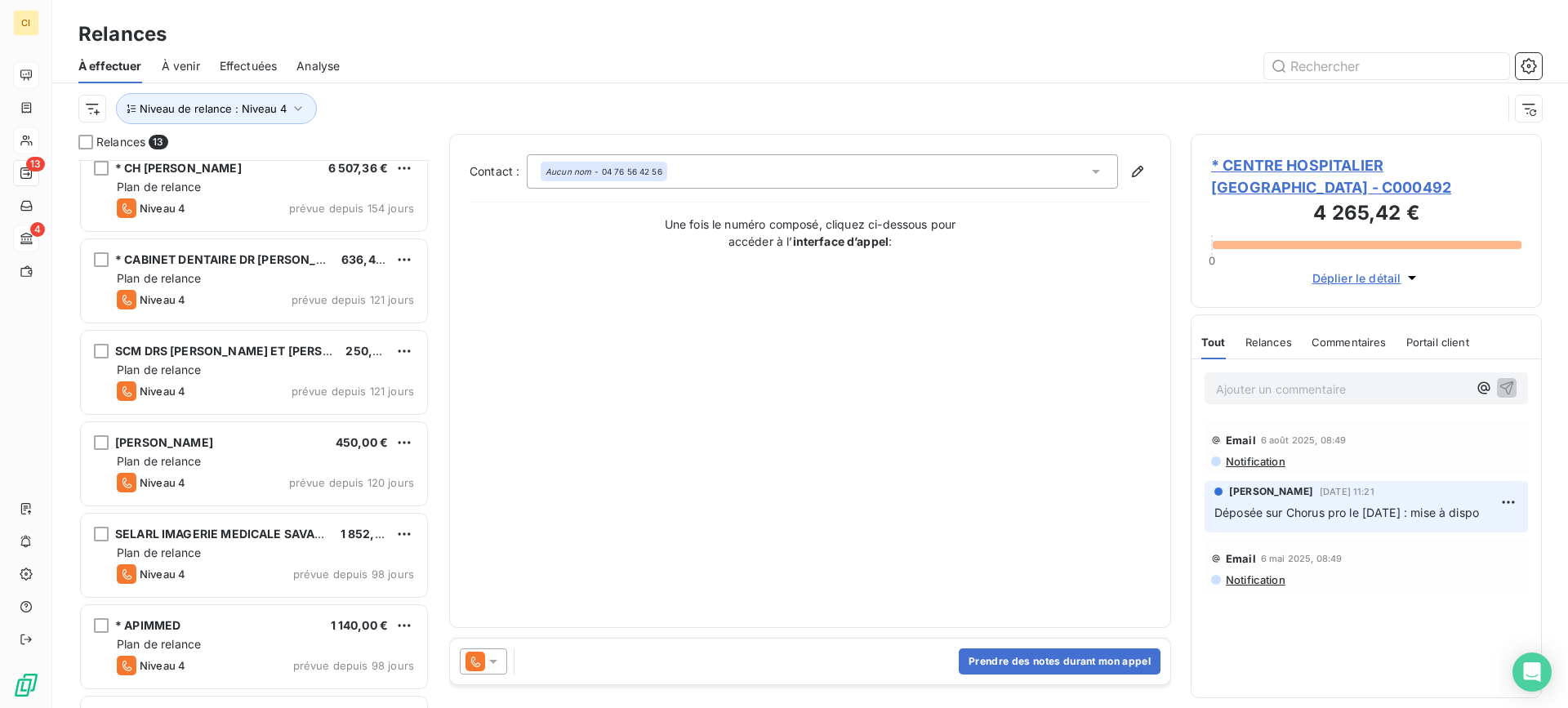
scroll to position [70, 0]
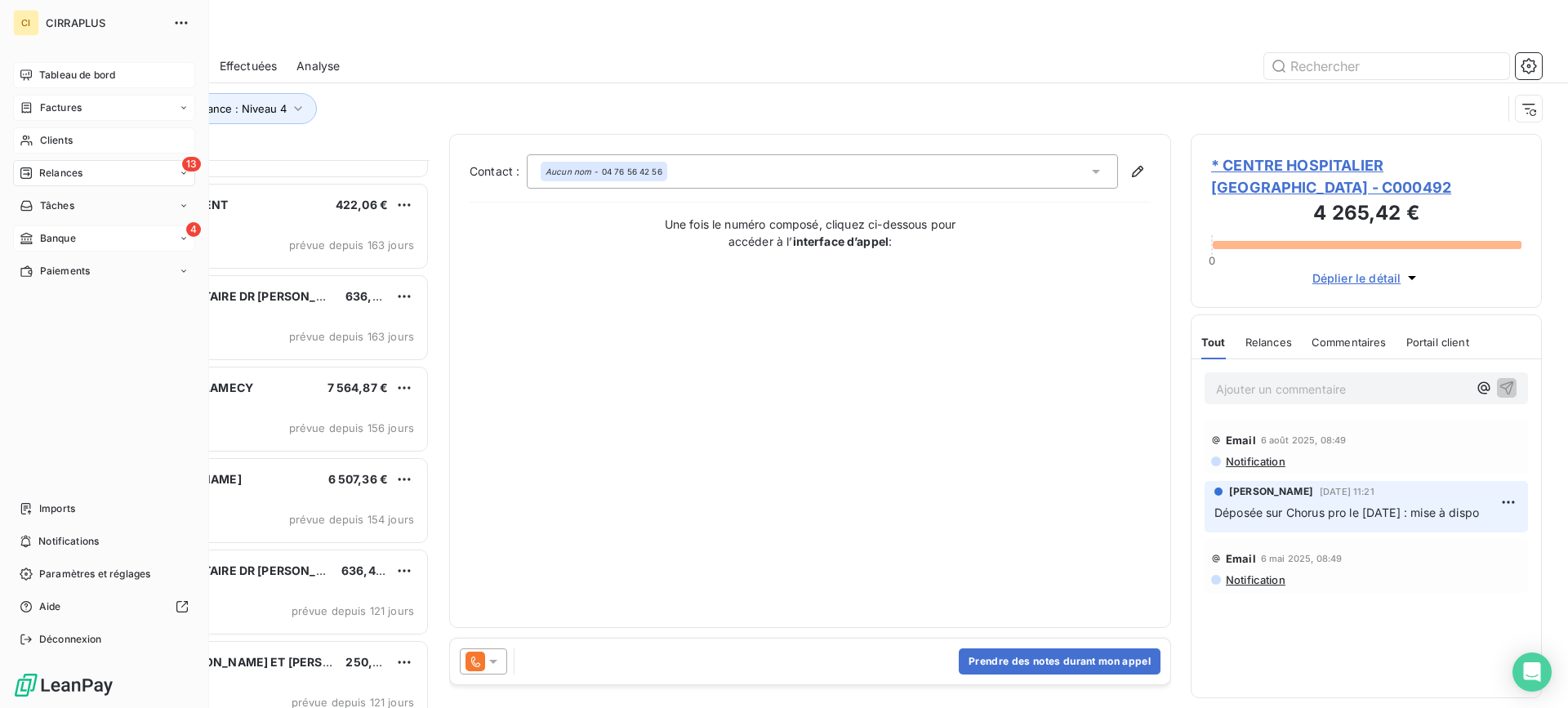
click at [66, 106] on span "Factures" at bounding box center [60, 107] width 41 height 14
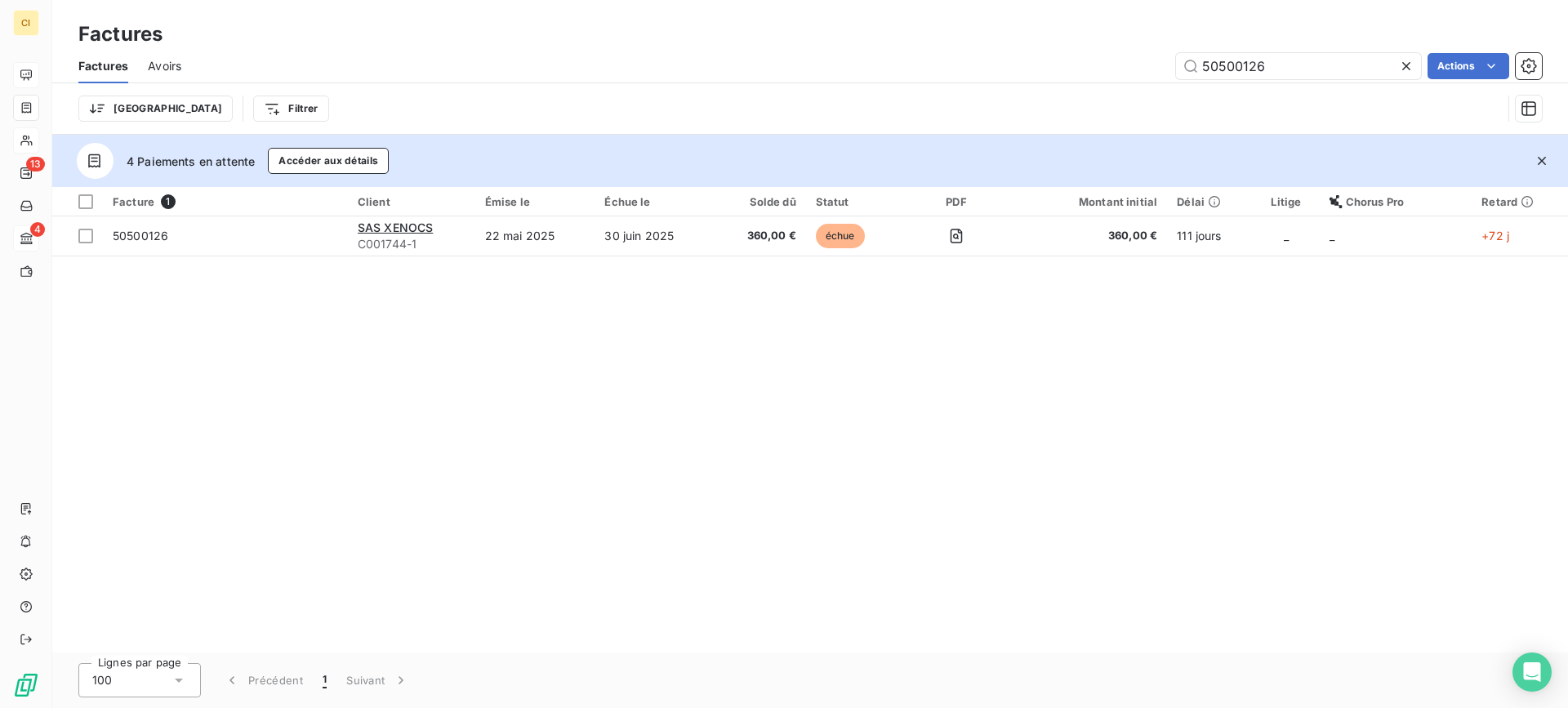
drag, startPoint x: 1289, startPoint y: 63, endPoint x: 1077, endPoint y: 53, distance: 212.2
click at [1077, 53] on div "50500126 Actions" at bounding box center [871, 66] width 1340 height 26
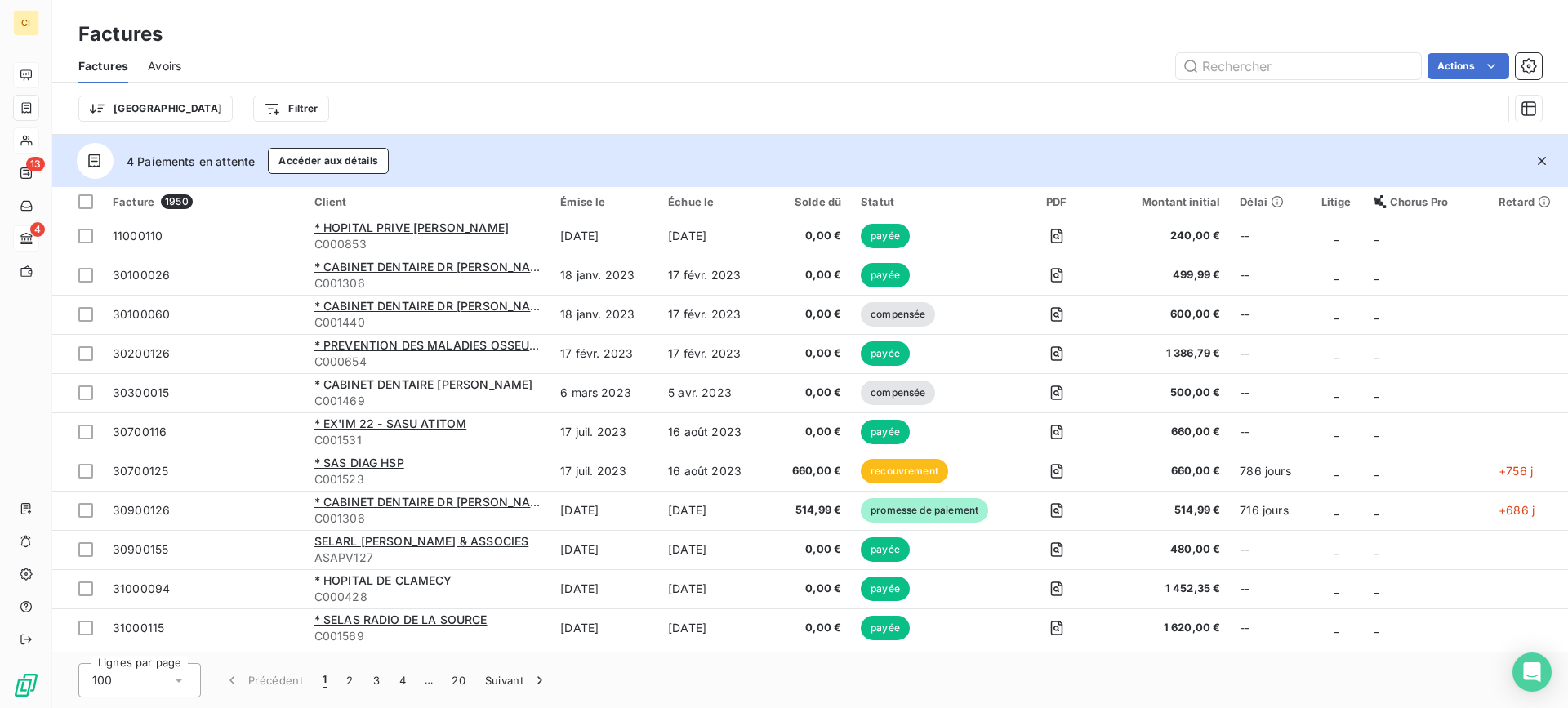
click at [210, 104] on html "CI 13 4 Factures Factures Avoirs Actions Trier Filtrer 4 Paiements en attente A…" at bounding box center [784, 354] width 1568 height 708
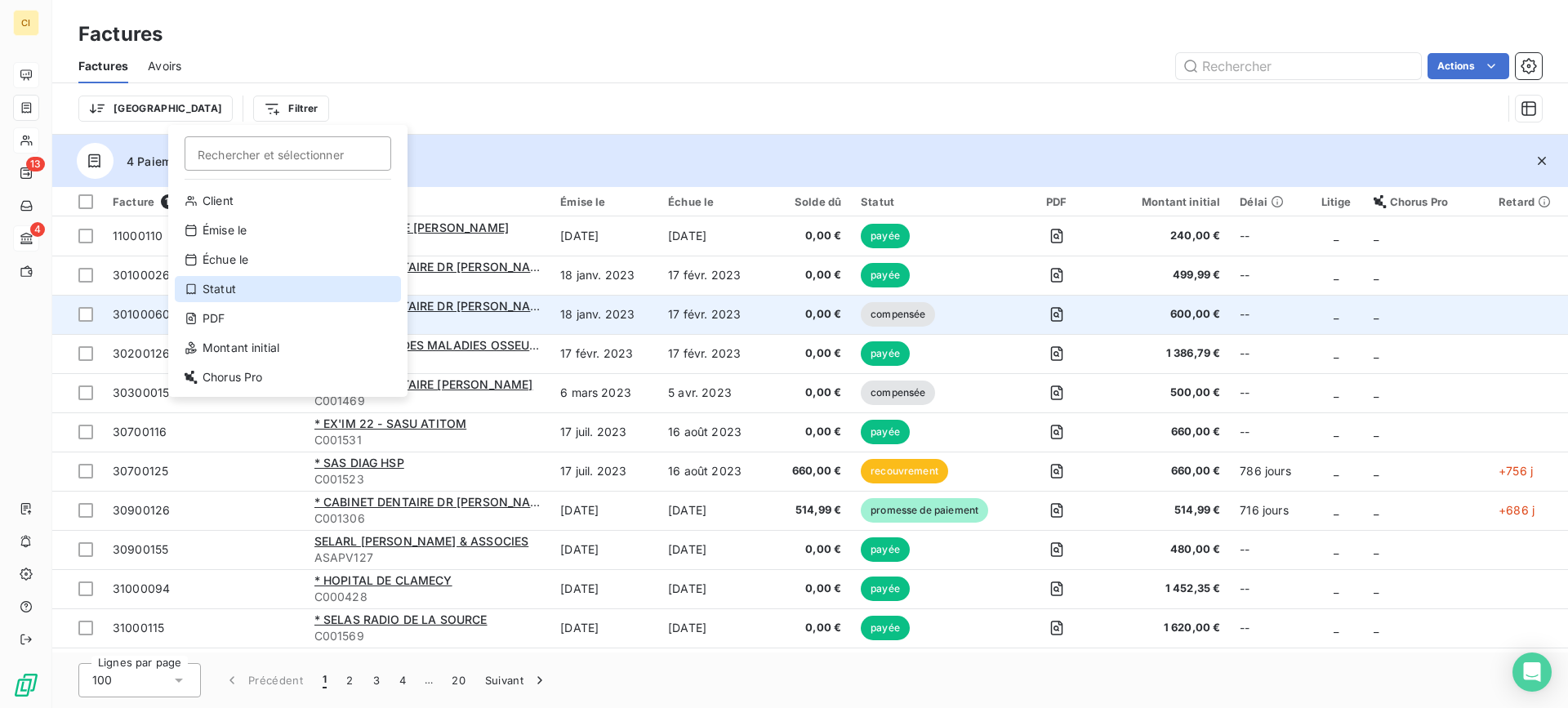
drag, startPoint x: 227, startPoint y: 289, endPoint x: 474, endPoint y: 313, distance: 248.2
click at [228, 289] on div "Statut" at bounding box center [287, 288] width 227 height 26
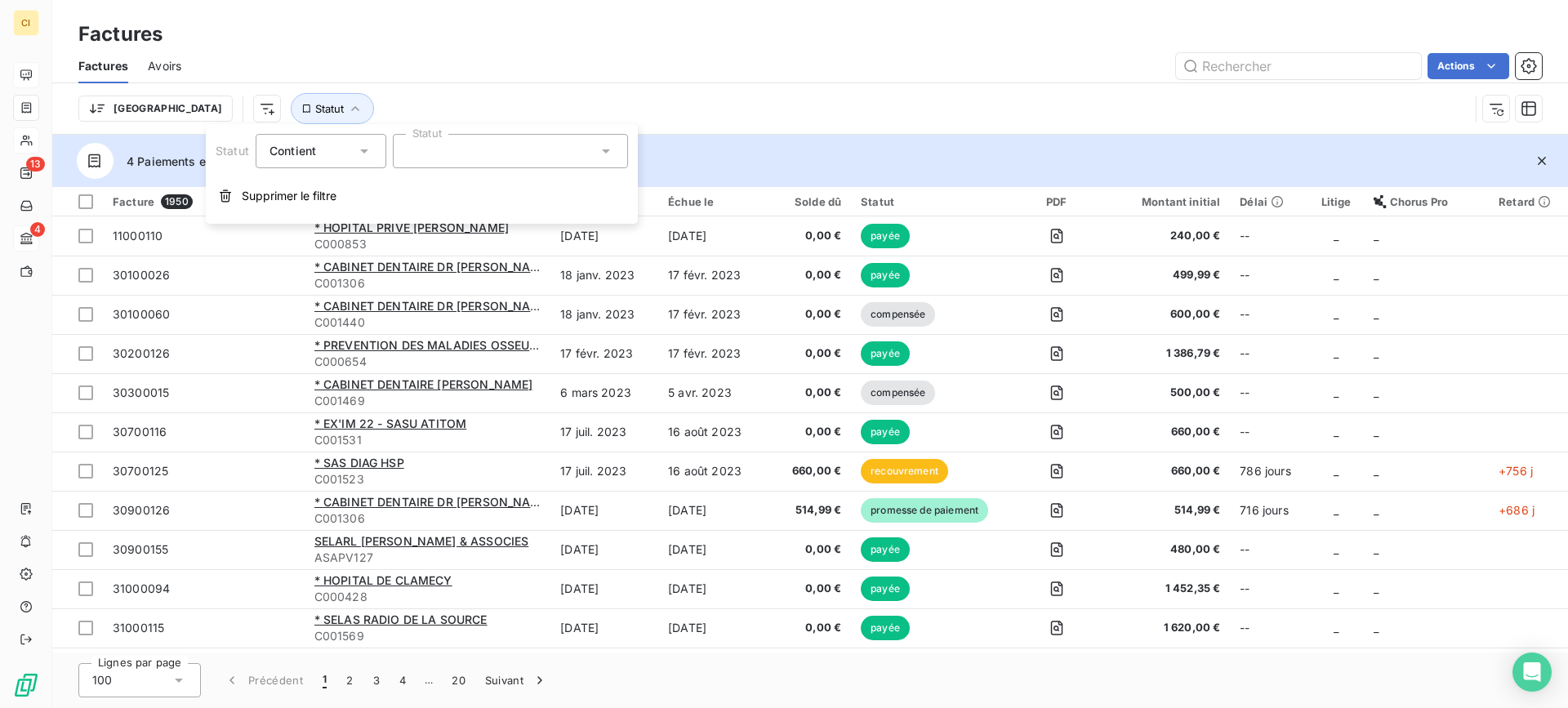
click at [604, 147] on icon at bounding box center [606, 150] width 16 height 16
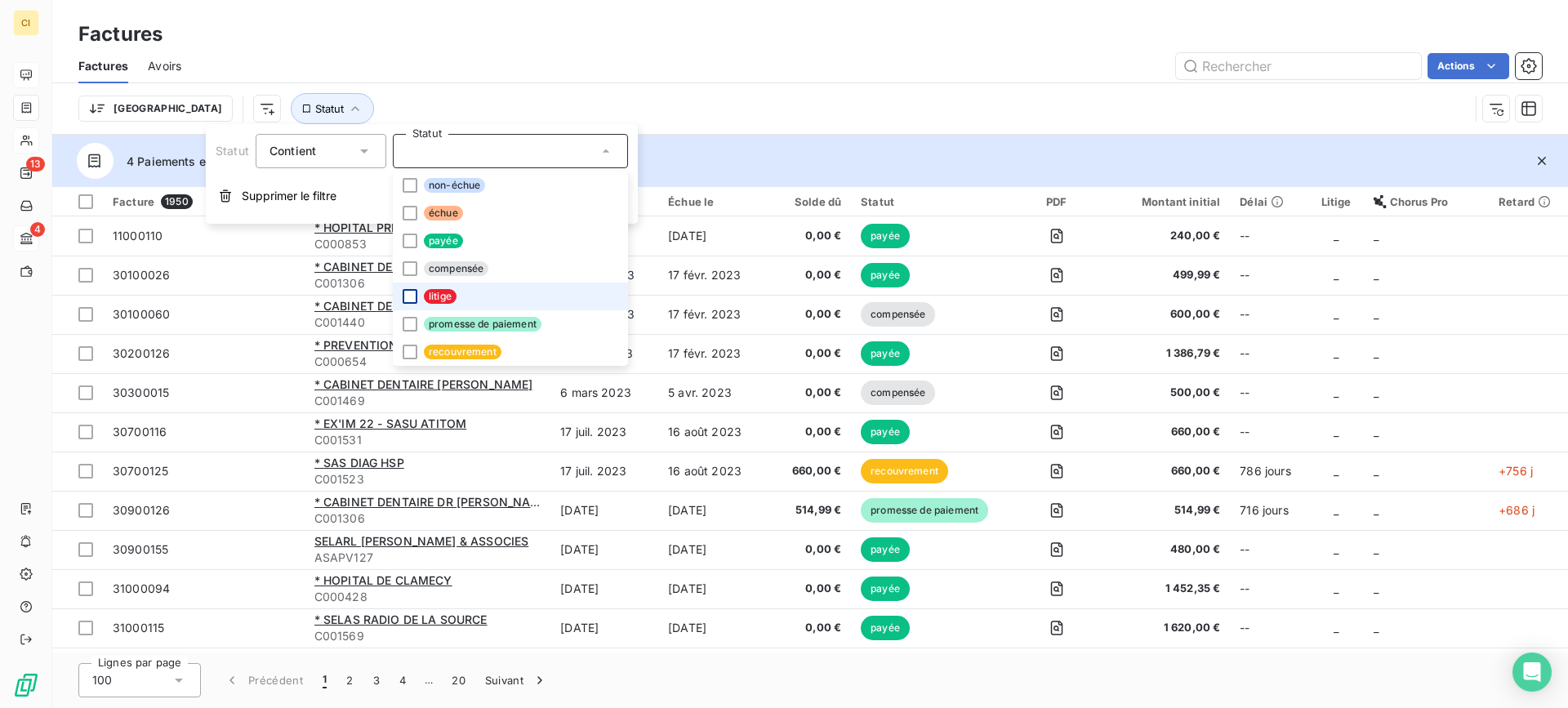
click at [403, 298] on div at bounding box center [409, 296] width 14 height 14
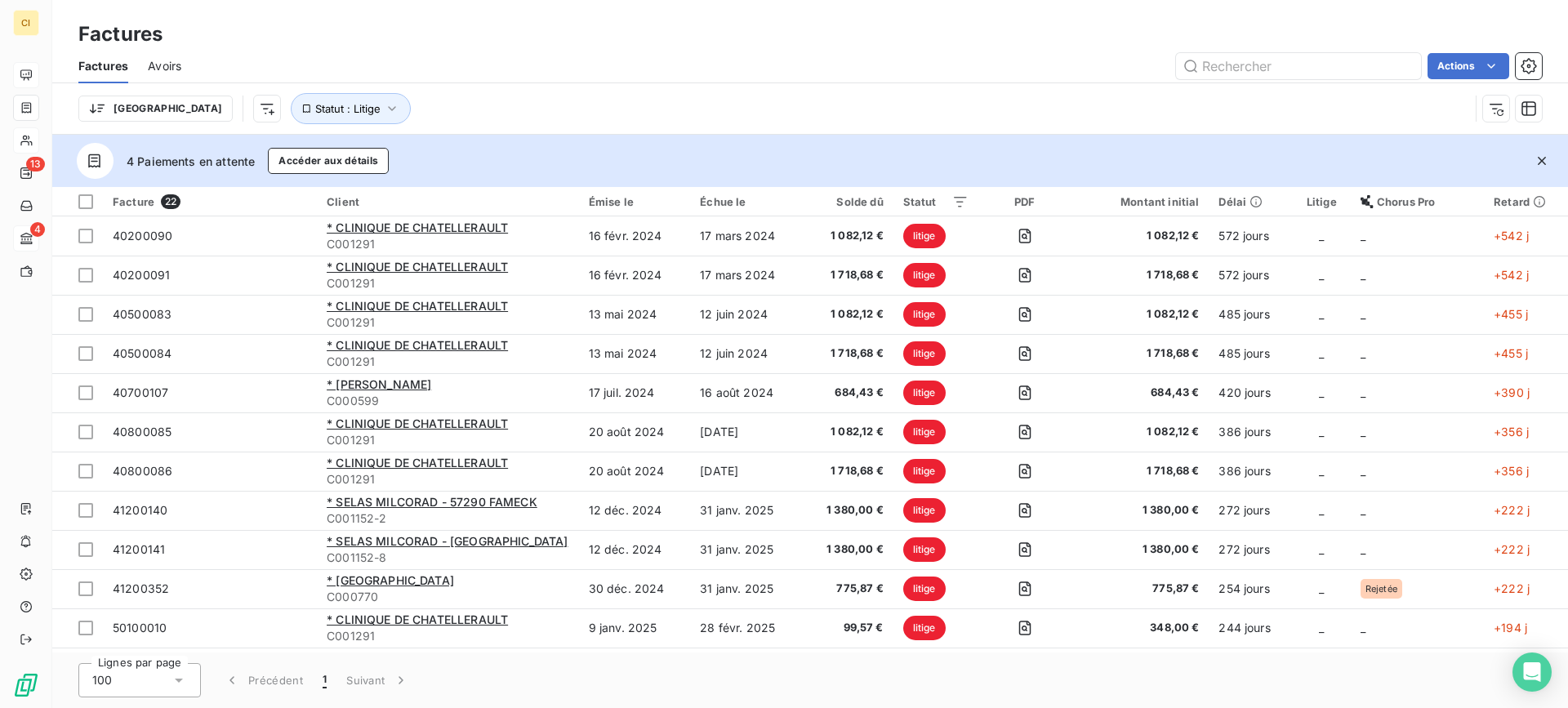
click at [1051, 35] on div "Factures" at bounding box center [810, 34] width 1516 height 29
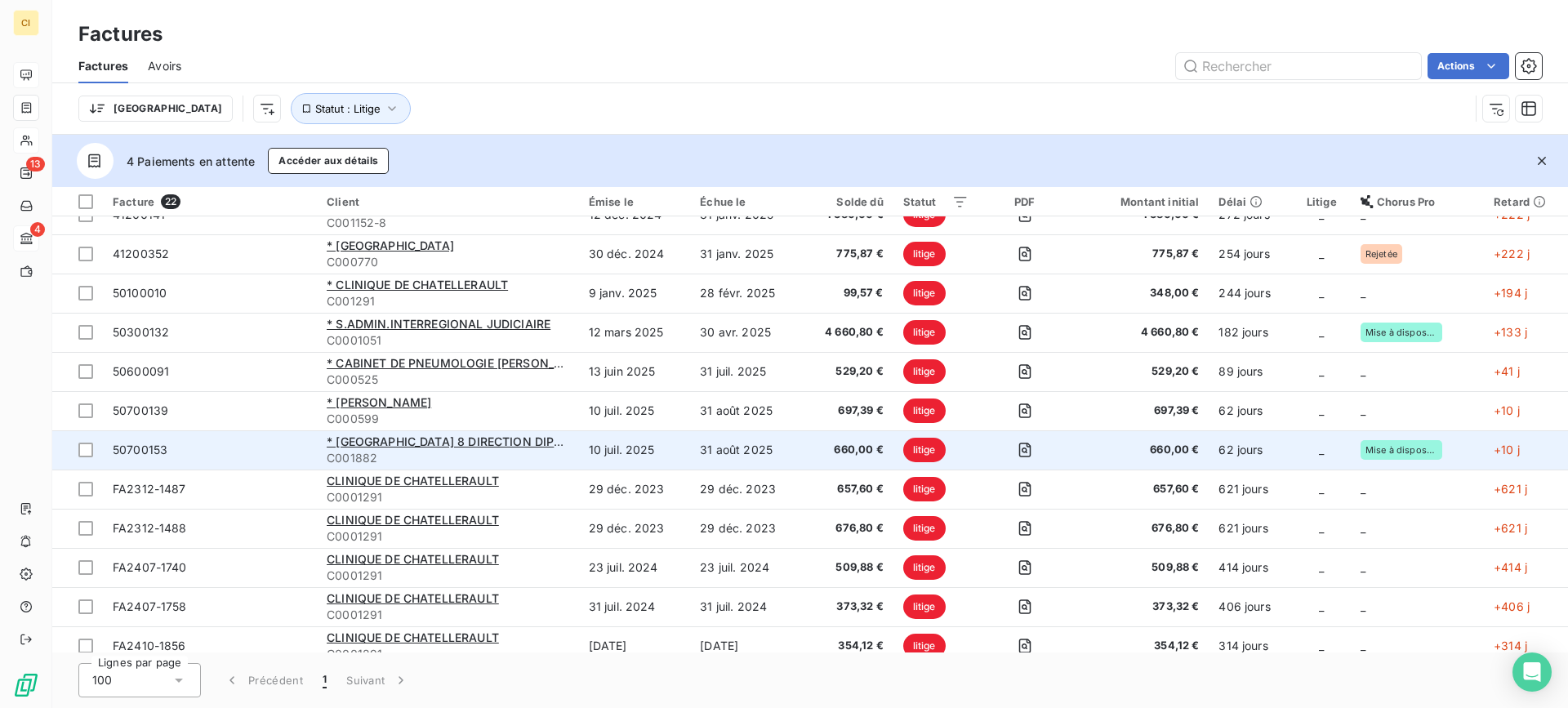
scroll to position [408, 0]
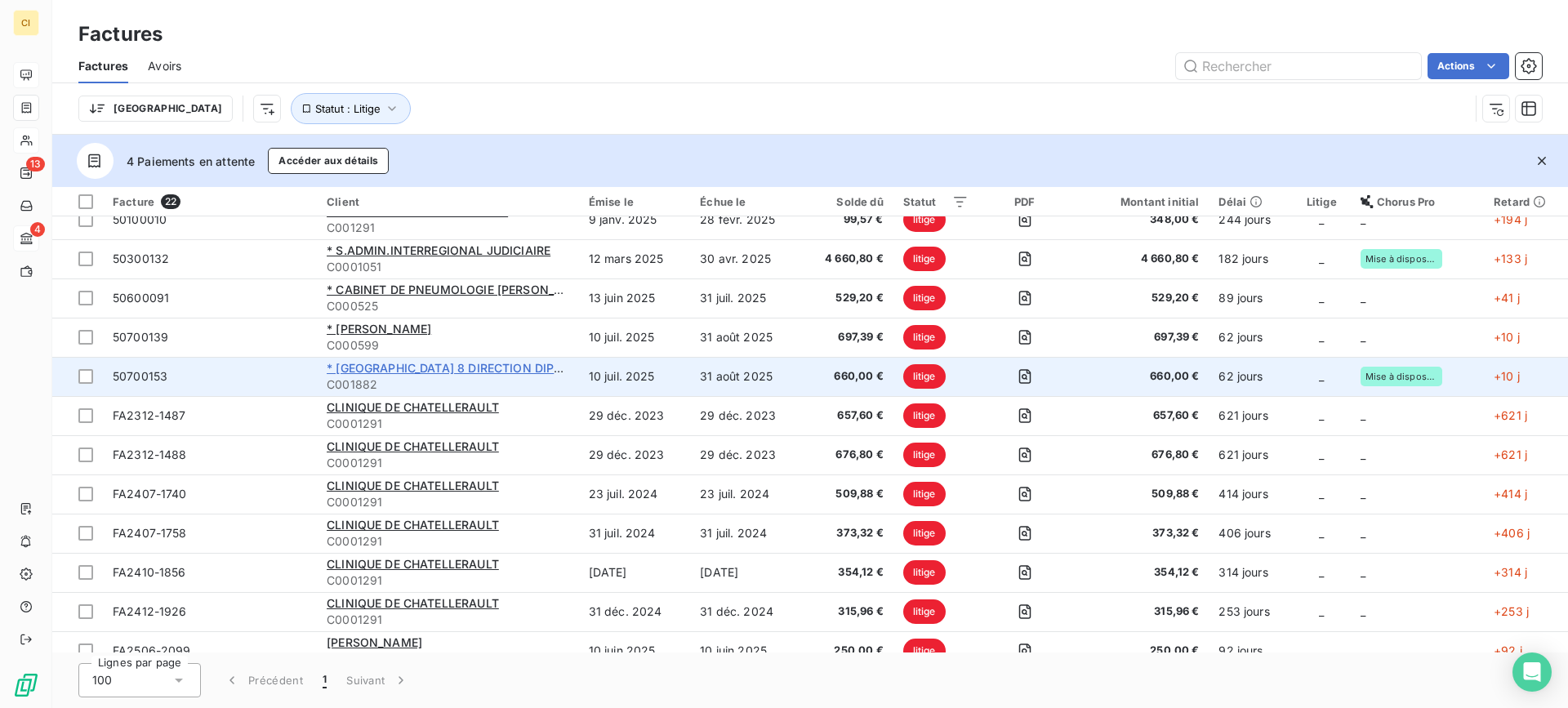
click at [453, 362] on span "* [GEOGRAPHIC_DATA] 8 DIRECTION DIPEFAS" at bounding box center [454, 368] width 256 height 14
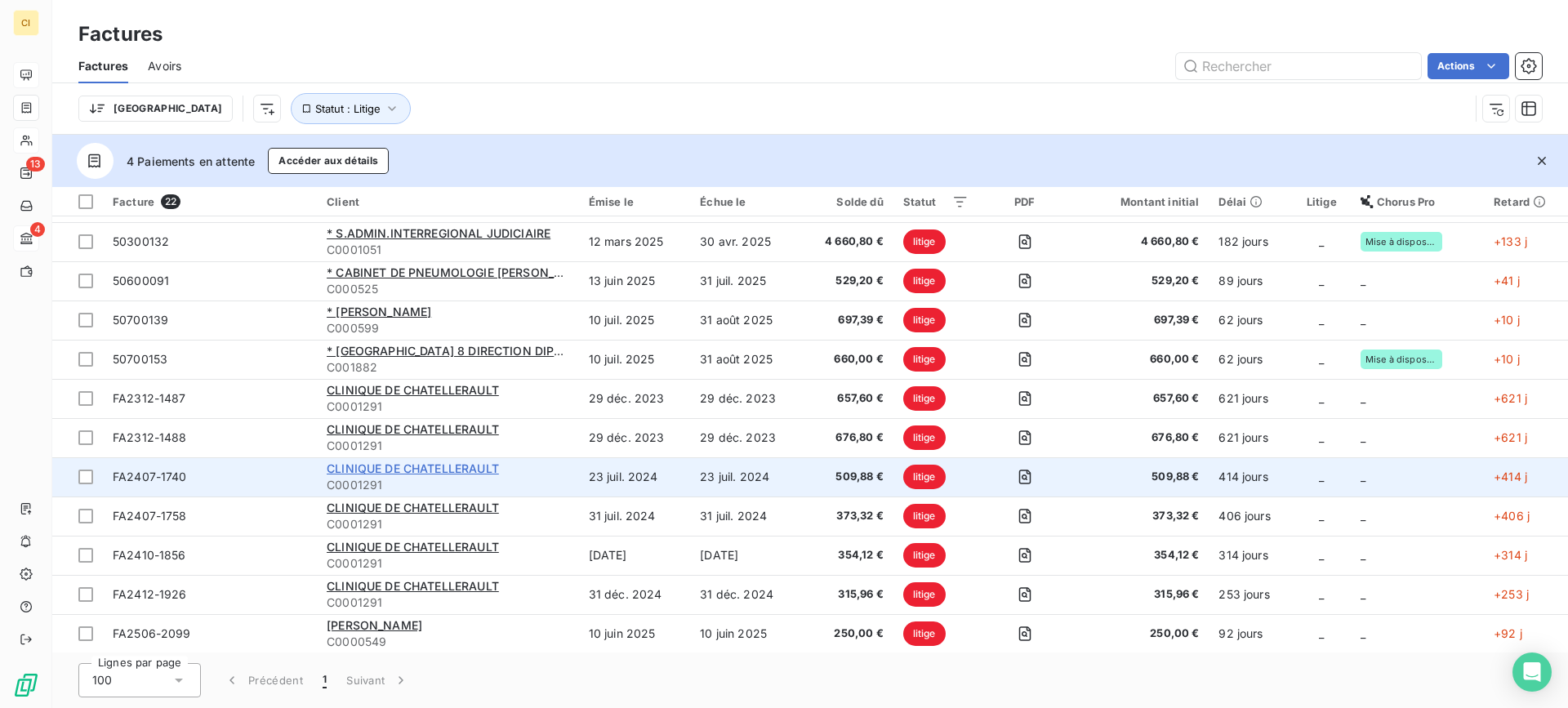
scroll to position [427, 0]
